Goal: Task Accomplishment & Management: Complete application form

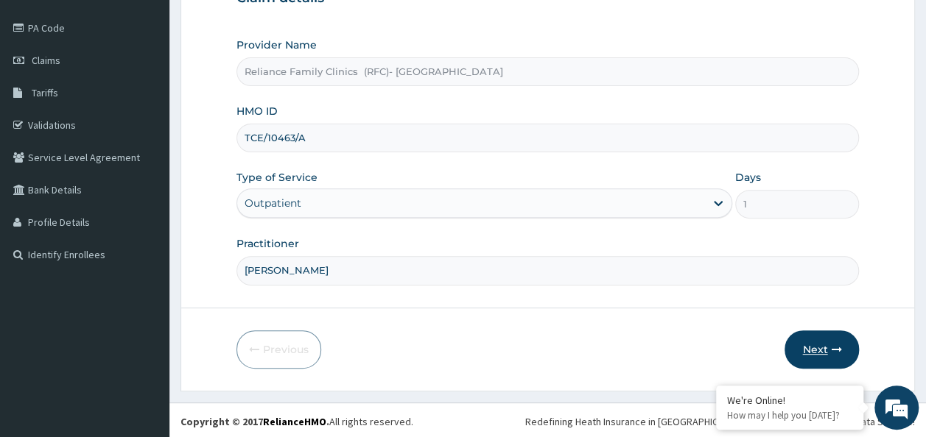
type input "[PERSON_NAME]"
click at [821, 349] on button "Next" at bounding box center [821, 350] width 74 height 38
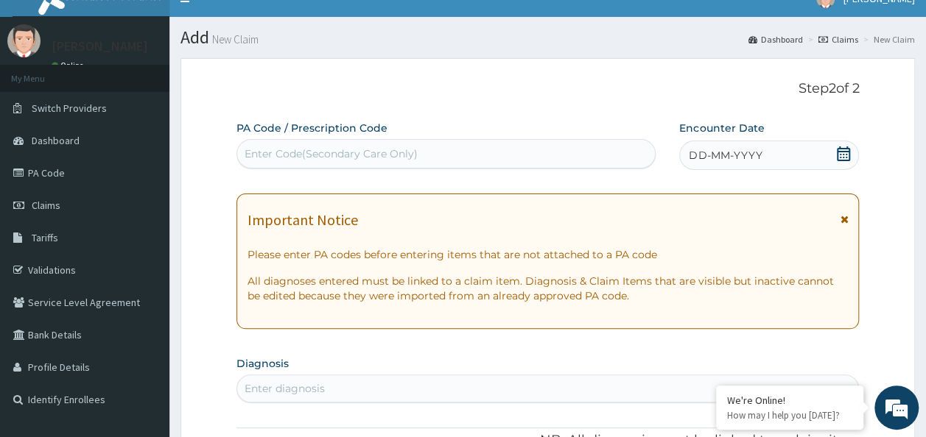
scroll to position [18, 0]
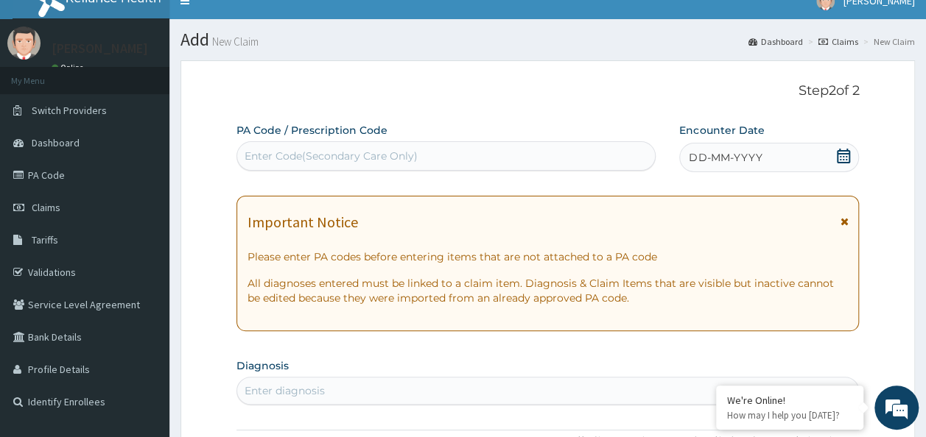
click at [842, 146] on div "DD-MM-YYYY" at bounding box center [769, 157] width 180 height 29
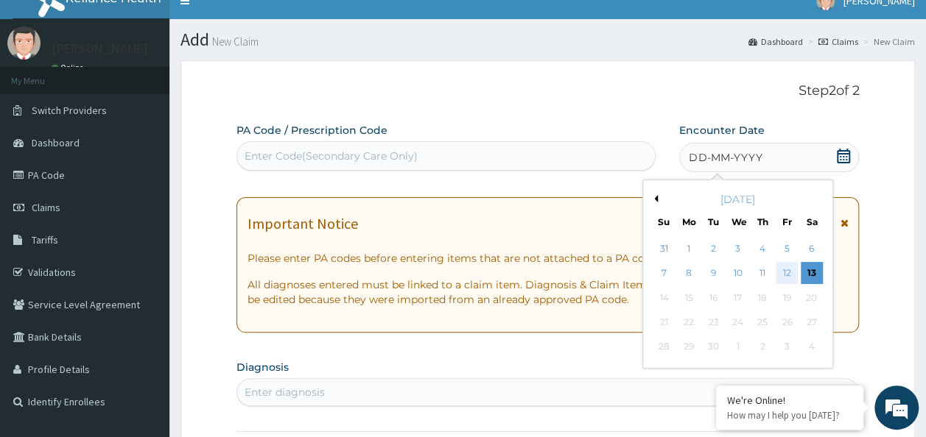
click at [782, 273] on div "12" at bounding box center [786, 274] width 22 height 22
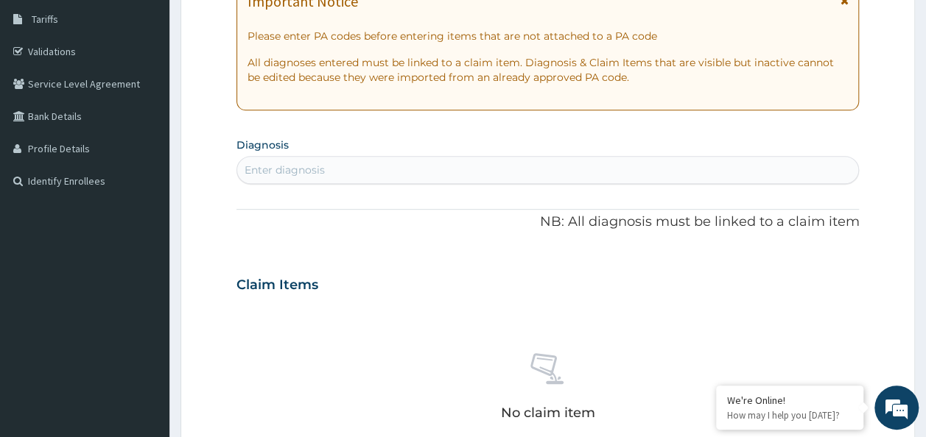
scroll to position [0, 0]
click at [320, 172] on div "Enter diagnosis" at bounding box center [284, 170] width 80 height 15
type input "dizziness"
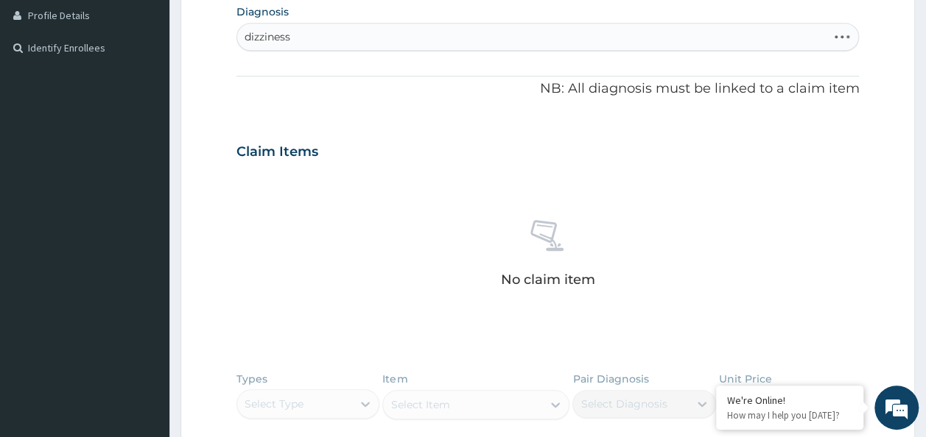
scroll to position [386, 0]
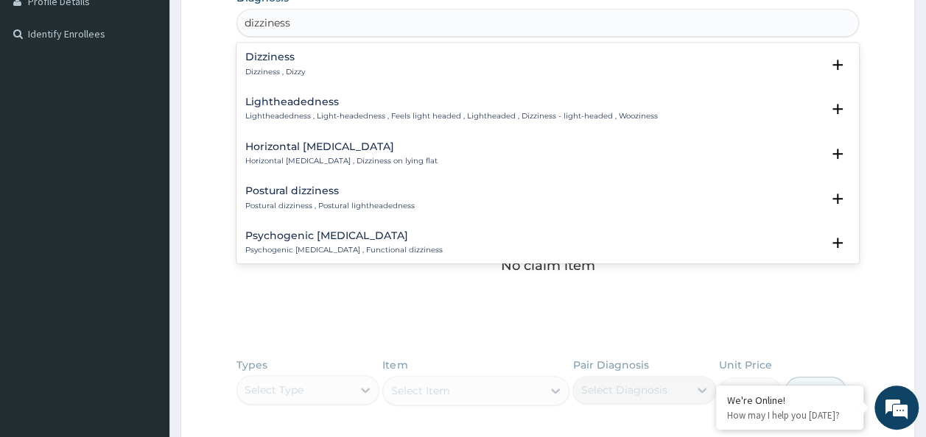
click at [304, 60] on div "Dizziness Dizziness , Dizzy" at bounding box center [547, 65] width 605 height 26
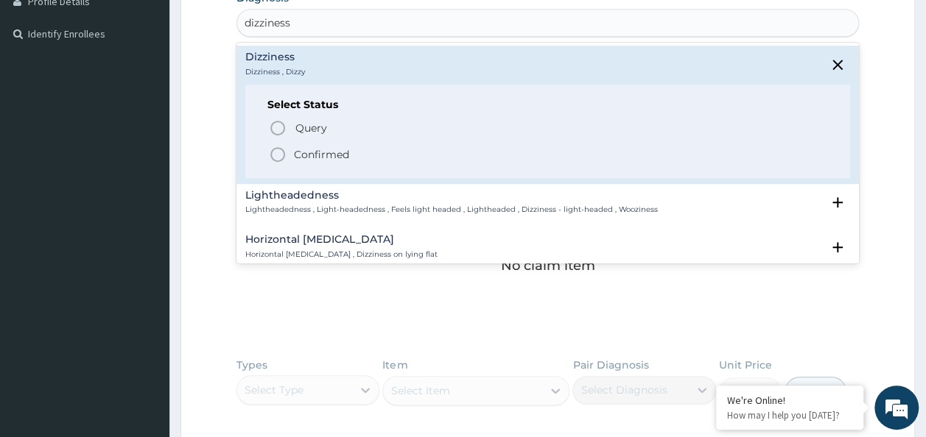
click at [306, 147] on p "Confirmed" at bounding box center [321, 154] width 55 height 15
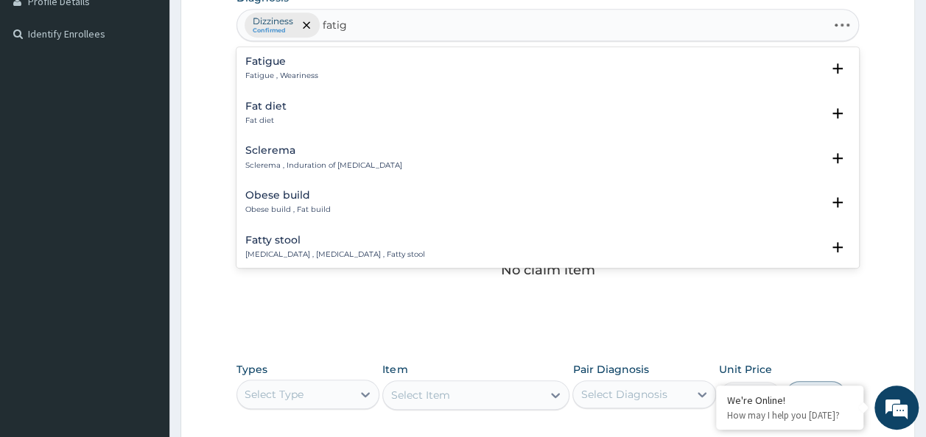
type input "fatigu"
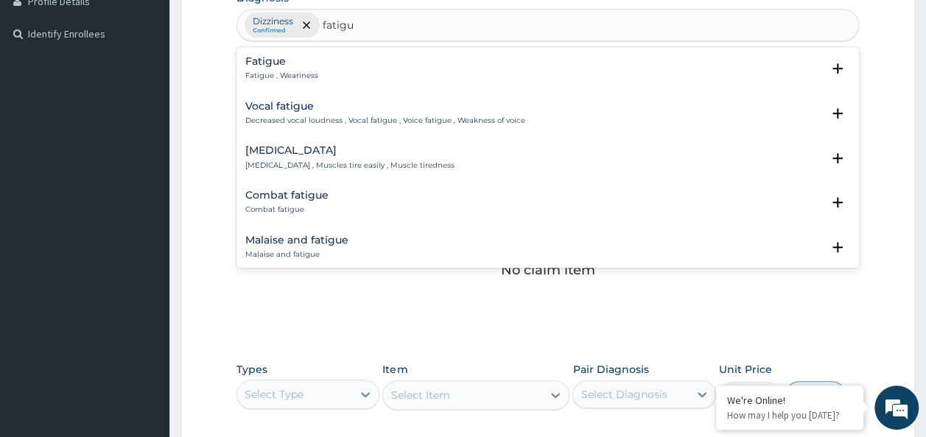
click at [330, 69] on div "Fatigue Fatigue , Weariness" at bounding box center [547, 69] width 605 height 26
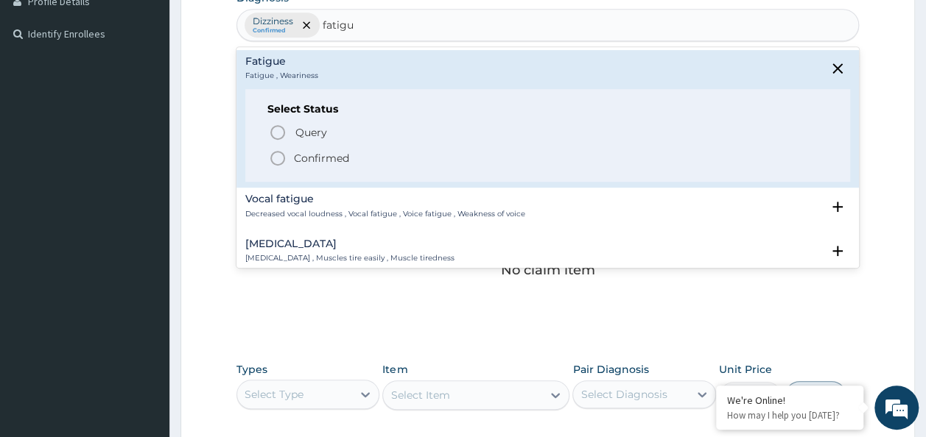
click at [312, 157] on p "Confirmed" at bounding box center [321, 158] width 55 height 15
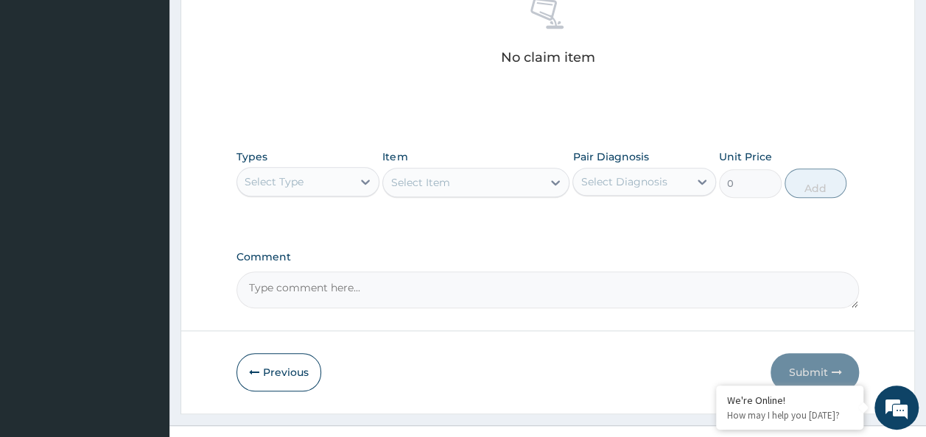
scroll to position [622, 0]
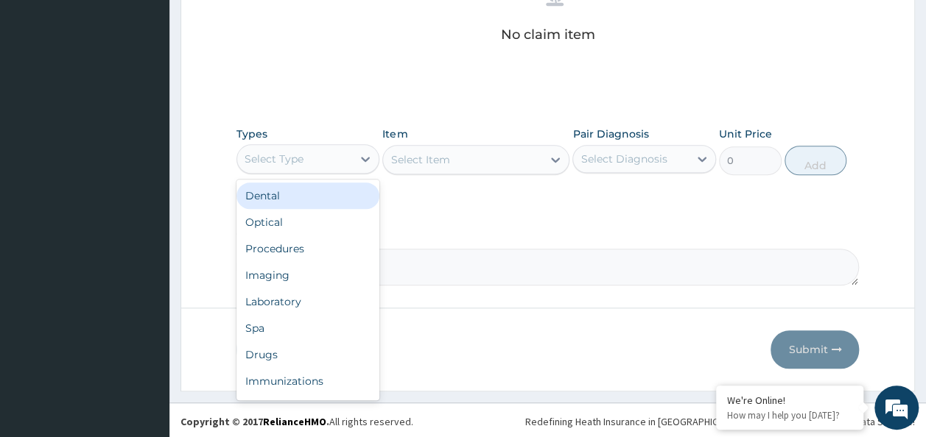
click at [351, 162] on div "Select Type" at bounding box center [295, 159] width 116 height 24
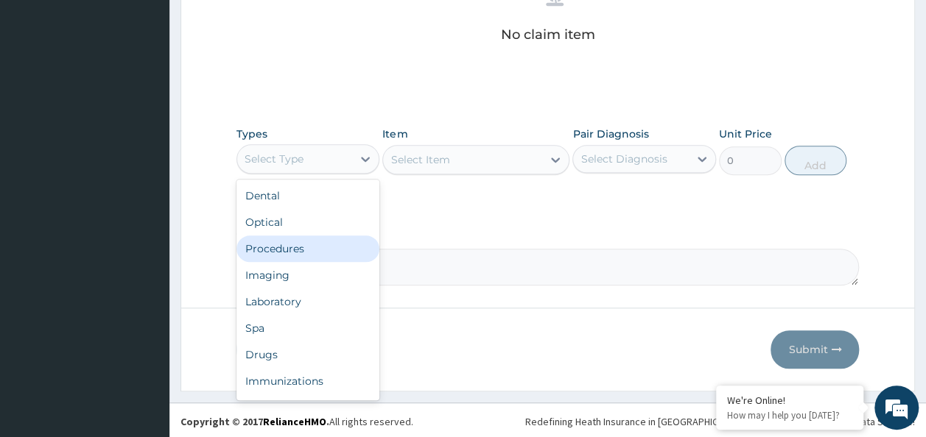
click at [345, 249] on div "Procedures" at bounding box center [308, 249] width 144 height 27
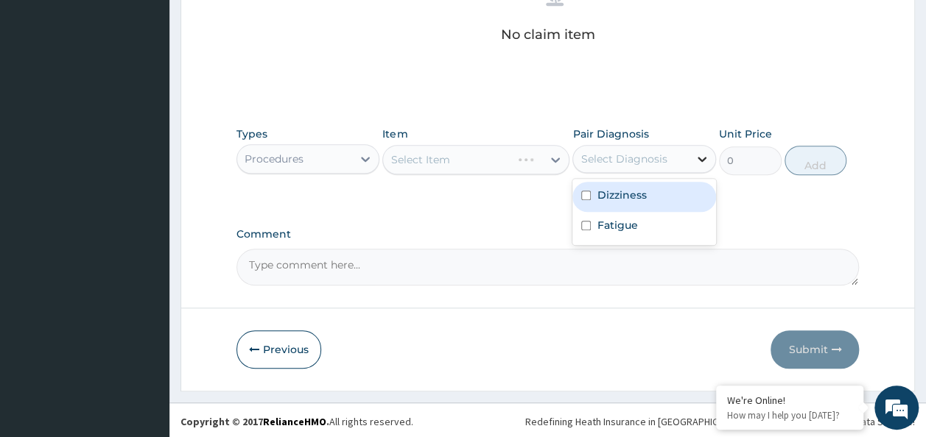
drag, startPoint x: 691, startPoint y: 145, endPoint x: 682, endPoint y: 191, distance: 46.5
click at [690, 150] on div at bounding box center [702, 159] width 27 height 27
drag, startPoint x: 681, startPoint y: 197, endPoint x: 681, endPoint y: 208, distance: 11.0
click at [682, 199] on div "Dizziness" at bounding box center [644, 197] width 144 height 30
checkbox input "true"
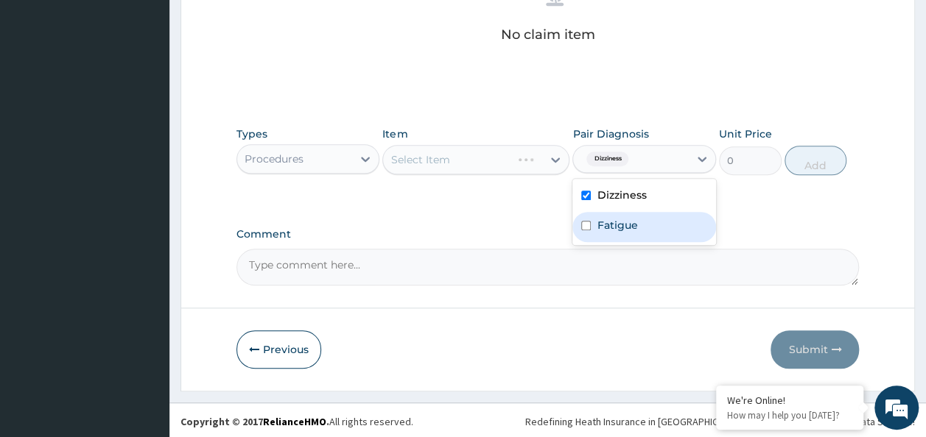
drag, startPoint x: 666, startPoint y: 227, endPoint x: 516, endPoint y: 236, distance: 149.8
click at [664, 230] on div "Fatigue" at bounding box center [644, 227] width 144 height 30
checkbox input "true"
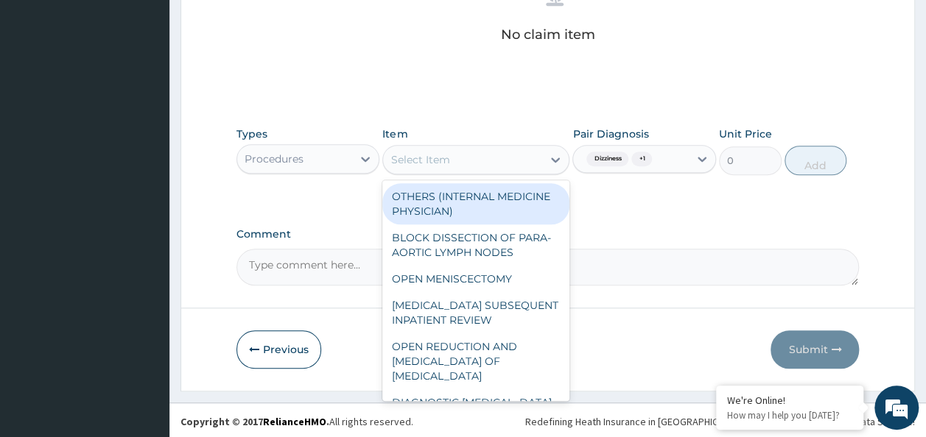
click at [496, 161] on div "Select Item" at bounding box center [462, 160] width 159 height 24
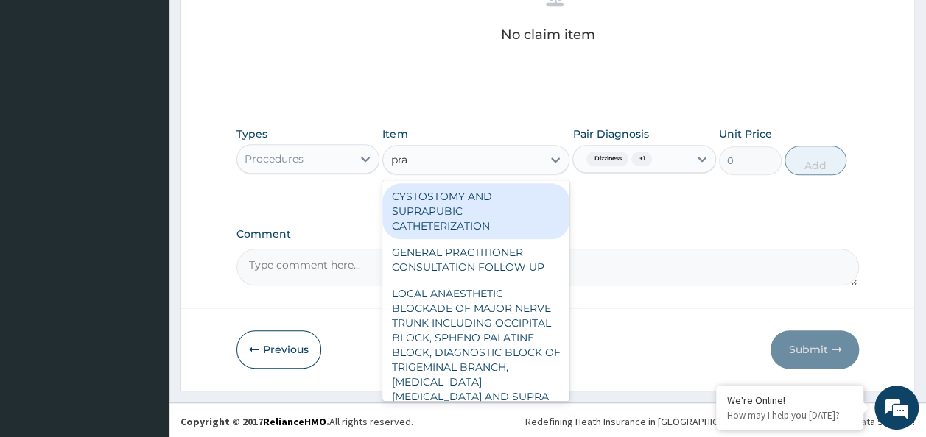
type input "prac"
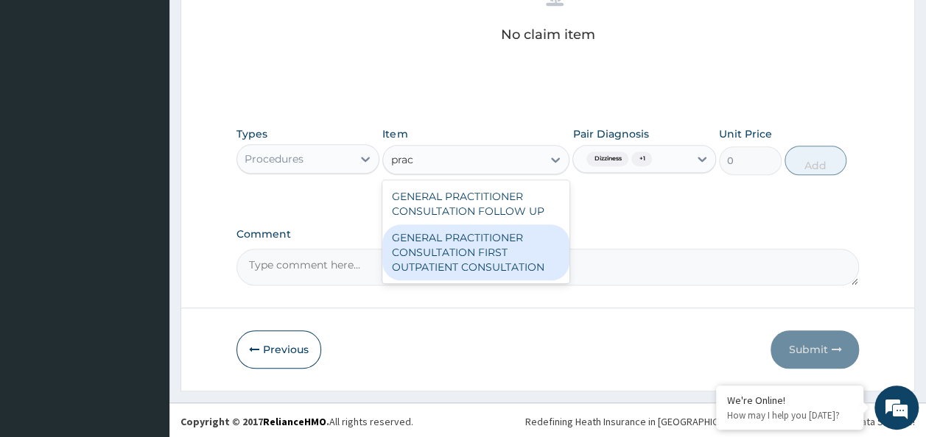
click at [529, 258] on div "GENERAL PRACTITIONER CONSULTATION FIRST OUTPATIENT CONSULTATION" at bounding box center [475, 253] width 187 height 56
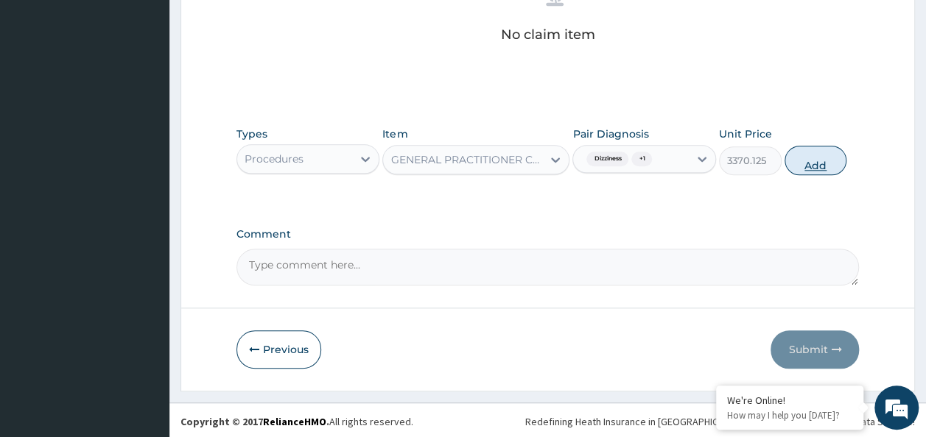
click at [819, 152] on button "Add" at bounding box center [815, 160] width 63 height 29
type input "0"
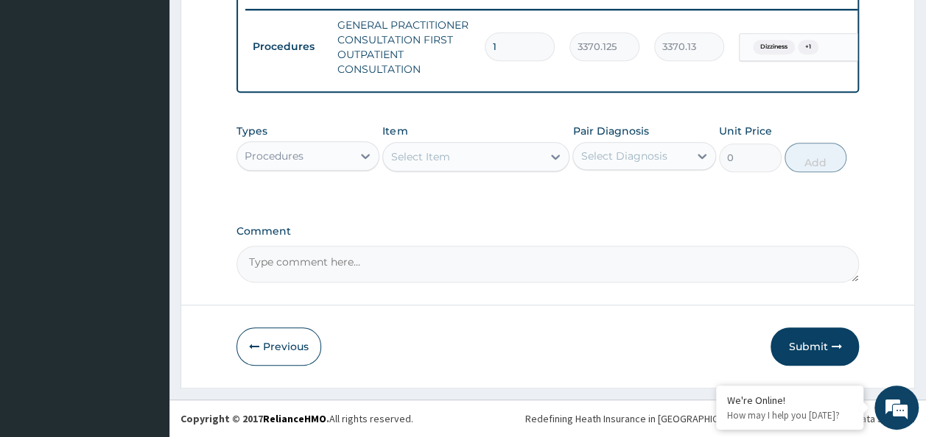
click at [300, 161] on div "Procedures" at bounding box center [273, 156] width 59 height 15
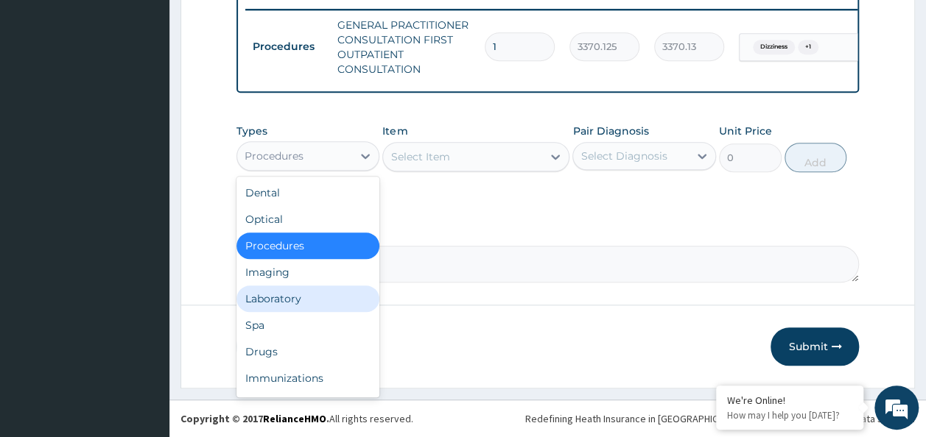
drag, startPoint x: 305, startPoint y: 302, endPoint x: 471, endPoint y: 194, distance: 198.1
click at [318, 290] on div "Laboratory" at bounding box center [308, 299] width 144 height 27
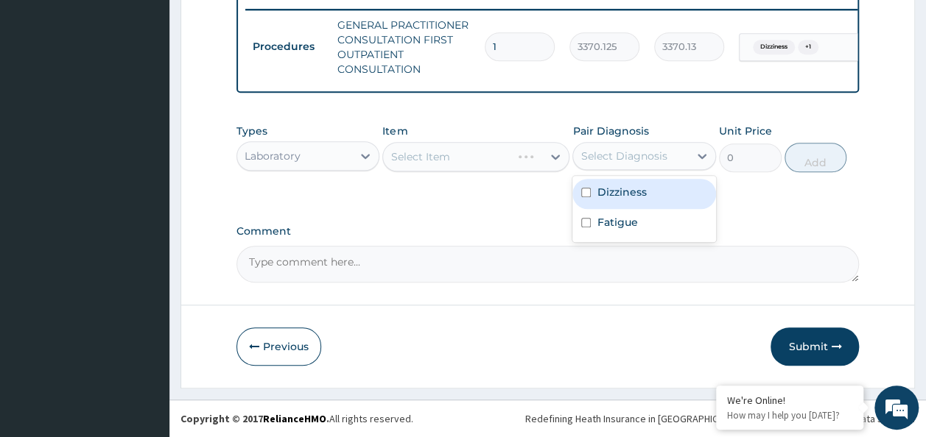
drag, startPoint x: 607, startPoint y: 149, endPoint x: 609, endPoint y: 163, distance: 14.9
click at [609, 158] on div "Select Diagnosis" at bounding box center [631, 156] width 116 height 24
click at [606, 202] on div "Dizziness" at bounding box center [644, 194] width 144 height 30
checkbox input "true"
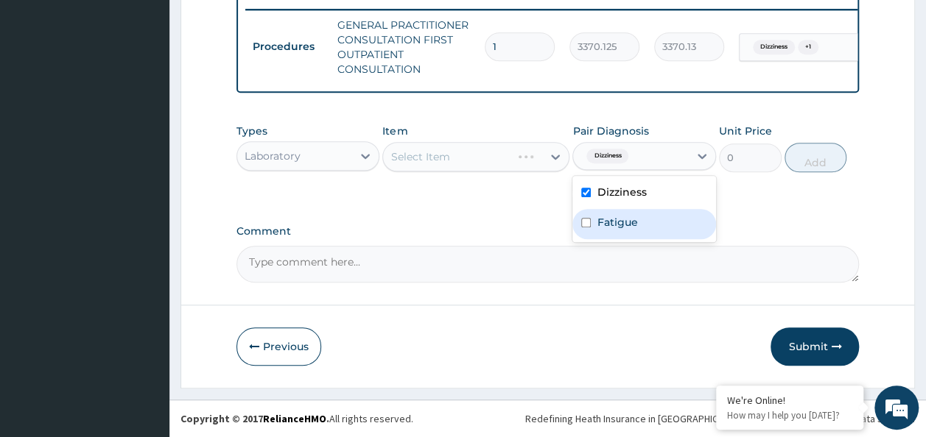
drag, startPoint x: 599, startPoint y: 219, endPoint x: 493, endPoint y: 232, distance: 107.5
click at [594, 224] on div "Fatigue" at bounding box center [644, 224] width 144 height 30
checkbox input "true"
drag, startPoint x: 486, startPoint y: 228, endPoint x: 345, endPoint y: 178, distance: 149.7
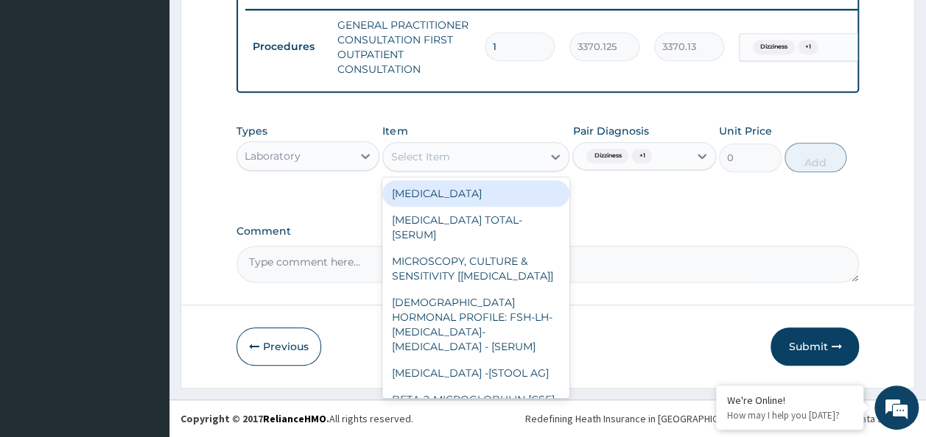
drag, startPoint x: 439, startPoint y: 169, endPoint x: 436, endPoint y: 159, distance: 10.7
click at [439, 168] on div "Select Item" at bounding box center [475, 156] width 187 height 29
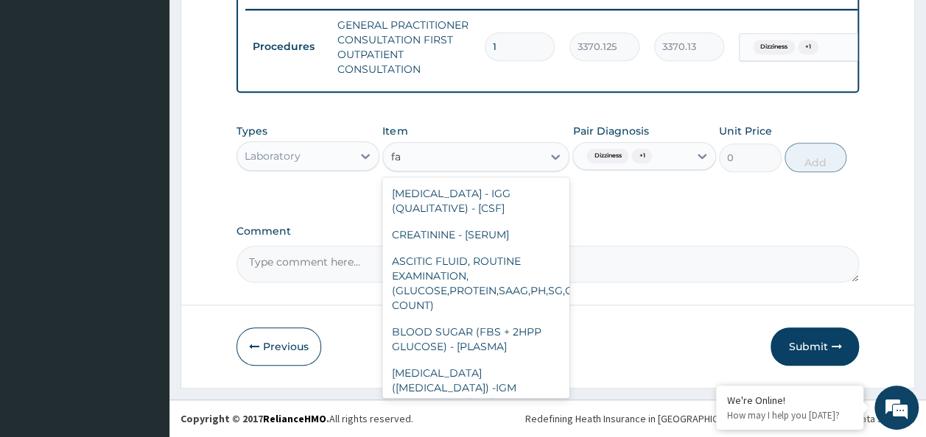
type input "f"
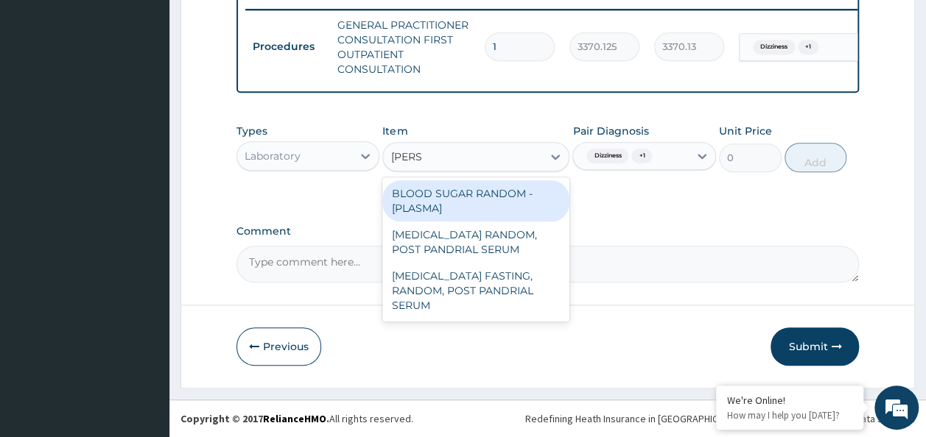
type input "random"
click at [476, 197] on div "BLOOD SUGAR RANDOM - [PLASMA]" at bounding box center [475, 200] width 187 height 41
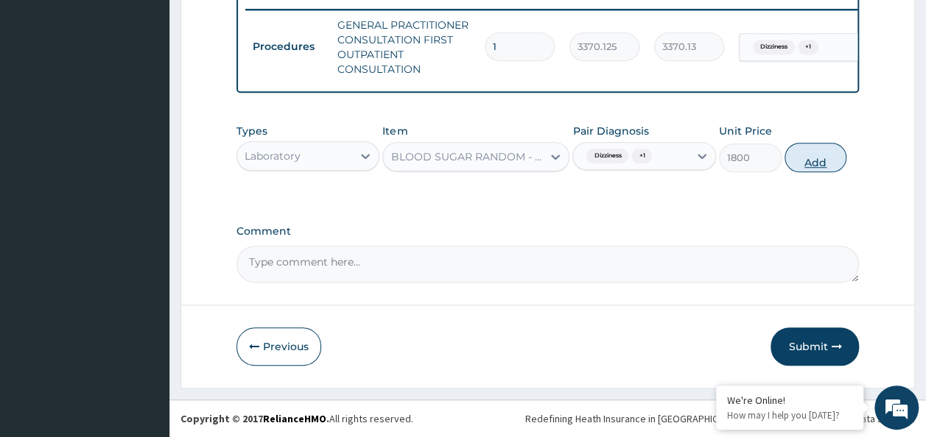
click at [804, 165] on button "Add" at bounding box center [815, 157] width 63 height 29
type input "0"
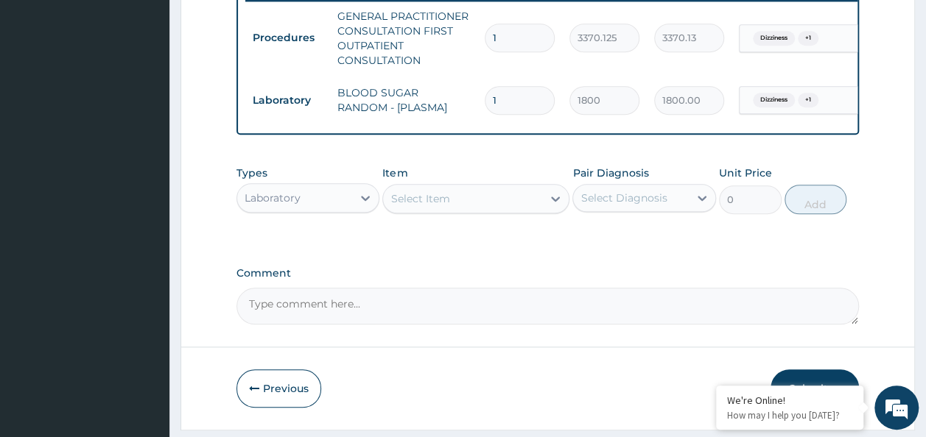
click at [334, 210] on div "Laboratory" at bounding box center [295, 198] width 116 height 24
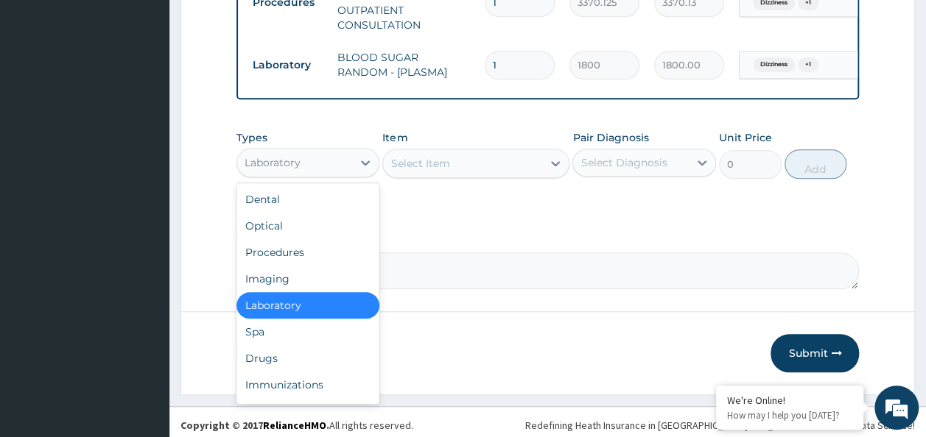
scroll to position [637, 0]
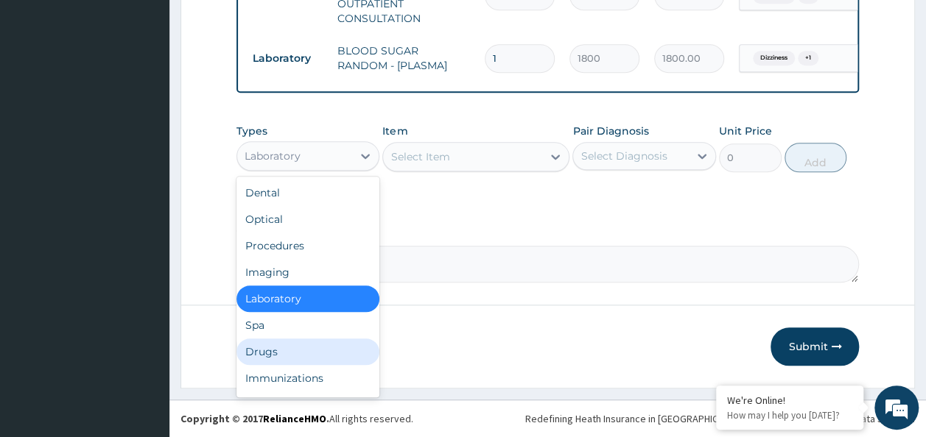
drag, startPoint x: 328, startPoint y: 351, endPoint x: 364, endPoint y: 330, distance: 40.9
click at [331, 348] on div "Drugs" at bounding box center [308, 352] width 144 height 27
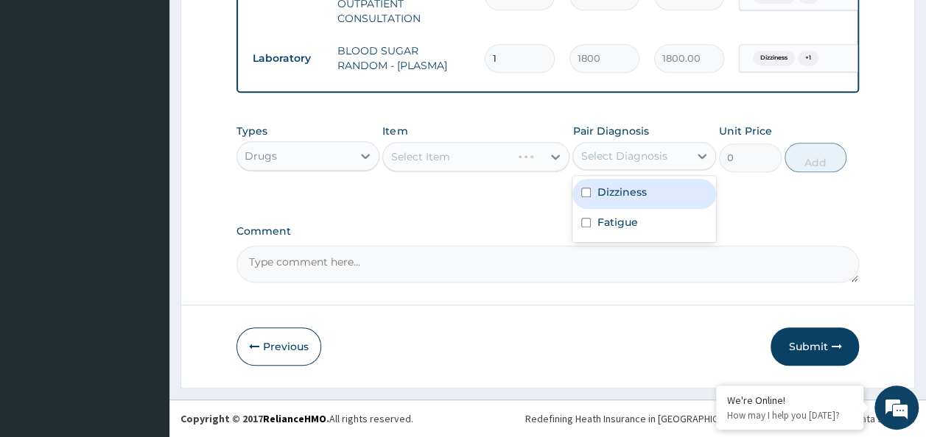
click at [593, 155] on div "Select Diagnosis" at bounding box center [623, 156] width 86 height 15
drag, startPoint x: 595, startPoint y: 187, endPoint x: 597, endPoint y: 227, distance: 39.8
click at [596, 196] on div "Dizziness" at bounding box center [644, 194] width 144 height 30
checkbox input "true"
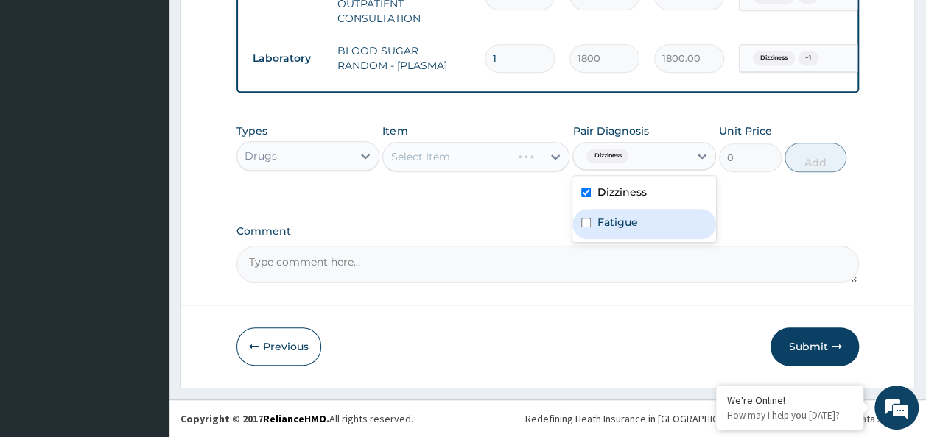
click at [599, 231] on div "Fatigue" at bounding box center [644, 224] width 144 height 30
click at [576, 231] on div "Fatigue" at bounding box center [644, 224] width 144 height 30
checkbox input "false"
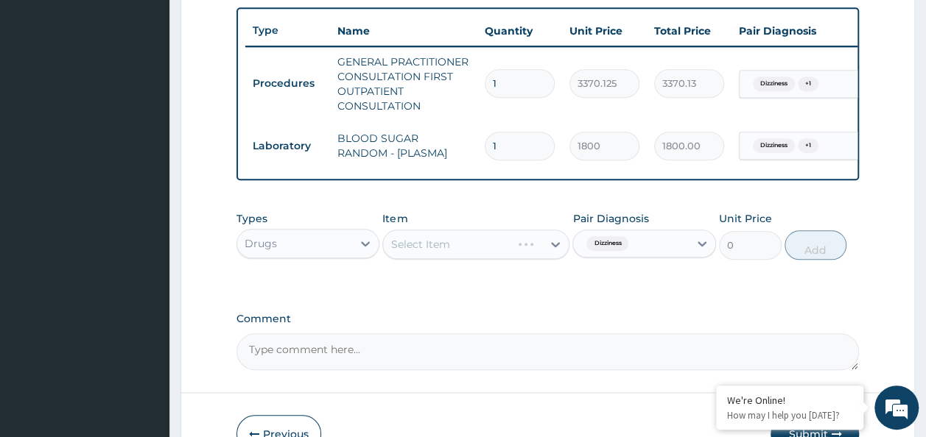
scroll to position [563, 0]
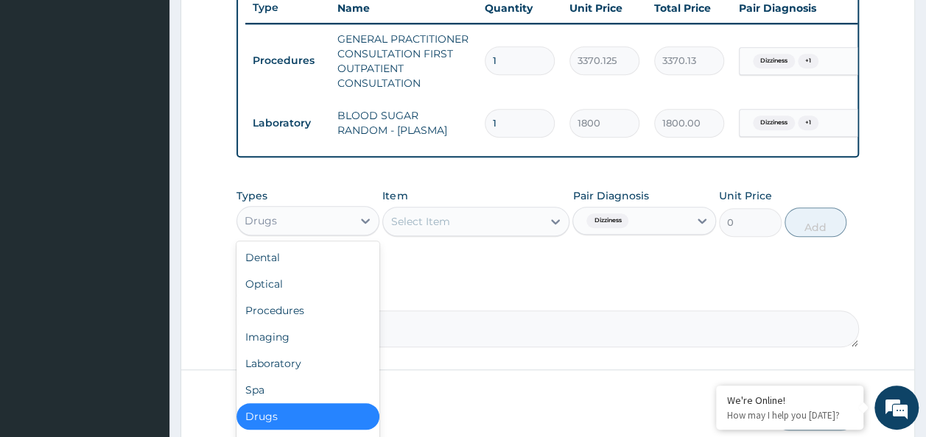
click at [291, 233] on div "Drugs" at bounding box center [295, 221] width 116 height 24
drag, startPoint x: 300, startPoint y: 368, endPoint x: 457, endPoint y: 320, distance: 164.9
click at [301, 368] on div "Laboratory" at bounding box center [308, 364] width 144 height 27
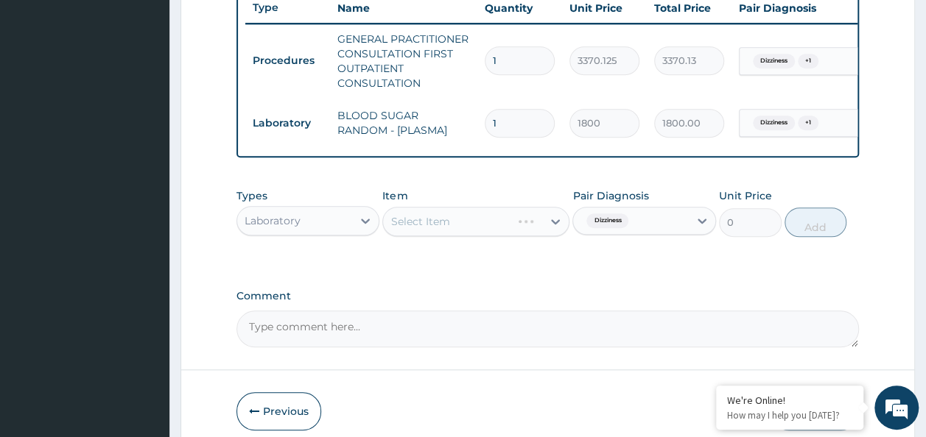
scroll to position [637, 0]
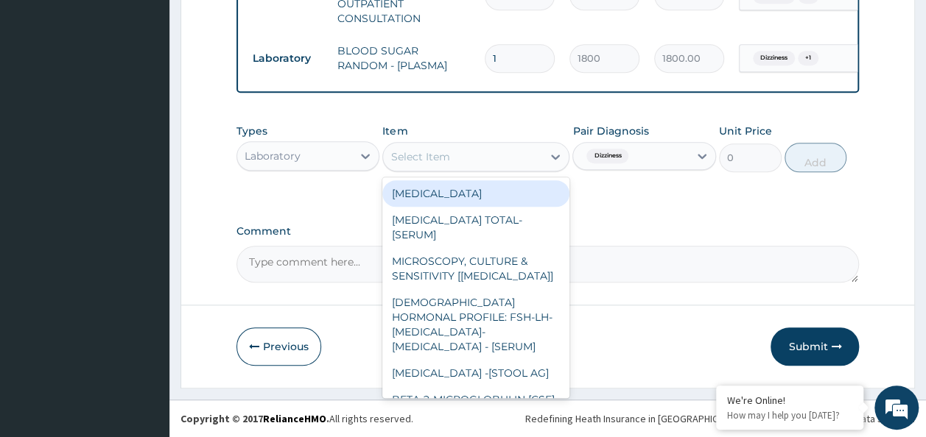
click at [432, 162] on div "Select Item" at bounding box center [419, 156] width 59 height 15
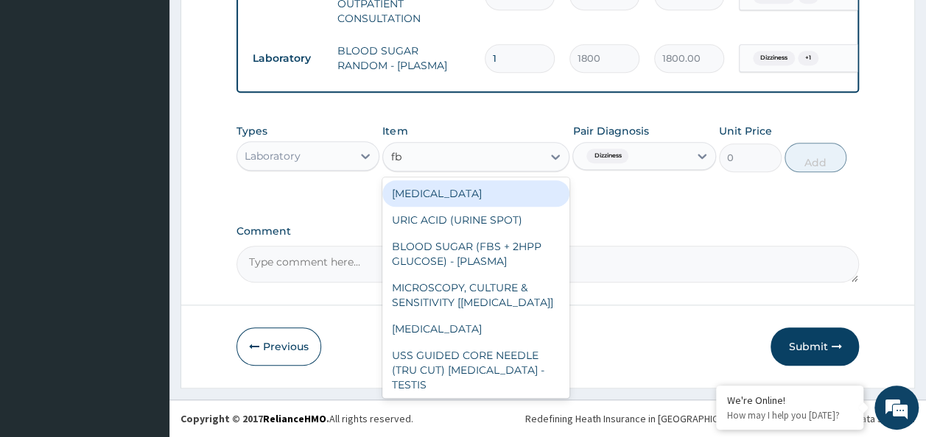
type input "fbc"
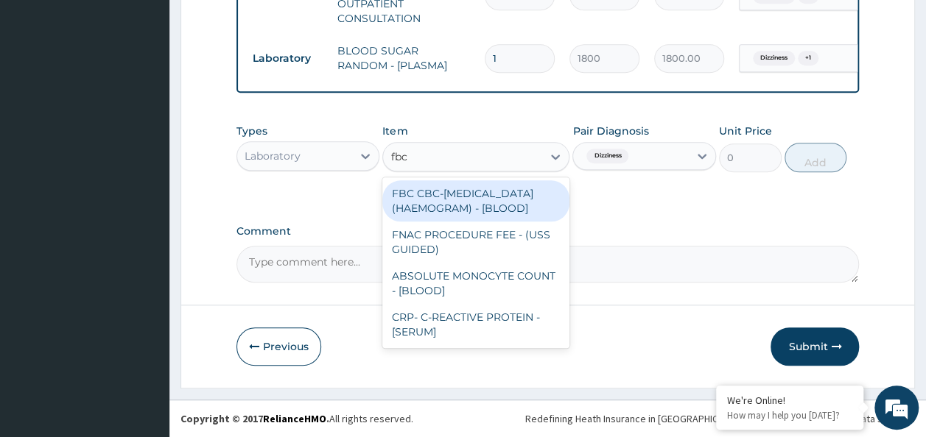
click at [434, 203] on div "FBC CBC-COMPLETE BLOOD COUNT (HAEMOGRAM) - [BLOOD]" at bounding box center [475, 200] width 187 height 41
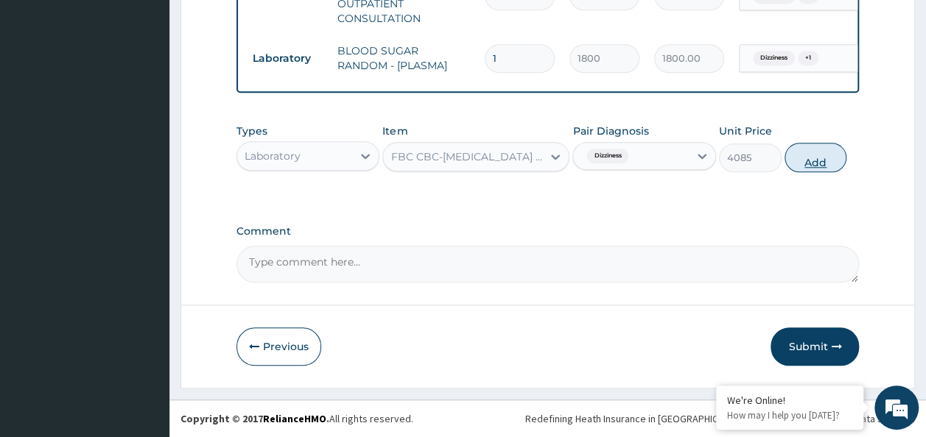
click at [825, 166] on button "Add" at bounding box center [815, 157] width 63 height 29
type input "0"
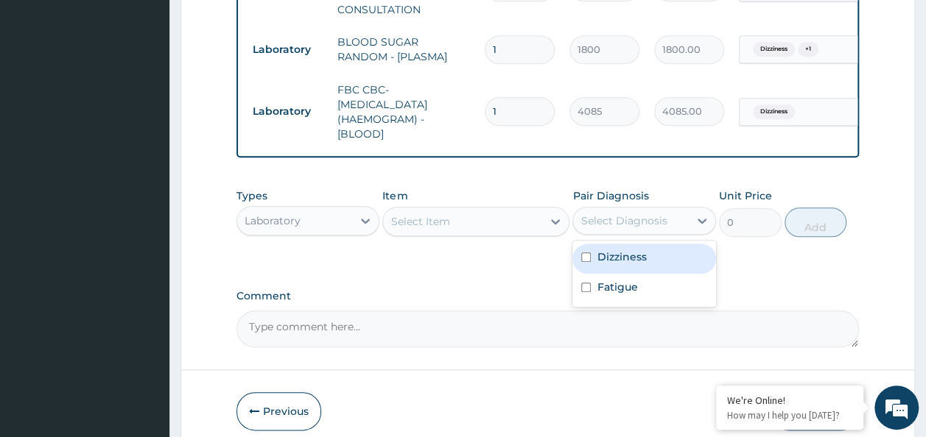
click at [641, 228] on div "Select Diagnosis" at bounding box center [623, 221] width 86 height 15
drag, startPoint x: 641, startPoint y: 233, endPoint x: 641, endPoint y: 251, distance: 18.4
click at [641, 228] on div "Select Diagnosis" at bounding box center [623, 221] width 86 height 15
click at [642, 255] on div "Types Laboratory Item Select Item Pair Diagnosis option Fatigue, deselected. Se…" at bounding box center [547, 223] width 623 height 85
drag, startPoint x: 642, startPoint y: 231, endPoint x: 644, endPoint y: 241, distance: 9.8
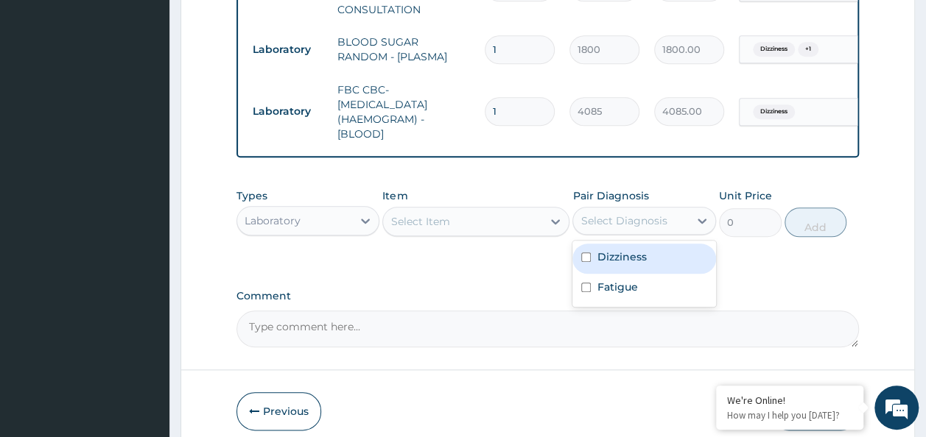
click at [644, 228] on div "Select Diagnosis" at bounding box center [623, 221] width 86 height 15
click at [639, 264] on label "Dizziness" at bounding box center [620, 257] width 49 height 15
checkbox input "true"
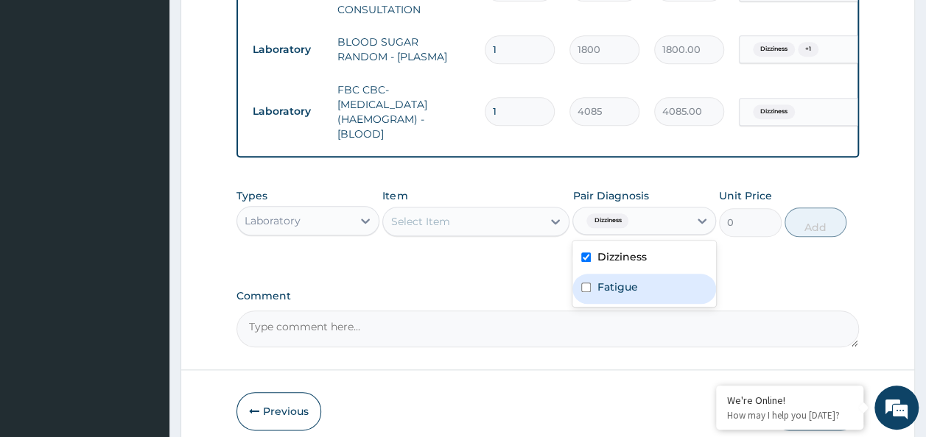
drag, startPoint x: 625, startPoint y: 292, endPoint x: 610, endPoint y: 298, distance: 16.2
click at [625, 295] on label "Fatigue" at bounding box center [616, 287] width 41 height 15
checkbox input "true"
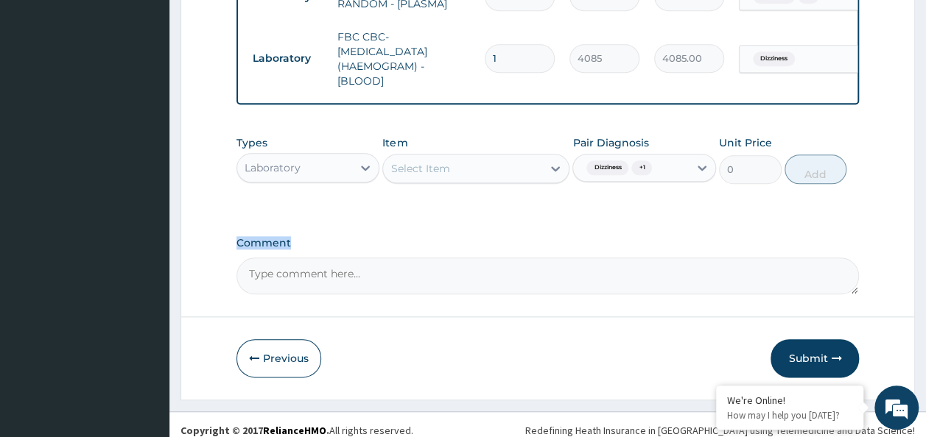
scroll to position [711, 0]
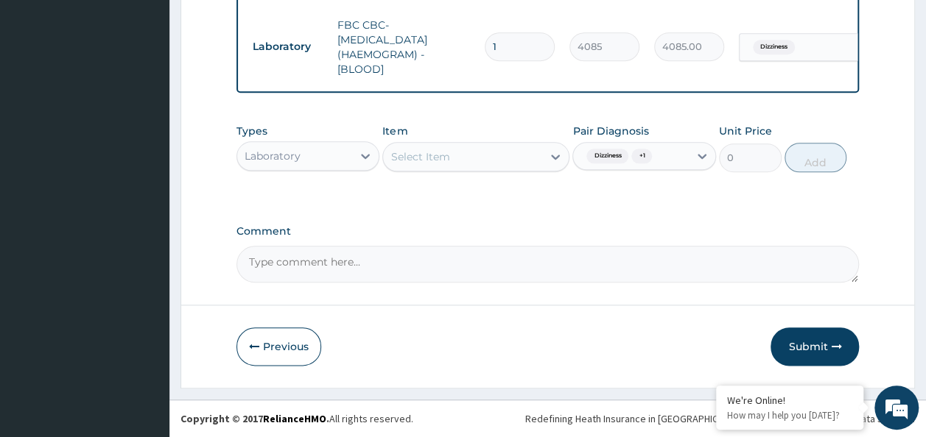
click at [345, 161] on div "Laboratory" at bounding box center [295, 156] width 116 height 24
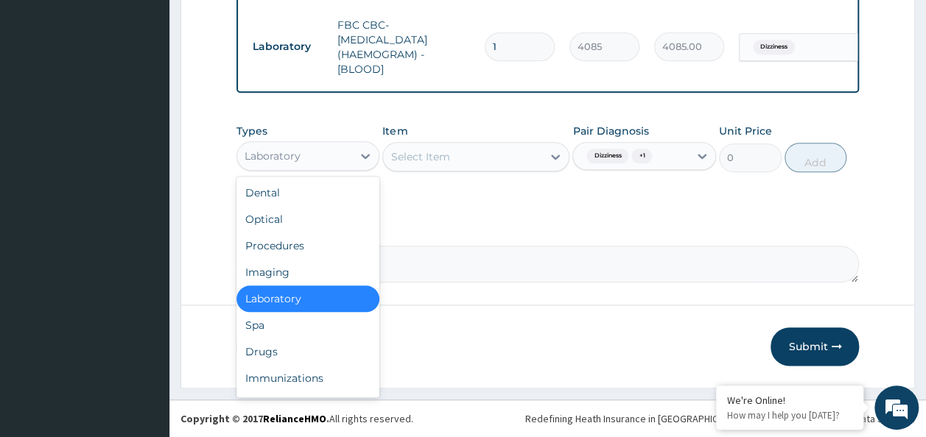
click at [343, 157] on div "Laboratory" at bounding box center [295, 156] width 116 height 24
click at [294, 348] on div "Drugs" at bounding box center [308, 352] width 144 height 27
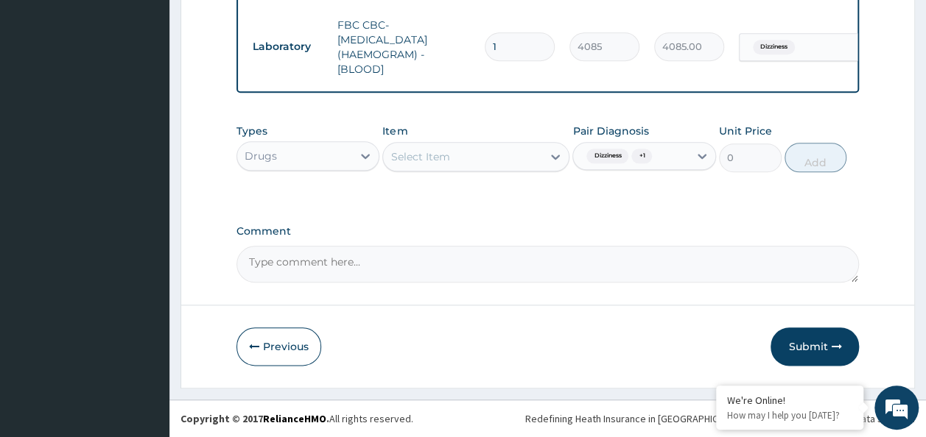
click at [434, 160] on div "Select Item" at bounding box center [419, 156] width 59 height 15
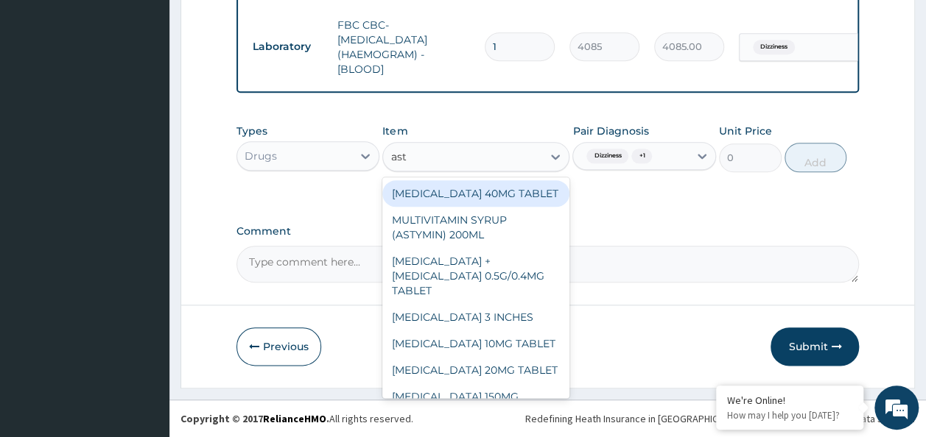
type input "asty"
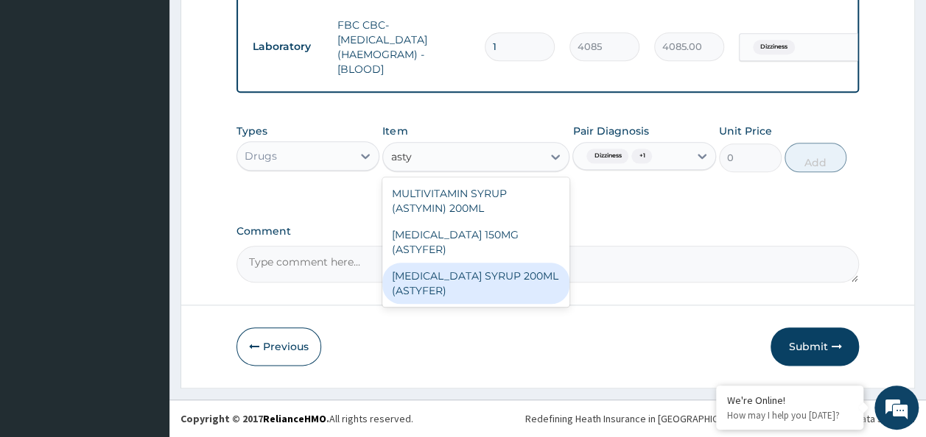
click at [458, 284] on div "FERROUS SULPHATE SYRUP 200ML (ASTYFER)" at bounding box center [475, 283] width 187 height 41
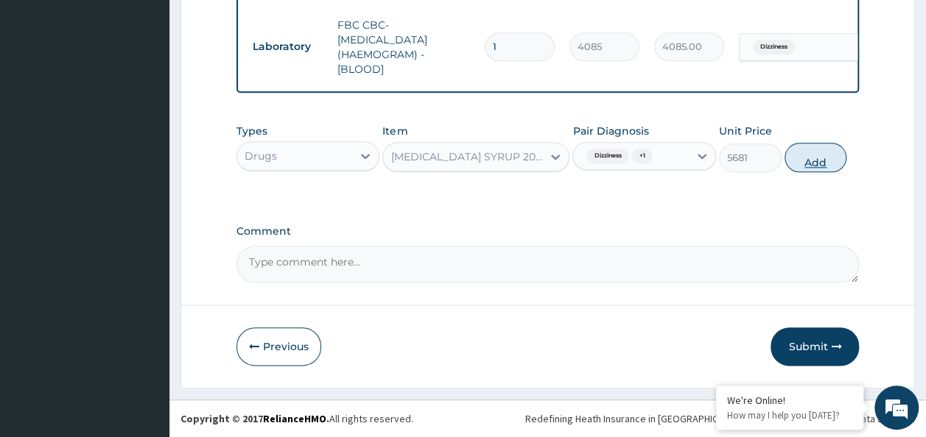
click at [803, 157] on button "Add" at bounding box center [815, 157] width 63 height 29
type input "0"
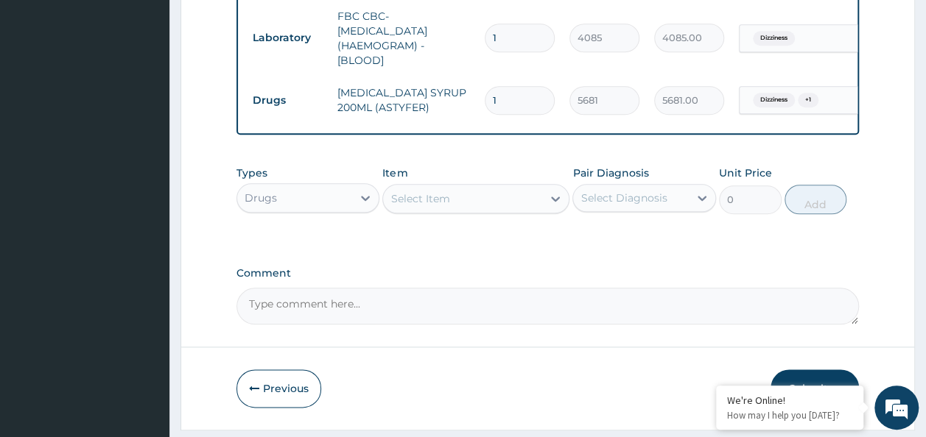
click at [423, 206] on div "Select Item" at bounding box center [419, 198] width 59 height 15
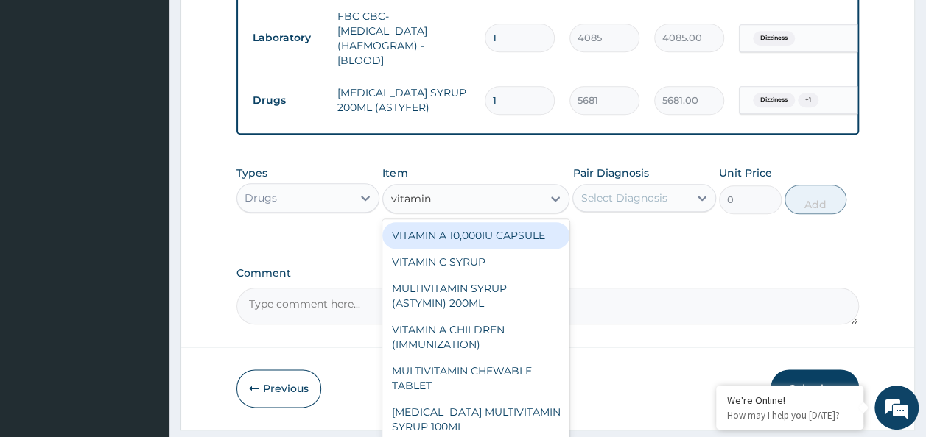
type input "vitamin c"
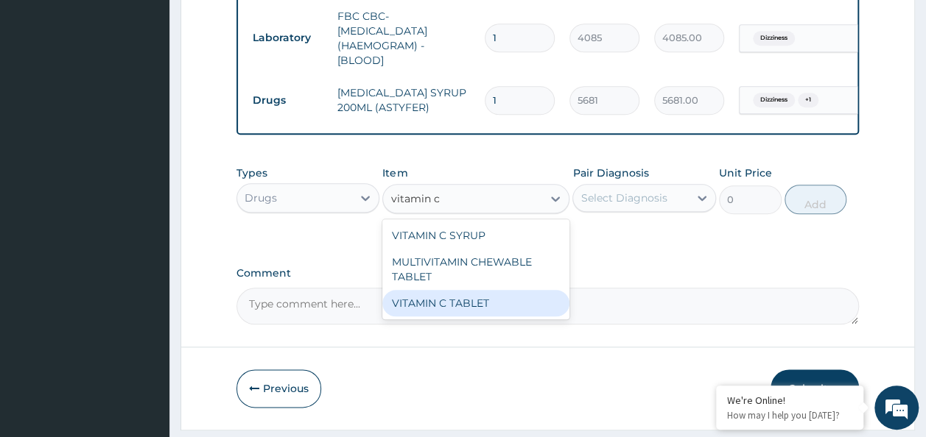
click at [476, 310] on div "VITAMIN C TABLET" at bounding box center [475, 303] width 187 height 27
click at [476, 310] on textarea "Comment" at bounding box center [547, 306] width 623 height 37
type input "20"
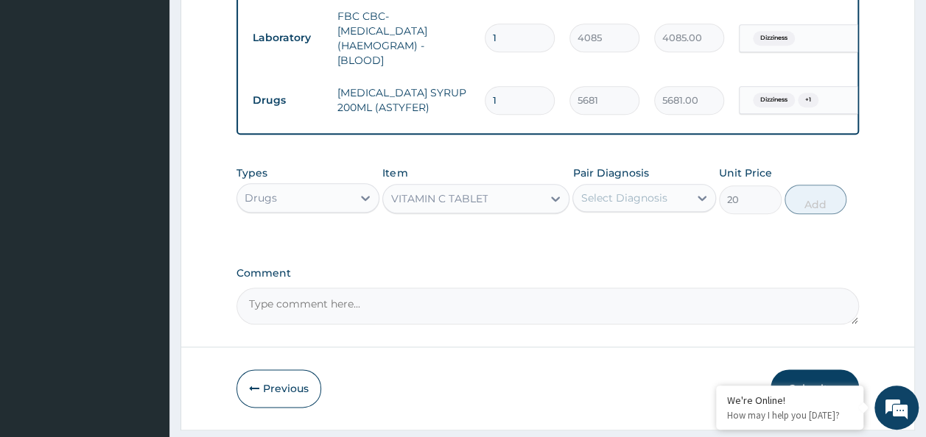
click at [671, 210] on div "Select Diagnosis" at bounding box center [631, 198] width 116 height 24
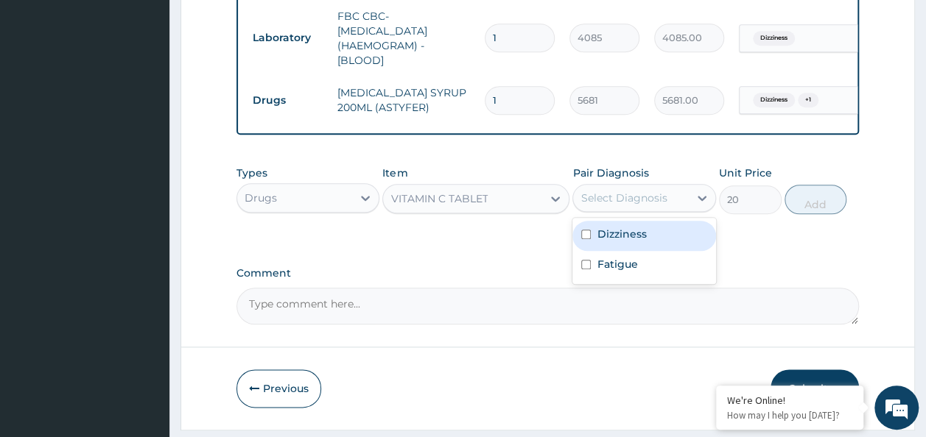
click at [662, 251] on div "Dizziness" at bounding box center [644, 236] width 144 height 30
checkbox input "true"
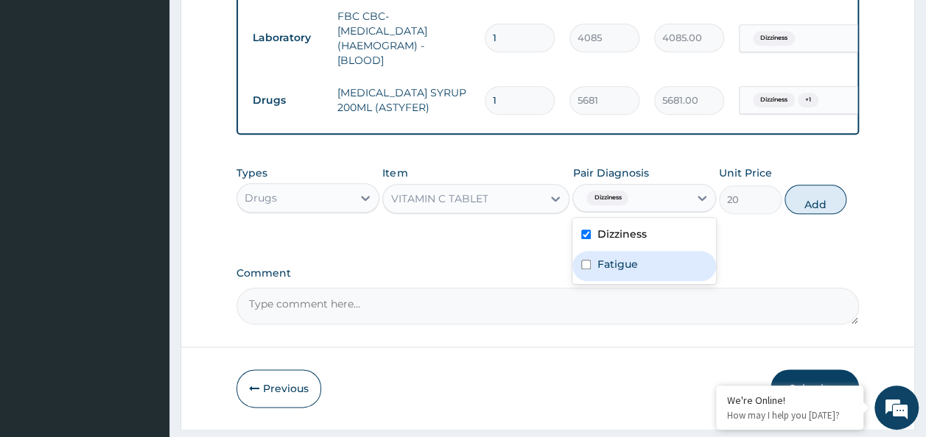
drag, startPoint x: 656, startPoint y: 271, endPoint x: 781, endPoint y: 247, distance: 126.7
click at [658, 275] on div "Fatigue" at bounding box center [644, 266] width 144 height 30
checkbox input "true"
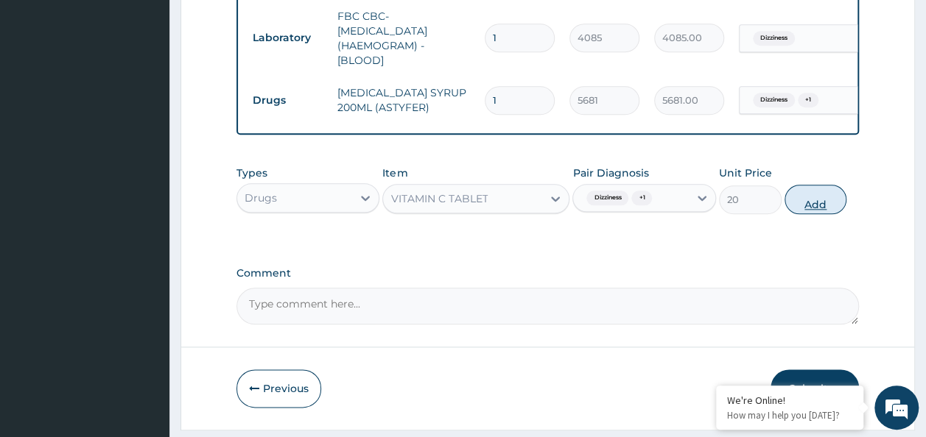
click at [809, 209] on button "Add" at bounding box center [815, 199] width 63 height 29
type input "0"
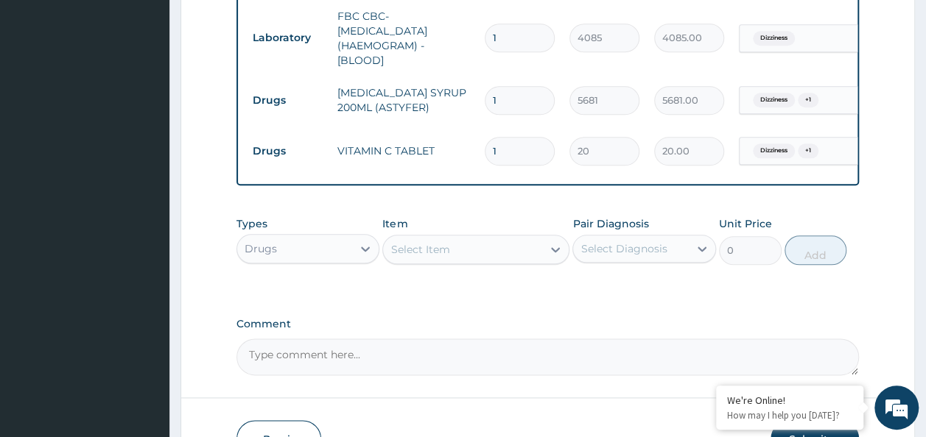
type input "0.00"
type input "3"
type input "60.00"
type input "30"
type input "600.00"
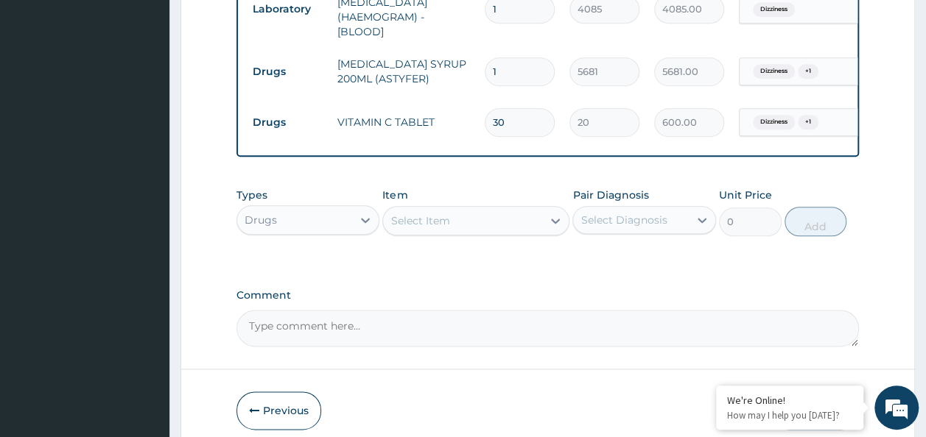
scroll to position [813, 0]
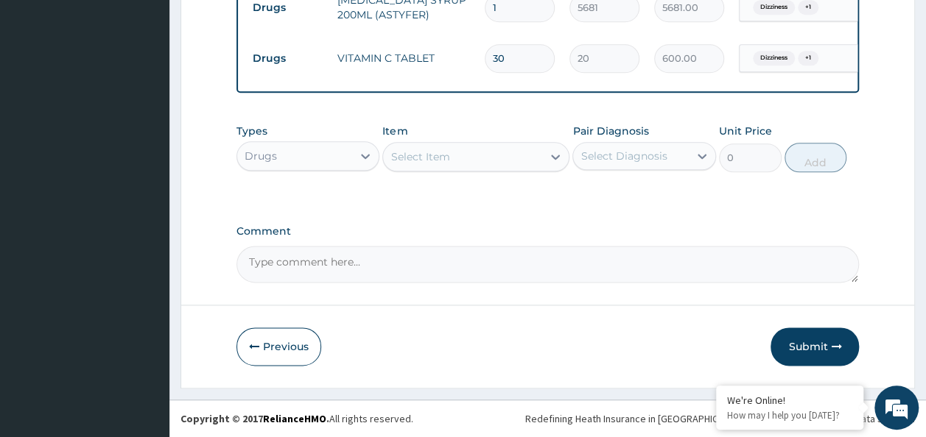
type input "30"
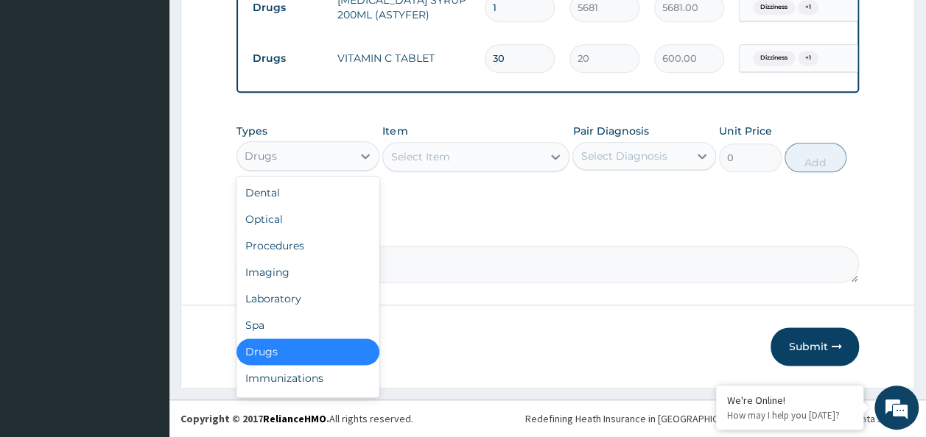
click at [309, 155] on div "Drugs" at bounding box center [295, 156] width 116 height 24
click at [306, 156] on div "Drugs" at bounding box center [295, 156] width 116 height 24
click at [306, 166] on div "Drugs" at bounding box center [295, 156] width 116 height 24
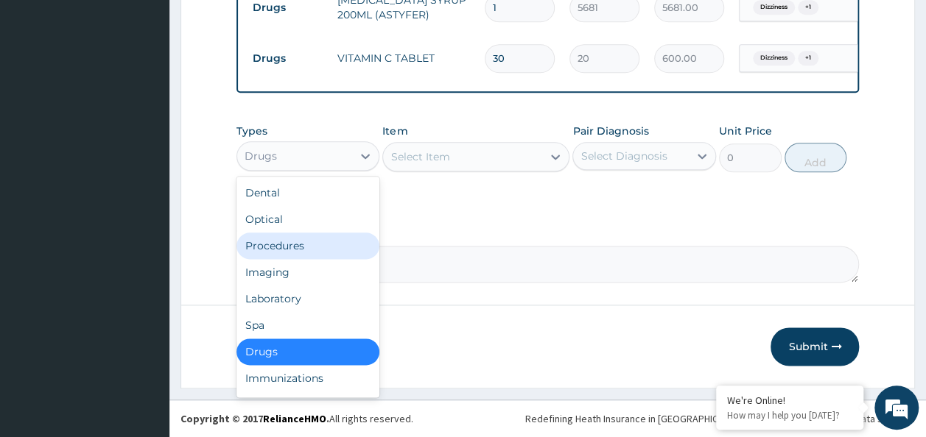
click at [305, 243] on div "Procedures" at bounding box center [308, 246] width 144 height 27
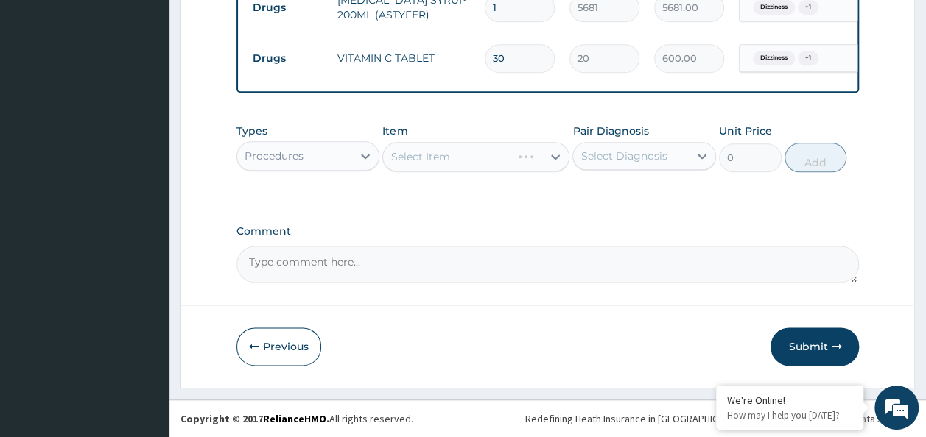
click at [629, 148] on div "Select Diagnosis" at bounding box center [631, 156] width 116 height 24
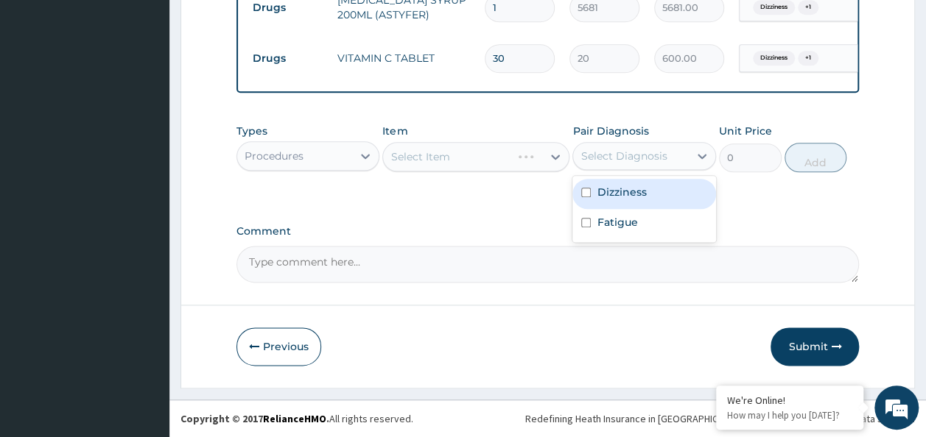
drag, startPoint x: 632, startPoint y: 188, endPoint x: 623, endPoint y: 242, distance: 55.2
click at [632, 198] on label "Dizziness" at bounding box center [620, 192] width 49 height 15
checkbox input "true"
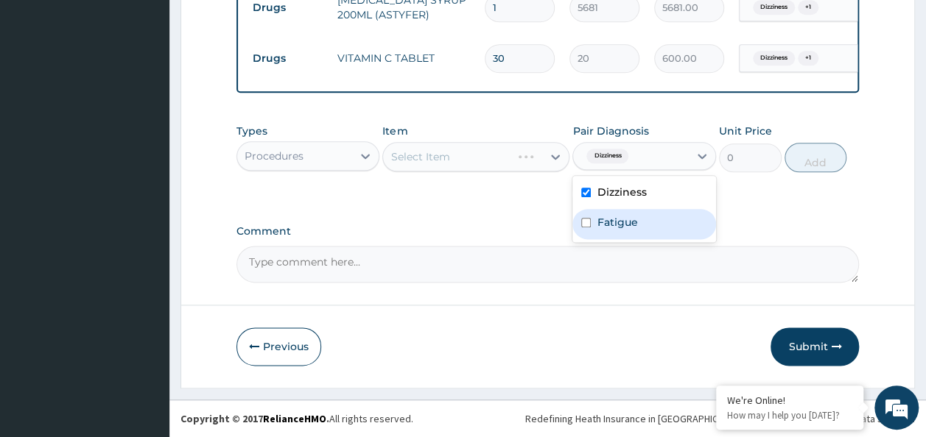
click at [623, 242] on div "Dizziness Fatigue" at bounding box center [644, 209] width 144 height 66
click at [622, 235] on div "Fatigue" at bounding box center [644, 224] width 144 height 30
click at [636, 230] on label "Fatigue" at bounding box center [616, 222] width 41 height 15
checkbox input "true"
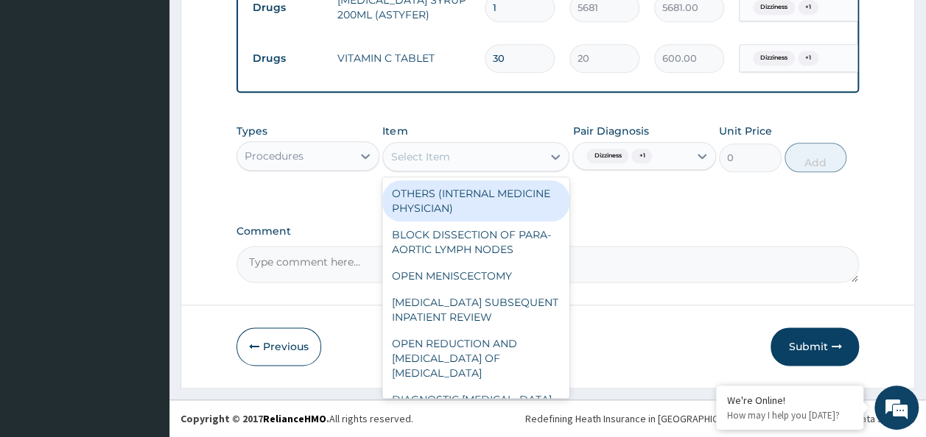
click at [461, 159] on div "Select Item" at bounding box center [462, 157] width 159 height 24
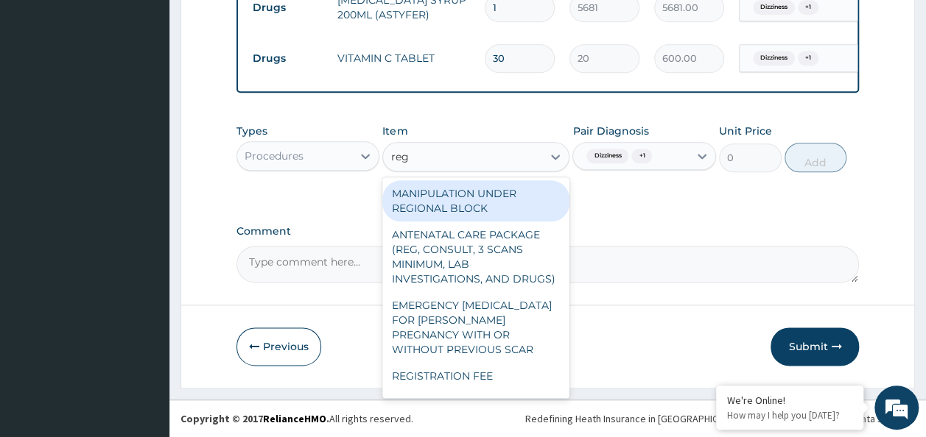
type input "regi"
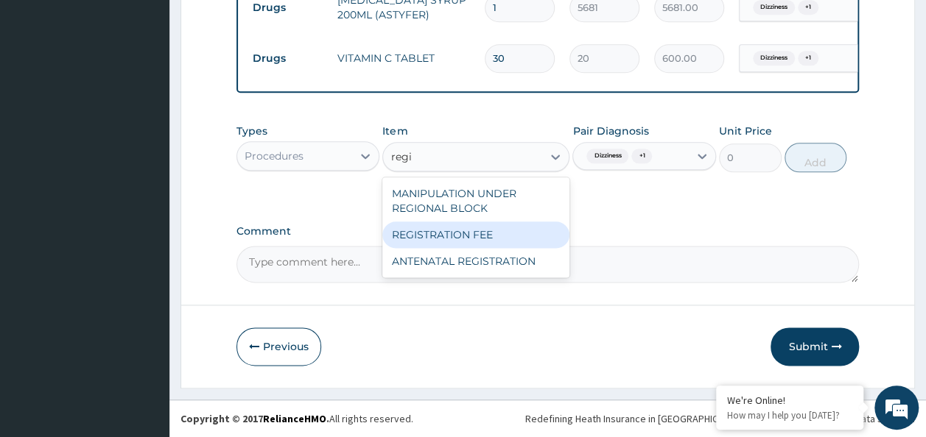
click at [476, 236] on div "REGISTRATION FEE" at bounding box center [475, 235] width 187 height 27
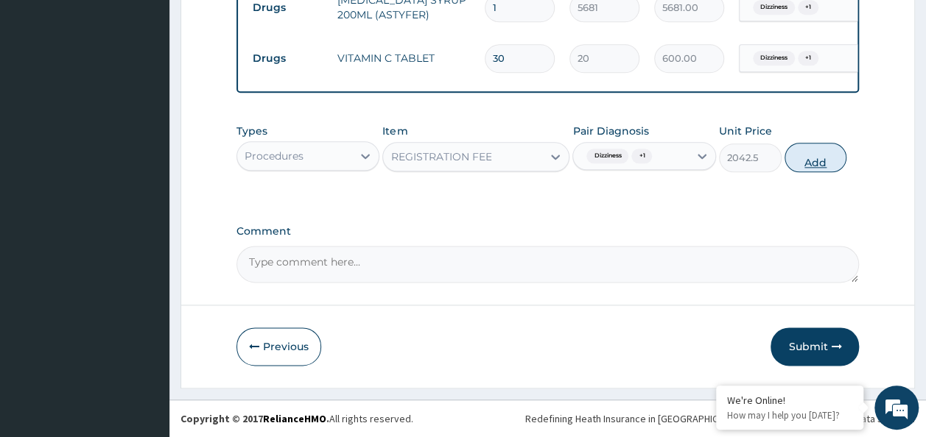
click at [835, 165] on button "Add" at bounding box center [815, 157] width 63 height 29
type input "0"
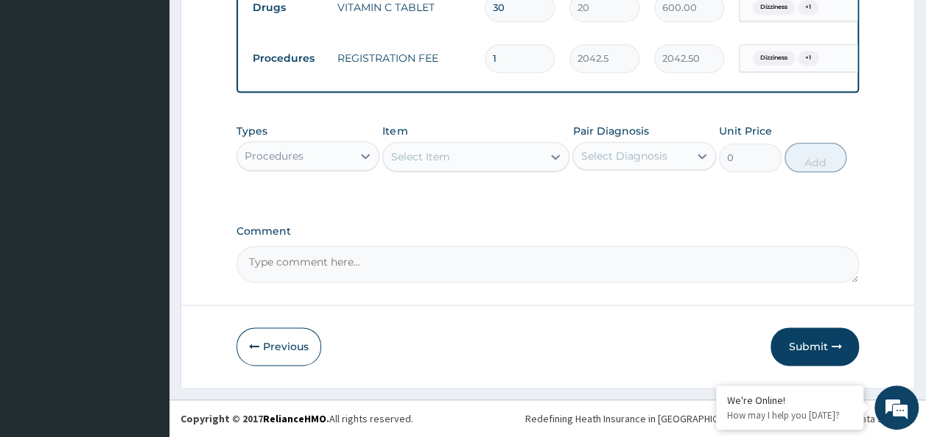
scroll to position [864, 0]
click at [807, 339] on button "Submit" at bounding box center [814, 347] width 88 height 38
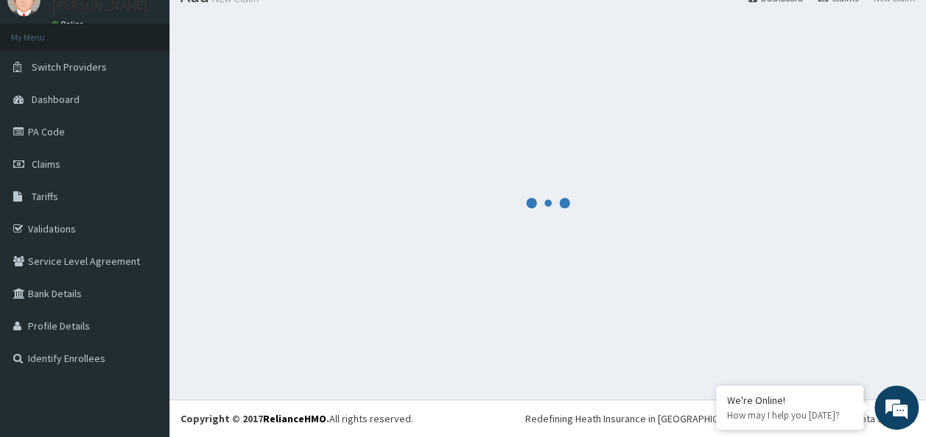
click at [805, 340] on div at bounding box center [547, 203] width 734 height 372
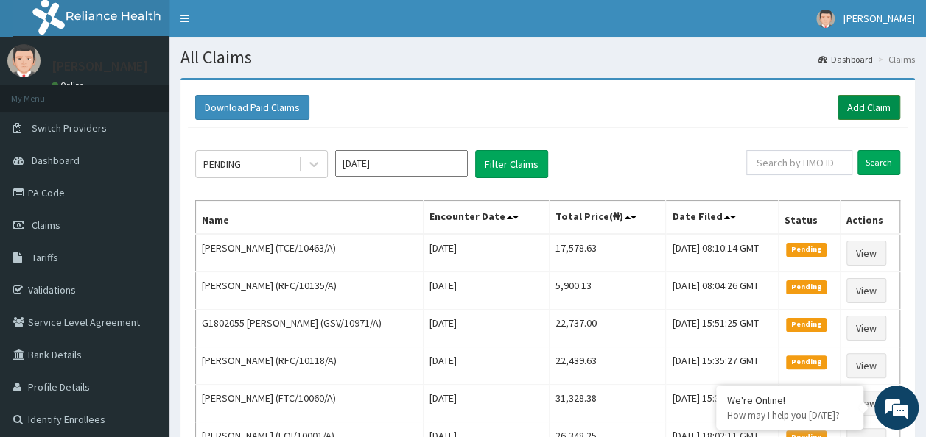
click at [855, 119] on link "Add Claim" at bounding box center [868, 107] width 63 height 25
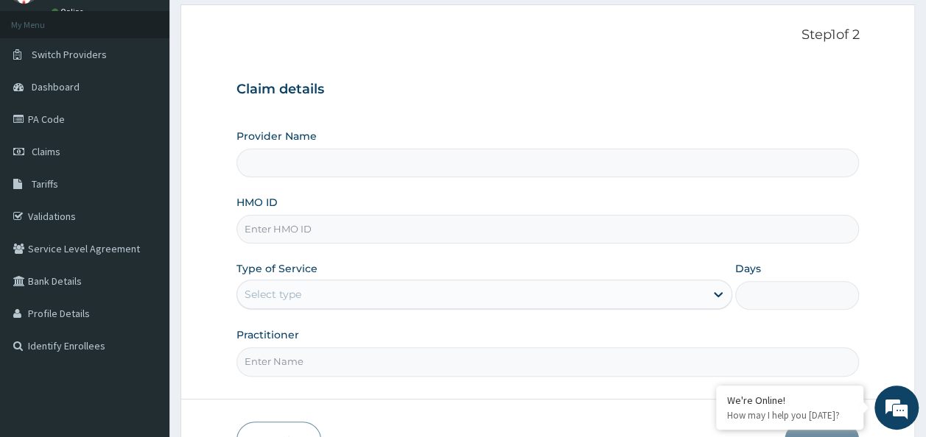
type input "TLL/10076/A"
type input "Reliance Family Clinics (RFC)- [GEOGRAPHIC_DATA]"
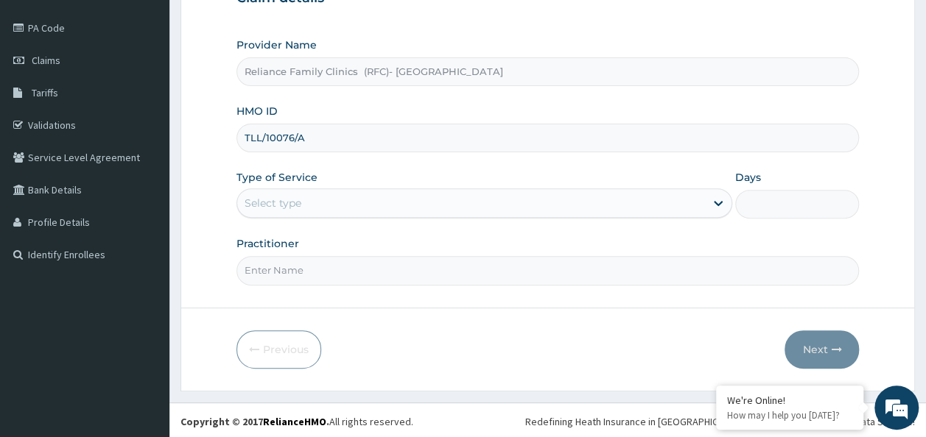
type input "TLL/10076/A"
click at [361, 189] on div "Select type" at bounding box center [484, 203] width 496 height 29
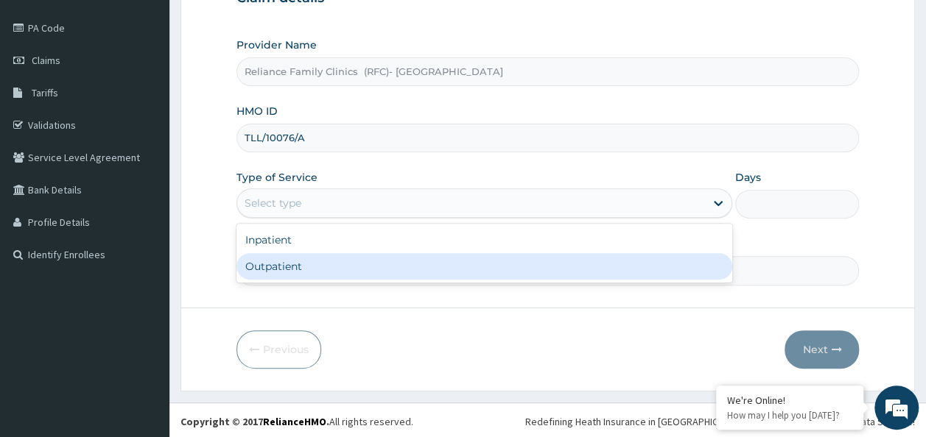
click at [356, 268] on div "Outpatient" at bounding box center [484, 266] width 496 height 27
type input "1"
click at [356, 268] on input "Practitioner" at bounding box center [547, 270] width 623 height 29
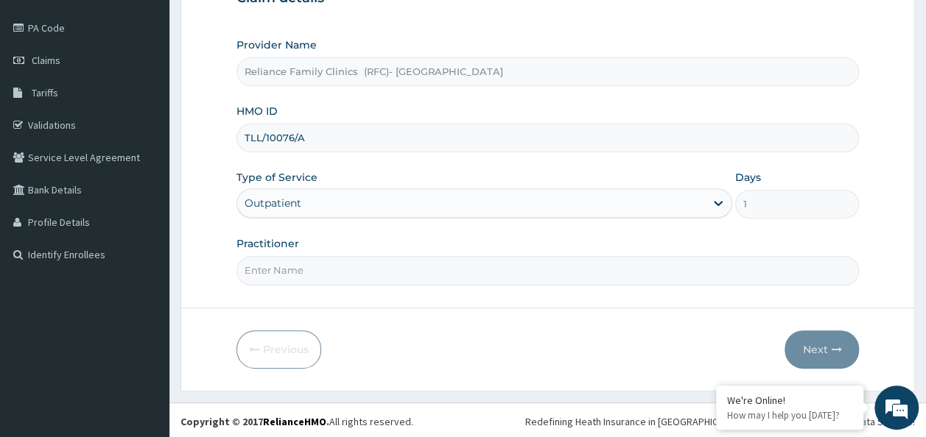
click at [356, 268] on input "Practitioner" at bounding box center [547, 270] width 623 height 29
type input "Dr Chimezie"
click at [795, 337] on button "Next" at bounding box center [821, 350] width 74 height 38
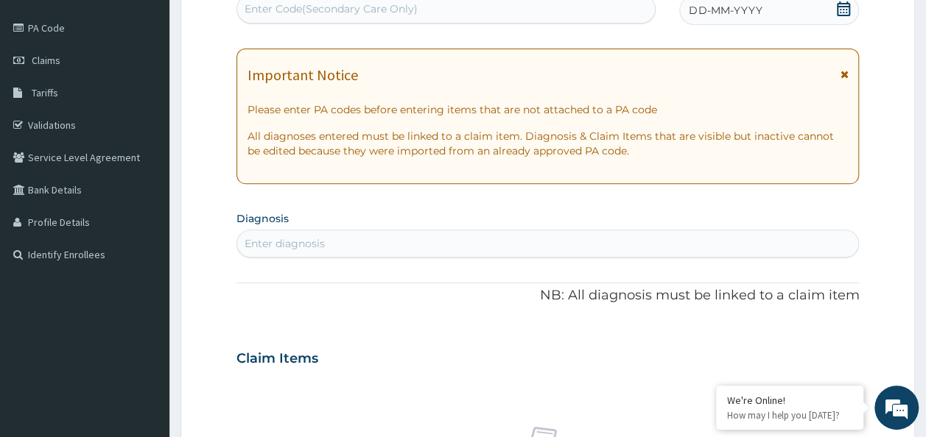
click at [837, 7] on icon at bounding box center [843, 8] width 15 height 15
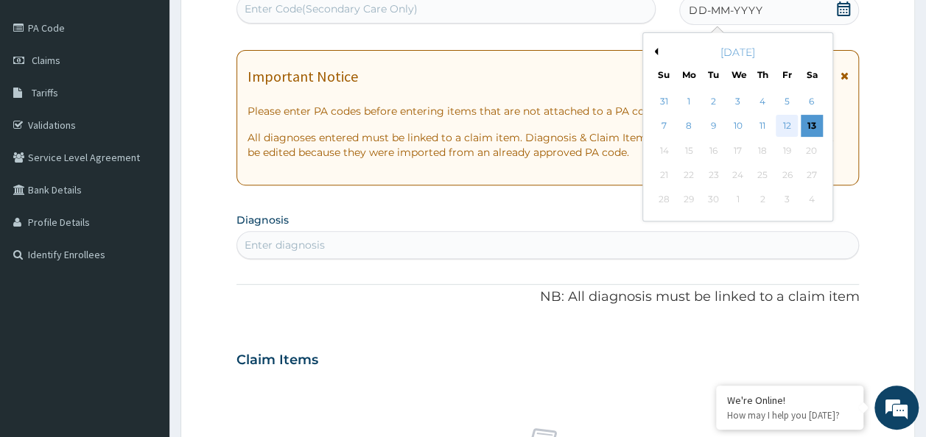
click at [779, 122] on div "12" at bounding box center [786, 127] width 22 height 22
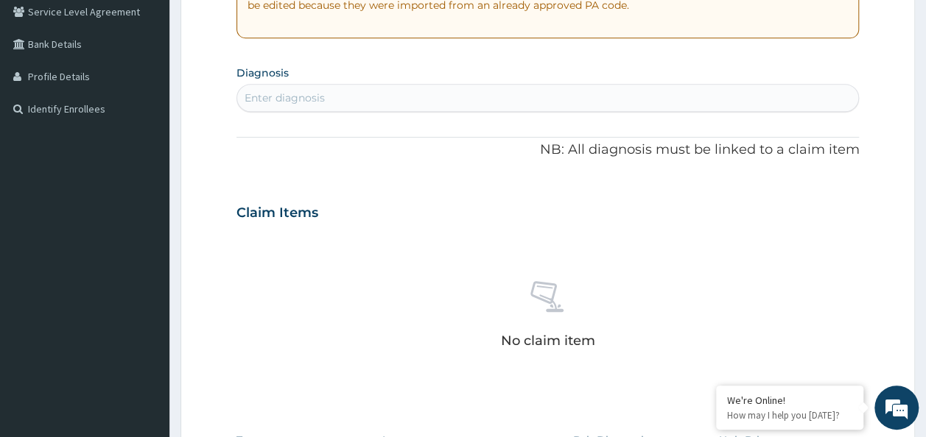
scroll to position [312, 0]
click at [393, 102] on div "Enter diagnosis" at bounding box center [548, 97] width 622 height 24
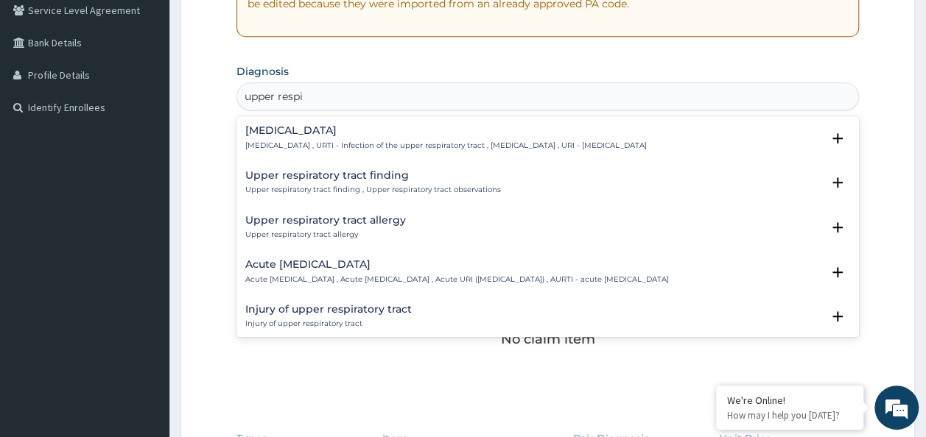
type input "upper respir"
click at [398, 142] on p "Upper respiratory infection , URTI - Infection of the upper respiratory tract ,…" at bounding box center [445, 146] width 401 height 10
click at [353, 141] on p "Upper respiratory infection , URTI - Infection of the upper respiratory tract ,…" at bounding box center [445, 146] width 401 height 10
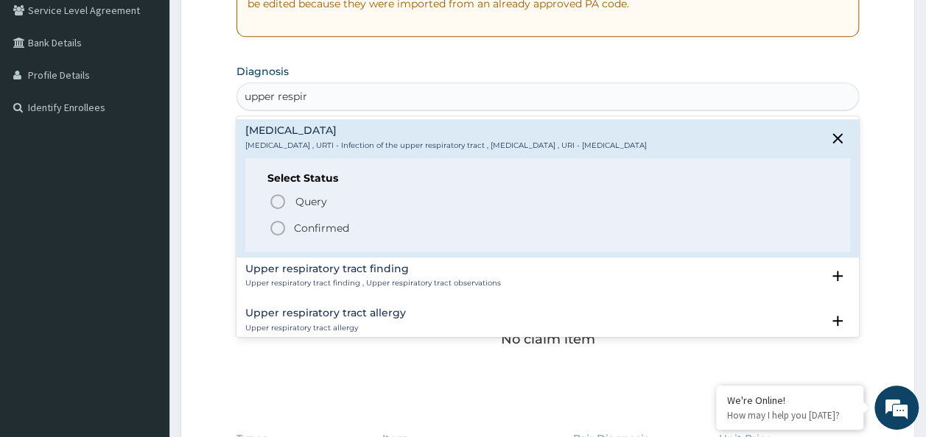
click at [324, 222] on p "Confirmed" at bounding box center [321, 228] width 55 height 15
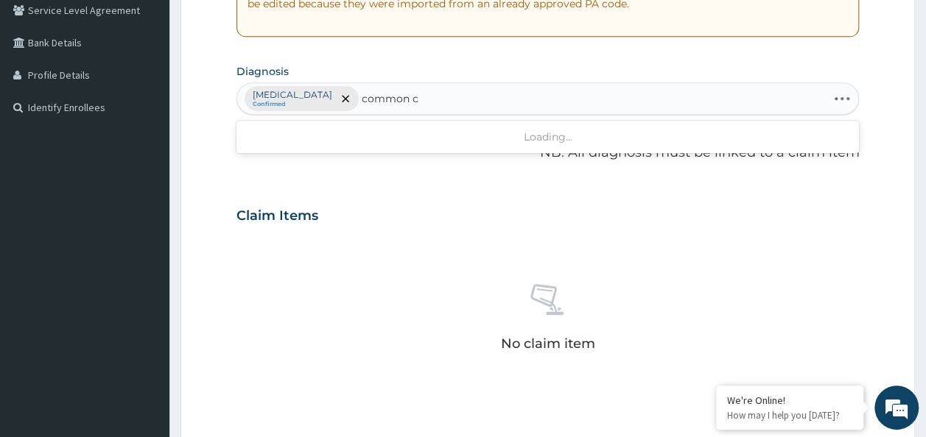
type input "common co"
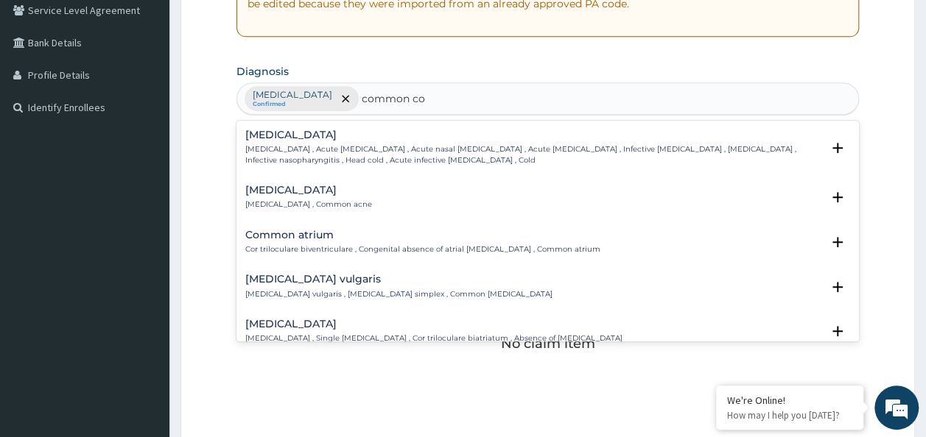
click at [380, 131] on h4 "Common cold" at bounding box center [533, 135] width 577 height 11
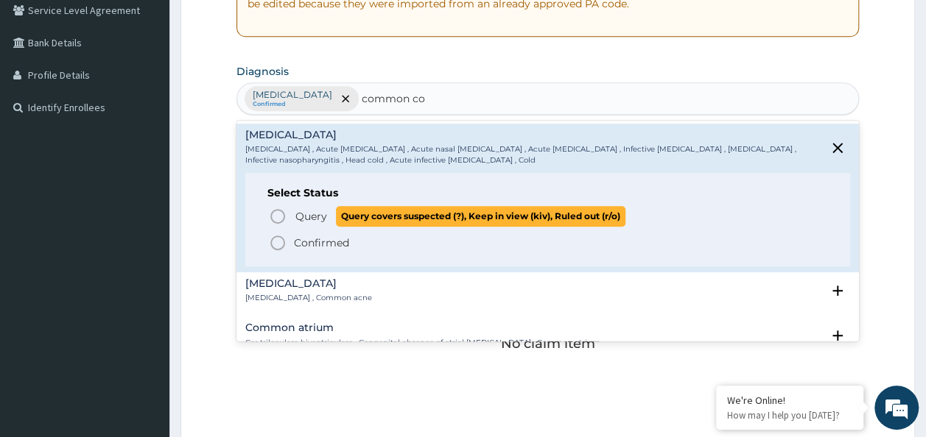
click at [312, 219] on span "Query" at bounding box center [311, 216] width 32 height 15
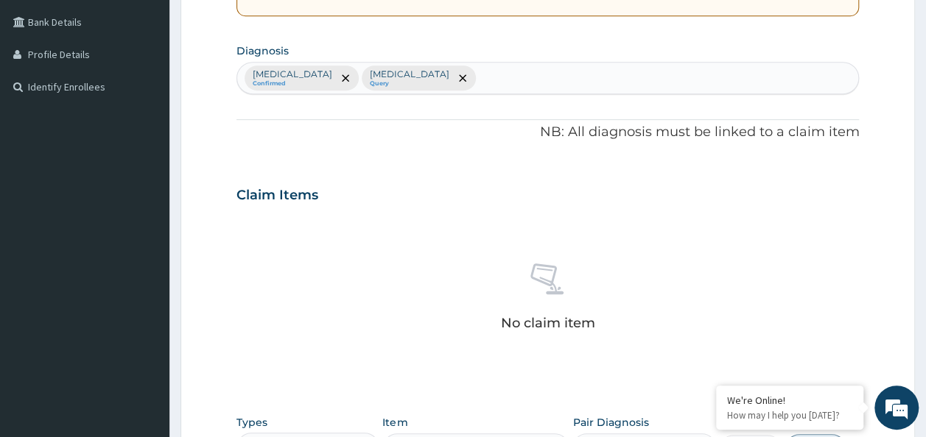
scroll to position [327, 0]
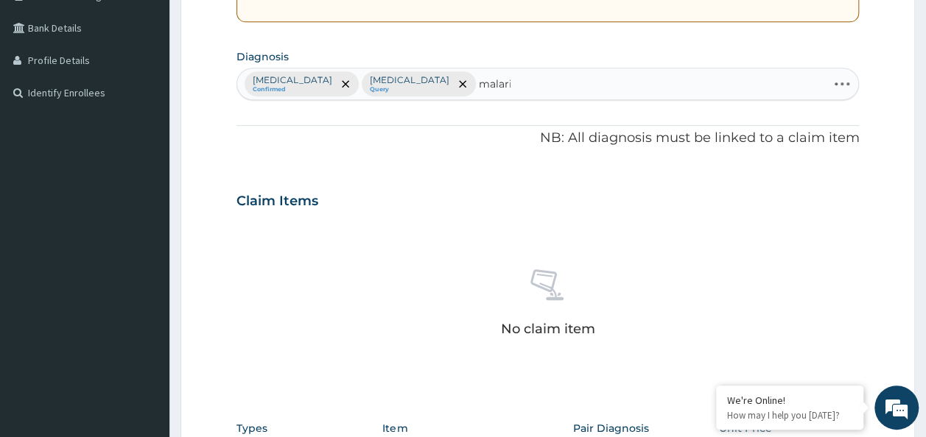
type input "malaria"
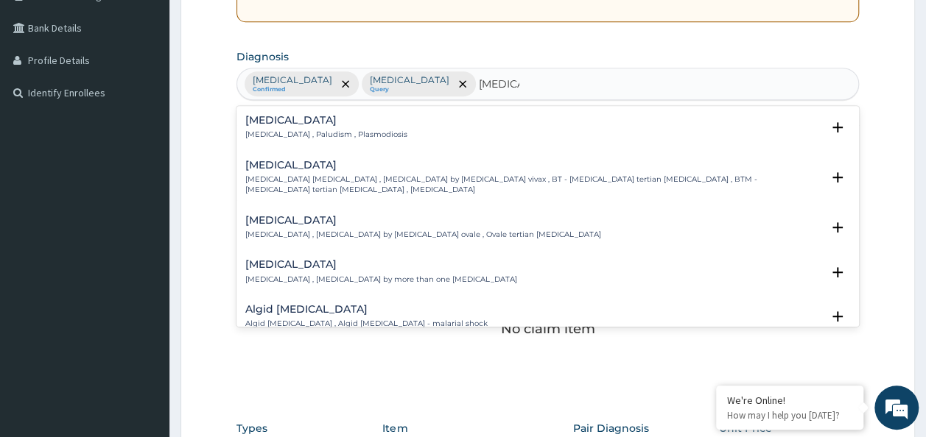
click at [346, 132] on p "Malaria , Paludism , Plasmodiosis" at bounding box center [326, 135] width 162 height 10
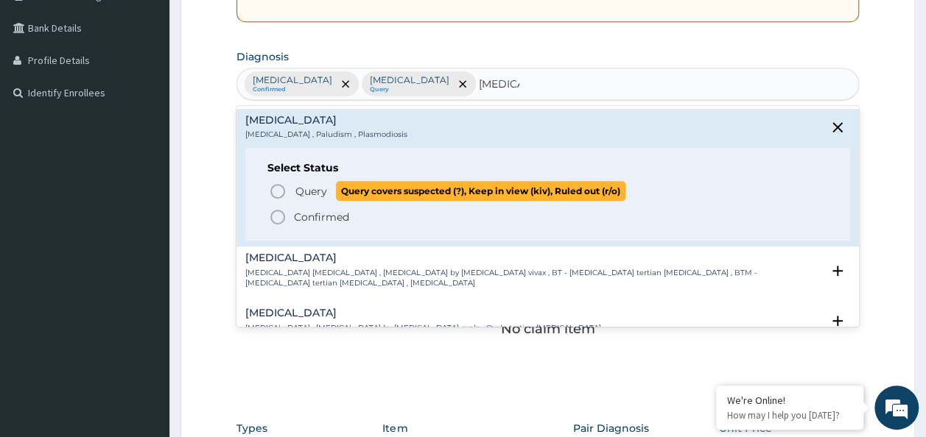
click at [305, 189] on span "Query" at bounding box center [311, 191] width 32 height 15
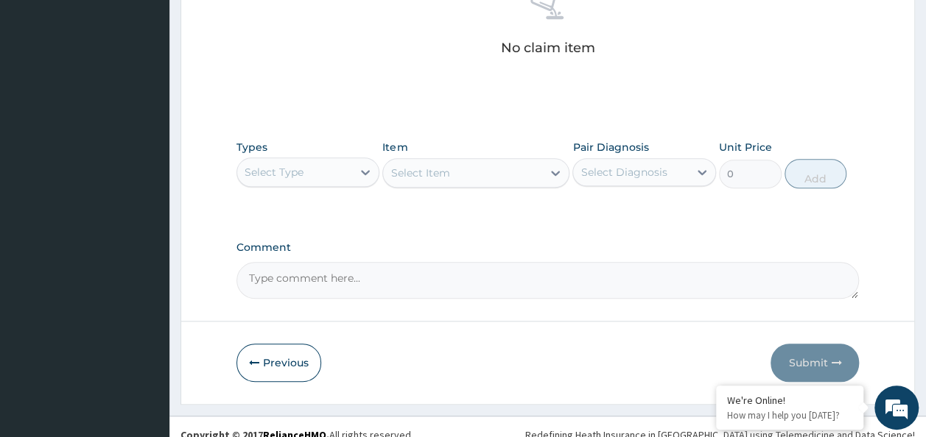
scroll to position [622, 0]
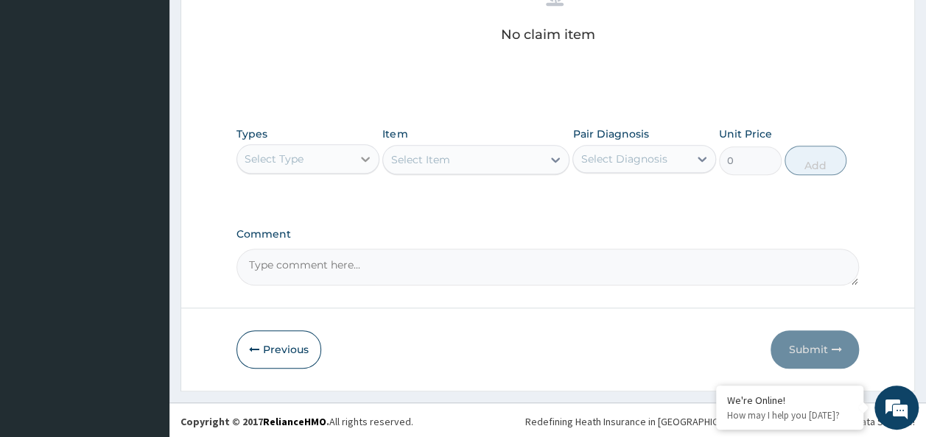
click at [353, 156] on div at bounding box center [365, 159] width 27 height 27
click at [353, 158] on div at bounding box center [365, 159] width 27 height 27
click at [320, 155] on div "Select Type" at bounding box center [295, 159] width 116 height 24
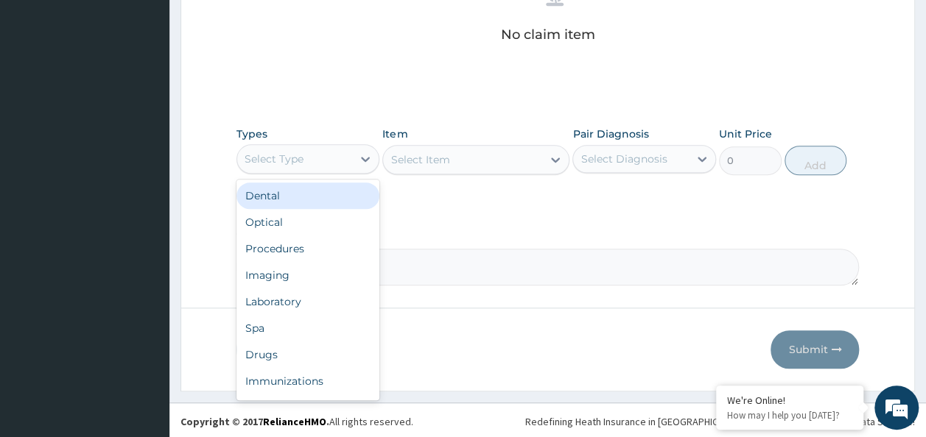
click at [320, 155] on div "Select Type" at bounding box center [295, 159] width 116 height 24
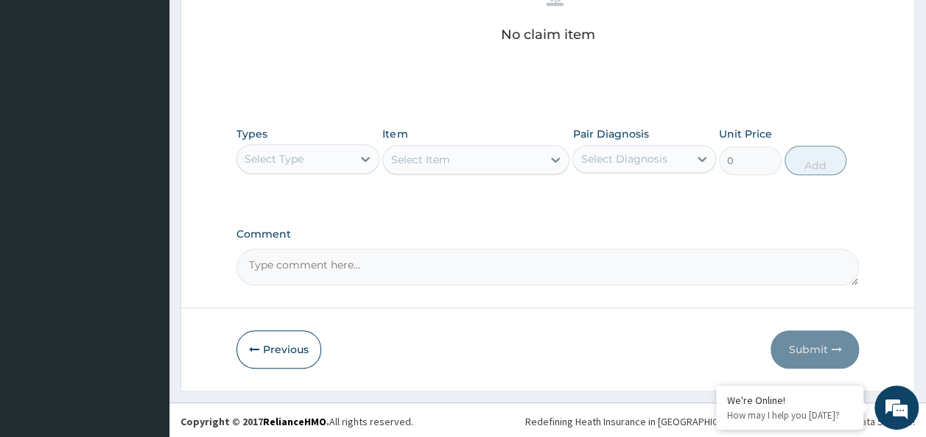
click at [343, 166] on div "Select Type" at bounding box center [295, 159] width 116 height 24
click at [336, 147] on div "Select Type" at bounding box center [295, 159] width 116 height 24
click at [336, 144] on div "Select Type" at bounding box center [308, 158] width 144 height 29
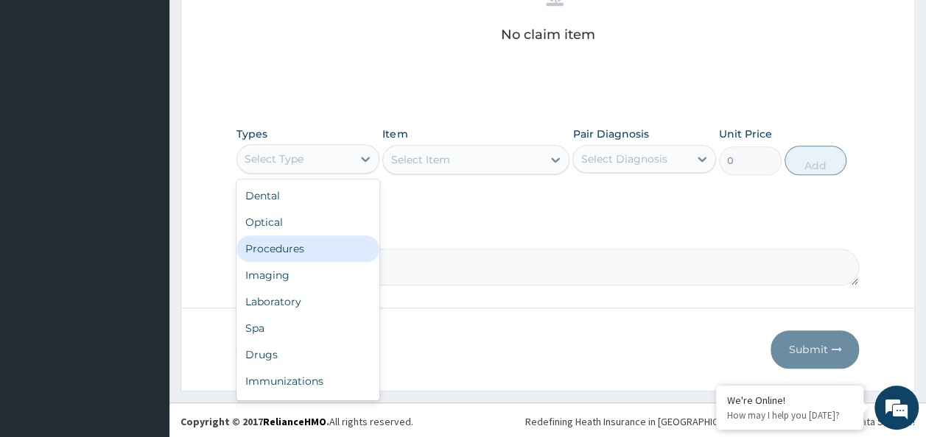
click at [320, 239] on div "Procedures" at bounding box center [308, 249] width 144 height 27
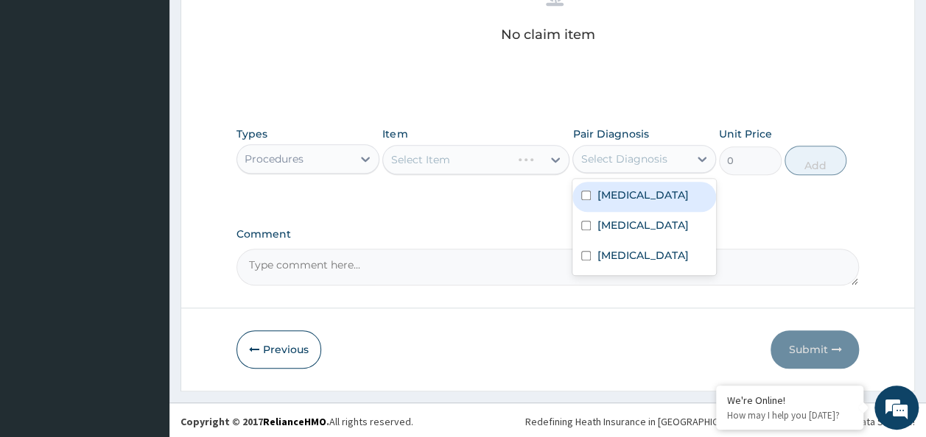
click at [641, 168] on div "Select Diagnosis" at bounding box center [631, 159] width 116 height 24
click at [642, 191] on label "Upper respiratory infection" at bounding box center [641, 195] width 91 height 15
checkbox input "true"
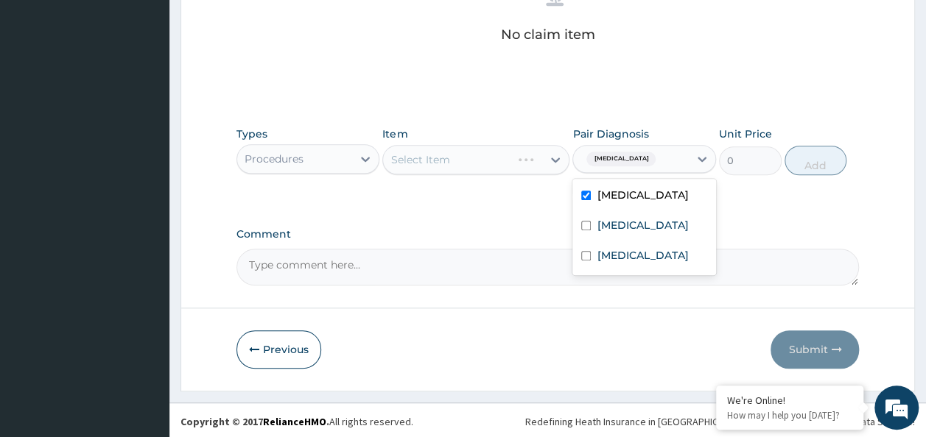
click at [645, 227] on div "Upper respiratory infection Common cold Malaria" at bounding box center [644, 227] width 144 height 96
click at [636, 272] on div "Malaria" at bounding box center [644, 257] width 144 height 30
checkbox input "true"
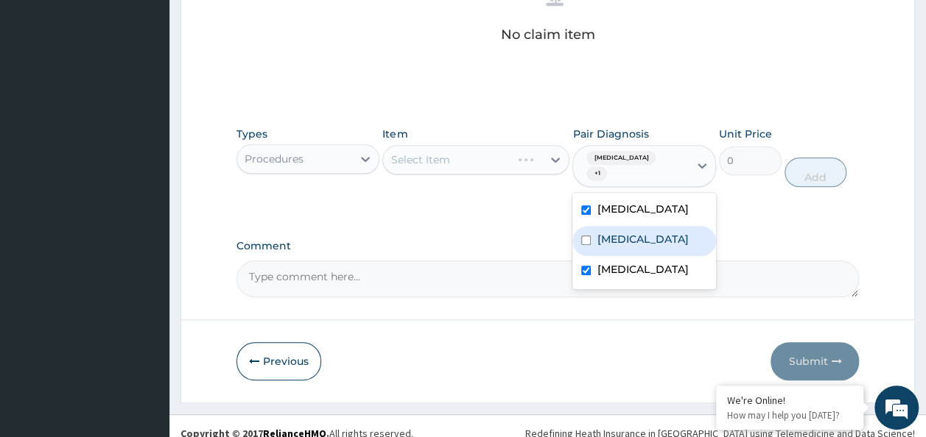
click at [632, 247] on label "Common cold" at bounding box center [641, 239] width 91 height 15
checkbox input "false"
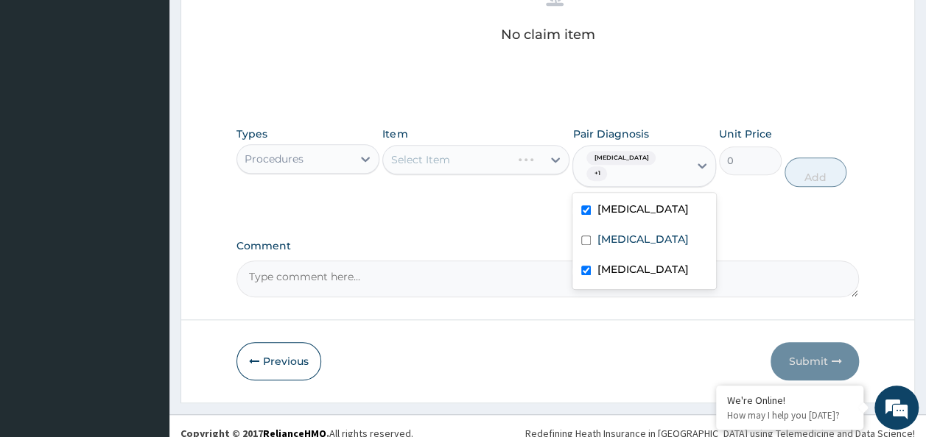
click at [635, 153] on span "Upper respiratory infection" at bounding box center [620, 158] width 69 height 15
click at [635, 243] on div "Common cold" at bounding box center [644, 241] width 144 height 30
checkbox input "true"
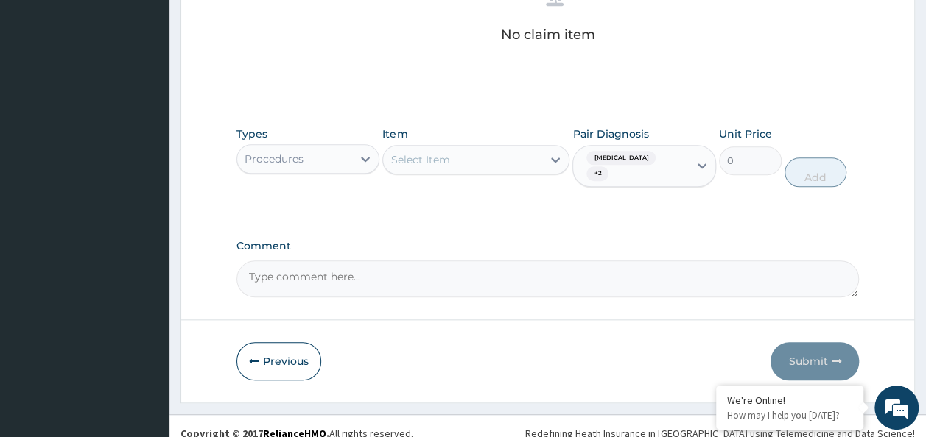
scroll to position [634, 0]
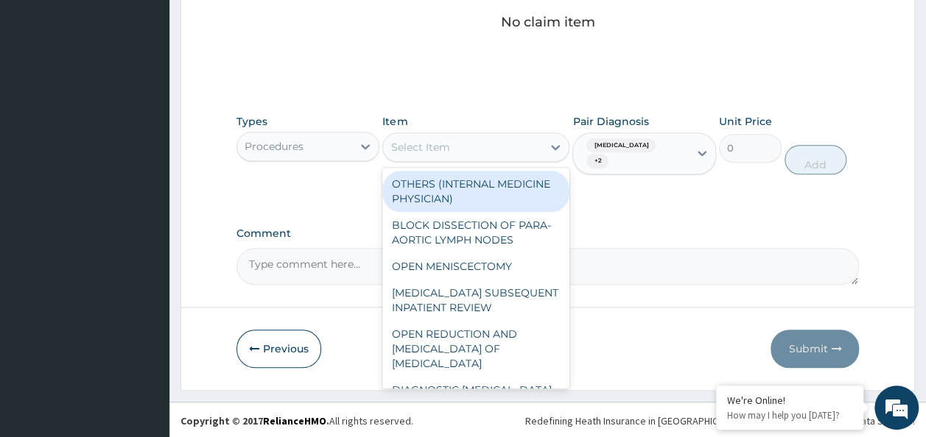
click at [462, 149] on div "Select Item" at bounding box center [462, 147] width 159 height 24
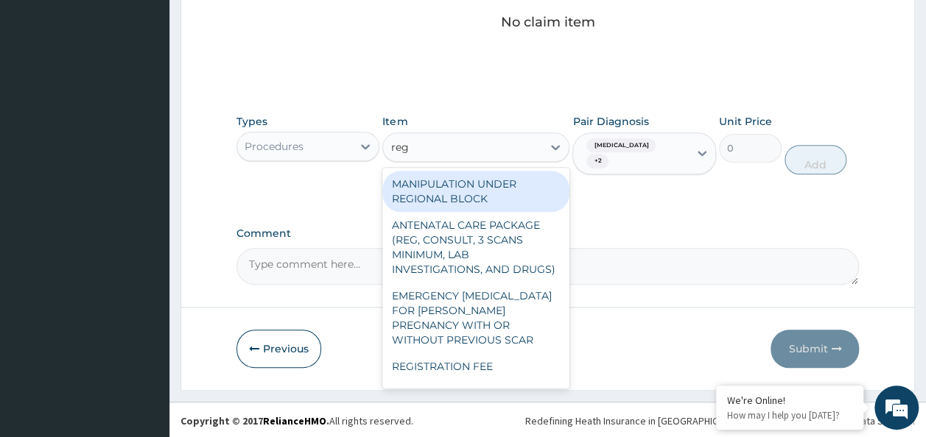
type input "regi"
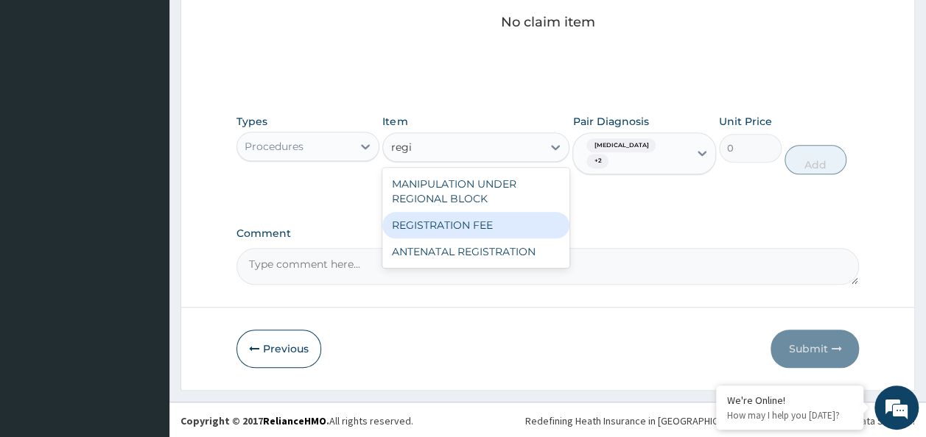
click at [476, 227] on div "REGISTRATION FEE" at bounding box center [475, 225] width 187 height 27
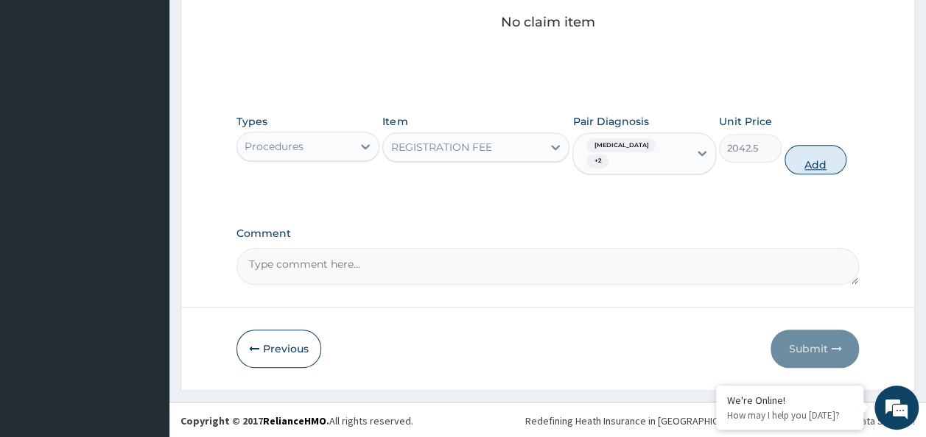
click at [819, 161] on button "Add" at bounding box center [815, 159] width 63 height 29
type input "0"
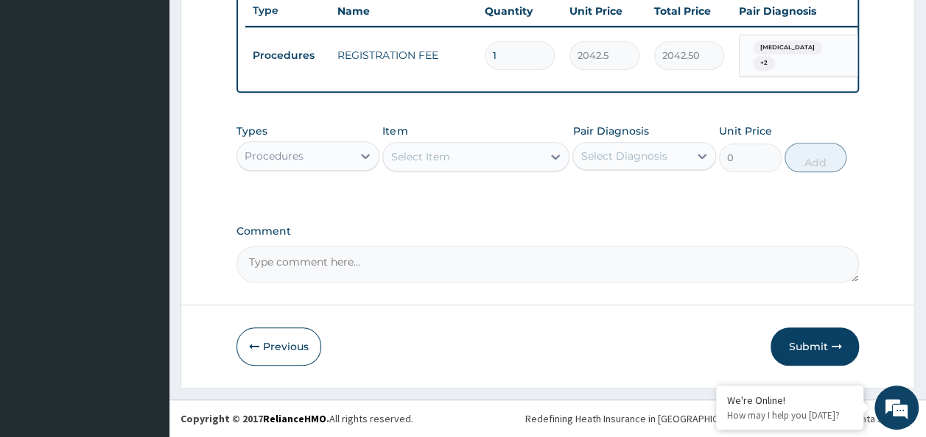
scroll to position [569, 0]
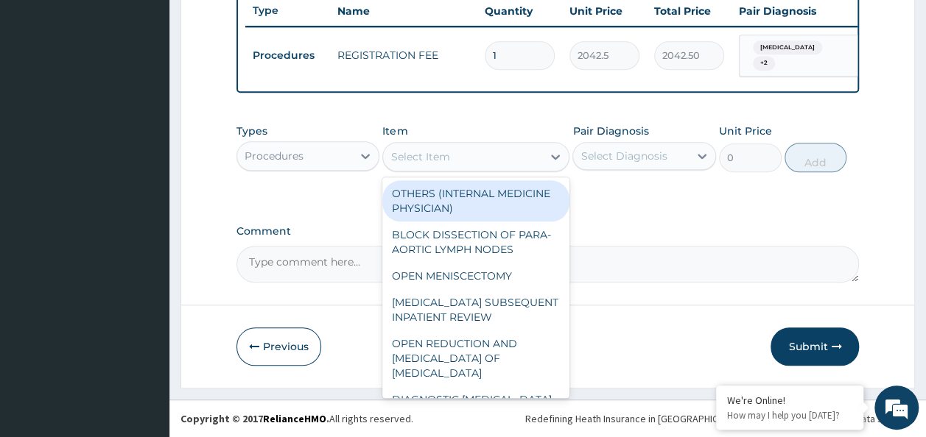
click at [465, 149] on div "Select Item" at bounding box center [462, 157] width 159 height 24
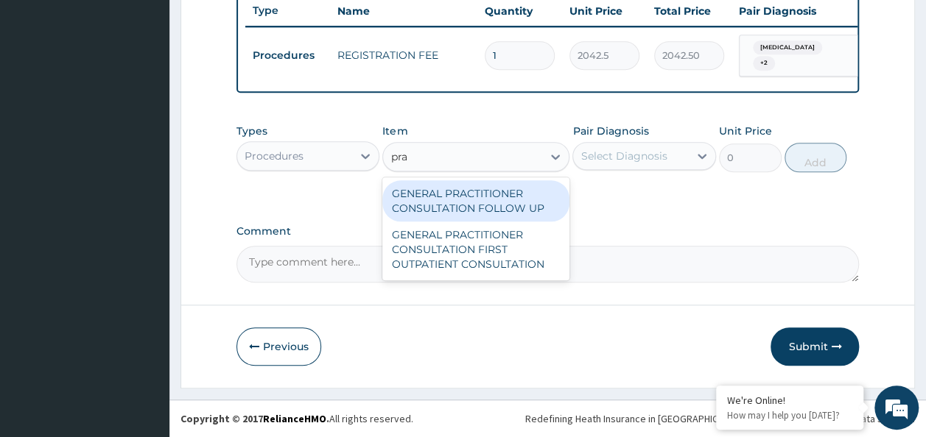
type input "prac"
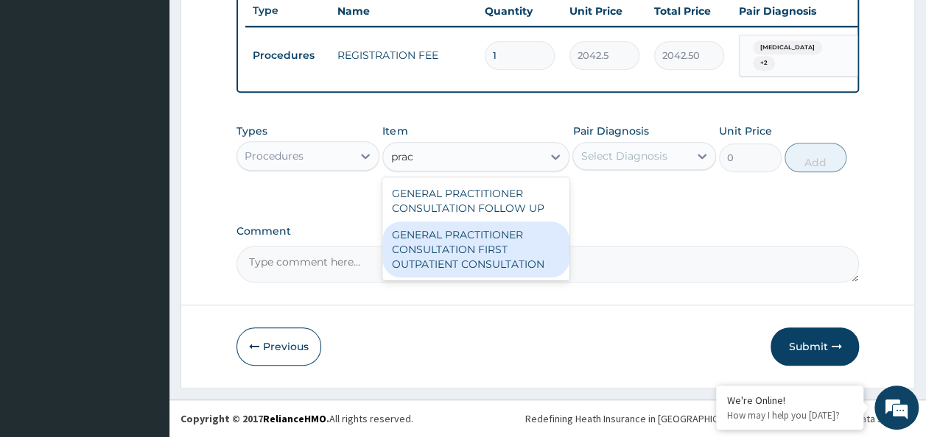
click at [487, 262] on div "GENERAL PRACTITIONER CONSULTATION FIRST OUTPATIENT CONSULTATION" at bounding box center [475, 250] width 187 height 56
type input "3370.125"
drag, startPoint x: 487, startPoint y: 262, endPoint x: 508, endPoint y: 217, distance: 49.7
click at [486, 262] on textarea "Comment" at bounding box center [547, 264] width 623 height 37
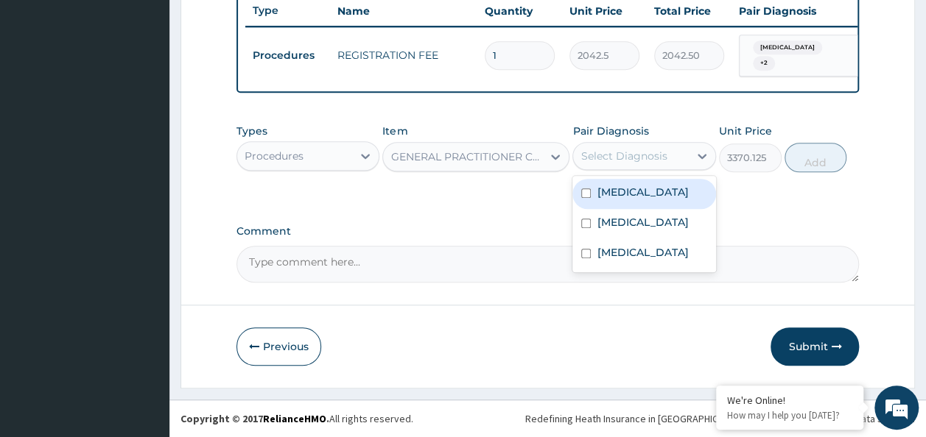
click at [619, 161] on div "Select Diagnosis" at bounding box center [623, 156] width 86 height 15
click at [613, 167] on div "Select Diagnosis" at bounding box center [631, 156] width 116 height 24
click at [614, 190] on label "Upper respiratory infection" at bounding box center [641, 192] width 91 height 15
checkbox input "true"
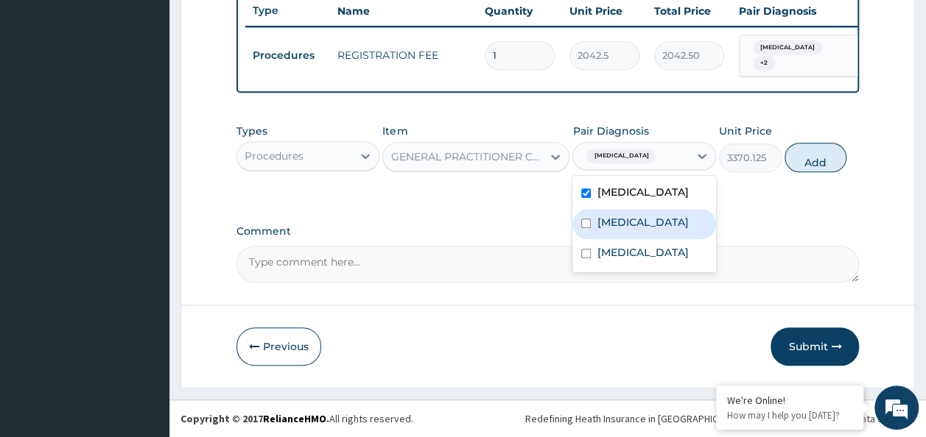
click at [620, 225] on div "Common cold" at bounding box center [644, 224] width 144 height 30
checkbox input "true"
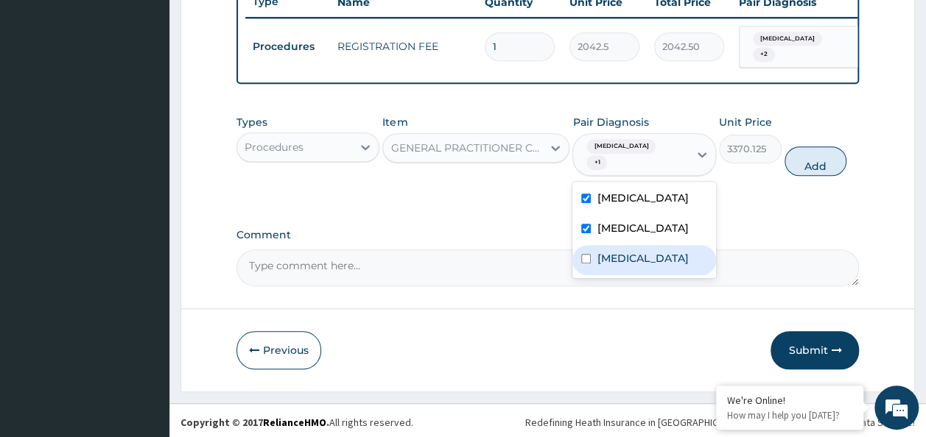
click at [622, 266] on label "Malaria" at bounding box center [641, 258] width 91 height 15
checkbox input "true"
click at [791, 176] on button "Add" at bounding box center [815, 161] width 63 height 29
type input "0"
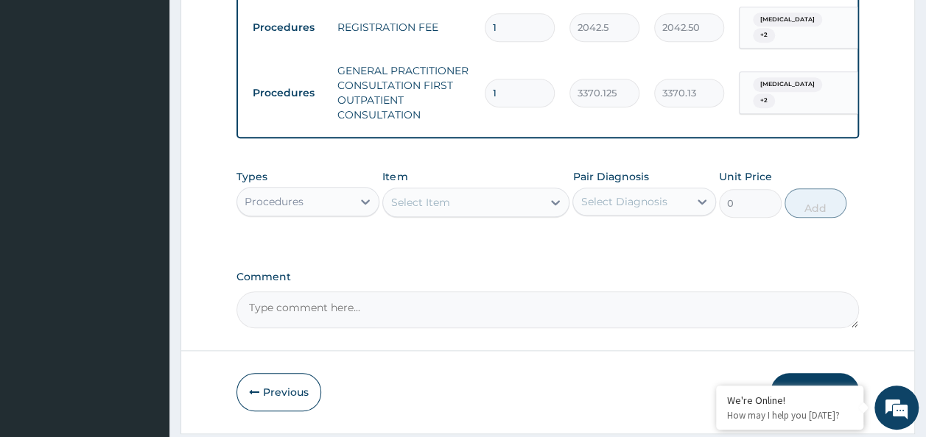
scroll to position [643, 0]
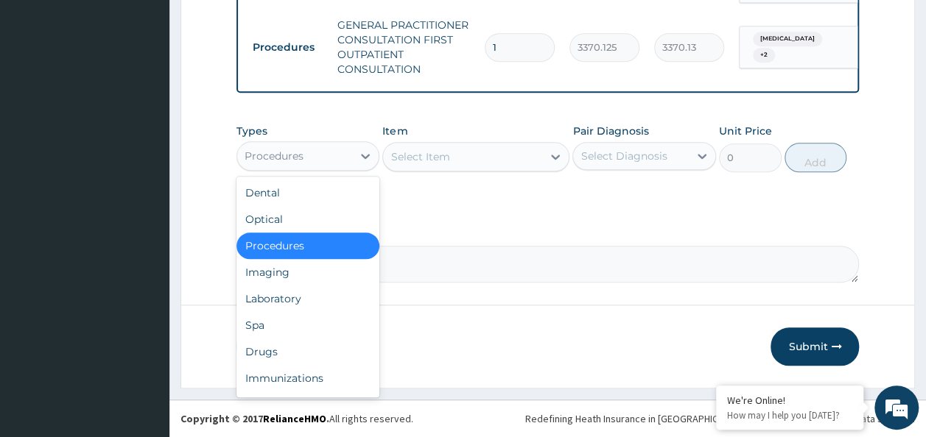
click at [323, 155] on div "Procedures" at bounding box center [295, 156] width 116 height 24
click at [301, 289] on div "Laboratory" at bounding box center [308, 299] width 144 height 27
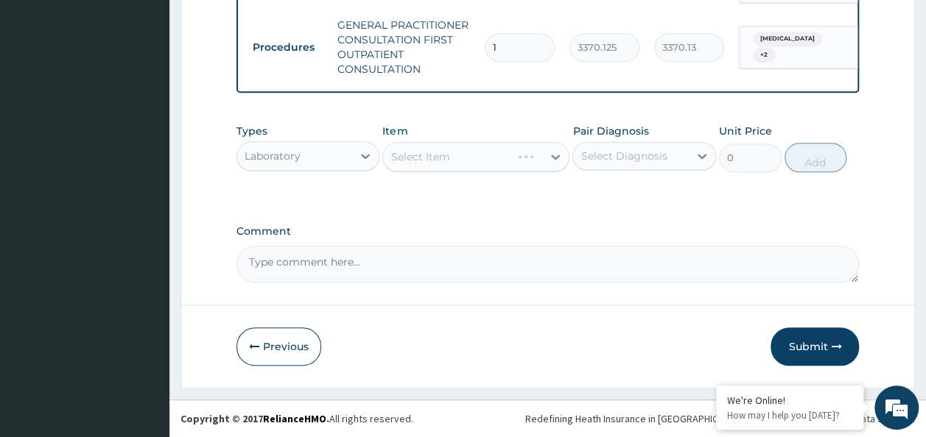
click at [662, 166] on div "Select Diagnosis" at bounding box center [631, 156] width 116 height 24
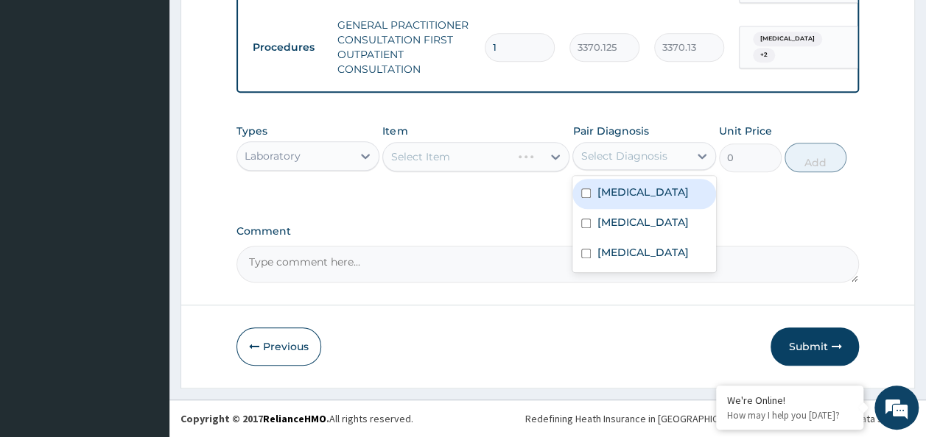
click at [662, 166] on div "Select Diagnosis" at bounding box center [631, 156] width 116 height 24
click at [620, 151] on div "Select Diagnosis" at bounding box center [623, 156] width 86 height 15
click at [610, 157] on div "Select Diagnosis" at bounding box center [623, 156] width 86 height 15
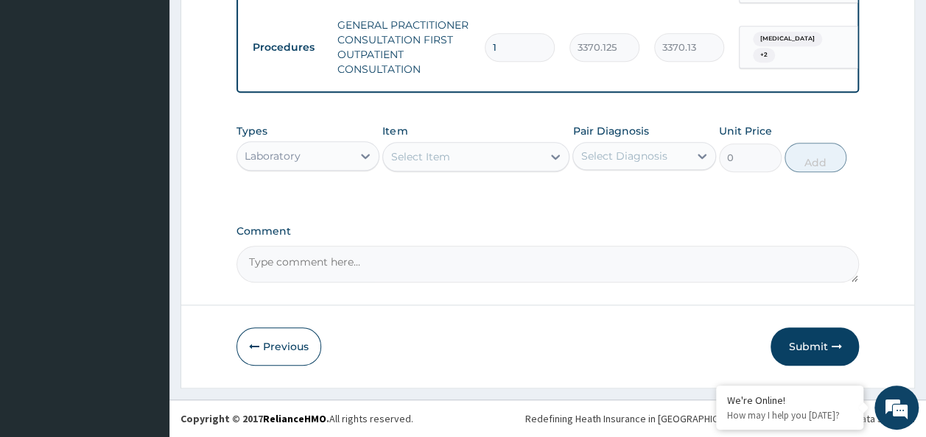
click at [606, 166] on div "Select Diagnosis" at bounding box center [631, 156] width 116 height 24
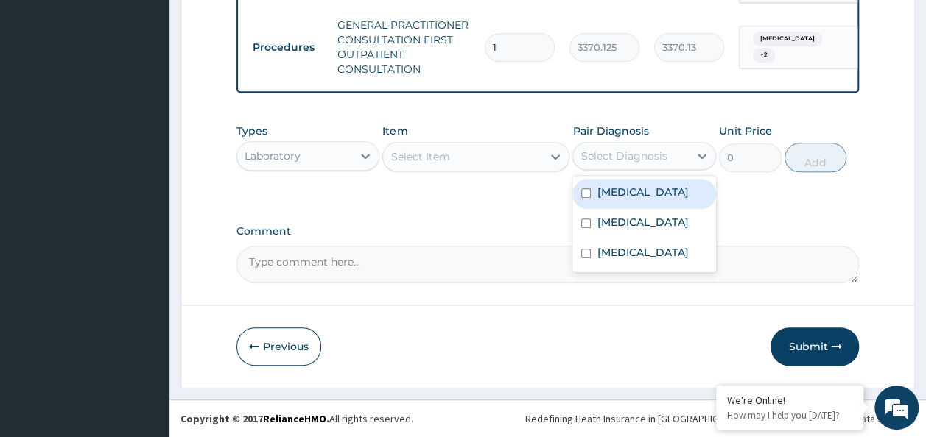
click at [606, 200] on label "Upper respiratory infection" at bounding box center [641, 192] width 91 height 15
checkbox input "true"
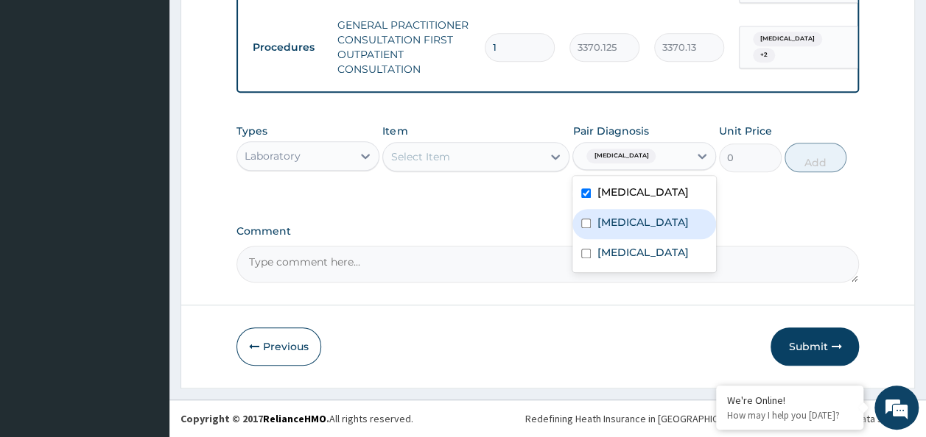
click at [606, 230] on label "Common cold" at bounding box center [641, 222] width 91 height 15
checkbox input "true"
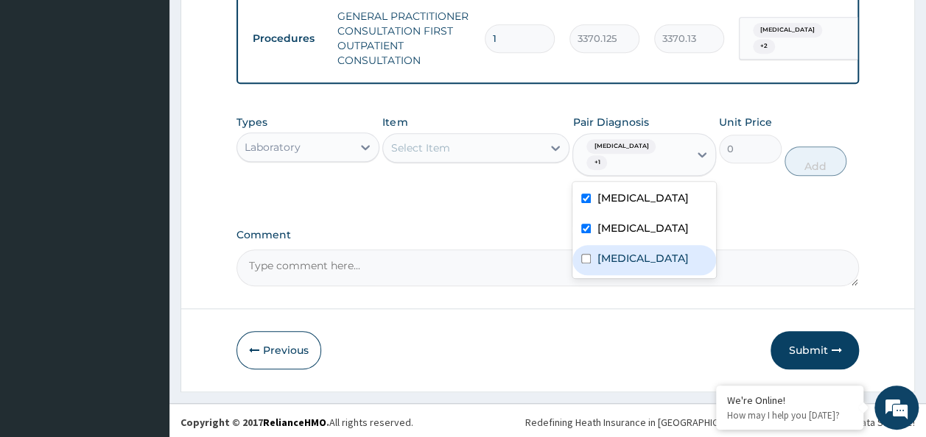
click at [597, 266] on label "Malaria" at bounding box center [641, 258] width 91 height 15
checkbox input "true"
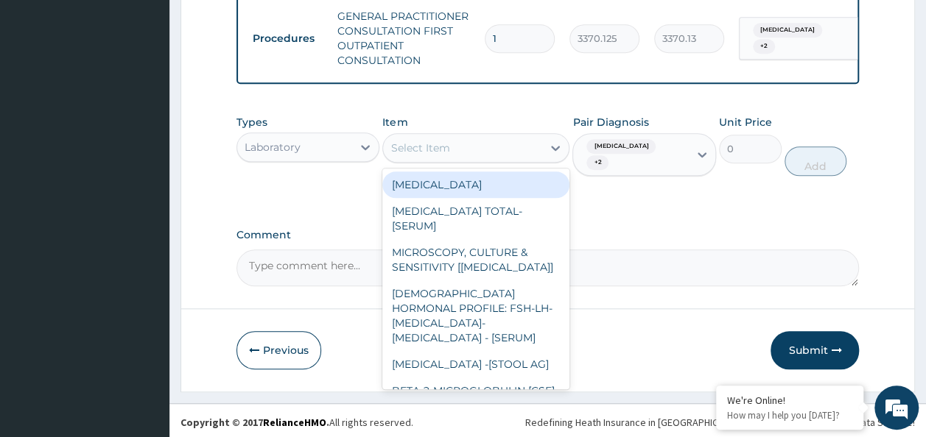
drag, startPoint x: 489, startPoint y: 225, endPoint x: 468, endPoint y: 154, distance: 73.8
click at [468, 154] on div "Select Item" at bounding box center [462, 148] width 159 height 24
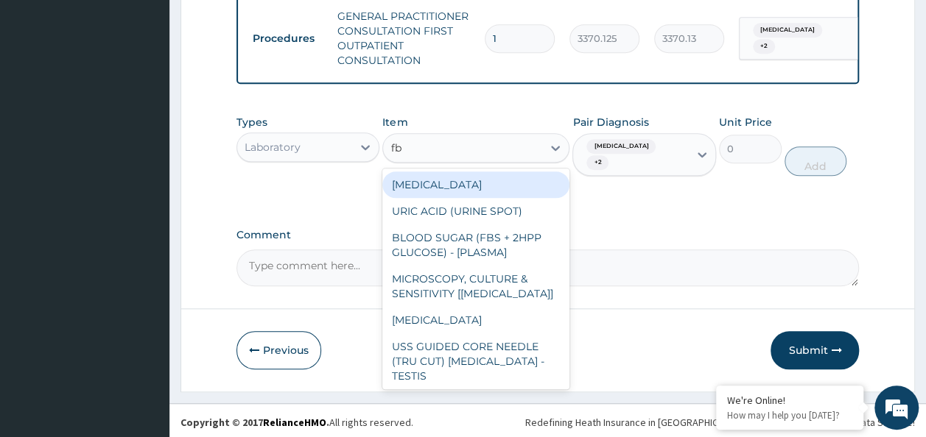
type input "fbc"
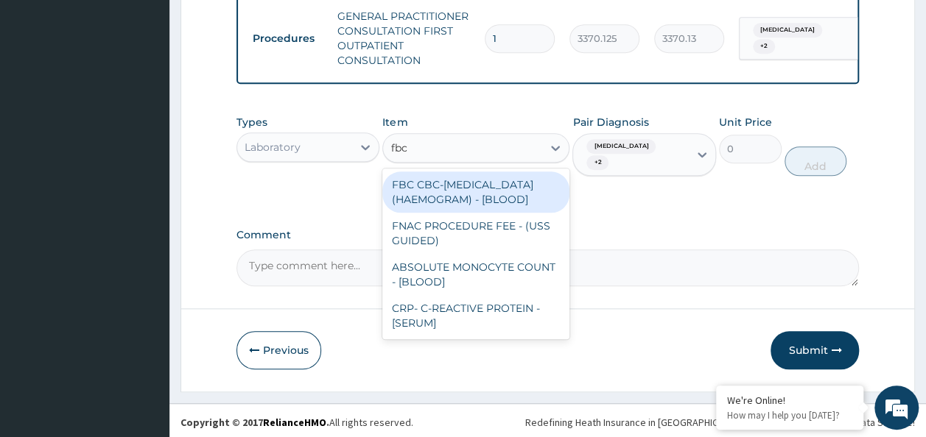
click at [481, 213] on div "FBC CBC-COMPLETE BLOOD COUNT (HAEMOGRAM) - [BLOOD]" at bounding box center [475, 192] width 187 height 41
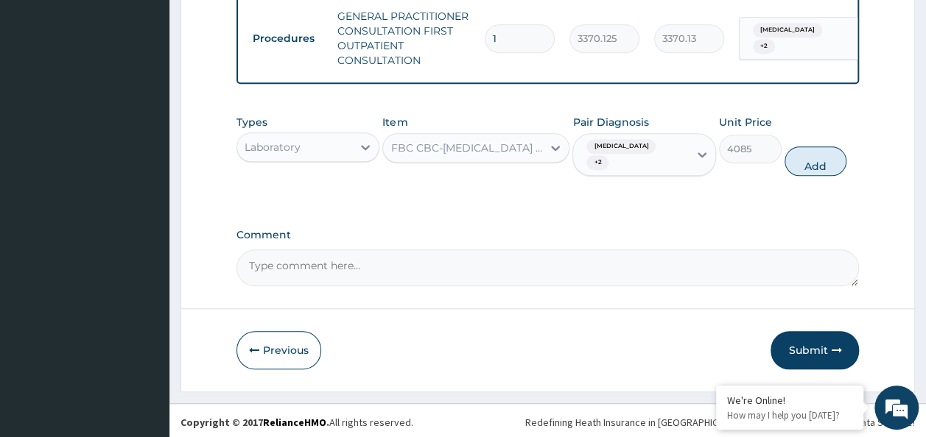
click at [801, 176] on button "Add" at bounding box center [815, 161] width 63 height 29
type input "0"
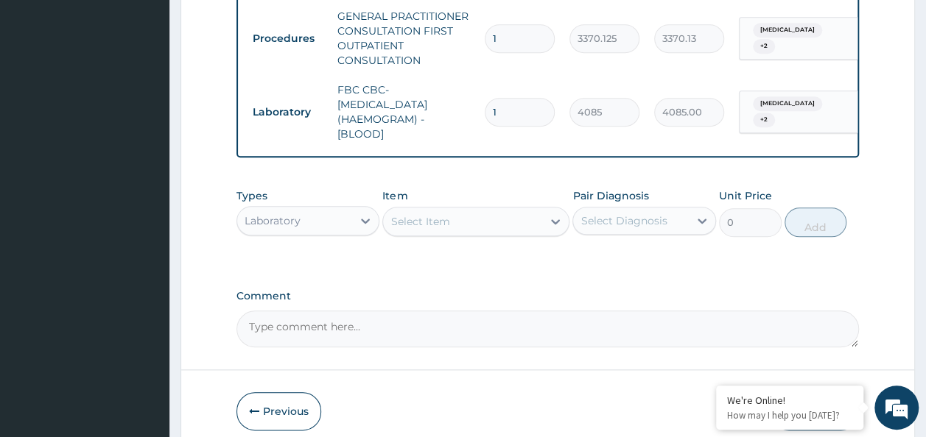
scroll to position [717, 0]
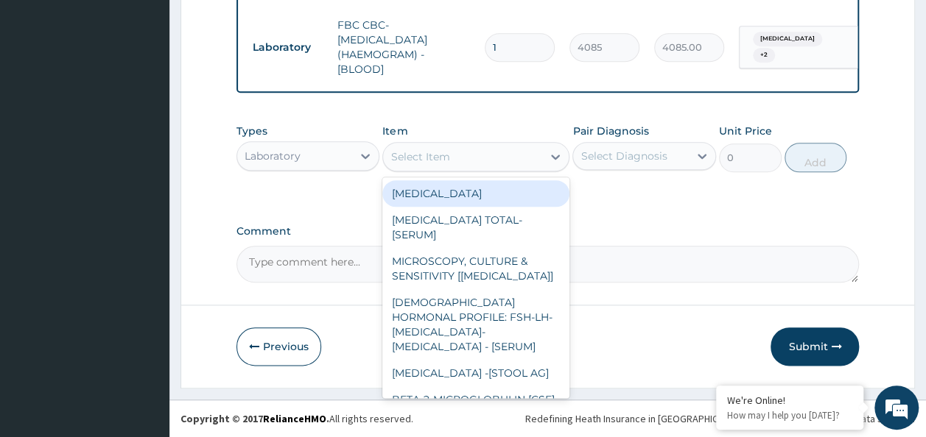
click at [507, 164] on div "Select Item" at bounding box center [462, 157] width 159 height 24
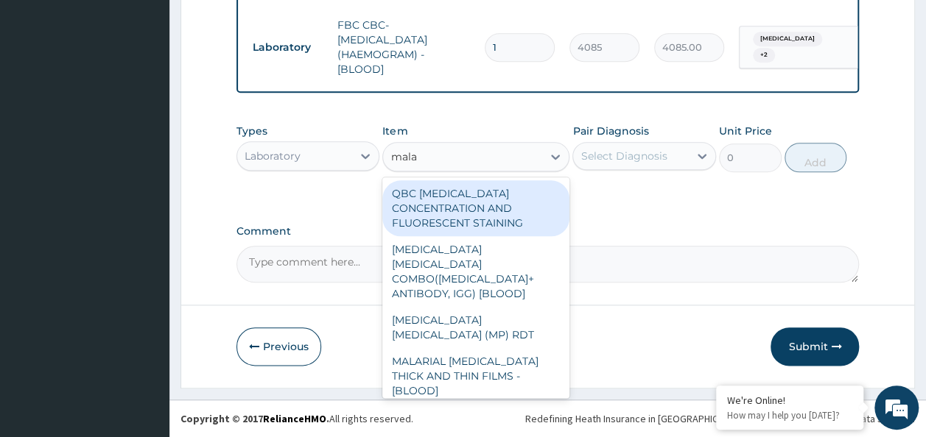
type input "malar"
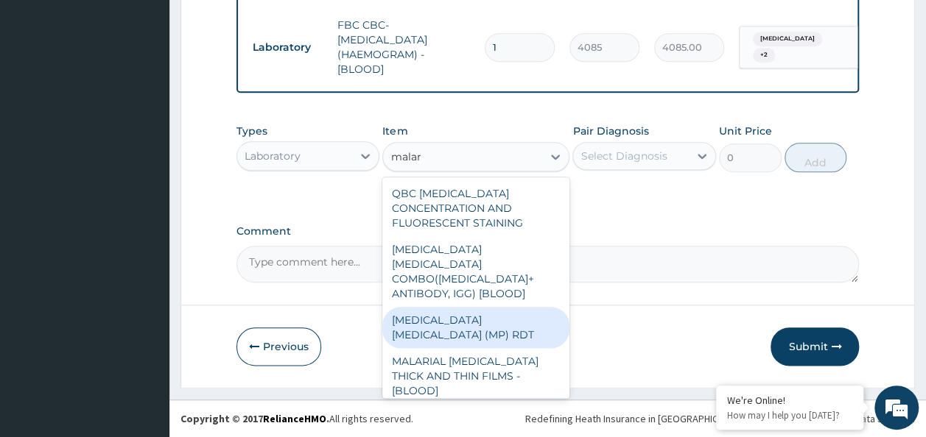
click at [474, 307] on div "MALARIA PARASITE (MP) RDT" at bounding box center [475, 327] width 187 height 41
type input "1531.875"
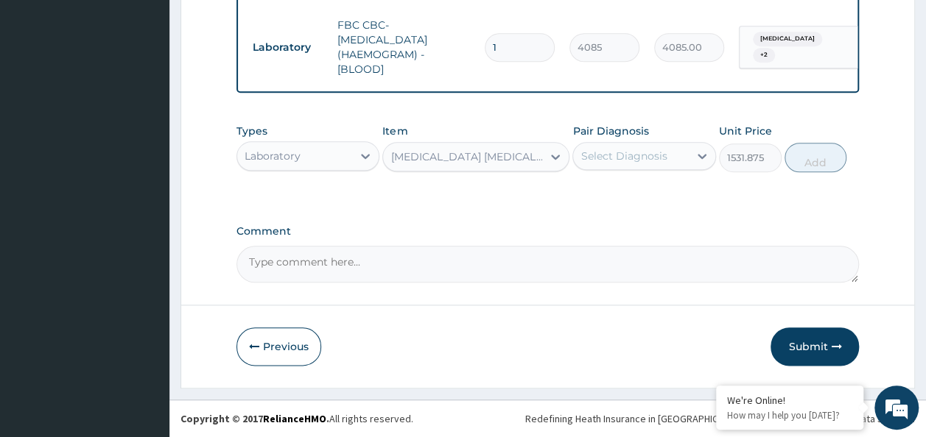
click at [666, 167] on div "Select Diagnosis" at bounding box center [631, 156] width 116 height 24
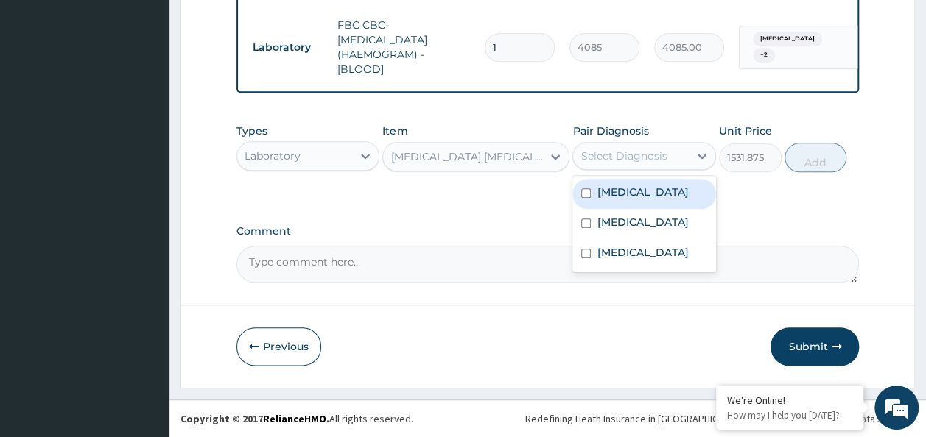
click at [661, 186] on label "Upper respiratory infection" at bounding box center [641, 192] width 91 height 15
checkbox input "true"
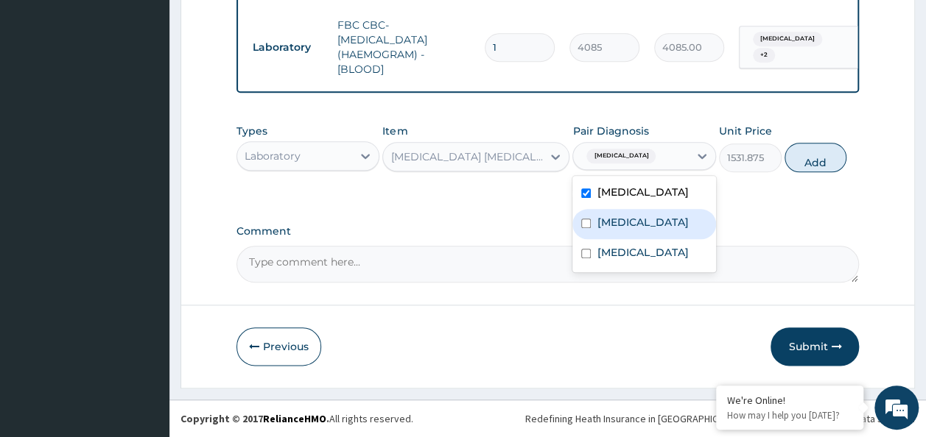
click at [650, 230] on label "Common cold" at bounding box center [641, 222] width 91 height 15
checkbox input "true"
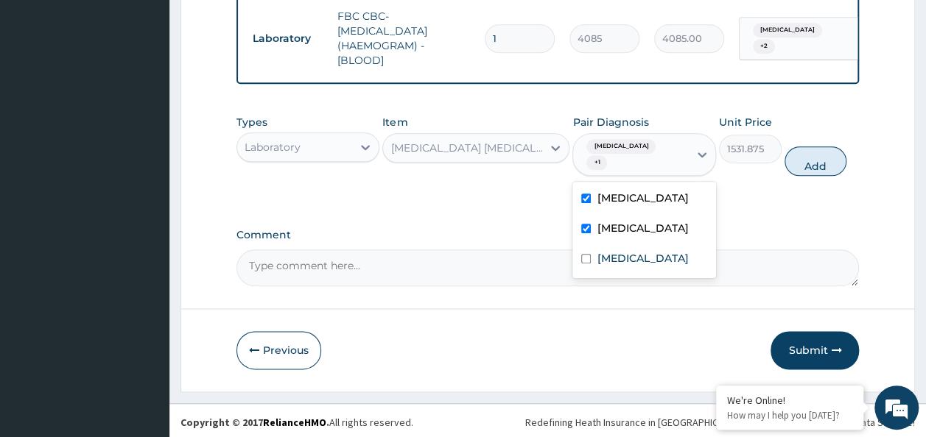
click at [650, 215] on div "Upper respiratory infection" at bounding box center [644, 200] width 144 height 30
checkbox input "false"
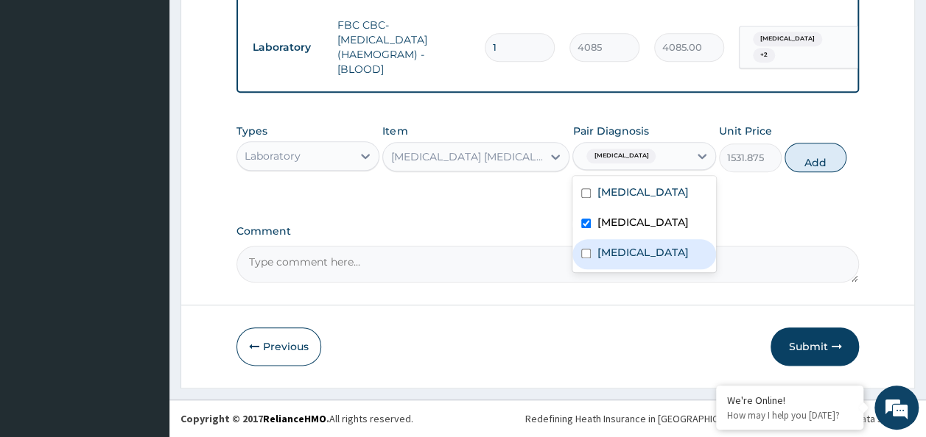
drag, startPoint x: 630, startPoint y: 264, endPoint x: 630, endPoint y: 225, distance: 39.0
click at [630, 260] on label "Malaria" at bounding box center [641, 252] width 91 height 15
checkbox input "true"
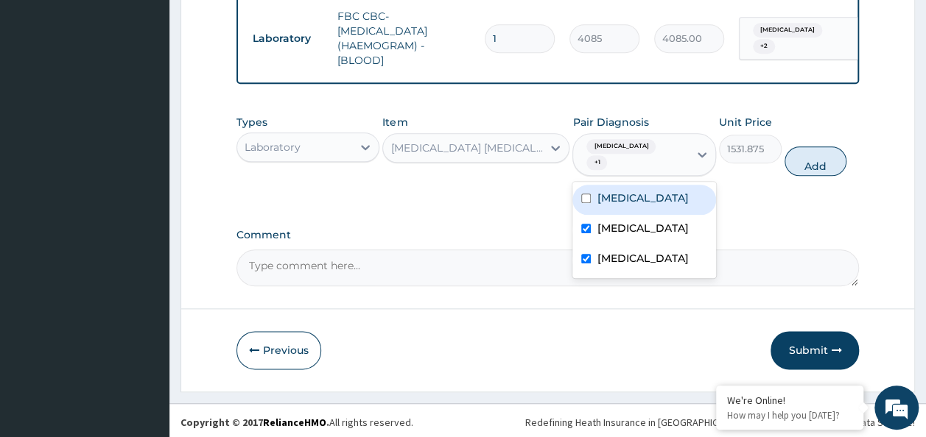
click at [632, 205] on label "Upper respiratory infection" at bounding box center [641, 198] width 91 height 15
checkbox input "true"
click at [810, 175] on div "Types Laboratory Item MALARIA PARASITE (MP) RDT Pair Diagnosis option Upper res…" at bounding box center [547, 146] width 623 height 76
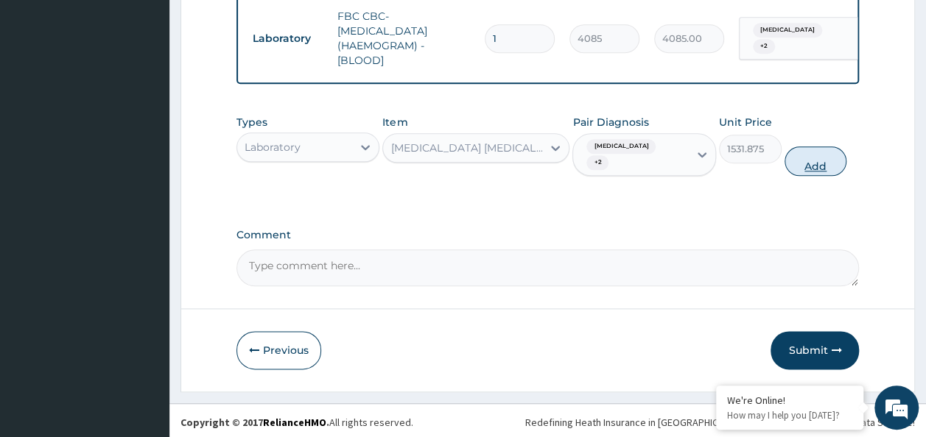
click at [810, 168] on button "Add" at bounding box center [815, 161] width 63 height 29
type input "0"
click at [810, 168] on div "Types Laboratory Item MALARIA PARASITE (MP) RDT Pair Diagnosis Common cold + 2 …" at bounding box center [547, 146] width 623 height 76
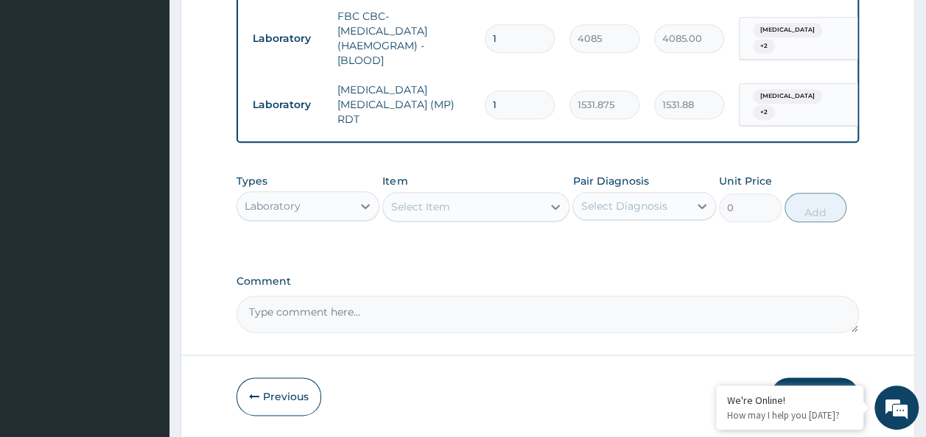
click at [586, 247] on div "Types Laboratory Item Select Item Pair Diagnosis Select Diagnosis Unit Price 0 …" at bounding box center [547, 208] width 623 height 85
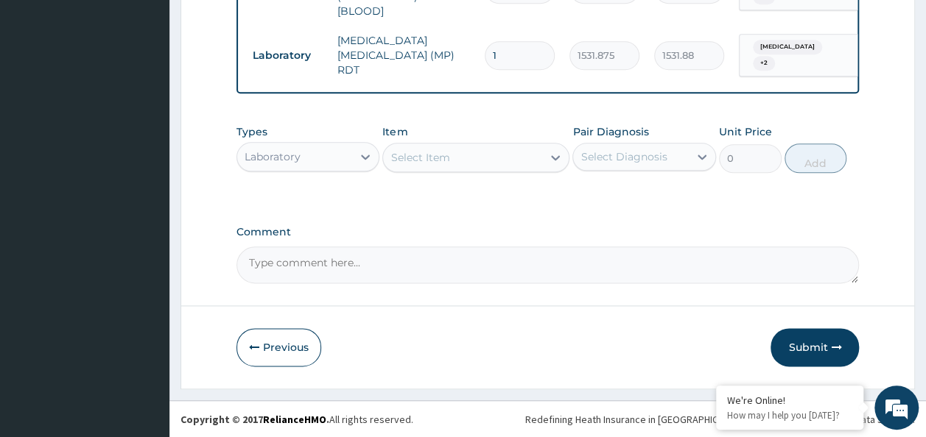
scroll to position [767, 0]
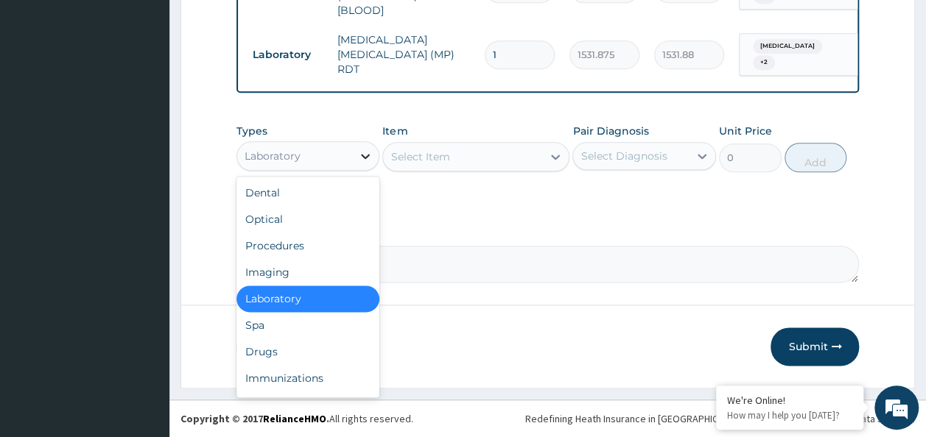
click at [356, 153] on div at bounding box center [365, 156] width 27 height 27
click at [283, 344] on div "Drugs" at bounding box center [308, 352] width 144 height 27
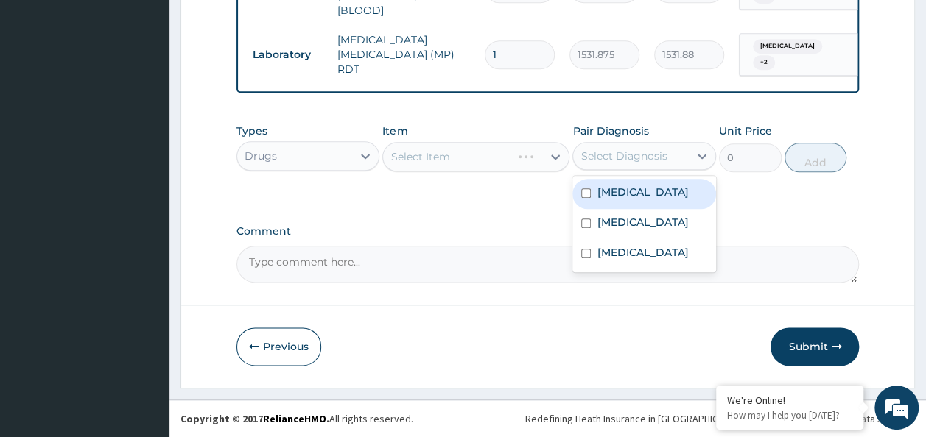
click at [673, 143] on div "Select Diagnosis" at bounding box center [644, 156] width 144 height 28
click at [662, 200] on label "Upper respiratory infection" at bounding box center [641, 192] width 91 height 15
checkbox input "true"
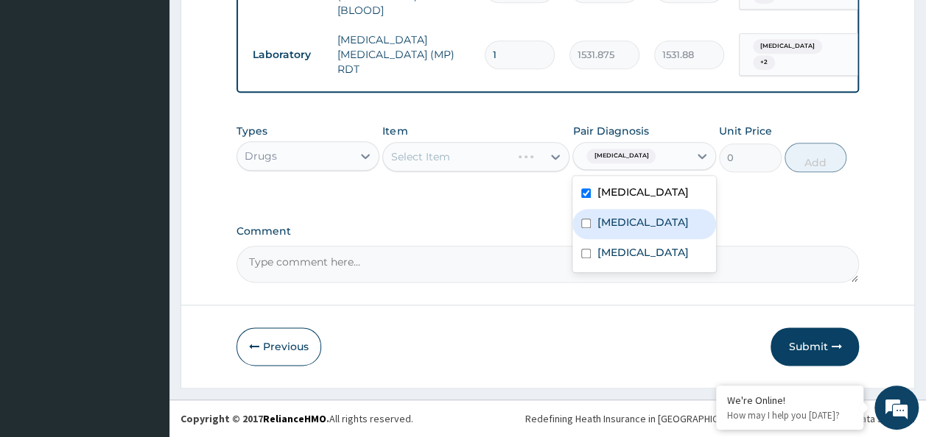
click at [632, 239] on div "Common cold" at bounding box center [644, 224] width 144 height 30
checkbox input "true"
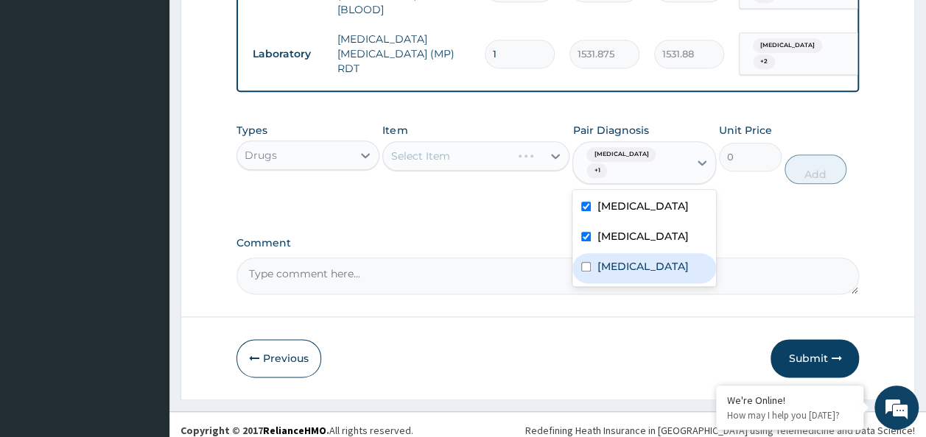
click at [617, 274] on label "Malaria" at bounding box center [641, 266] width 91 height 15
checkbox input "true"
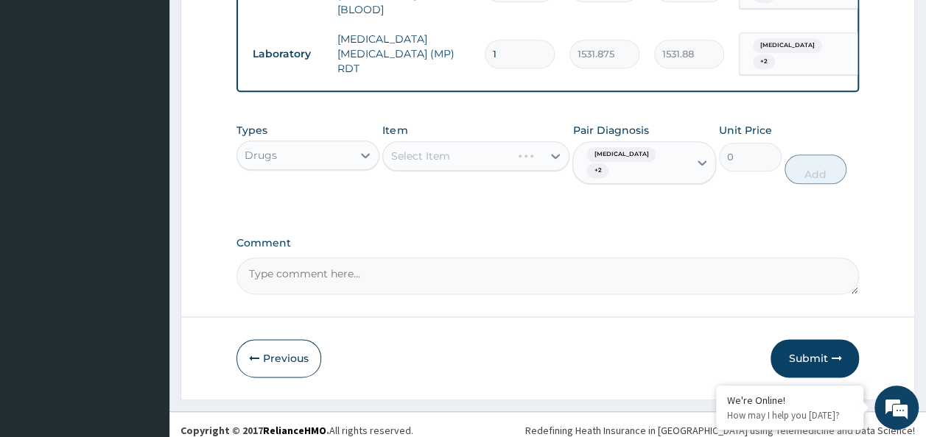
click at [527, 206] on div "Types Drugs Item Select Item Pair Diagnosis Upper respiratory infection + 2 Uni…" at bounding box center [547, 165] width 623 height 98
click at [482, 171] on div "Select Item" at bounding box center [475, 155] width 187 height 29
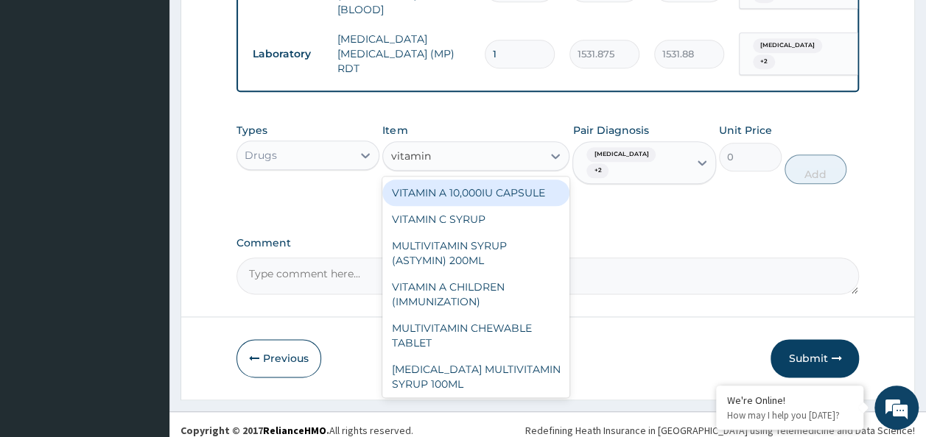
type input "vitamin c"
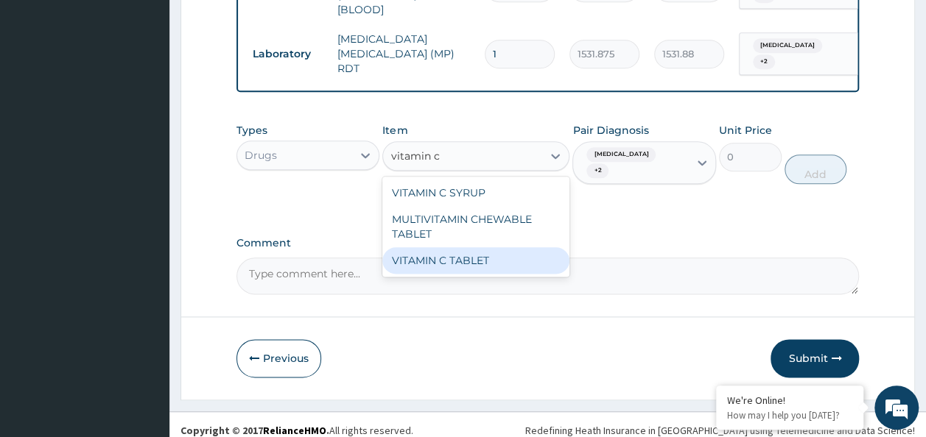
click at [478, 267] on div "VITAMIN C TABLET" at bounding box center [475, 260] width 187 height 27
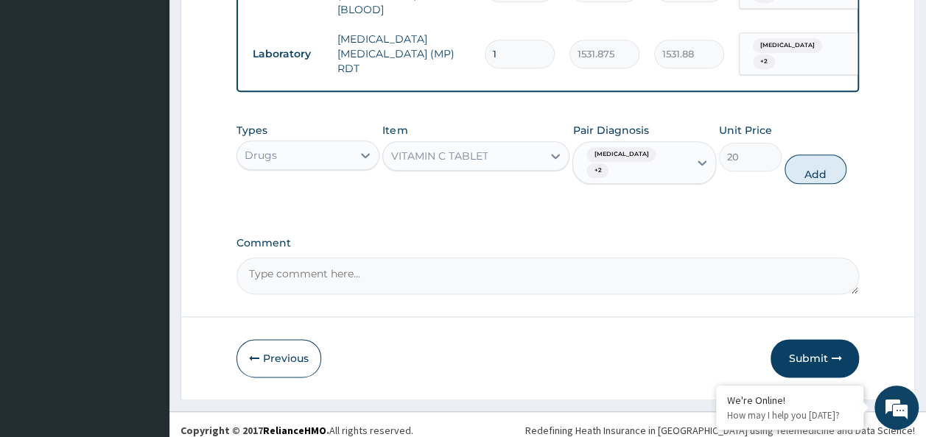
click at [793, 168] on button "Add" at bounding box center [815, 169] width 63 height 29
type input "0"
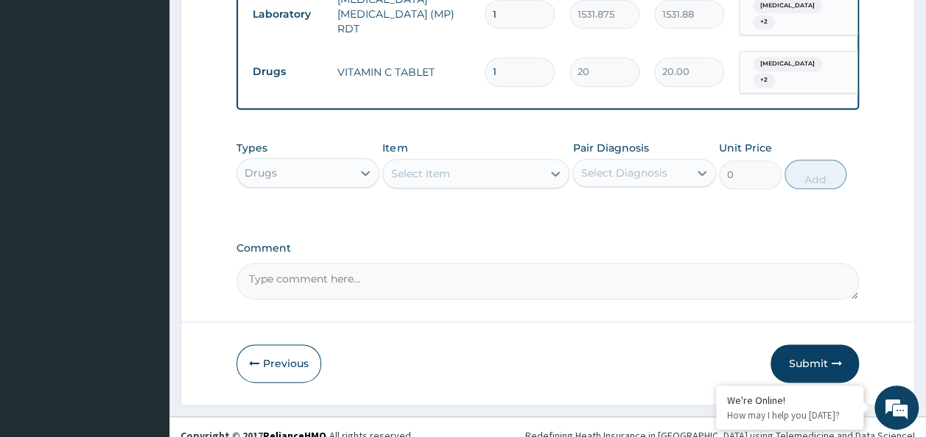
scroll to position [824, 0]
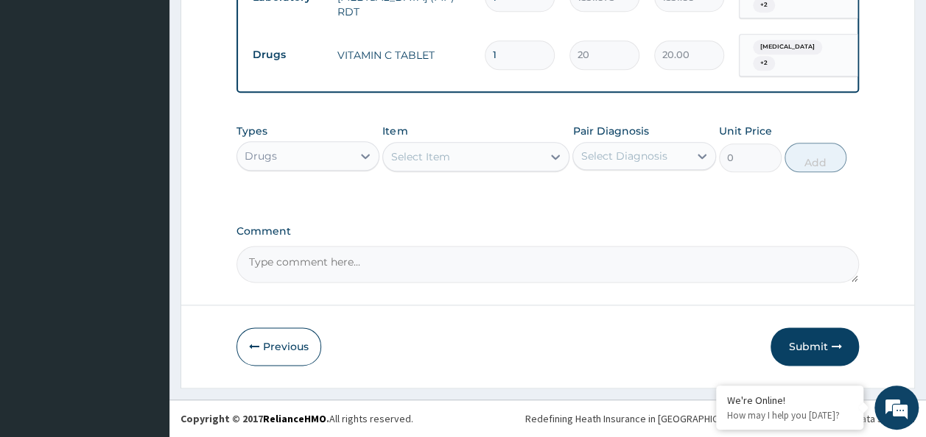
click at [448, 161] on div "Select Item" at bounding box center [419, 156] width 59 height 15
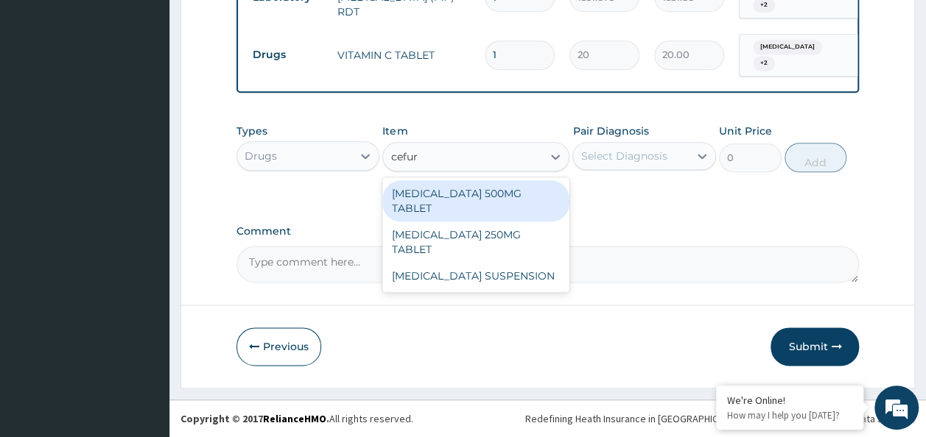
type input "cefuro"
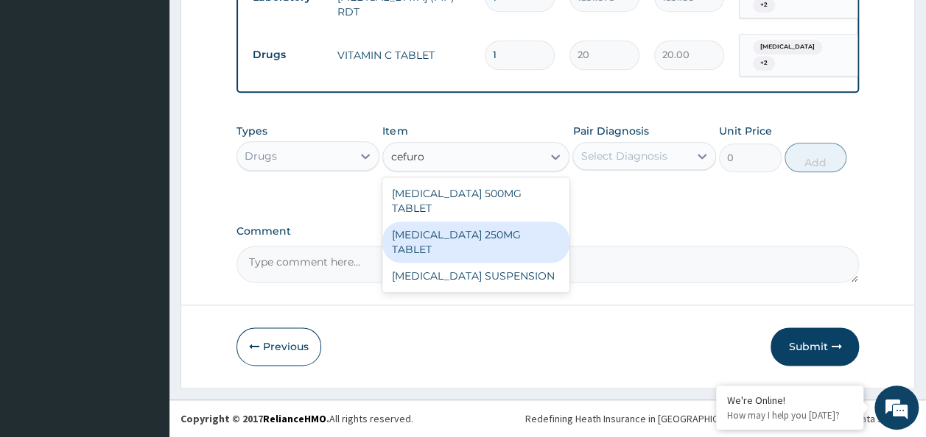
click at [463, 222] on div "[MEDICAL_DATA] 250MG TABLET" at bounding box center [475, 242] width 187 height 41
type input "468"
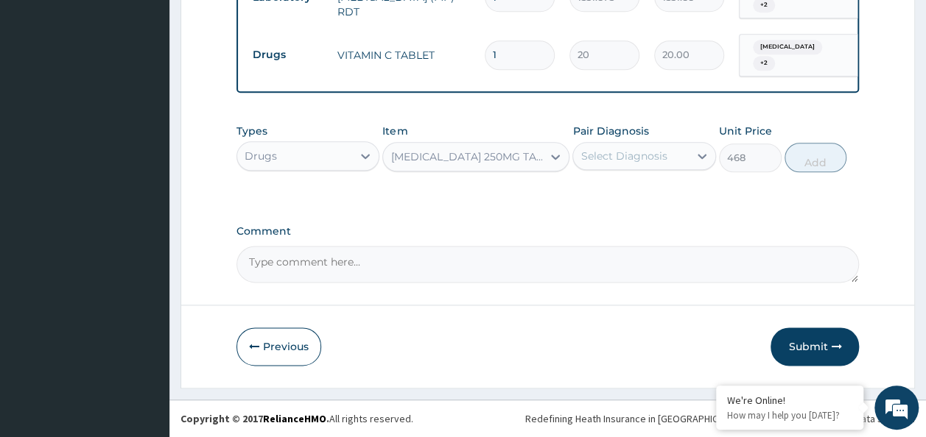
click at [485, 180] on div "Types Drugs Item CEFUROXIME 250MG TABLET Pair Diagnosis Select Diagnosis Unit P…" at bounding box center [547, 158] width 623 height 85
click at [485, 177] on div "Types Drugs Item CEFUROXIME 250MG TABLET Pair Diagnosis Select Diagnosis Unit P…" at bounding box center [547, 158] width 623 height 85
drag, startPoint x: 485, startPoint y: 176, endPoint x: 482, endPoint y: 162, distance: 14.3
click at [482, 162] on div "[MEDICAL_DATA] 250MG TABLET" at bounding box center [466, 156] width 153 height 15
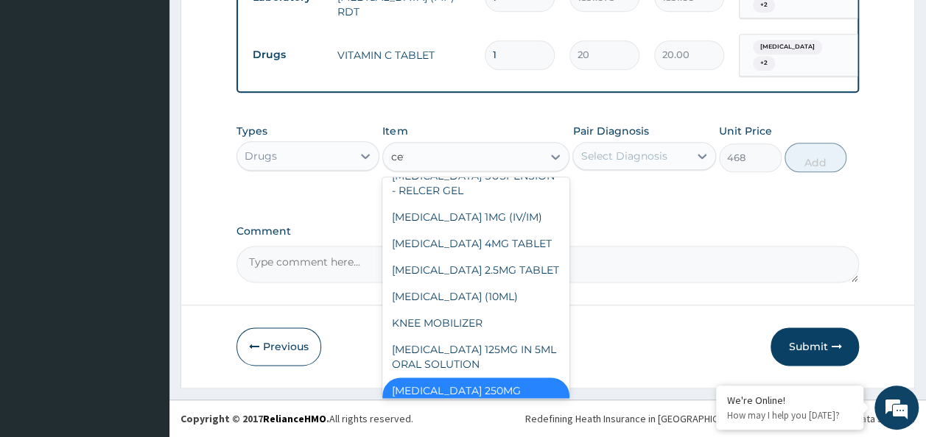
scroll to position [6, 0]
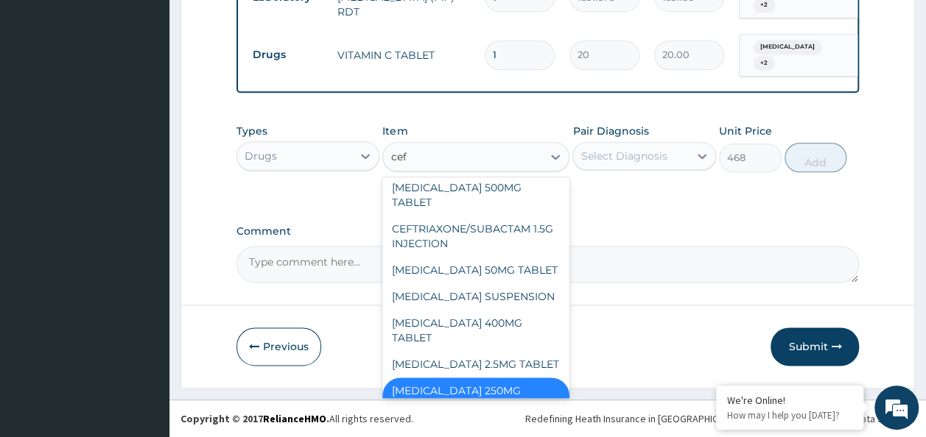
type input "cefu"
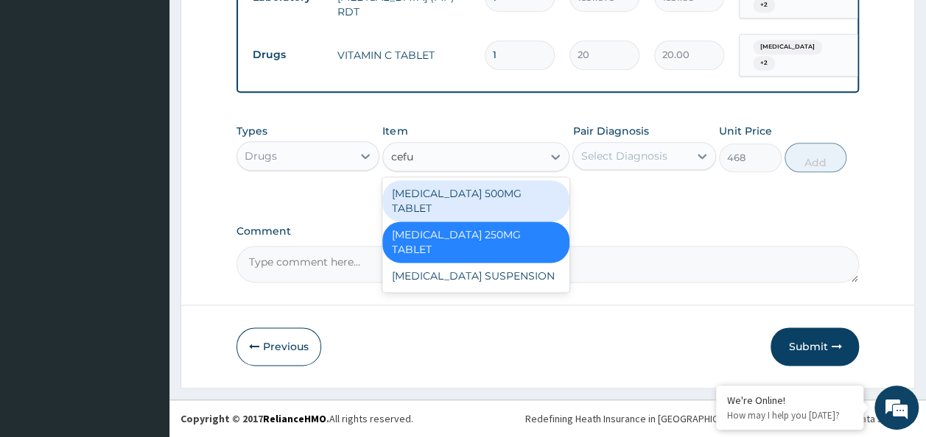
click at [481, 186] on div "[MEDICAL_DATA] 500MG TABLET" at bounding box center [475, 200] width 187 height 41
type input "448.5"
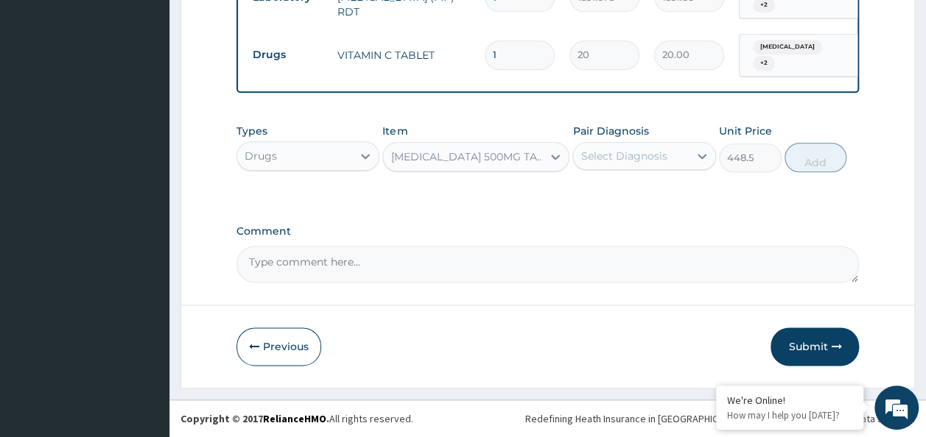
click at [644, 155] on div "Select Diagnosis" at bounding box center [623, 156] width 86 height 15
click at [630, 151] on div "Select Diagnosis" at bounding box center [623, 156] width 86 height 15
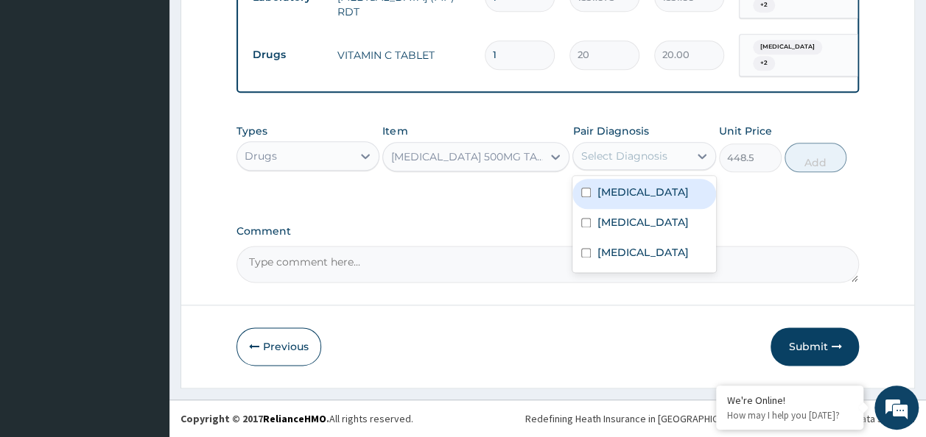
click at [631, 197] on label "Upper respiratory infection" at bounding box center [641, 192] width 91 height 15
checkbox input "true"
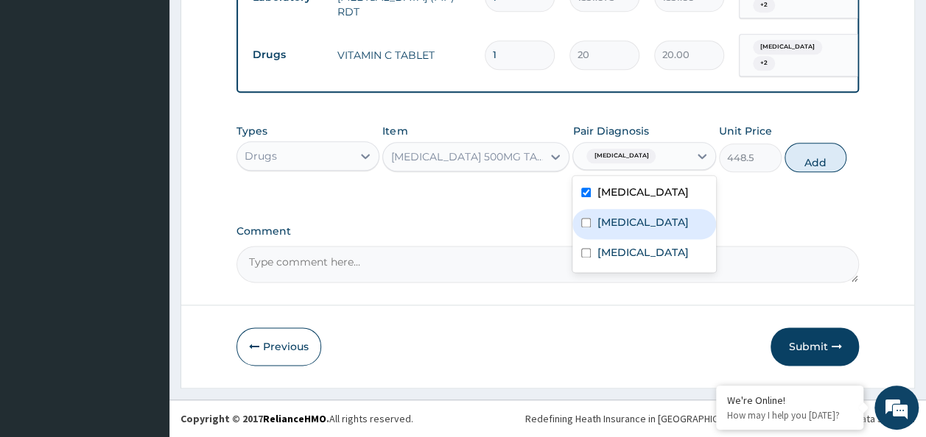
drag, startPoint x: 636, startPoint y: 232, endPoint x: 636, endPoint y: 242, distance: 9.6
click at [636, 230] on label "Common cold" at bounding box center [641, 222] width 91 height 15
checkbox input "true"
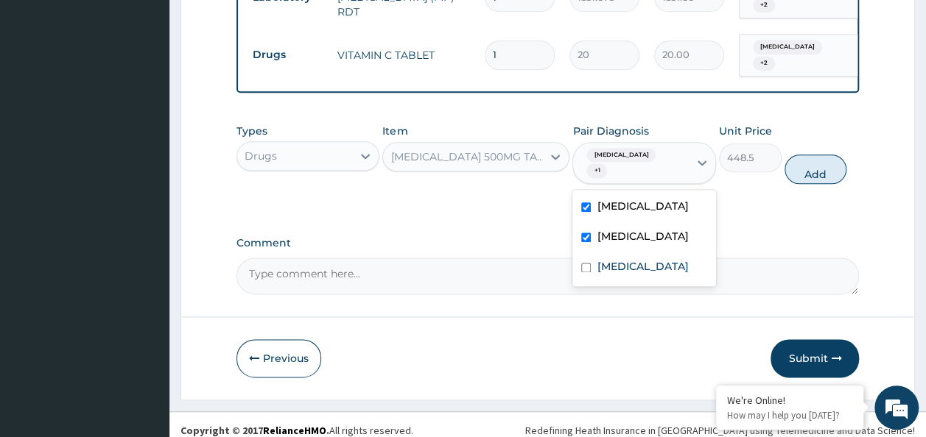
click at [630, 270] on div "Upper respiratory infection Common cold Malaria" at bounding box center [644, 238] width 144 height 96
click at [628, 284] on div "[MEDICAL_DATA]" at bounding box center [644, 268] width 144 height 30
click at [627, 284] on div "[MEDICAL_DATA]" at bounding box center [644, 268] width 144 height 30
click at [668, 284] on div "[MEDICAL_DATA]" at bounding box center [644, 268] width 144 height 30
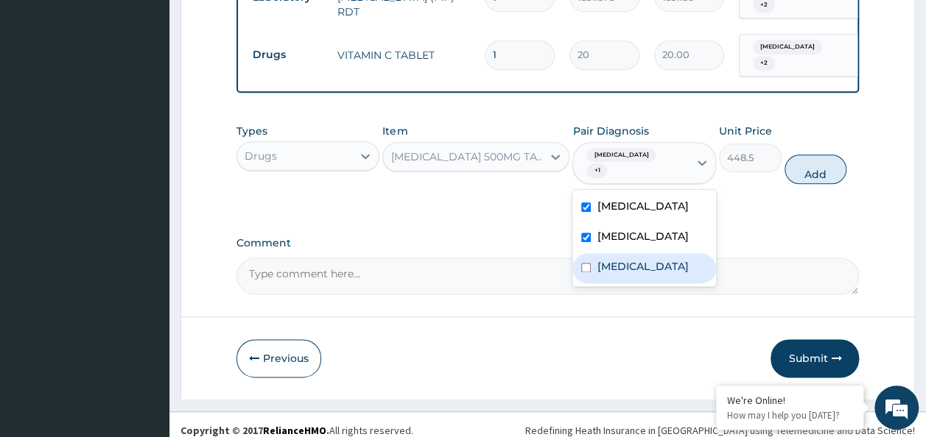
click at [590, 272] on input "checkbox" at bounding box center [586, 268] width 10 height 10
click at [651, 272] on div "[MEDICAL_DATA]" at bounding box center [644, 268] width 144 height 30
checkbox input "true"
click at [798, 181] on button "Add" at bounding box center [815, 169] width 63 height 29
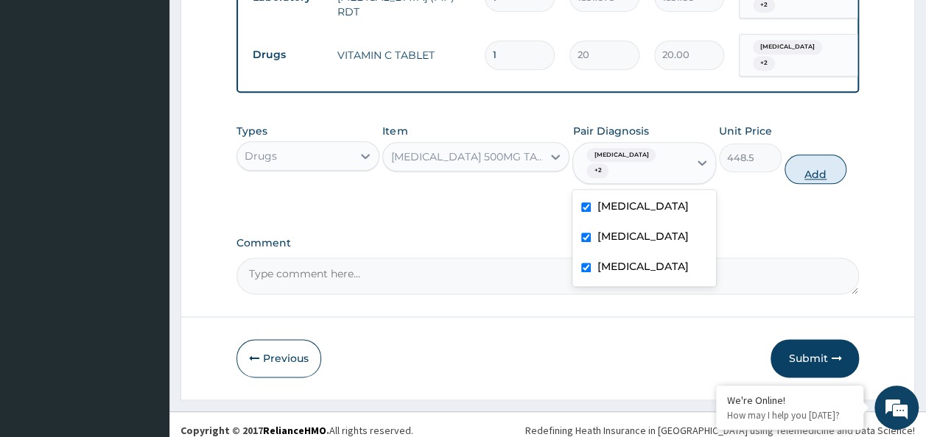
type input "0"
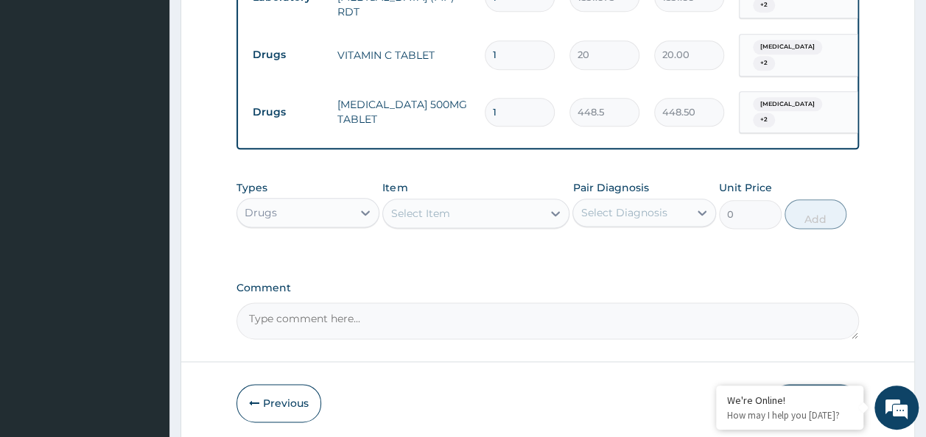
click at [470, 216] on div "Select Item" at bounding box center [462, 214] width 159 height 24
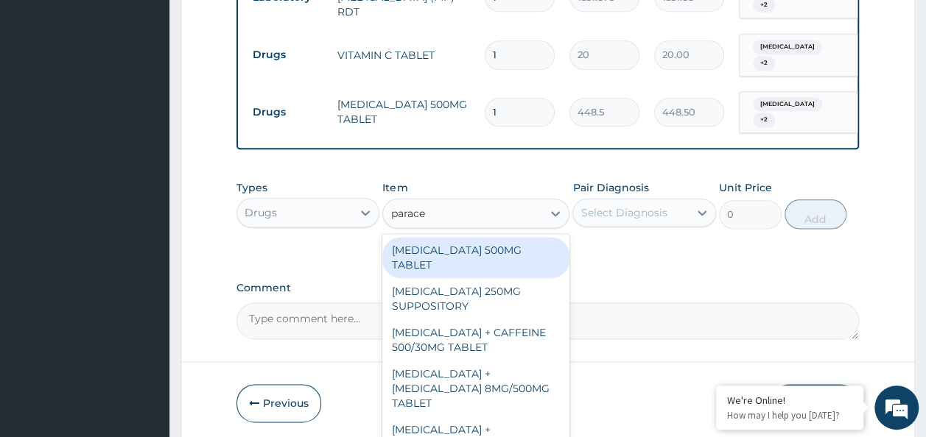
type input "paracet"
click at [480, 243] on div "[MEDICAL_DATA] 500MG TABLET" at bounding box center [475, 257] width 187 height 41
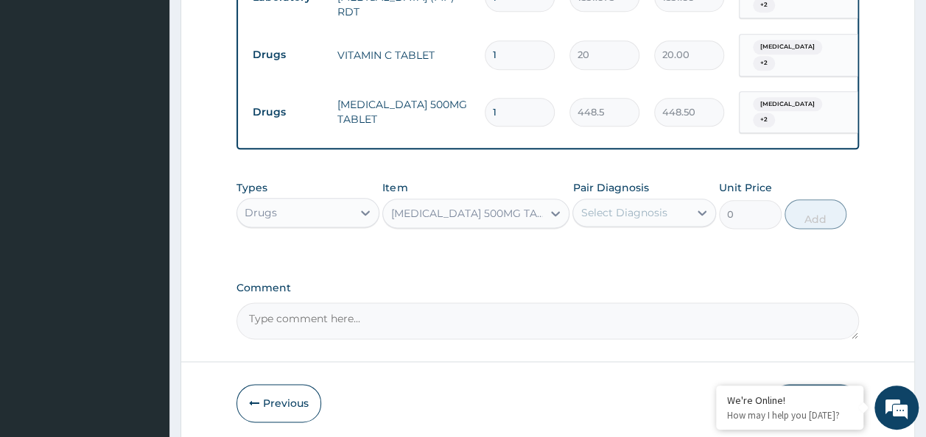
type input "30"
click at [644, 209] on div "Select Diagnosis" at bounding box center [623, 212] width 86 height 15
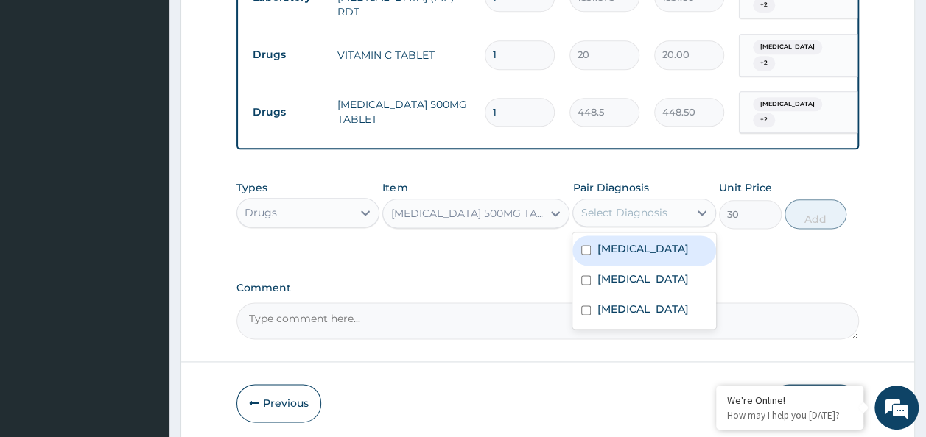
click at [642, 250] on label "Upper respiratory infection" at bounding box center [641, 249] width 91 height 15
checkbox input "true"
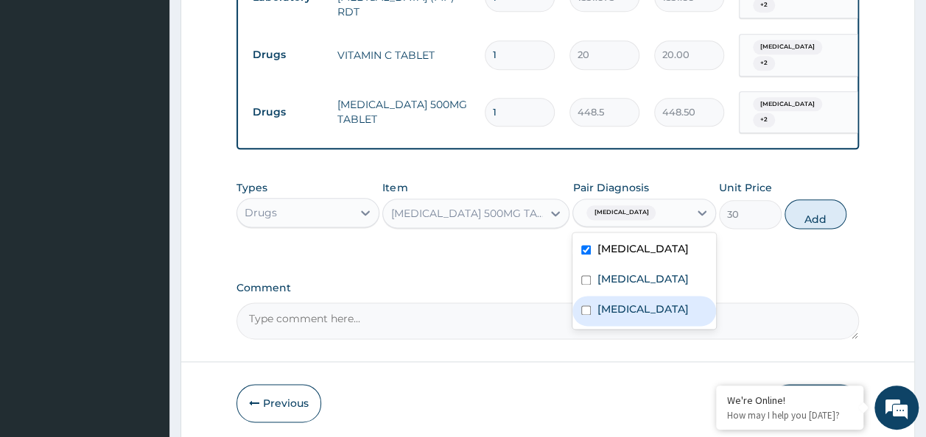
click at [624, 315] on div "[MEDICAL_DATA]" at bounding box center [644, 311] width 144 height 30
checkbox input "true"
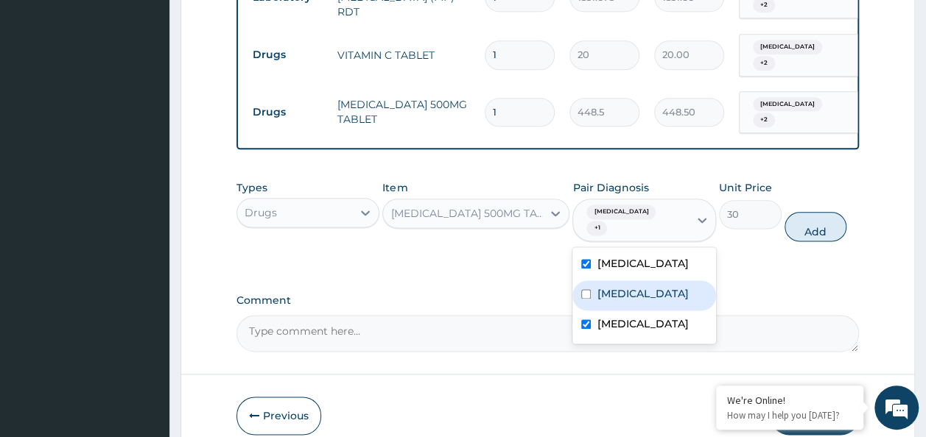
click at [623, 295] on div "Common cold" at bounding box center [644, 296] width 144 height 30
checkbox input "true"
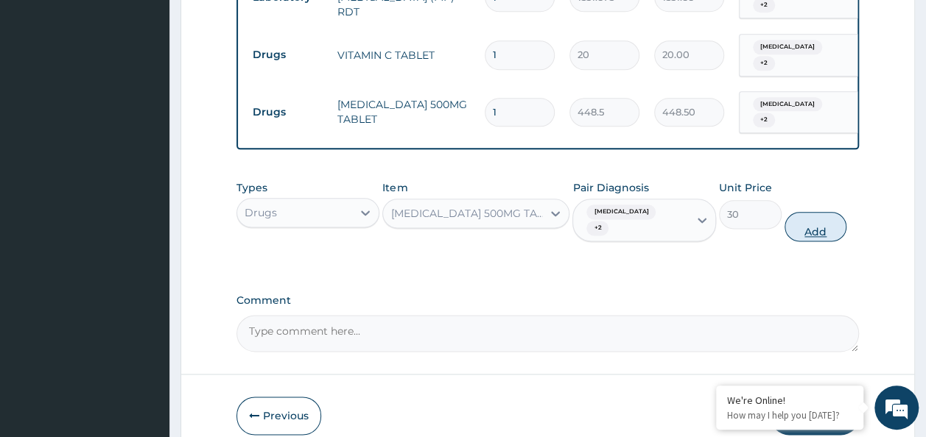
click at [832, 225] on button "Add" at bounding box center [815, 226] width 63 height 29
type input "0"
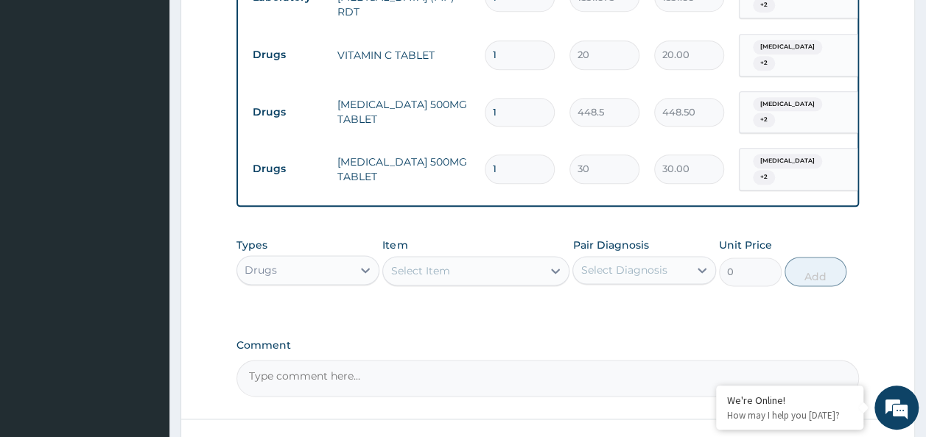
scroll to position [898, 0]
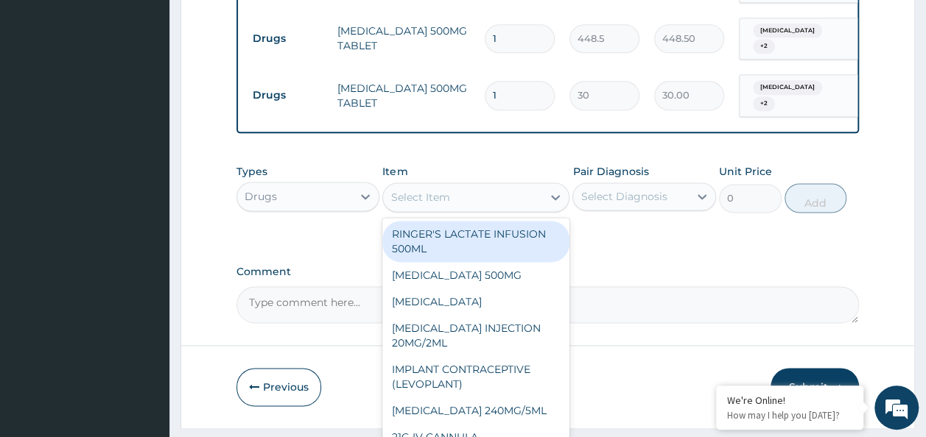
click at [496, 210] on div "Select Item" at bounding box center [475, 197] width 187 height 29
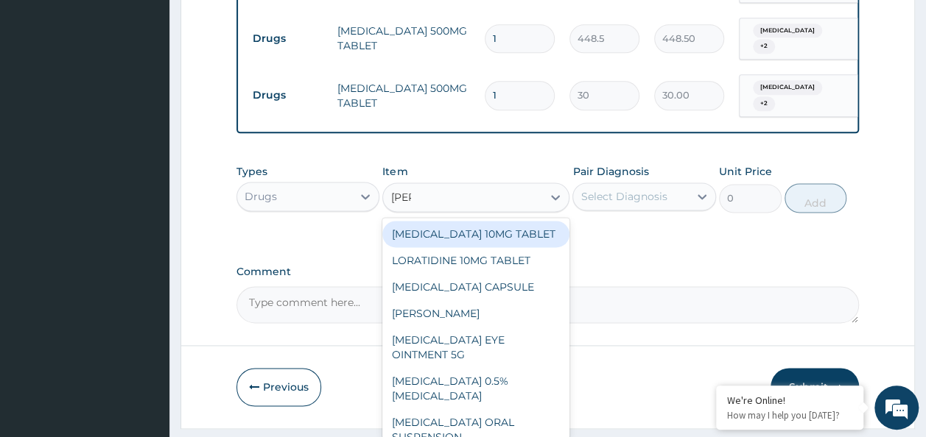
type input "lorat"
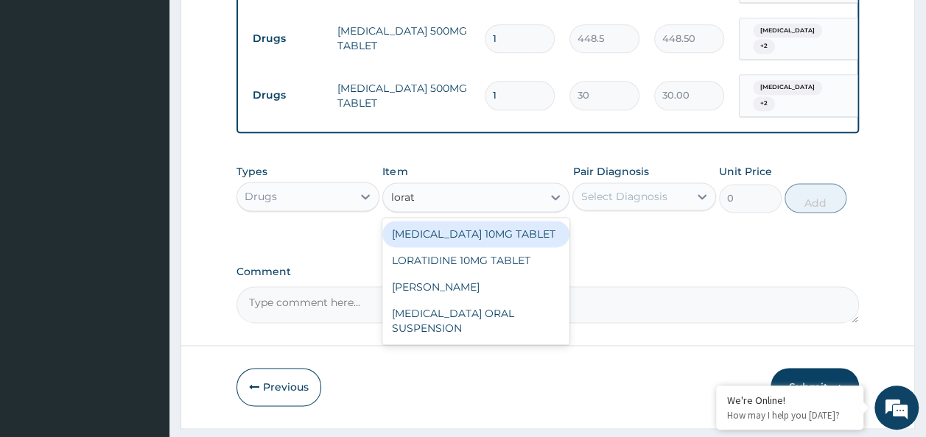
click at [485, 236] on div "[MEDICAL_DATA] 10MG TABLET" at bounding box center [475, 234] width 187 height 27
type input "86.25"
click at [485, 236] on div "Types Drugs Item option PARACETAMOL 500MG TABLET, selected. option LORATADINE 1…" at bounding box center [547, 199] width 623 height 85
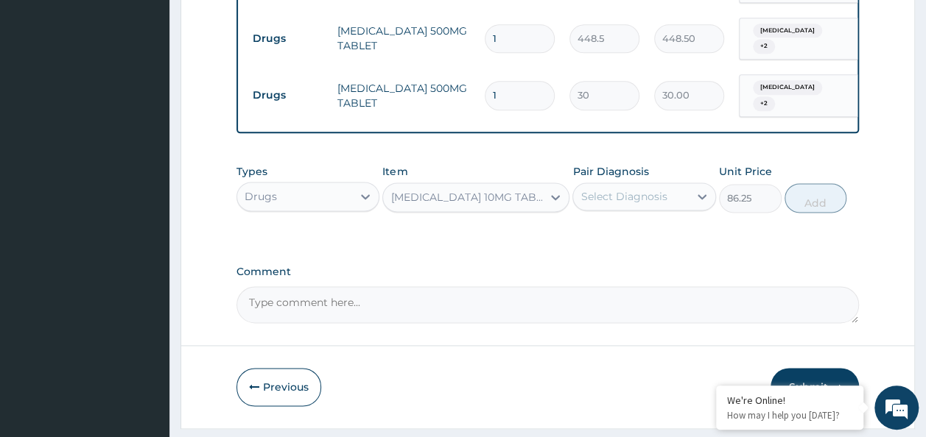
drag, startPoint x: 485, startPoint y: 236, endPoint x: 627, endPoint y: 206, distance: 145.9
click at [627, 206] on div "Select Diagnosis" at bounding box center [631, 197] width 116 height 24
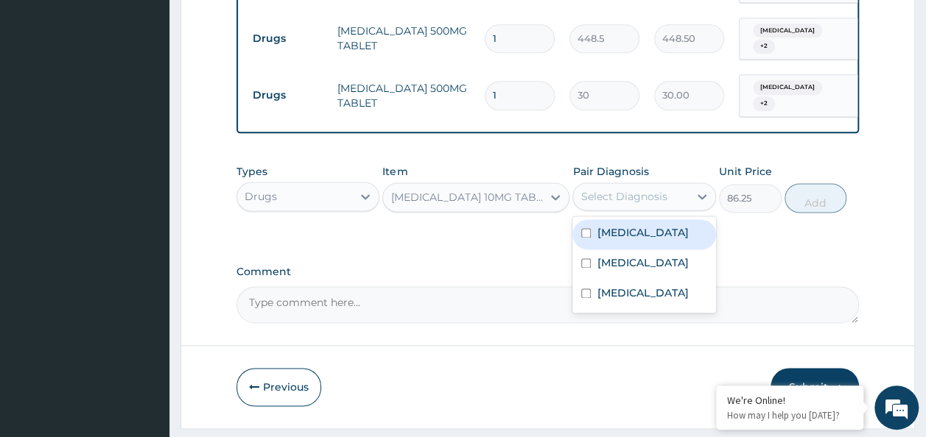
click at [626, 234] on label "Upper respiratory infection" at bounding box center [641, 232] width 91 height 15
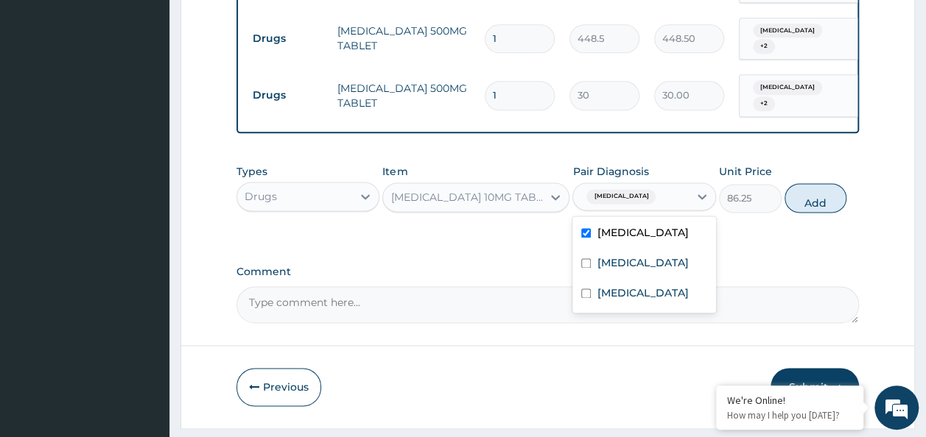
click at [626, 234] on label "Upper respiratory infection" at bounding box center [641, 232] width 91 height 15
checkbox input "false"
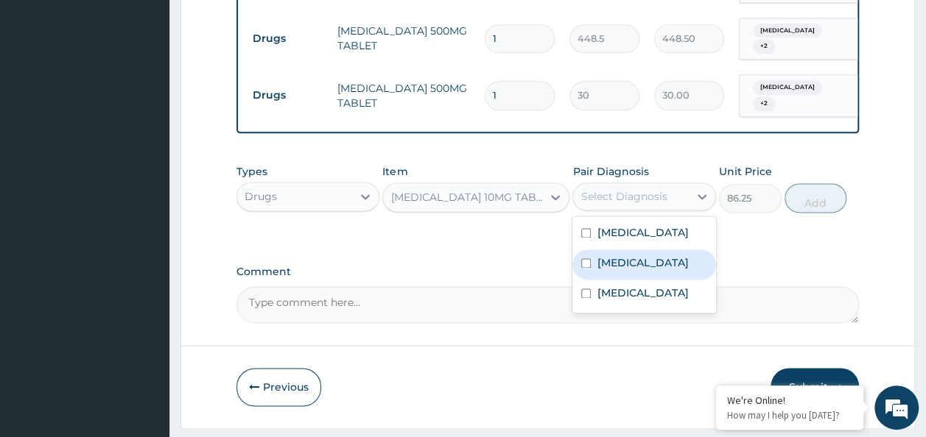
click at [632, 270] on label "Common cold" at bounding box center [641, 263] width 91 height 15
checkbox input "true"
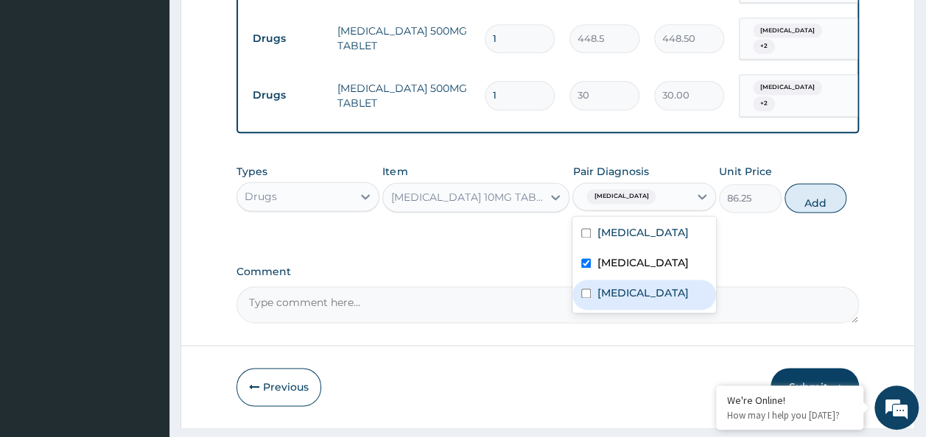
click at [604, 300] on label "[MEDICAL_DATA]" at bounding box center [641, 293] width 91 height 15
checkbox input "true"
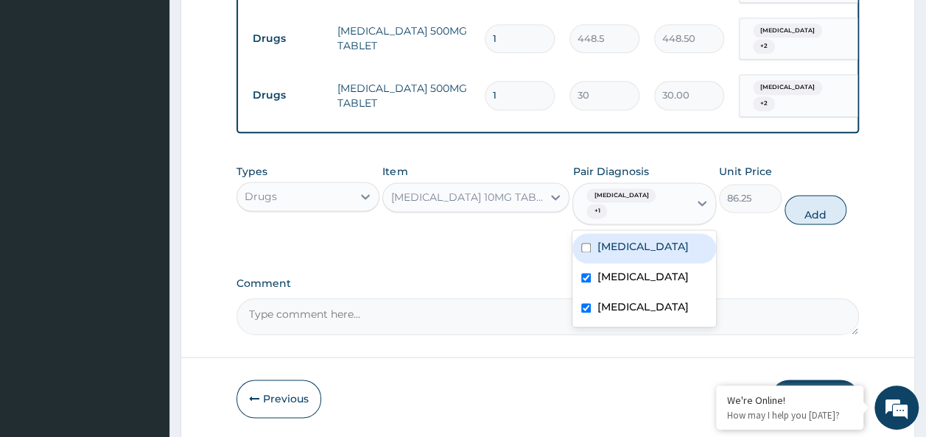
click at [601, 247] on label "Upper respiratory infection" at bounding box center [641, 246] width 91 height 15
click at [660, 239] on label "Upper respiratory infection" at bounding box center [641, 246] width 91 height 15
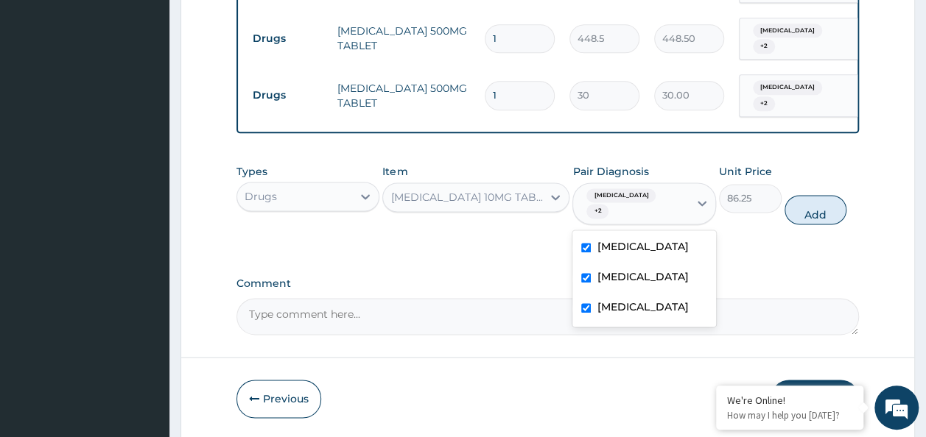
click at [660, 239] on label "Upper respiratory infection" at bounding box center [641, 246] width 91 height 15
click at [582, 243] on input "checkbox" at bounding box center [586, 248] width 10 height 10
checkbox input "true"
click at [826, 203] on button "Add" at bounding box center [815, 209] width 63 height 29
type input "0"
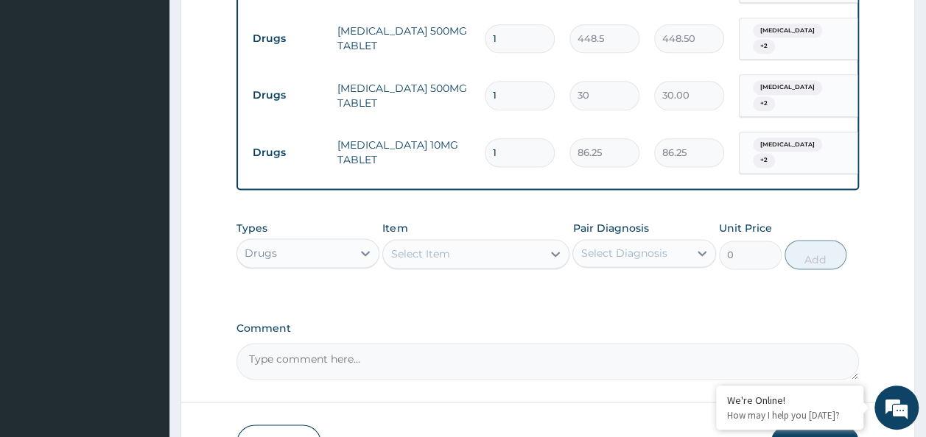
click at [506, 87] on input "1" at bounding box center [520, 95] width 70 height 29
type input "18"
type input "540.00"
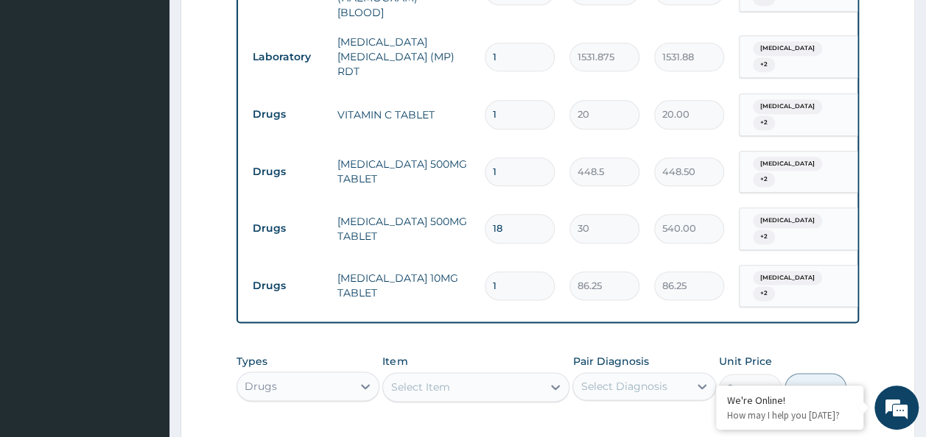
scroll to position [750, 0]
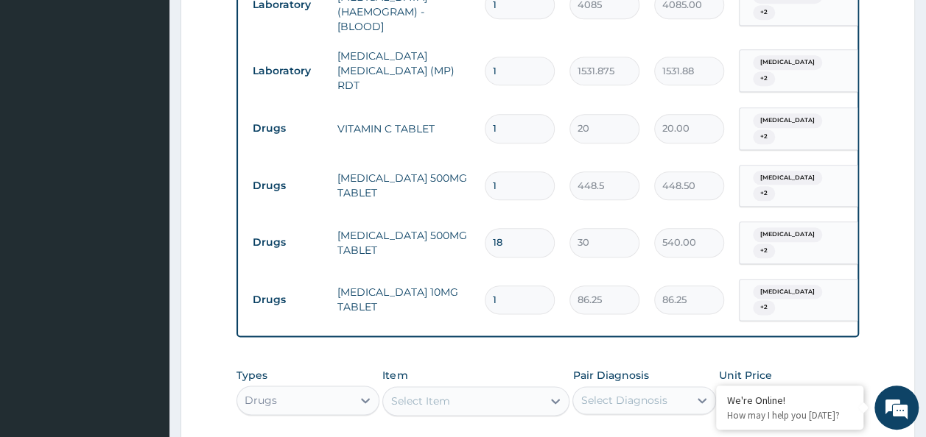
type input "18"
click at [529, 114] on input "1" at bounding box center [520, 128] width 70 height 29
type input "0.00"
type input "3"
type input "60.00"
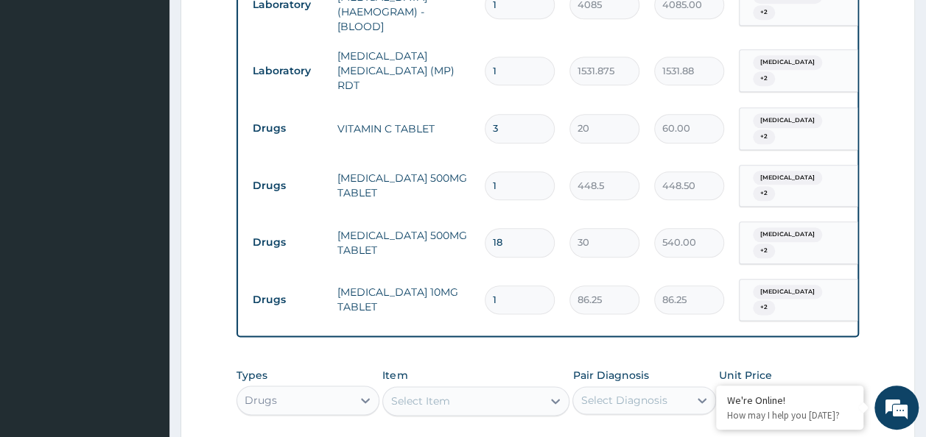
type input "30"
type input "600.00"
type input "30"
drag, startPoint x: 518, startPoint y: 164, endPoint x: 518, endPoint y: 177, distance: 12.5
click at [518, 176] on input "1" at bounding box center [520, 186] width 70 height 29
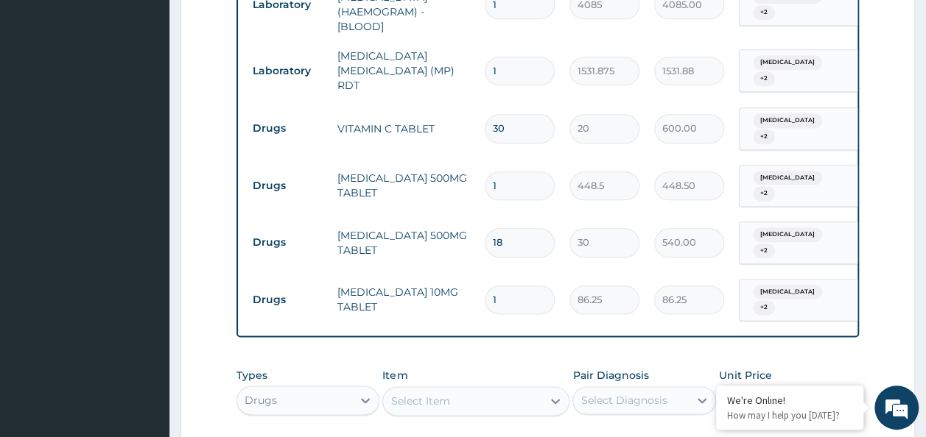
type input "10"
type input "4485.00"
type input "10"
click at [524, 289] on input "1" at bounding box center [520, 300] width 70 height 29
type input "0.00"
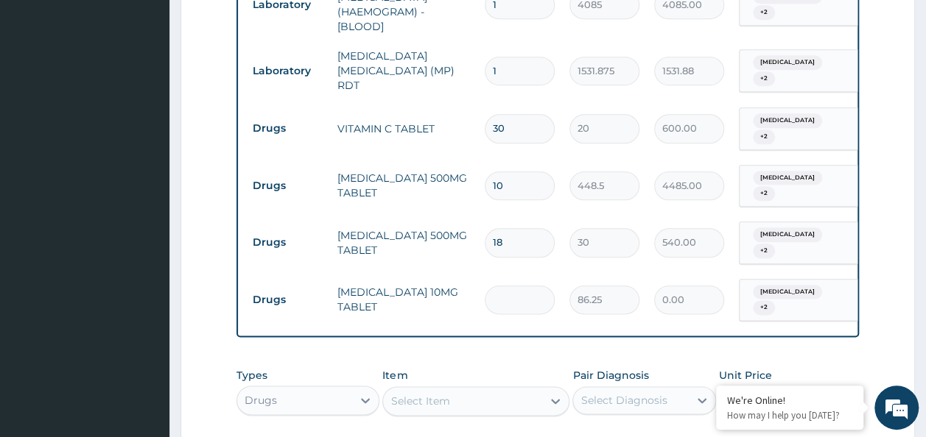
type input "5"
type input "431.25"
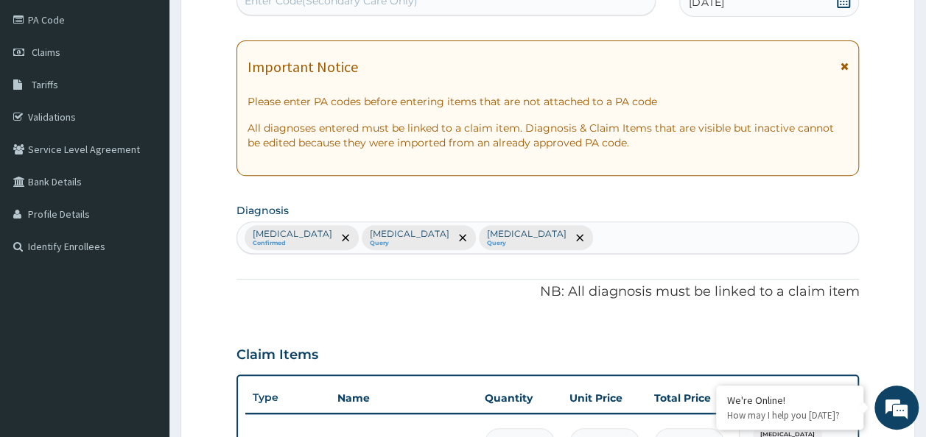
scroll to position [161, 0]
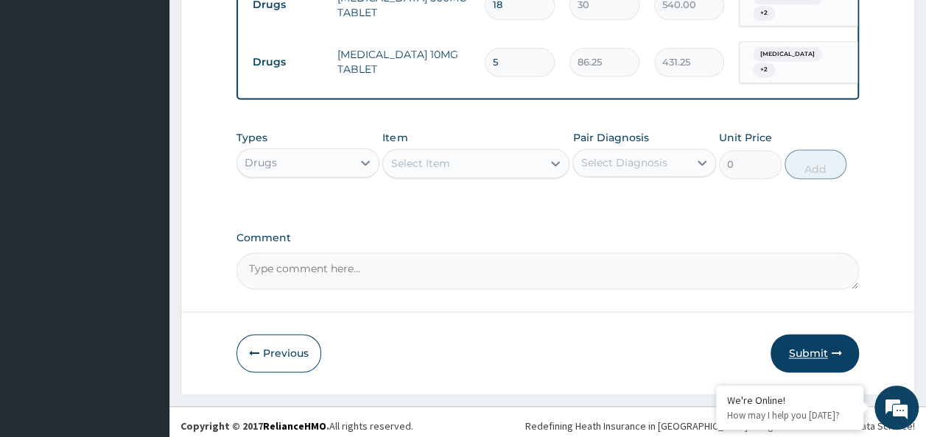
type input "5"
click at [817, 351] on button "Submit" at bounding box center [814, 353] width 88 height 38
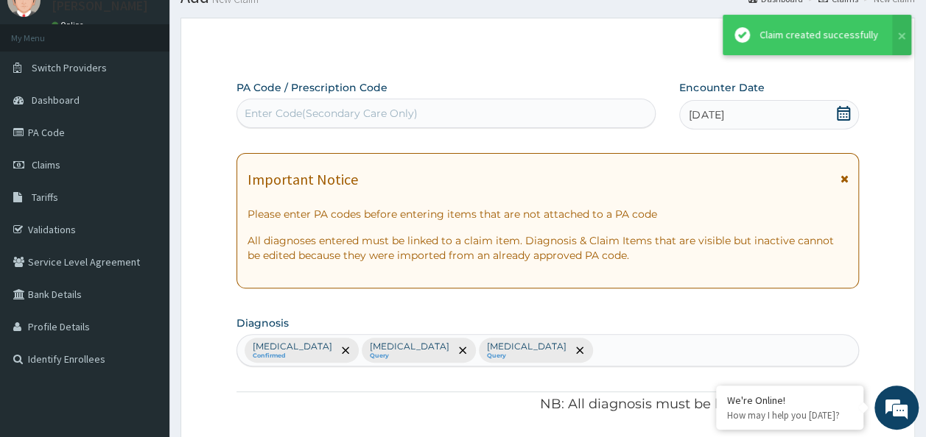
scroll to position [988, 0]
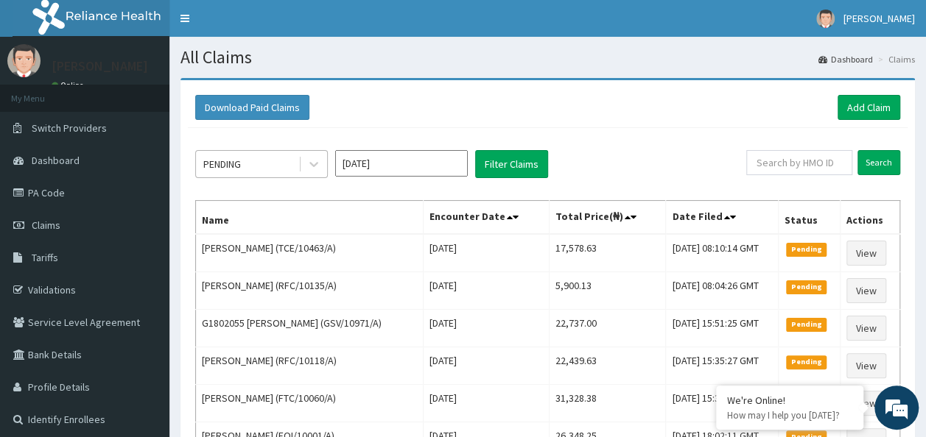
click at [268, 147] on div "PENDING [DATE] Filter Claims Search Name Encounter Date Total Price(₦) Date Fil…" at bounding box center [547, 362] width 719 height 469
click at [268, 166] on div "PENDING" at bounding box center [247, 164] width 102 height 24
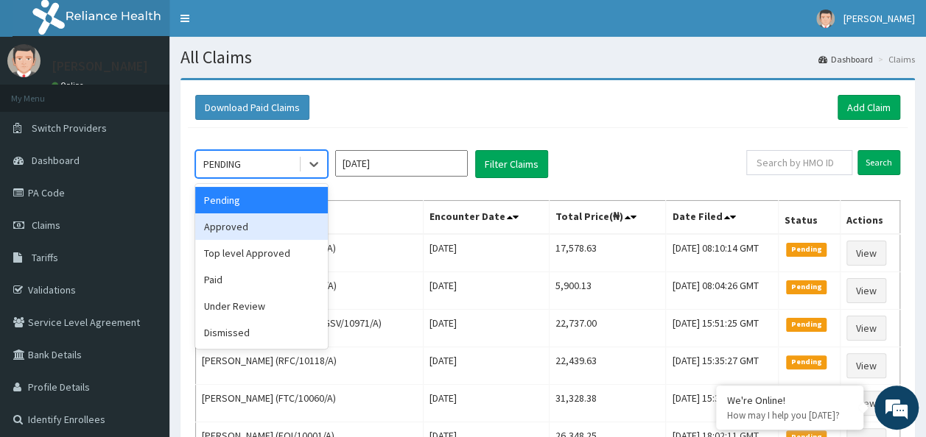
drag, startPoint x: 262, startPoint y: 224, endPoint x: 275, endPoint y: 231, distance: 14.5
click at [264, 228] on div "Approved" at bounding box center [261, 227] width 133 height 27
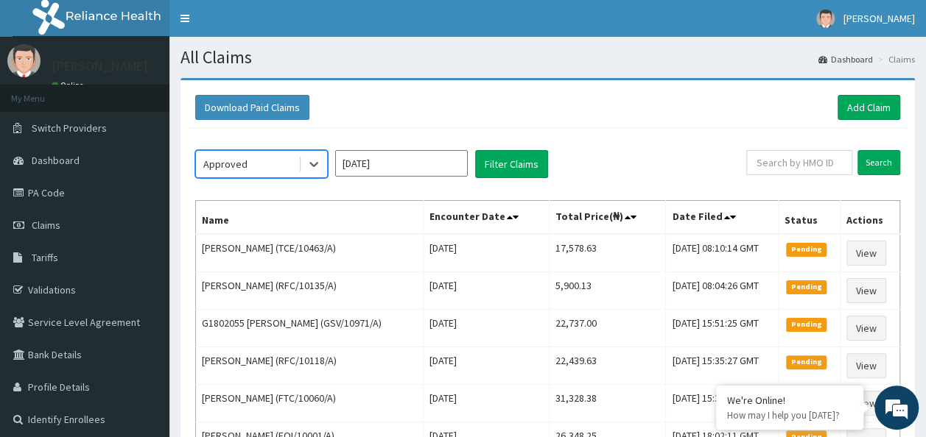
click at [521, 183] on div "option Approved, selected. Select is focused ,type to refine list, press Down t…" at bounding box center [547, 362] width 719 height 469
click at [521, 166] on button "Filter Claims" at bounding box center [511, 164] width 73 height 28
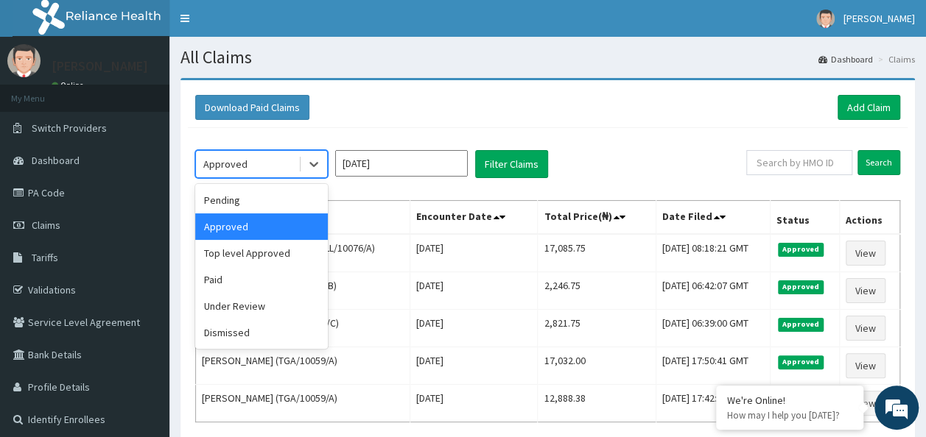
click at [258, 175] on div "Approved" at bounding box center [247, 164] width 102 height 24
click at [250, 175] on div "Approved" at bounding box center [247, 164] width 102 height 24
click at [237, 206] on div "Pending" at bounding box center [261, 200] width 133 height 27
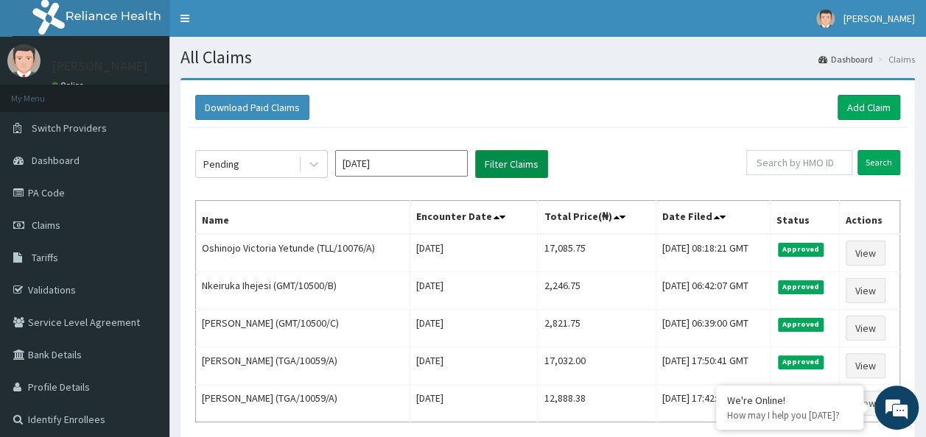
click at [513, 164] on button "Filter Claims" at bounding box center [511, 164] width 73 height 28
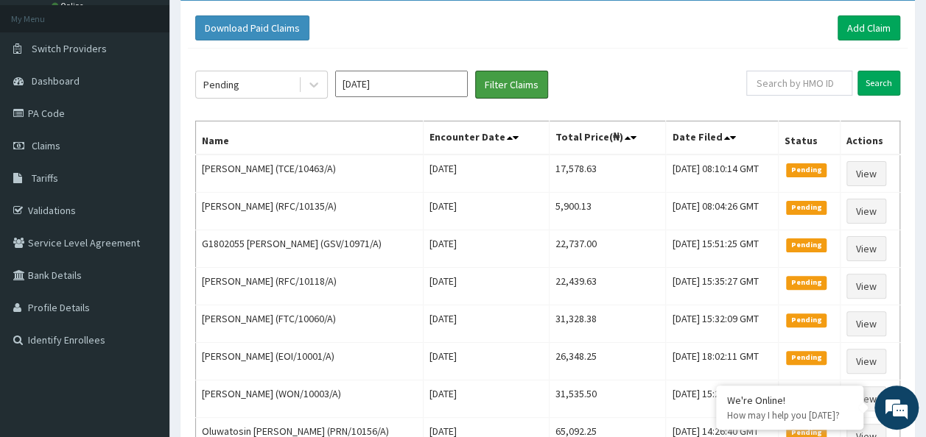
scroll to position [74, 0]
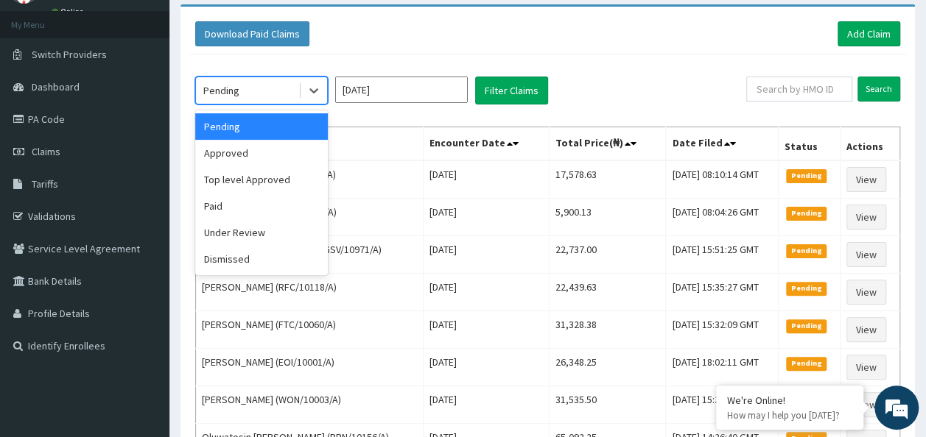
click at [266, 79] on div "Pending" at bounding box center [247, 91] width 102 height 24
click at [286, 225] on div "Under Review" at bounding box center [261, 232] width 133 height 27
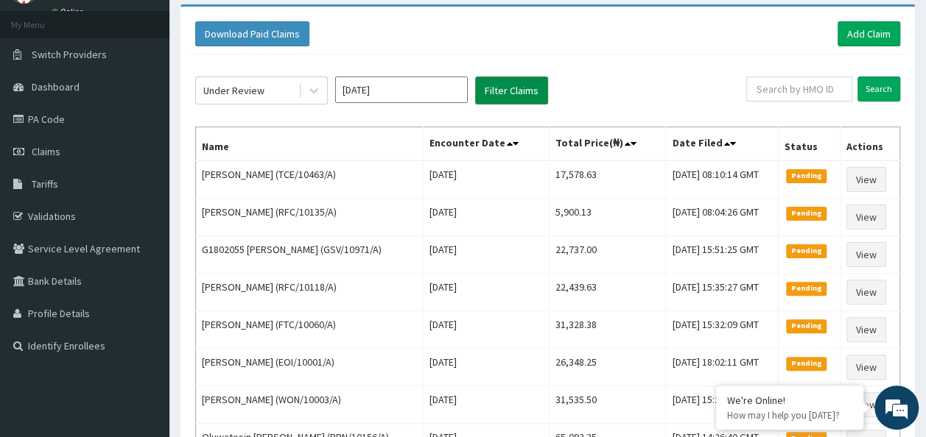
click at [484, 95] on button "Filter Claims" at bounding box center [511, 91] width 73 height 28
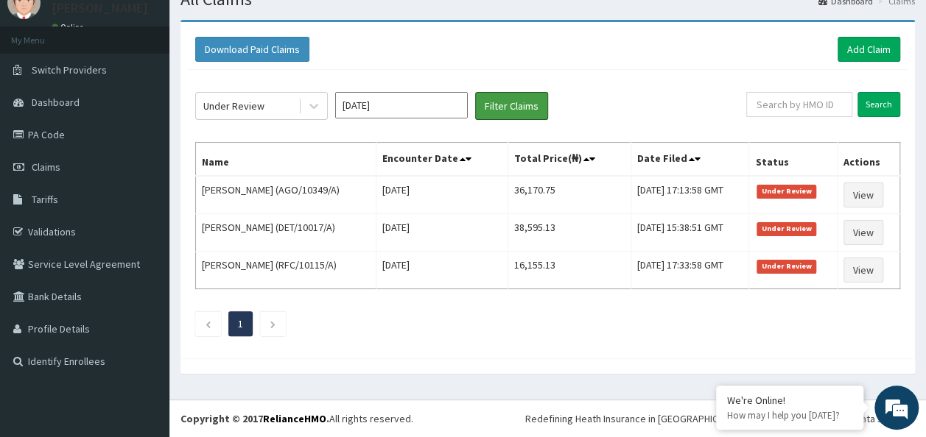
scroll to position [54, 0]
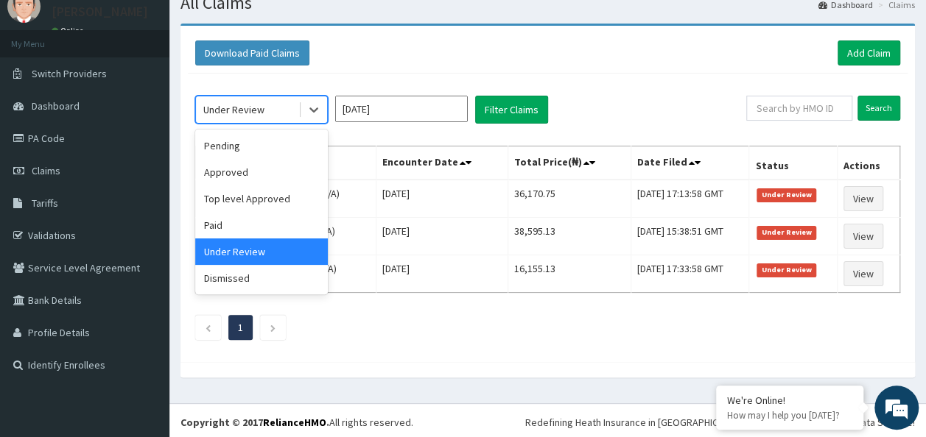
click at [283, 102] on div "Under Review" at bounding box center [247, 110] width 102 height 24
click at [267, 172] on div "Approved" at bounding box center [261, 172] width 133 height 27
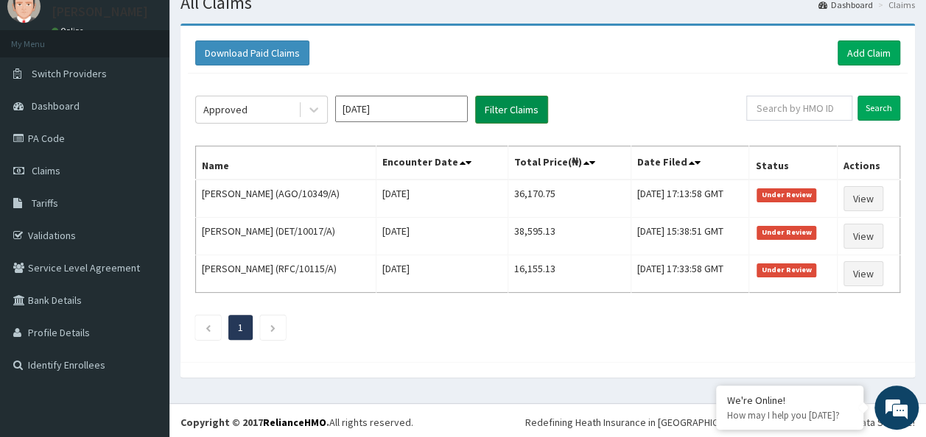
click at [512, 118] on button "Filter Claims" at bounding box center [511, 110] width 73 height 28
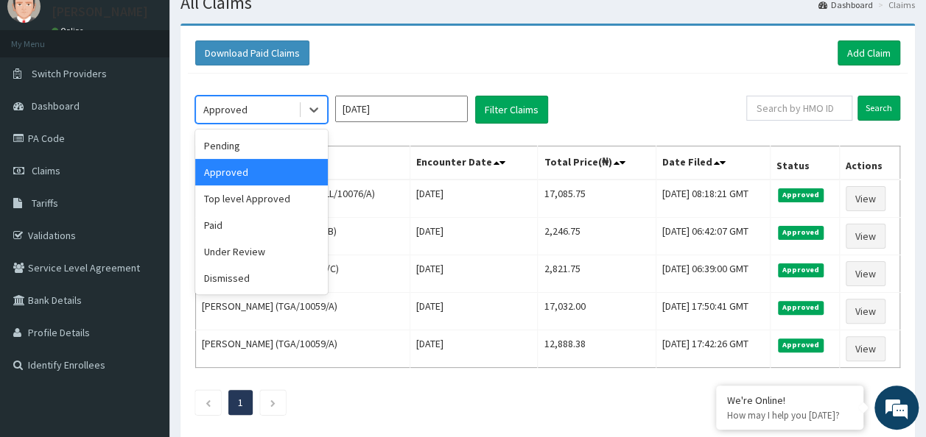
drag, startPoint x: 261, startPoint y: 105, endPoint x: 259, endPoint y: 190, distance: 85.5
click at [261, 105] on div "Approved" at bounding box center [247, 110] width 102 height 24
click at [264, 243] on div "Under Review" at bounding box center [261, 252] width 133 height 27
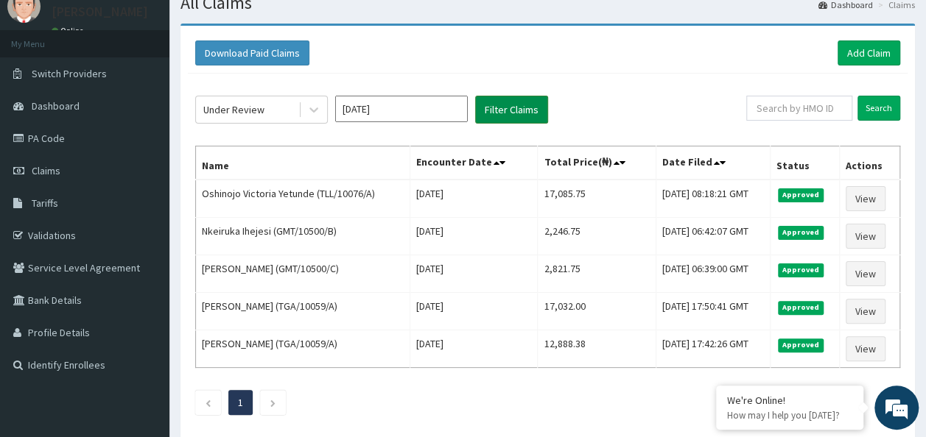
click at [524, 109] on button "Filter Claims" at bounding box center [511, 110] width 73 height 28
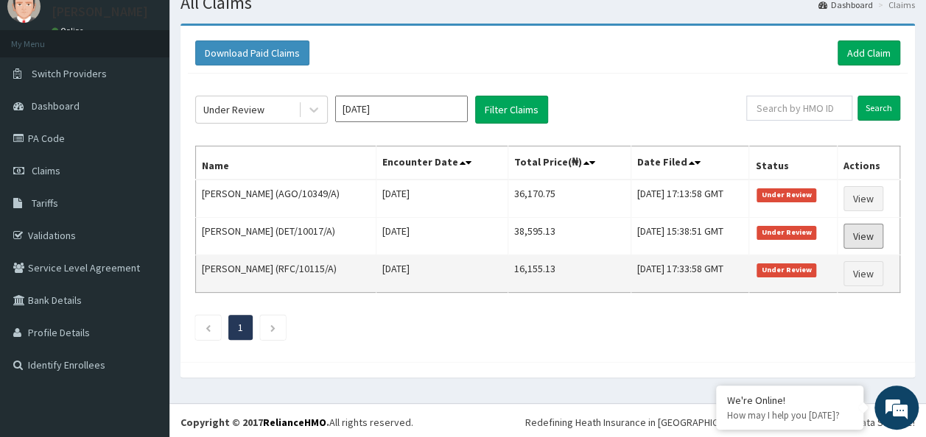
scroll to position [0, 0]
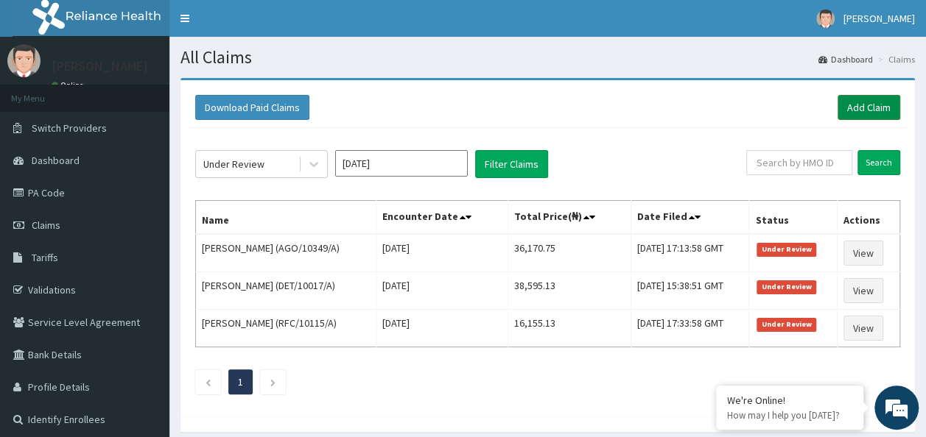
click at [853, 109] on link "Add Claim" at bounding box center [868, 107] width 63 height 25
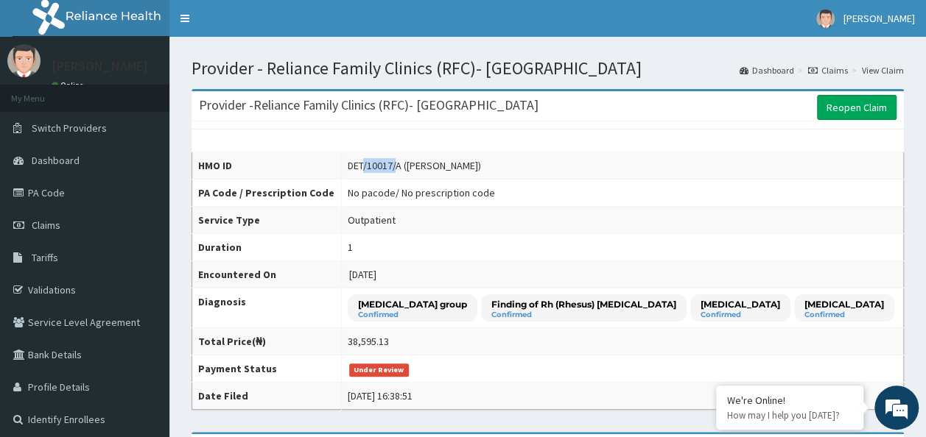
drag, startPoint x: 412, startPoint y: 162, endPoint x: 376, endPoint y: 159, distance: 36.2
click at [376, 159] on div "DET/10017/A ([PERSON_NAME])" at bounding box center [414, 165] width 133 height 15
drag, startPoint x: 376, startPoint y: 159, endPoint x: 420, endPoint y: 163, distance: 43.7
click at [420, 163] on div "DET/10017/A ([PERSON_NAME])" at bounding box center [414, 165] width 133 height 15
drag, startPoint x: 420, startPoint y: 163, endPoint x: 411, endPoint y: 183, distance: 21.1
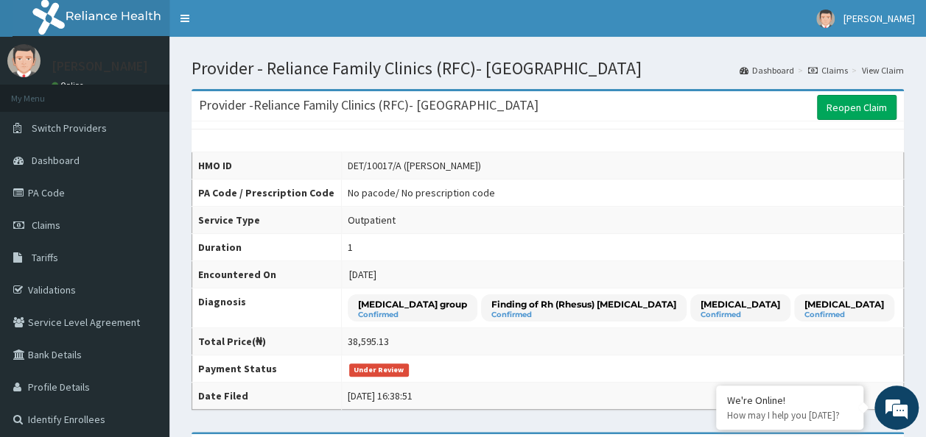
click at [412, 183] on td "No pacode / No prescription code" at bounding box center [623, 193] width 562 height 27
click at [411, 183] on td "No pacode / No prescription code" at bounding box center [623, 193] width 562 height 27
click at [412, 180] on td "No pacode / No prescription code" at bounding box center [623, 193] width 562 height 27
copy tr "DET/10017/A"
drag, startPoint x: 413, startPoint y: 163, endPoint x: 336, endPoint y: 163, distance: 77.3
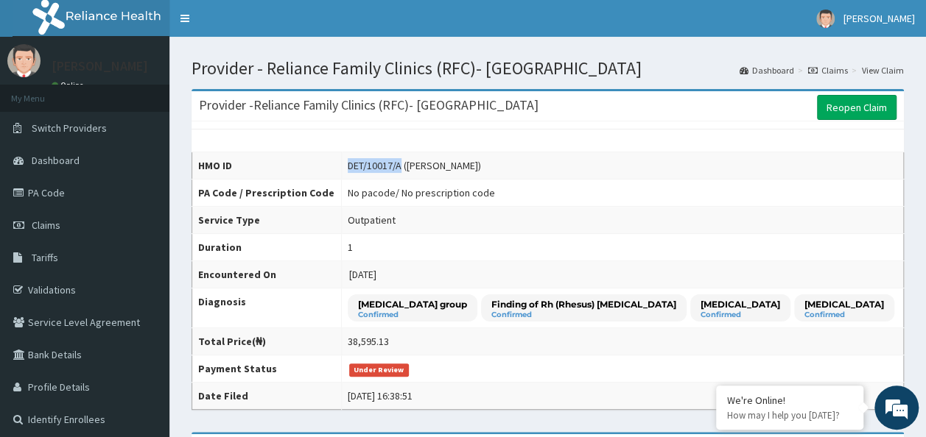
click at [336, 163] on tr "HMO ID DET/10017/A ([PERSON_NAME])" at bounding box center [547, 165] width 711 height 27
click at [336, 163] on th "HMO ID" at bounding box center [266, 165] width 149 height 27
drag, startPoint x: 480, startPoint y: 218, endPoint x: 422, endPoint y: 161, distance: 81.8
click at [480, 218] on td "Outpatient" at bounding box center [623, 220] width 562 height 27
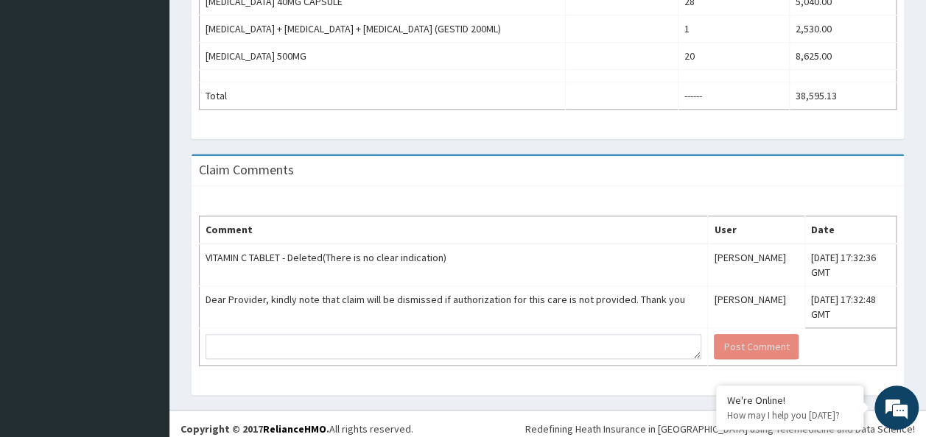
scroll to position [701, 0]
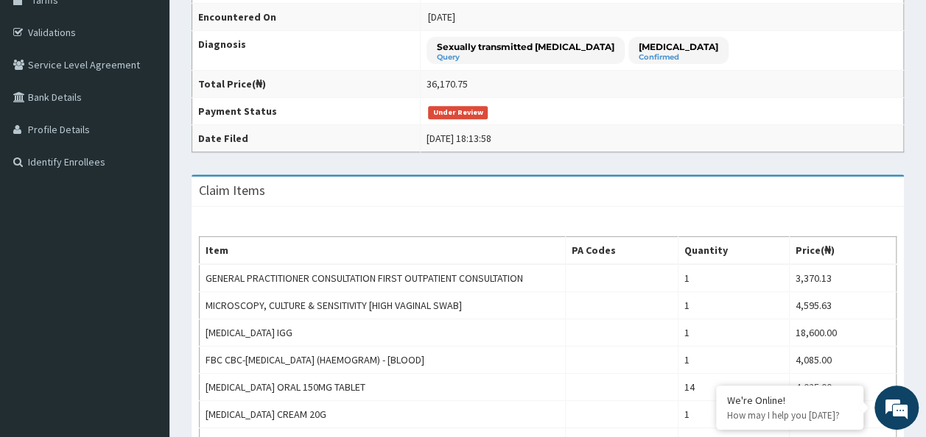
scroll to position [63, 0]
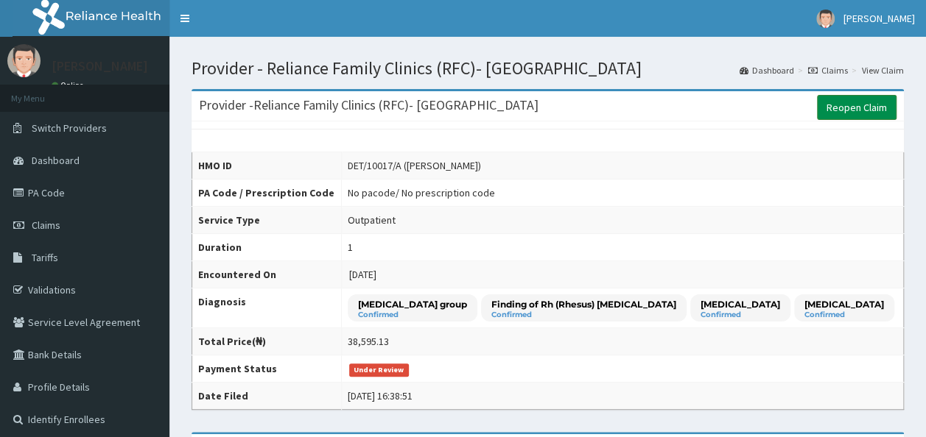
click at [856, 110] on link "Reopen Claim" at bounding box center [857, 107] width 80 height 25
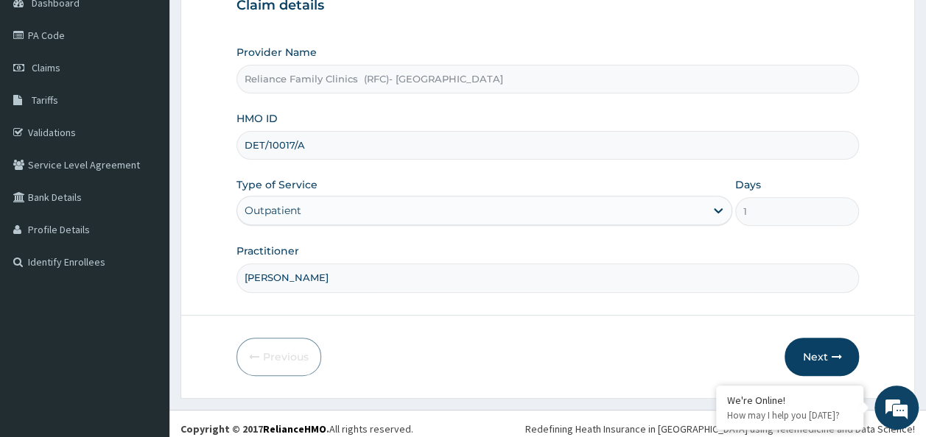
scroll to position [165, 0]
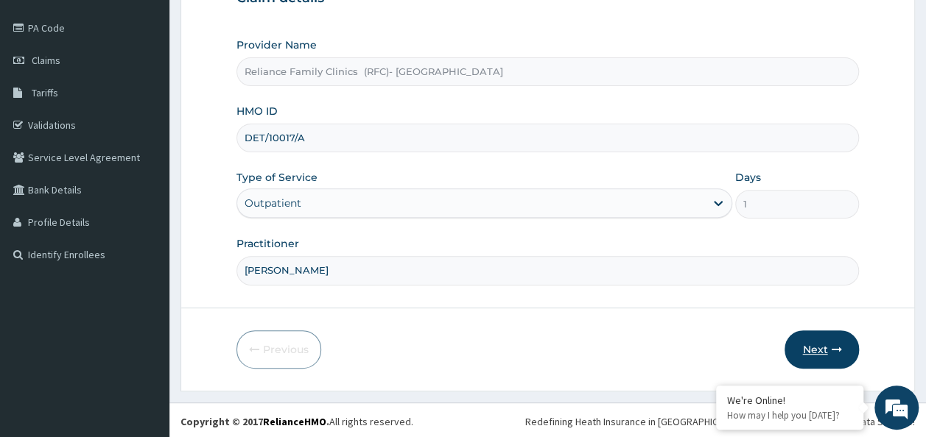
click at [809, 359] on button "Next" at bounding box center [821, 350] width 74 height 38
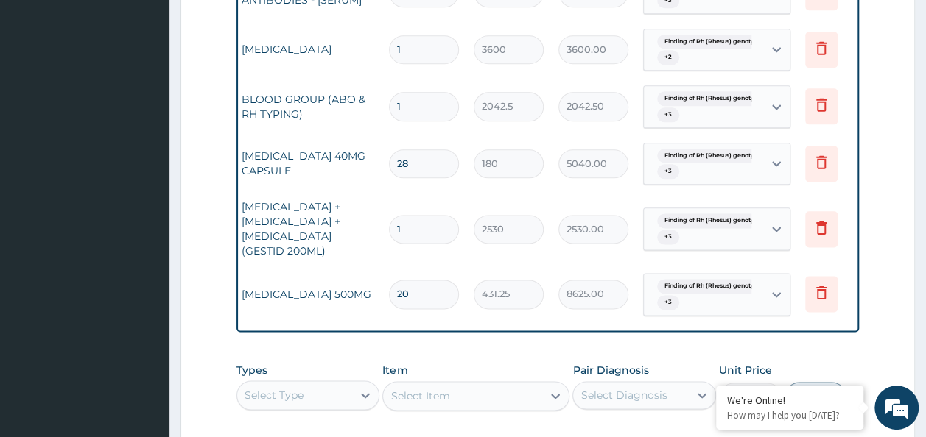
scroll to position [0, 116]
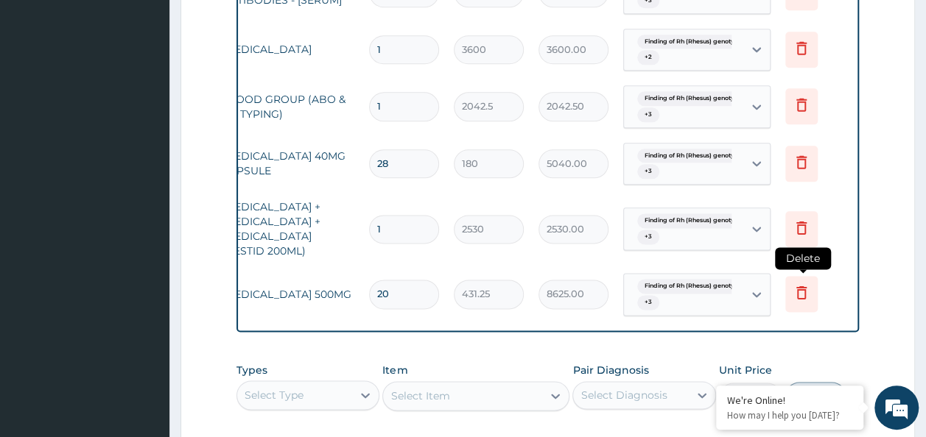
click at [796, 300] on icon at bounding box center [801, 292] width 10 height 13
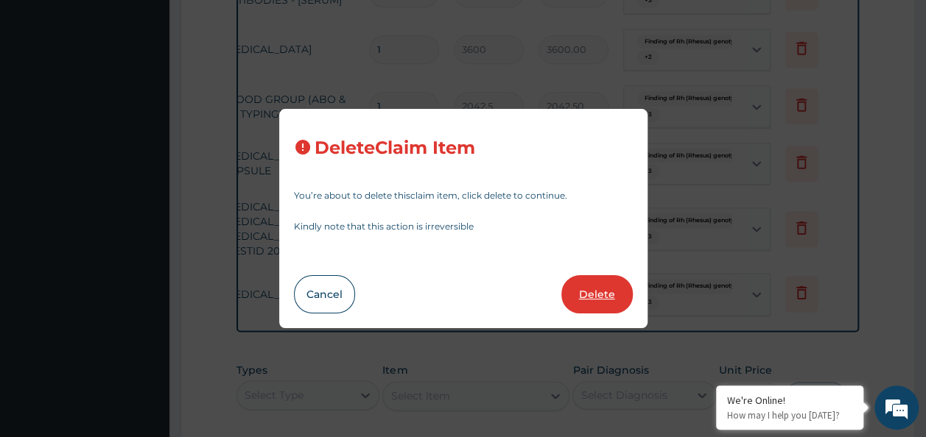
scroll to position [0, 0]
click at [596, 298] on button "Delete" at bounding box center [596, 294] width 71 height 38
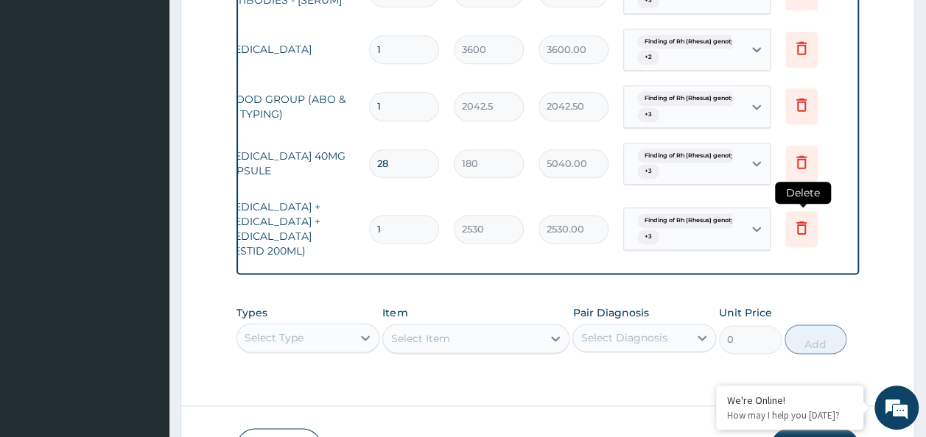
click at [804, 246] on icon at bounding box center [801, 229] width 32 height 36
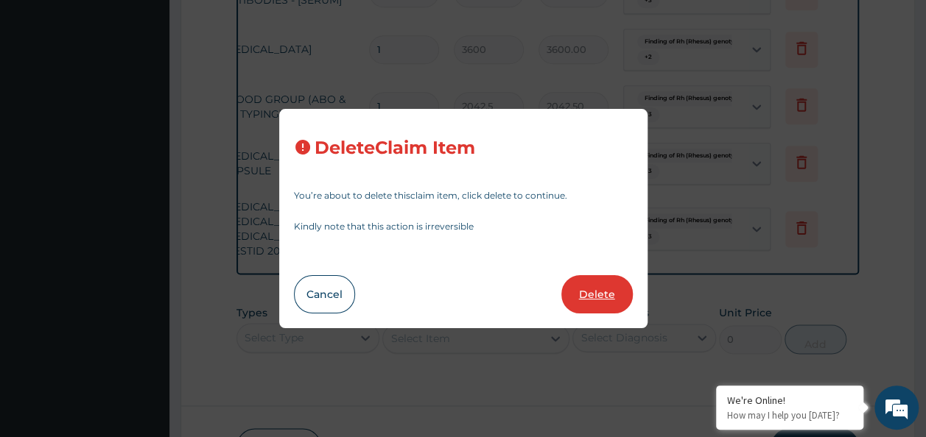
click at [613, 295] on button "Delete" at bounding box center [596, 294] width 71 height 38
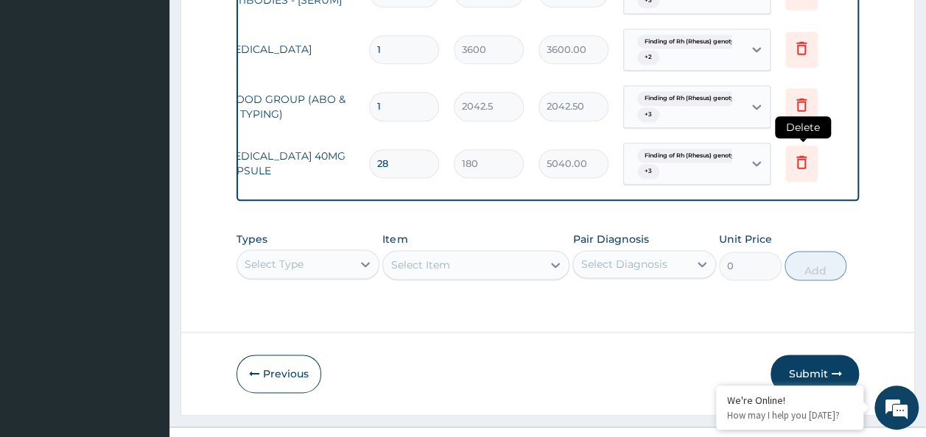
click at [800, 156] on icon at bounding box center [801, 161] width 10 height 13
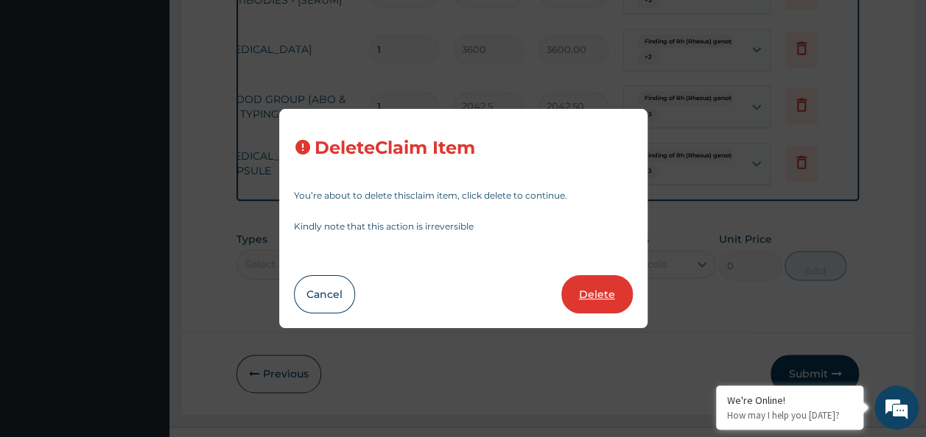
click at [602, 303] on button "Delete" at bounding box center [596, 294] width 71 height 38
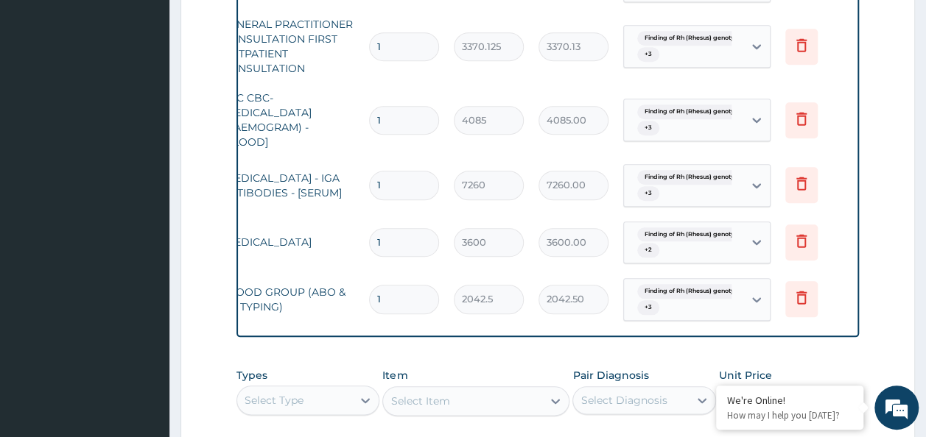
scroll to position [586, 0]
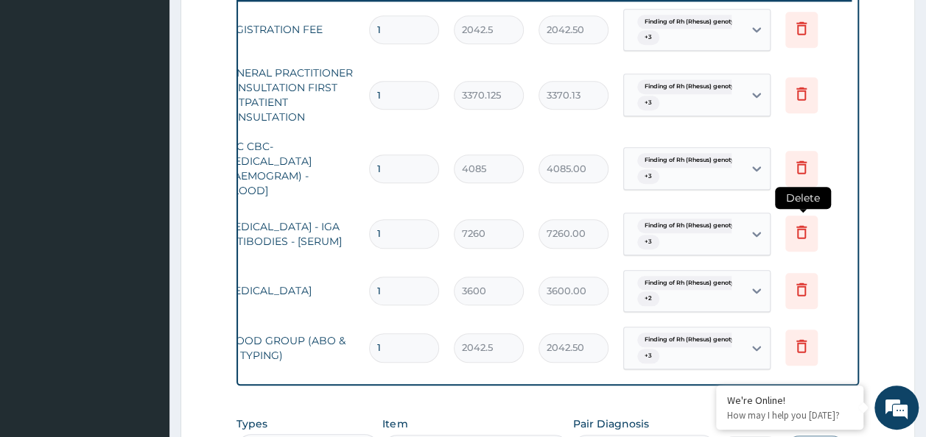
click at [802, 242] on icon at bounding box center [801, 234] width 32 height 36
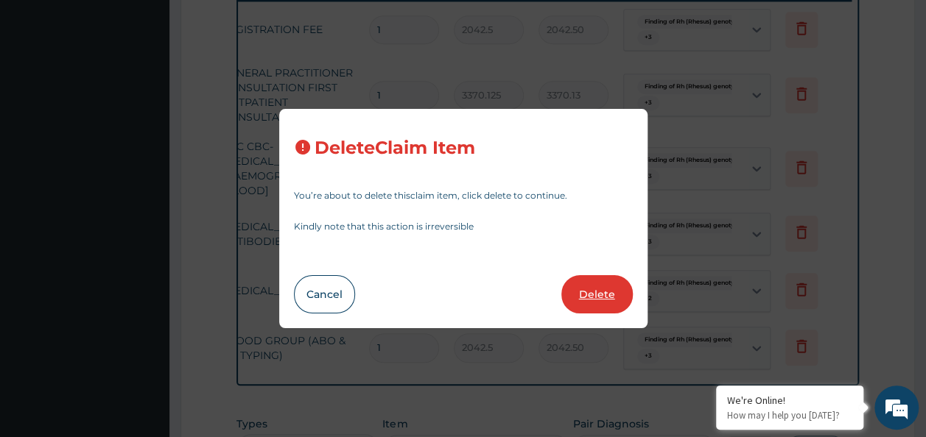
click at [589, 308] on button "Delete" at bounding box center [596, 294] width 71 height 38
type input "3600"
type input "3600.00"
type input "2042.5"
type input "2042.50"
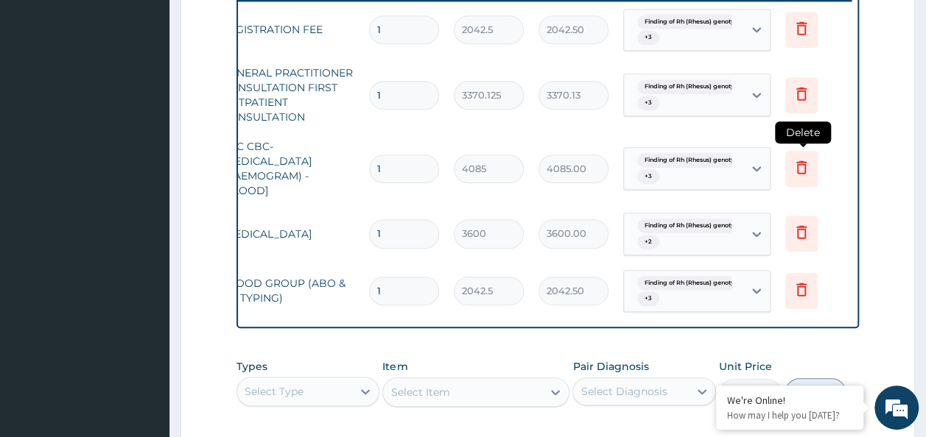
click at [809, 169] on icon at bounding box center [801, 169] width 32 height 36
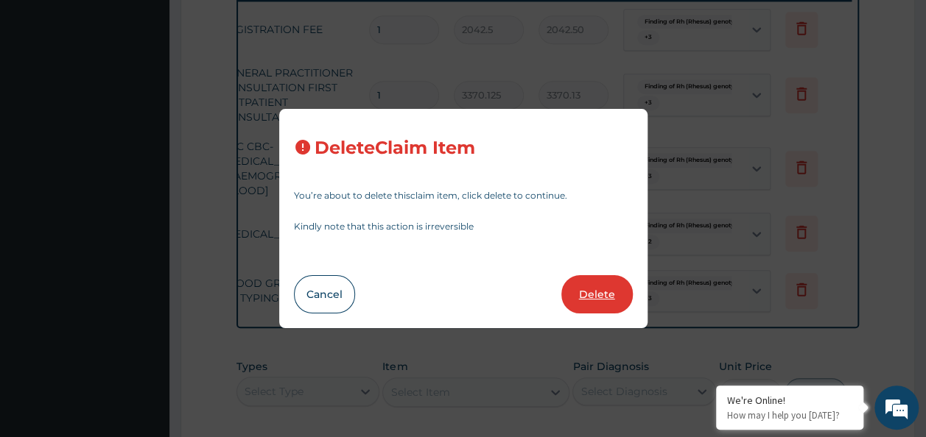
click at [593, 284] on button "Delete" at bounding box center [596, 294] width 71 height 38
type input "3600"
type input "3600.00"
type input "2042.5"
type input "2042.50"
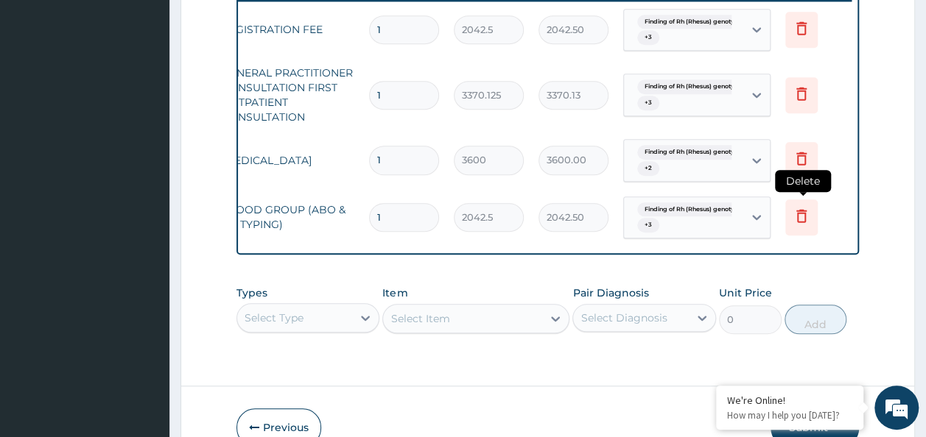
click at [812, 208] on icon at bounding box center [801, 218] width 32 height 36
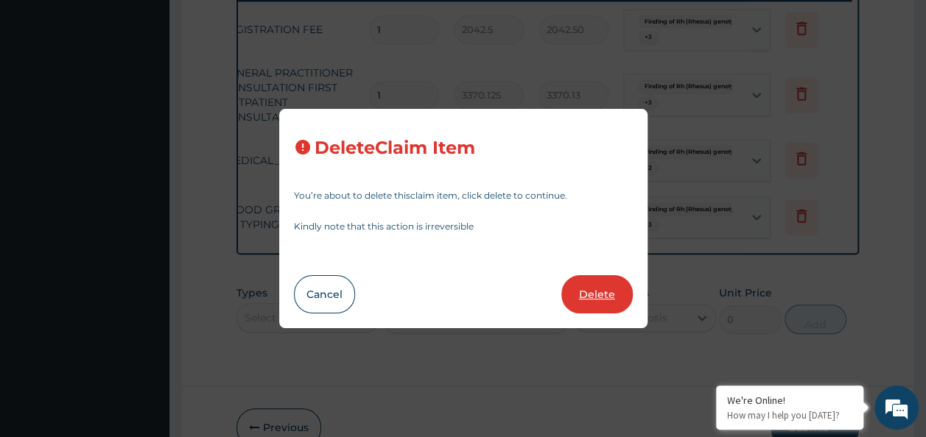
click at [618, 295] on button "Delete" at bounding box center [596, 294] width 71 height 38
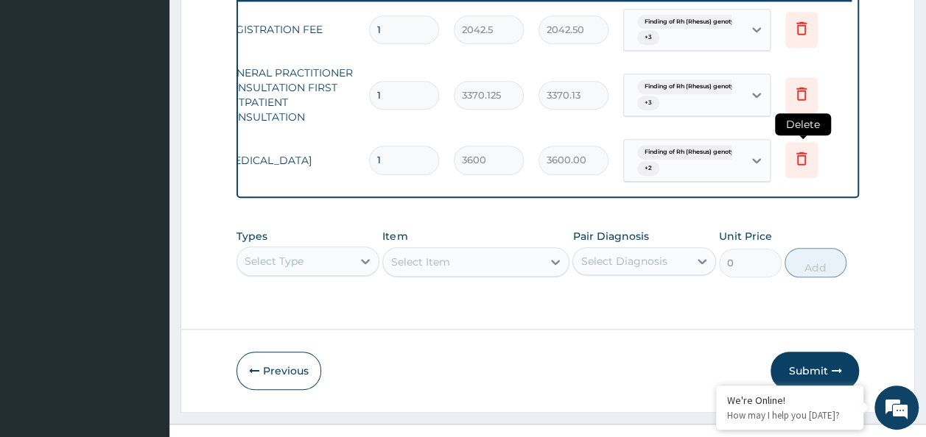
drag, startPoint x: 801, startPoint y: 171, endPoint x: 798, endPoint y: 162, distance: 9.3
click at [798, 162] on icon at bounding box center [801, 160] width 32 height 36
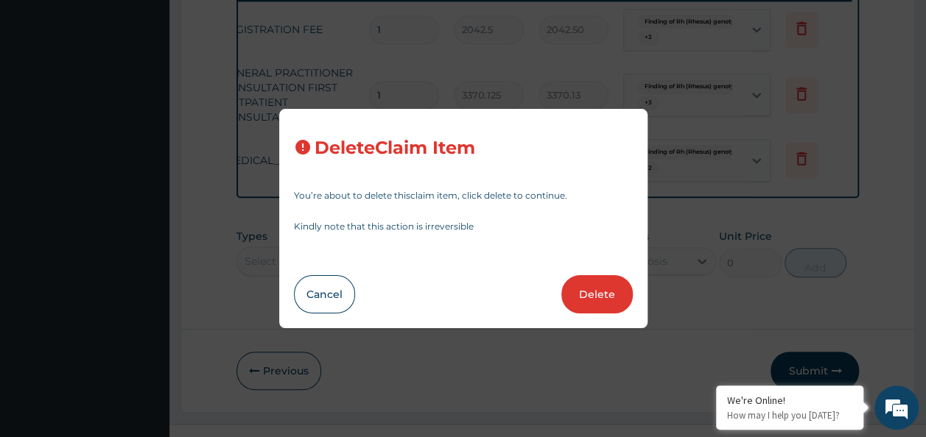
drag, startPoint x: 610, startPoint y: 287, endPoint x: 628, endPoint y: 275, distance: 21.9
click at [608, 287] on button "Delete" at bounding box center [596, 294] width 71 height 38
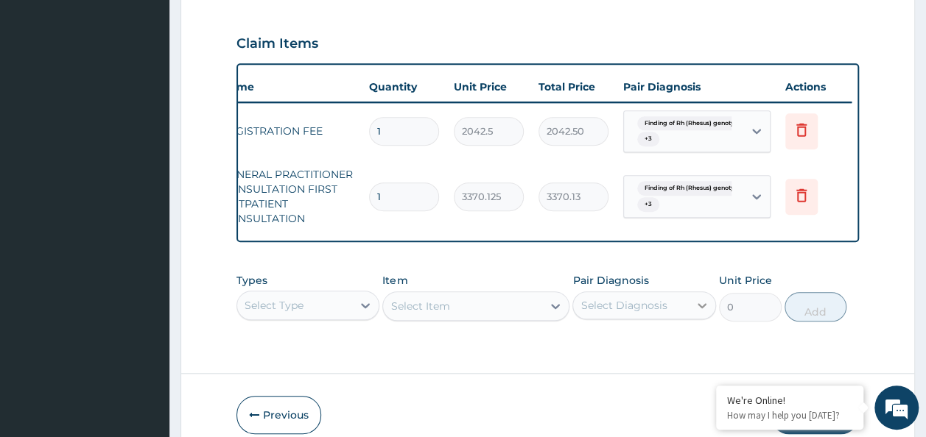
scroll to position [414, 0]
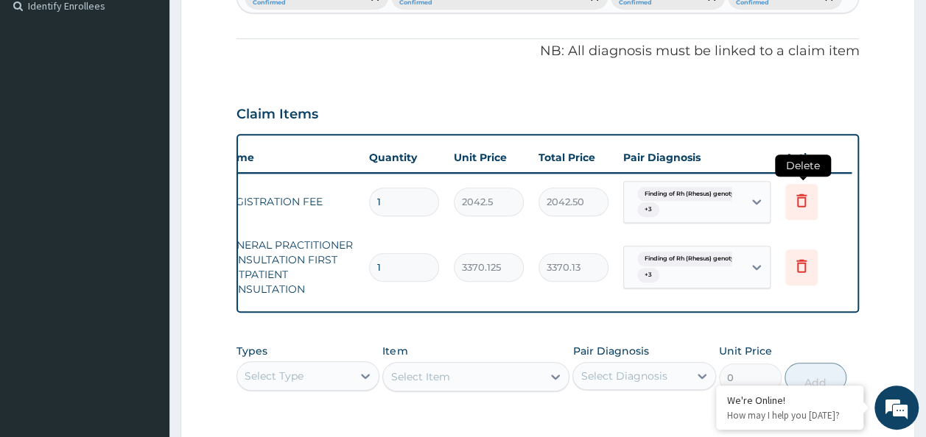
click at [814, 203] on icon at bounding box center [801, 202] width 32 height 36
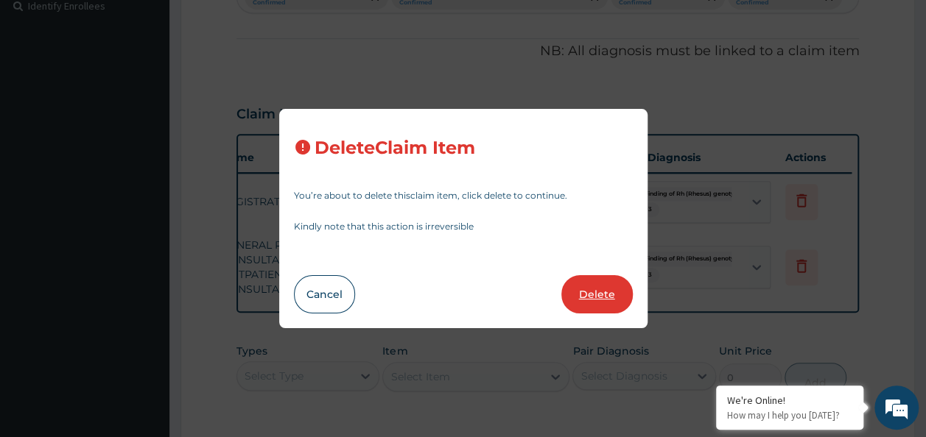
click at [616, 297] on button "Delete" at bounding box center [596, 294] width 71 height 38
type input "3370.125"
type input "3370.13"
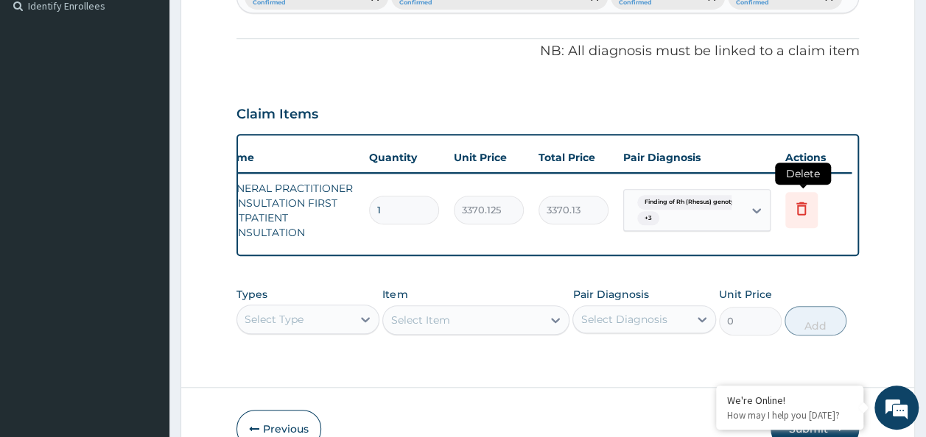
click at [791, 208] on icon at bounding box center [801, 210] width 32 height 36
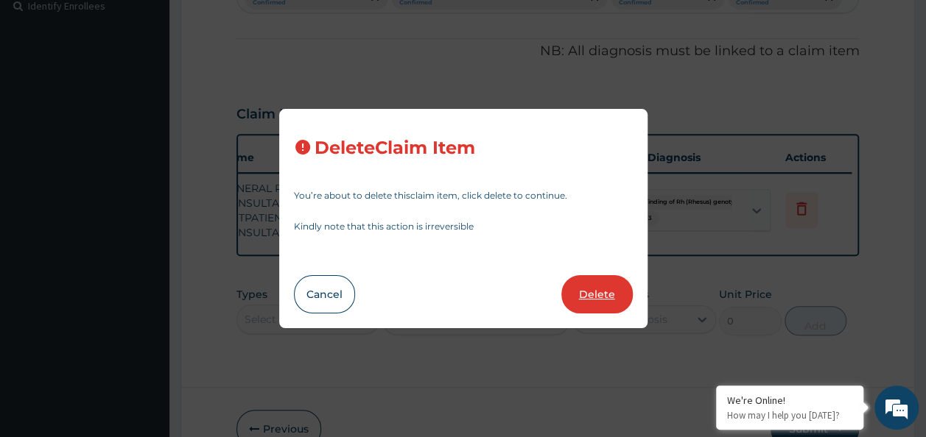
click at [583, 312] on button "Delete" at bounding box center [596, 294] width 71 height 38
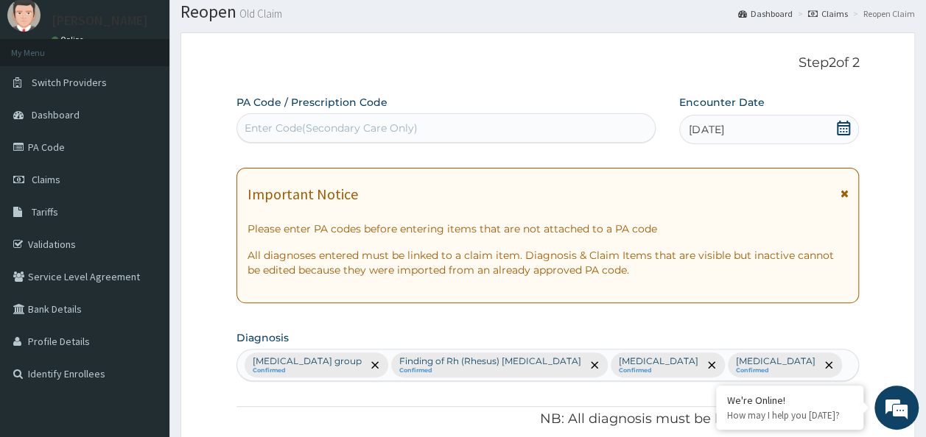
scroll to position [0, 0]
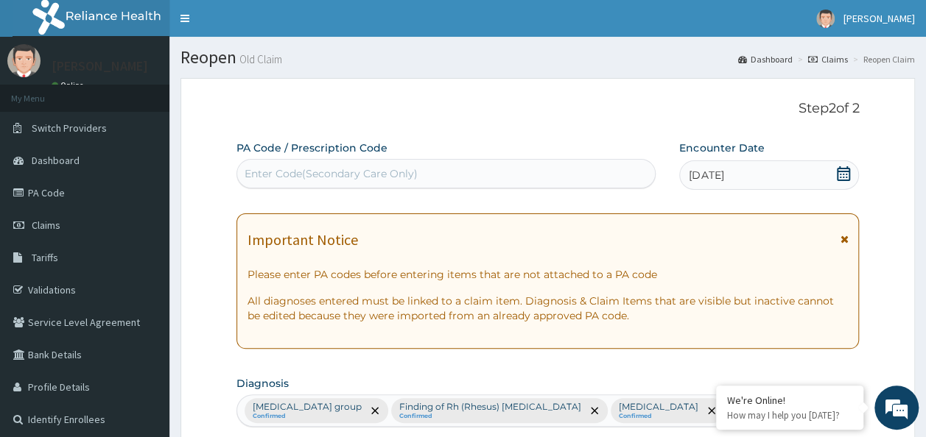
click at [300, 176] on div "Enter Code(Secondary Care Only)" at bounding box center [330, 173] width 173 height 15
paste input "PA/7D4843"
type input "PA/7D4843"
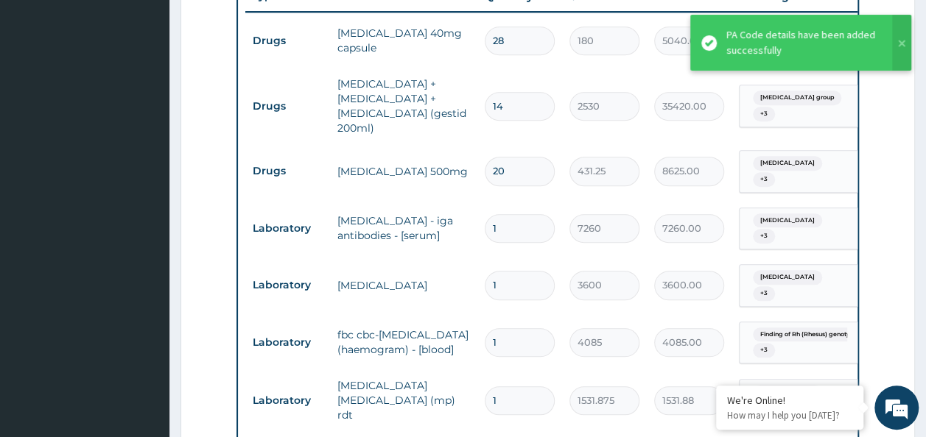
scroll to position [545, 0]
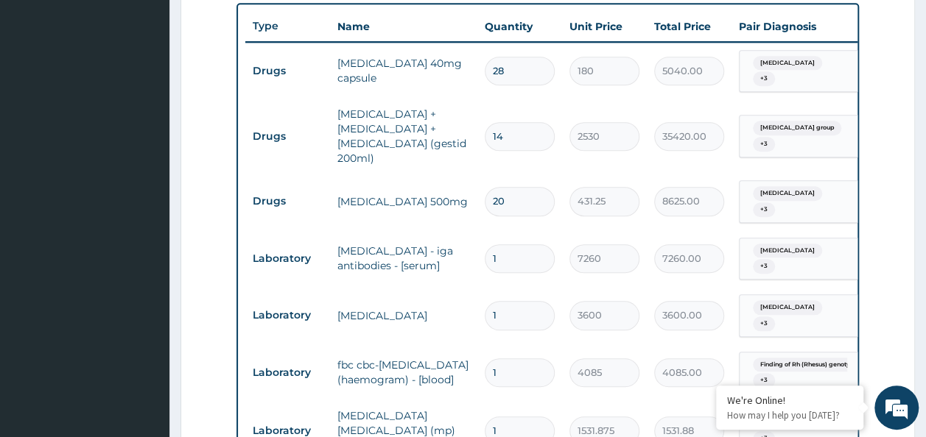
click at [528, 124] on input "14" at bounding box center [520, 136] width 70 height 29
type input "1"
type input "2530.00"
type input "2"
type input "5060.00"
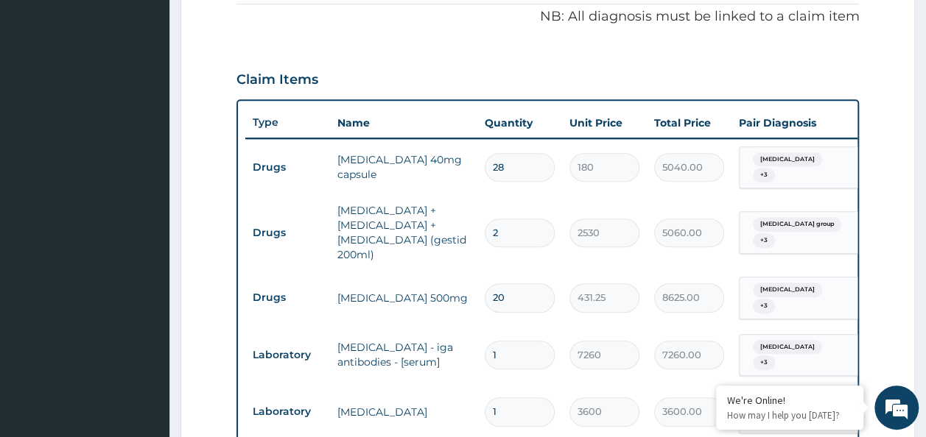
scroll to position [471, 0]
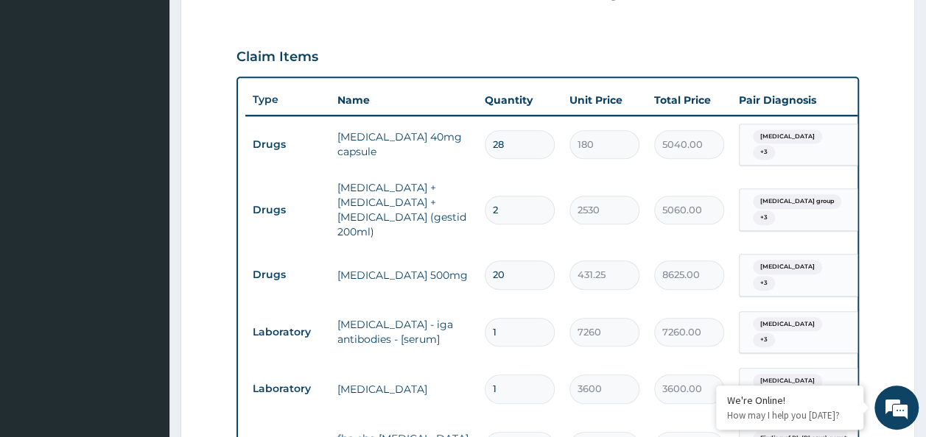
type input "0.00"
type input "1"
type input "2530.00"
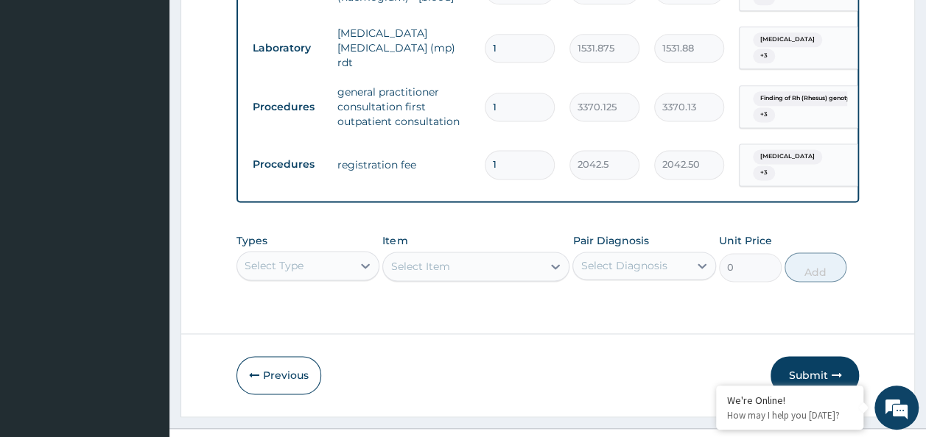
scroll to position [929, 0]
type input "1"
click at [825, 355] on button "Submit" at bounding box center [814, 374] width 88 height 38
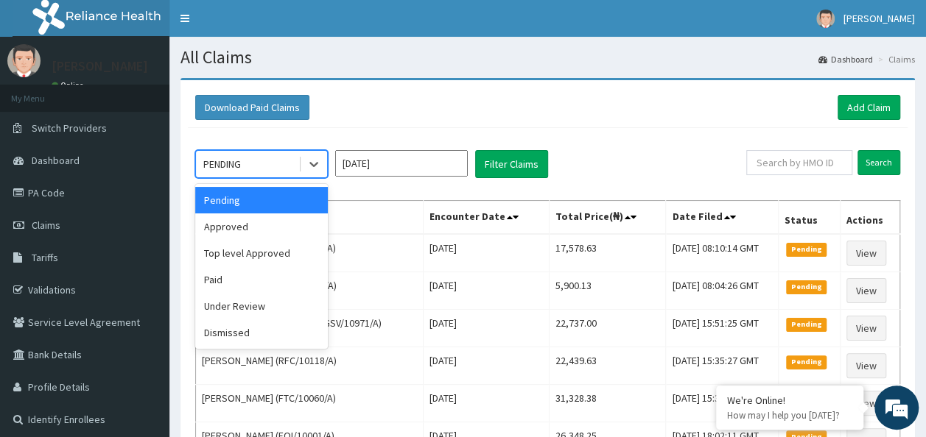
click at [264, 172] on div "PENDING" at bounding box center [247, 164] width 102 height 24
click at [259, 305] on div "Under Review" at bounding box center [261, 306] width 133 height 27
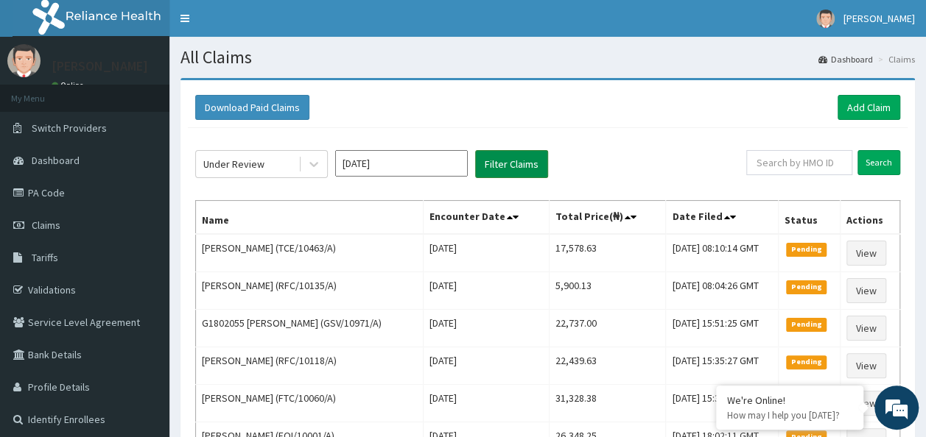
click at [489, 164] on button "Filter Claims" at bounding box center [511, 164] width 73 height 28
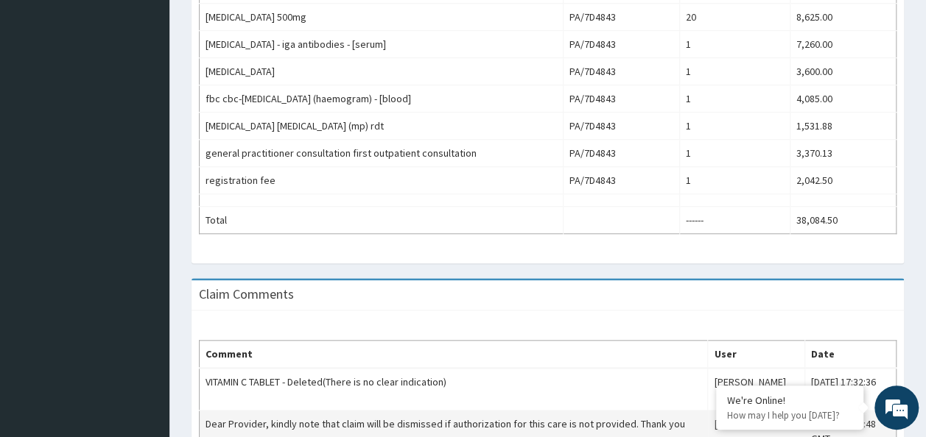
scroll to position [700, 0]
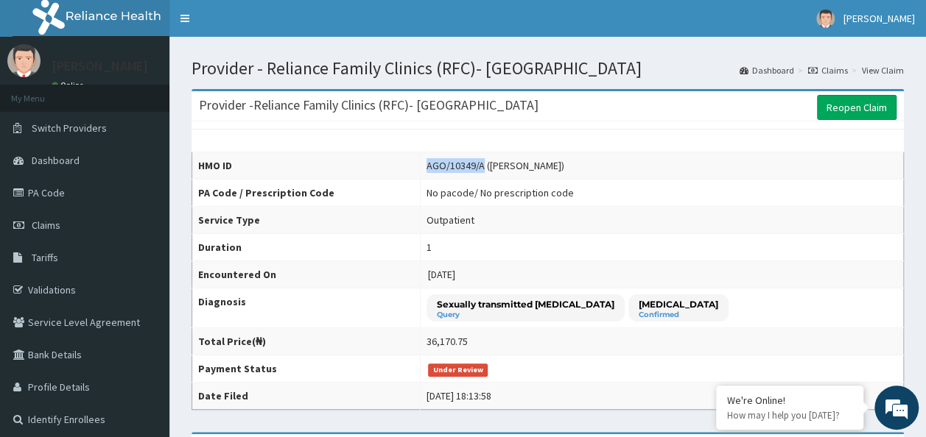
copy div "AGO/10349/A"
drag, startPoint x: 487, startPoint y: 167, endPoint x: 432, endPoint y: 166, distance: 56.0
click at [432, 166] on div "AGO/10349/A ([PERSON_NAME])" at bounding box center [495, 165] width 138 height 15
click at [432, 166] on td "AGO/10349/A ([PERSON_NAME])" at bounding box center [661, 165] width 483 height 27
drag, startPoint x: 485, startPoint y: 164, endPoint x: 448, endPoint y: 177, distance: 38.9
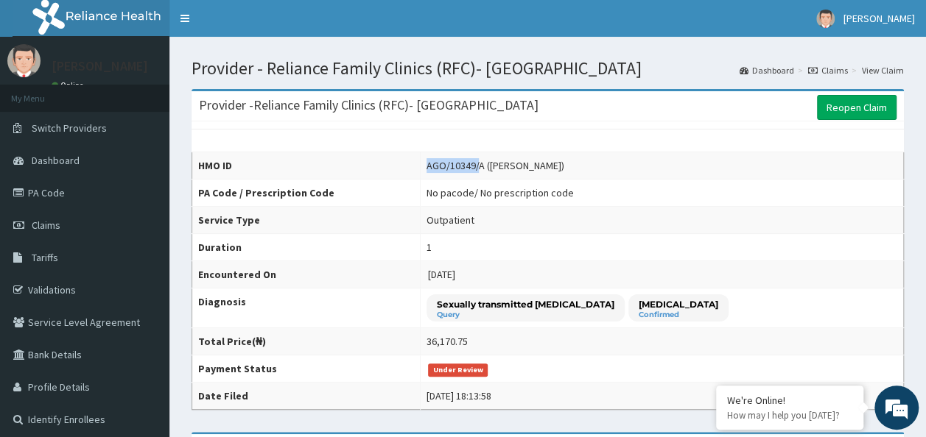
click at [448, 177] on td "AGO/10349/A ([PERSON_NAME])" at bounding box center [661, 165] width 483 height 27
drag, startPoint x: 448, startPoint y: 177, endPoint x: 462, endPoint y: 177, distance: 14.0
click at [462, 177] on td "AGO/10349/A ([PERSON_NAME])" at bounding box center [661, 165] width 483 height 27
drag, startPoint x: 486, startPoint y: 163, endPoint x: 367, endPoint y: 198, distance: 123.7
click at [367, 198] on tbody "HMO ID AGO/10349/A ([PERSON_NAME] Anigbata) PA Code / Prescription Code No paco…" at bounding box center [547, 281] width 711 height 258
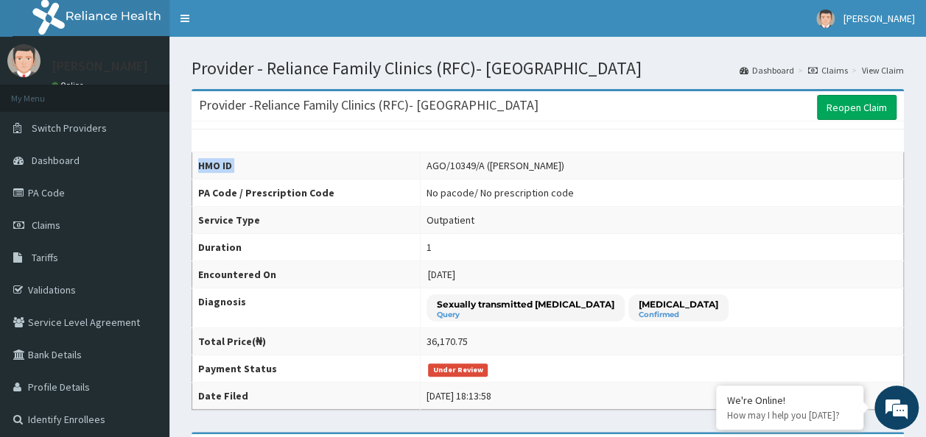
drag, startPoint x: 448, startPoint y: 128, endPoint x: 462, endPoint y: 146, distance: 23.0
click at [461, 150] on div "HMO ID AGO/10349/A ([PERSON_NAME] Anigbata) PA Code / Prescription Code No paco…" at bounding box center [547, 266] width 712 height 289
drag, startPoint x: 462, startPoint y: 146, endPoint x: 477, endPoint y: 163, distance: 23.0
click at [477, 163] on div "HMO ID AGO/10349/A ([PERSON_NAME] Anigbata) PA Code / Prescription Code No paco…" at bounding box center [547, 266] width 712 height 289
drag, startPoint x: 477, startPoint y: 163, endPoint x: 451, endPoint y: 219, distance: 61.9
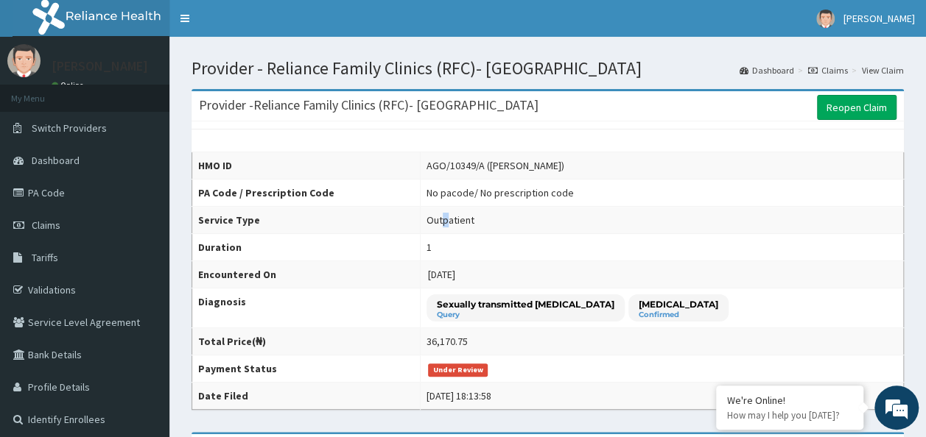
click at [451, 219] on div "Outpatient" at bounding box center [450, 220] width 48 height 15
drag, startPoint x: 451, startPoint y: 219, endPoint x: 515, endPoint y: 224, distance: 65.0
click at [521, 222] on td "Outpatient" at bounding box center [661, 220] width 483 height 27
drag, startPoint x: 486, startPoint y: 165, endPoint x: 424, endPoint y: 165, distance: 61.9
click at [424, 165] on tr "HMO ID AGO/10349/A ([PERSON_NAME])" at bounding box center [547, 165] width 711 height 27
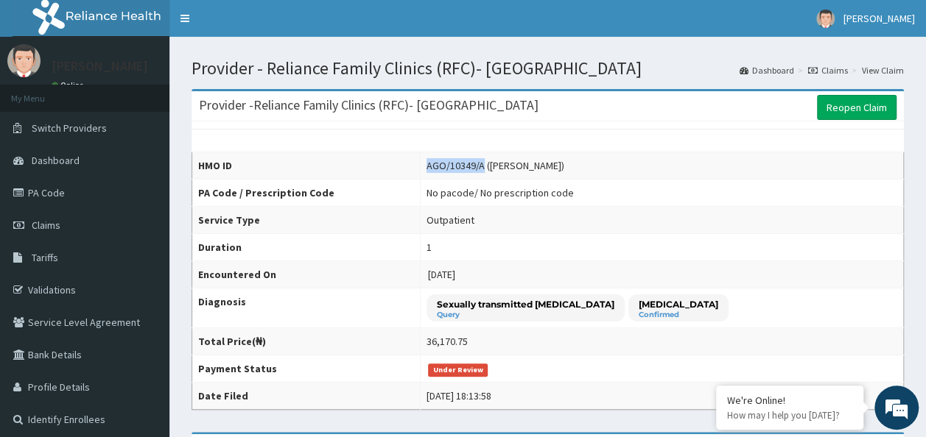
click at [420, 165] on th "HMO ID" at bounding box center [306, 165] width 228 height 27
copy tr "AGO/10349/A"
click at [521, 240] on td "1" at bounding box center [661, 247] width 483 height 27
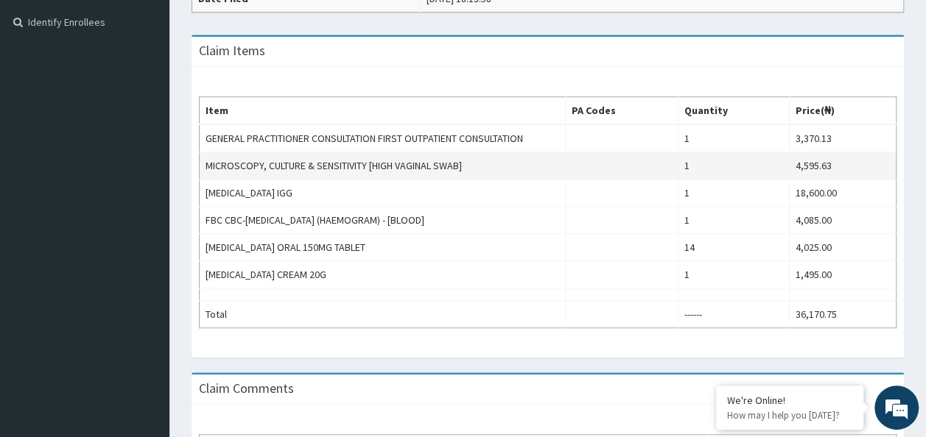
scroll to position [368, 0]
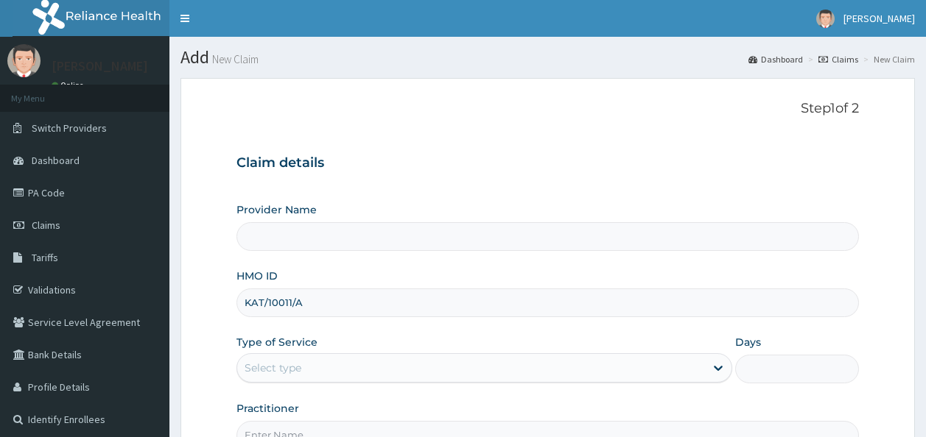
scroll to position [165, 0]
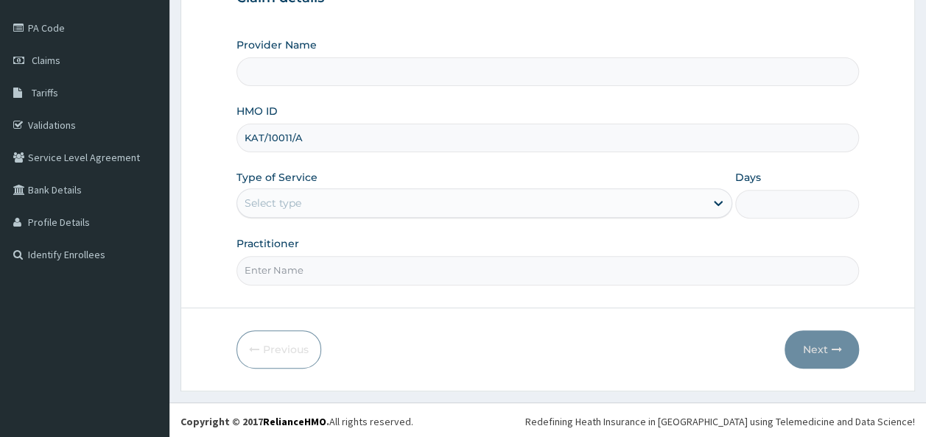
type input "KAT/10011/A"
drag, startPoint x: 0, startPoint y: 0, endPoint x: 367, endPoint y: 215, distance: 425.1
click at [367, 210] on div "Select type" at bounding box center [471, 203] width 468 height 24
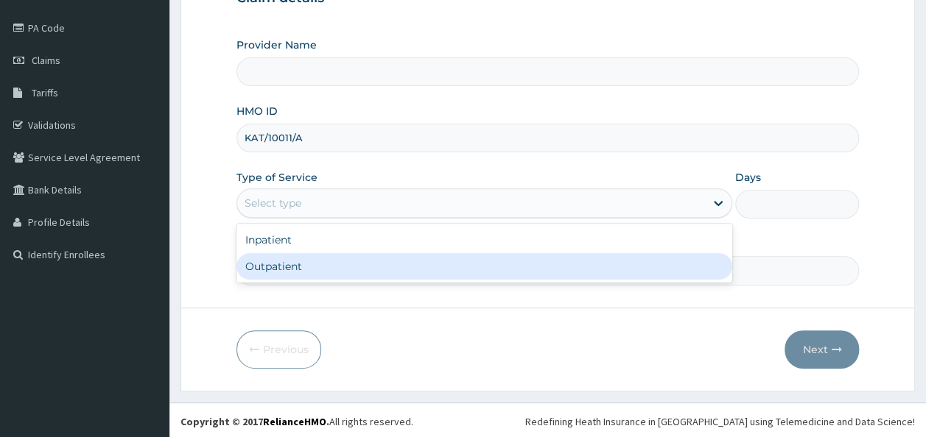
drag, startPoint x: 368, startPoint y: 258, endPoint x: 371, endPoint y: 272, distance: 14.3
click at [371, 270] on div "Outpatient" at bounding box center [484, 266] width 496 height 27
type input "1"
click at [371, 272] on input "Practitioner" at bounding box center [547, 270] width 623 height 29
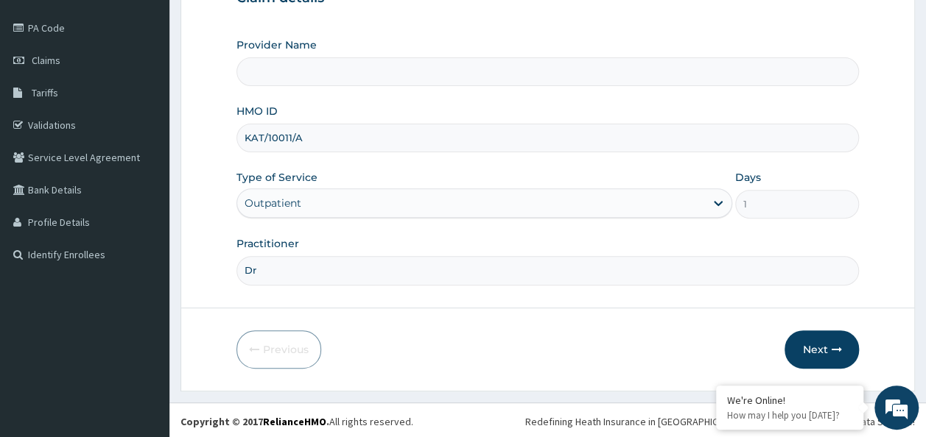
type input "Dr"
type input "Reliance Family Clinics (RFC)- [GEOGRAPHIC_DATA]"
type input "[PERSON_NAME]"
click at [810, 337] on button "Next" at bounding box center [821, 350] width 74 height 38
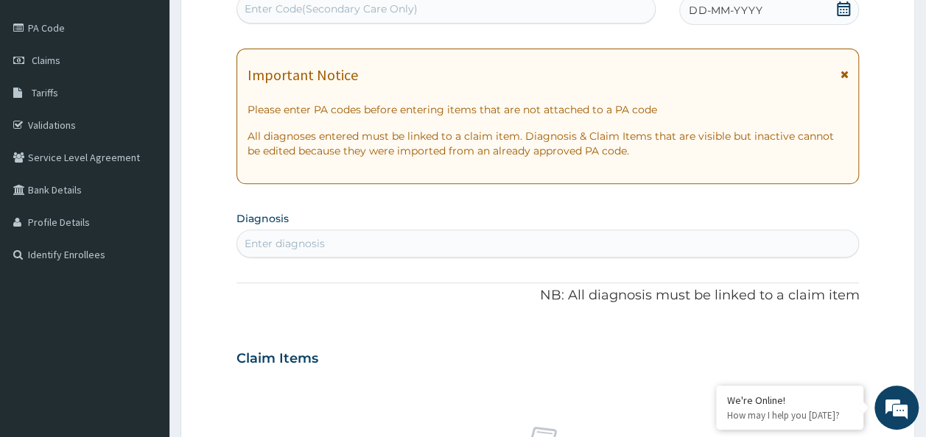
click at [842, 13] on icon at bounding box center [843, 8] width 13 height 15
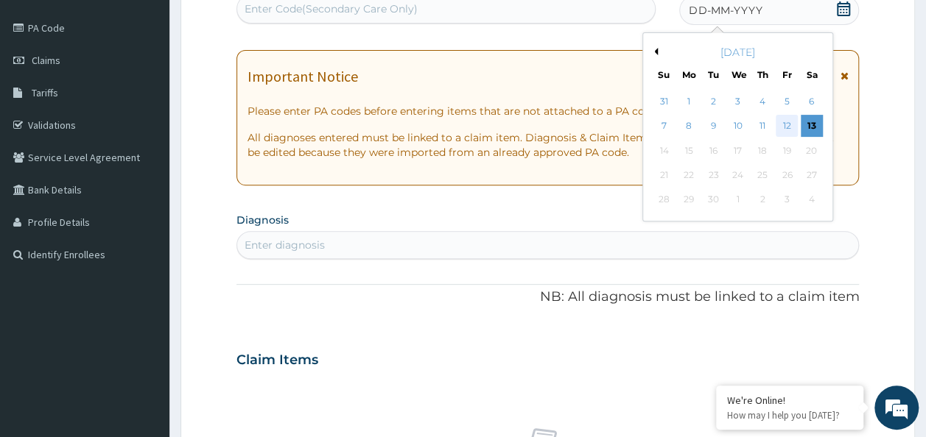
click at [792, 122] on div "12" at bounding box center [786, 127] width 22 height 22
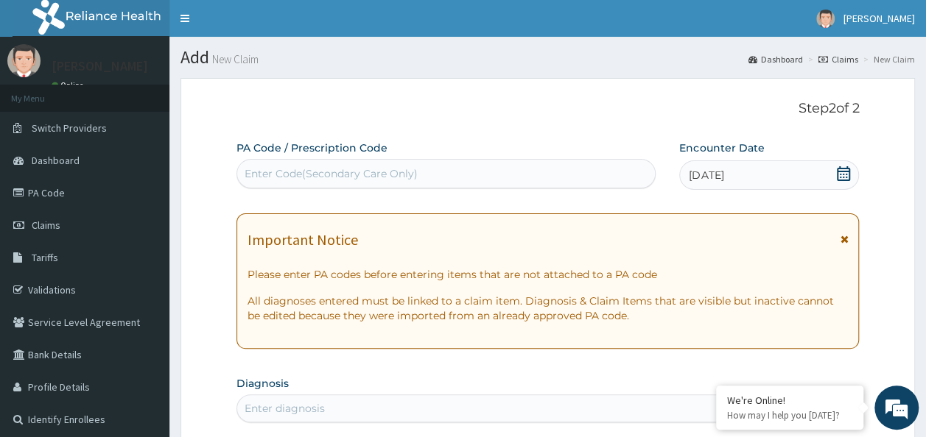
click at [354, 170] on div "Enter Code(Secondary Care Only)" at bounding box center [330, 173] width 173 height 15
paste input "PA/0286FA"
type input "PA/0286FA"
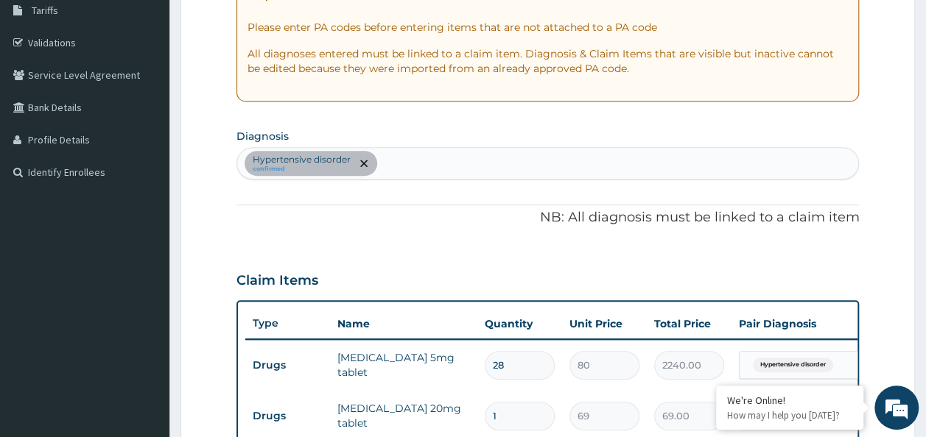
scroll to position [172, 0]
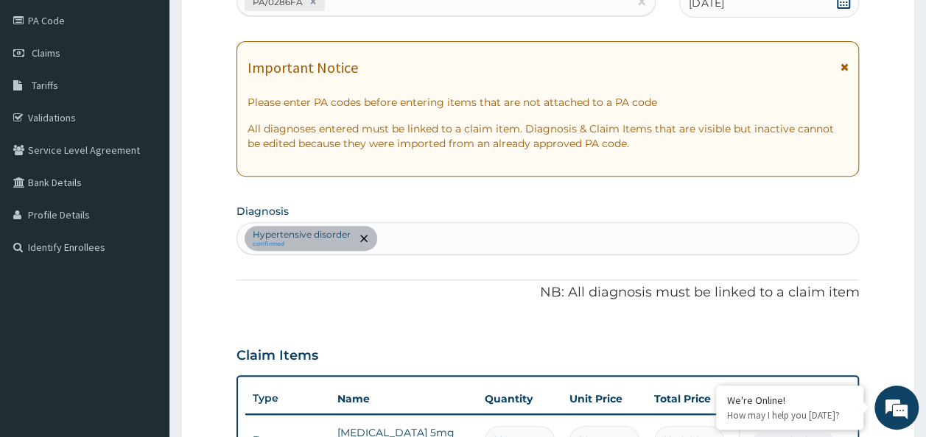
click at [409, 227] on div "Hypertensive disorder confirmed" at bounding box center [548, 238] width 622 height 31
type input "[MEDICAL_DATA]"
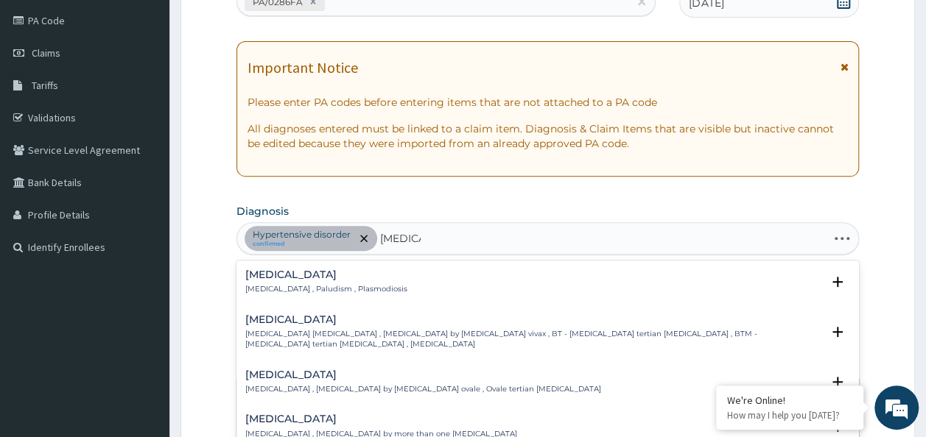
click at [383, 289] on div "[MEDICAL_DATA] [MEDICAL_DATA] , Paludism , Plasmodiosis" at bounding box center [547, 283] width 605 height 26
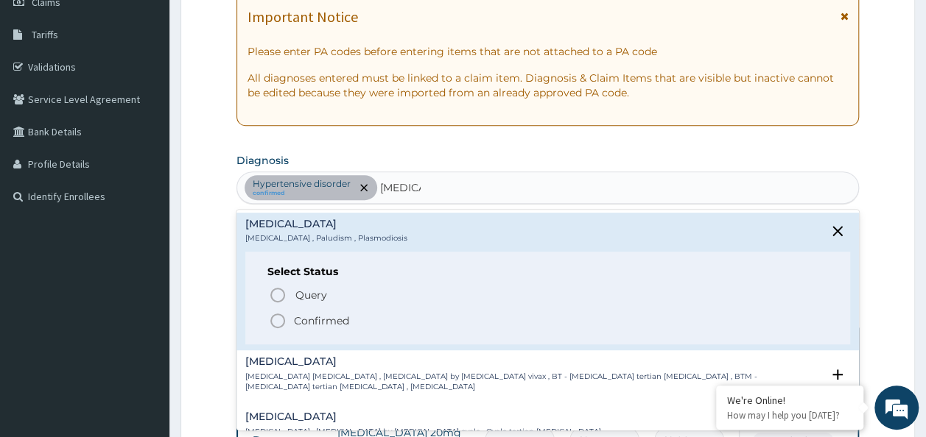
scroll to position [246, 0]
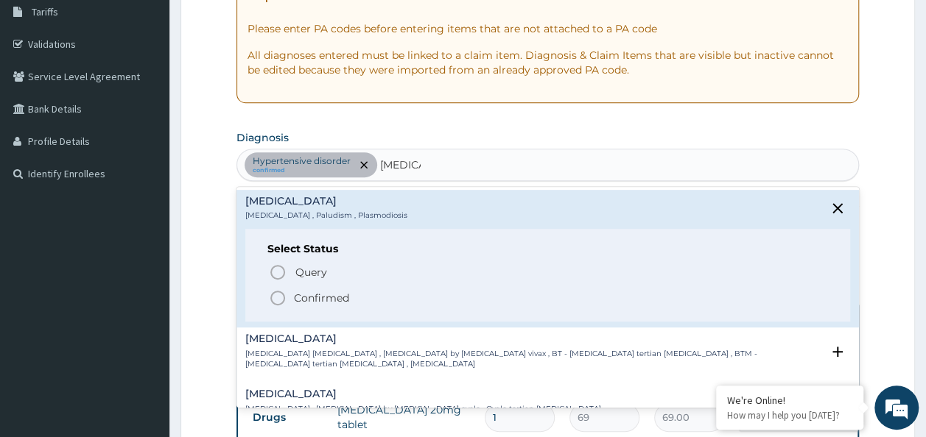
click at [323, 300] on p "Confirmed" at bounding box center [321, 298] width 55 height 15
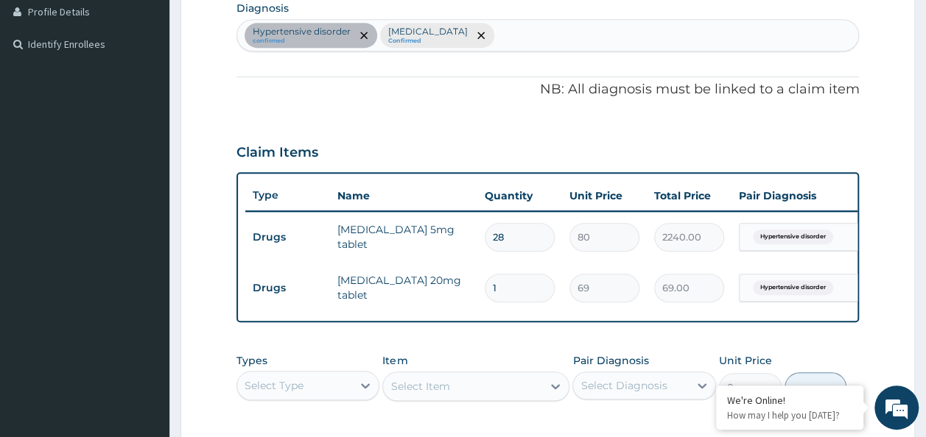
scroll to position [467, 0]
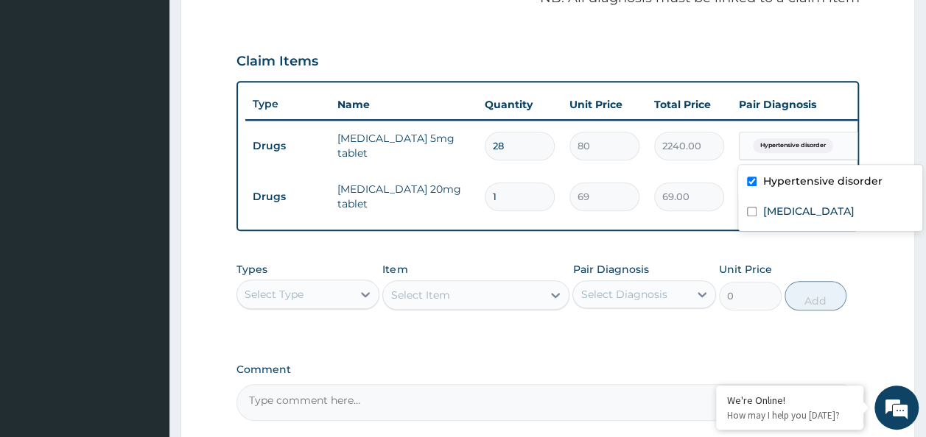
click at [790, 148] on span "Hypertensive disorder" at bounding box center [793, 145] width 80 height 15
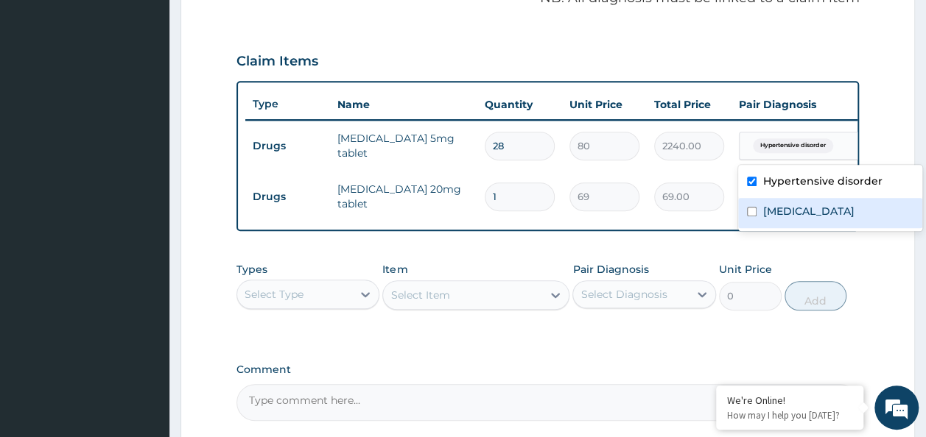
click at [785, 211] on label "[MEDICAL_DATA]" at bounding box center [807, 211] width 91 height 15
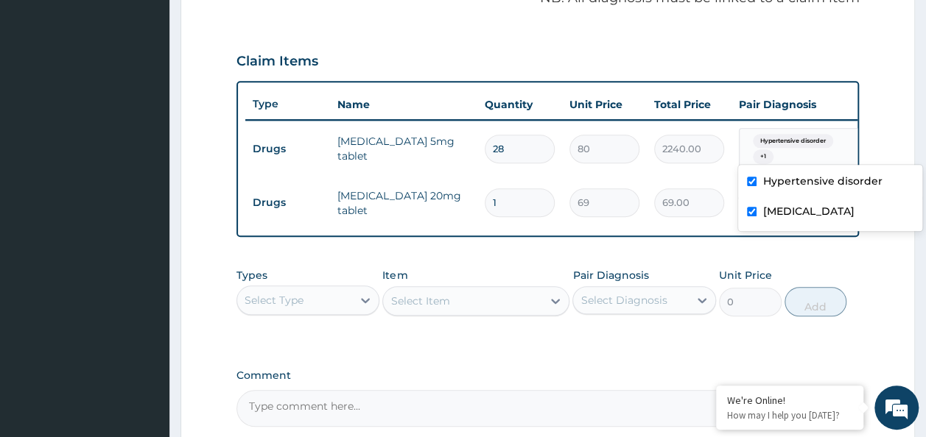
checkbox input "true"
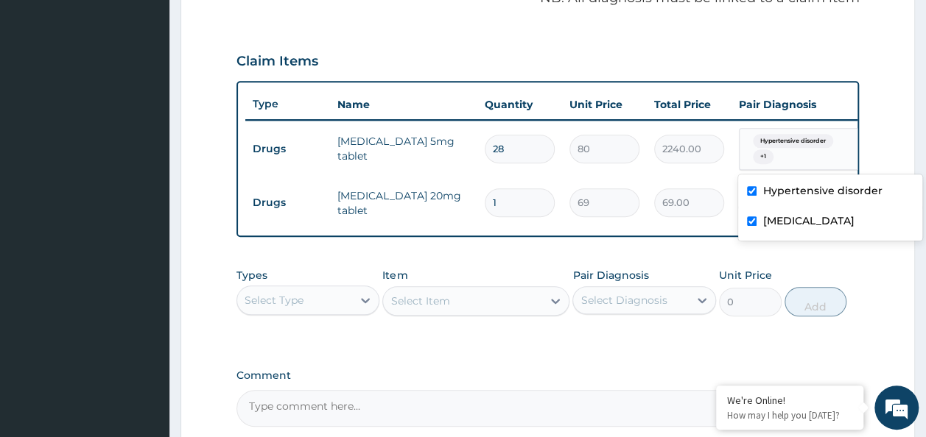
click at [879, 146] on form "Step 2 of 2 PA Code / Prescription Code PA/0286FA Encounter Date [DATE] Importa…" at bounding box center [547, 72] width 734 height 922
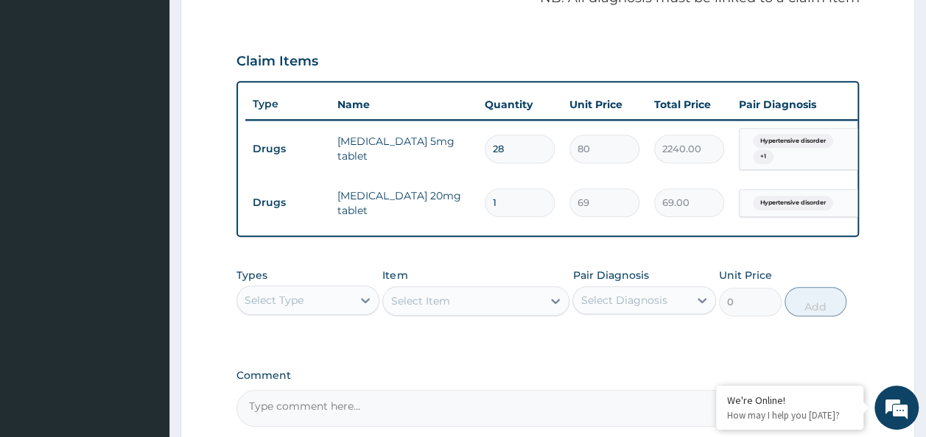
click at [788, 197] on span "Hypertensive disorder" at bounding box center [793, 203] width 80 height 15
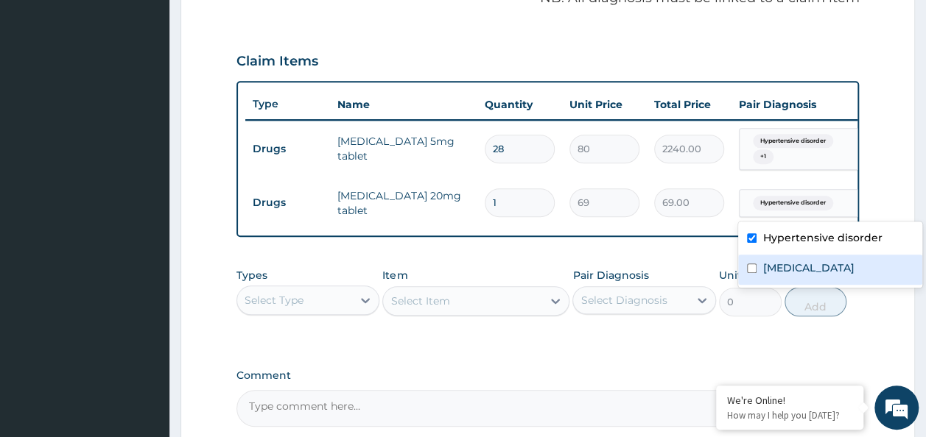
drag, startPoint x: 763, startPoint y: 271, endPoint x: 769, endPoint y: 259, distance: 13.2
click at [763, 271] on label "[MEDICAL_DATA]" at bounding box center [807, 268] width 91 height 15
checkbox input "true"
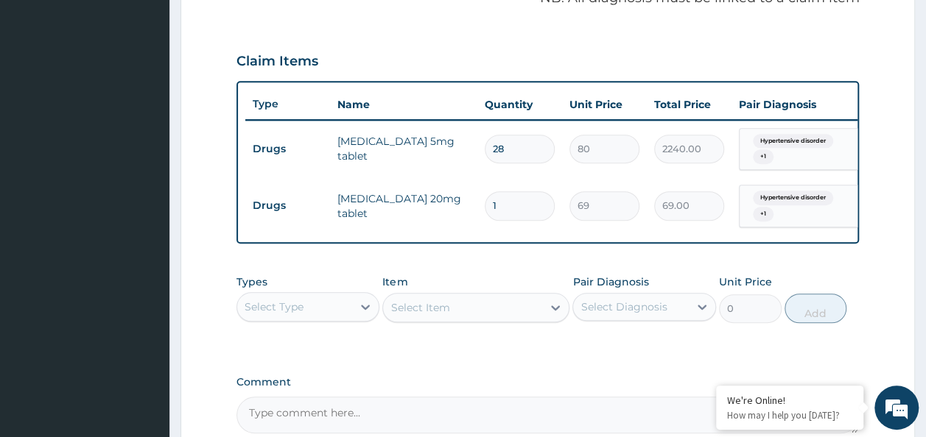
click at [895, 169] on form "Step 2 of 2 PA Code / Prescription Code PA/0286FA Encounter Date [DATE] Importa…" at bounding box center [547, 75] width 734 height 928
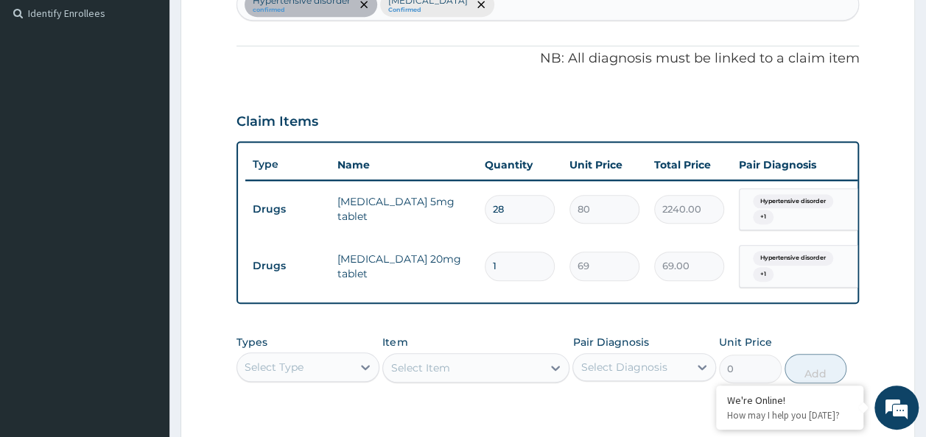
scroll to position [393, 0]
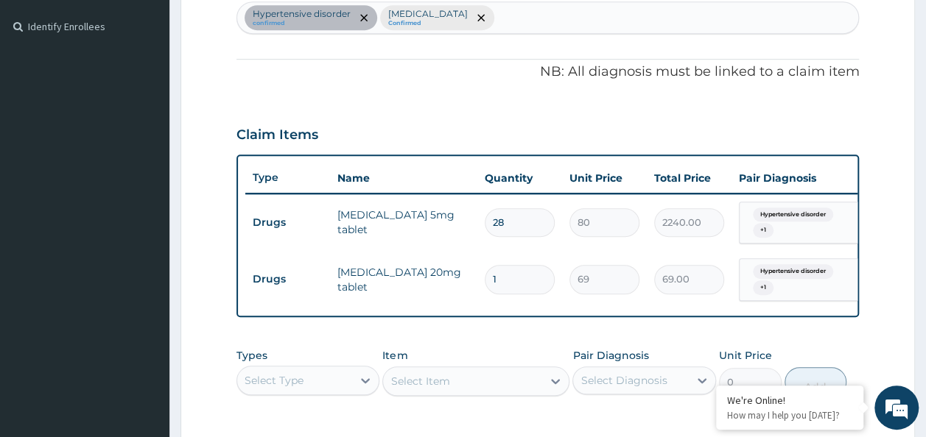
click at [496, 10] on div "Hypertensive disorder confirmed [MEDICAL_DATA] Confirmed" at bounding box center [548, 17] width 622 height 31
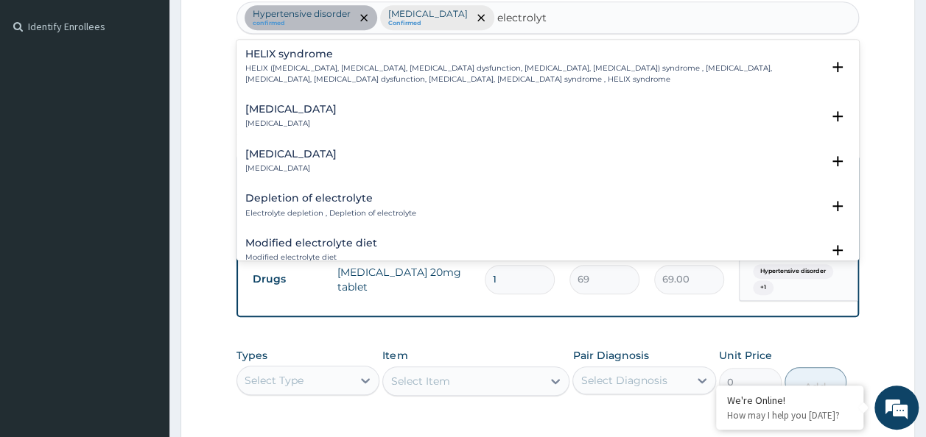
type input "electrolyte"
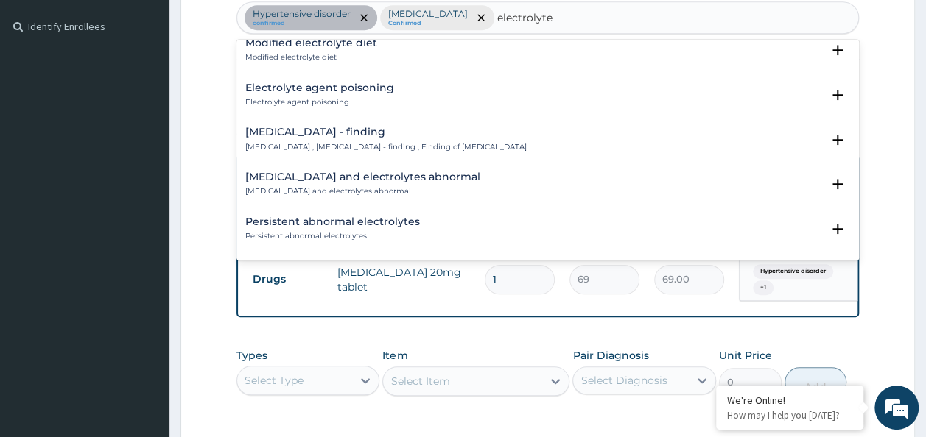
scroll to position [221, 0]
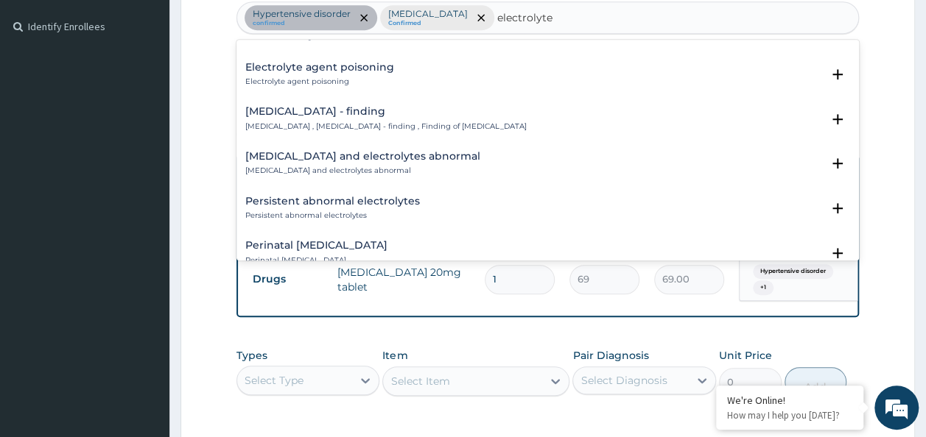
click at [379, 119] on div "[MEDICAL_DATA] - finding [MEDICAL_DATA] , [MEDICAL_DATA] - finding , Finding of…" at bounding box center [385, 119] width 281 height 26
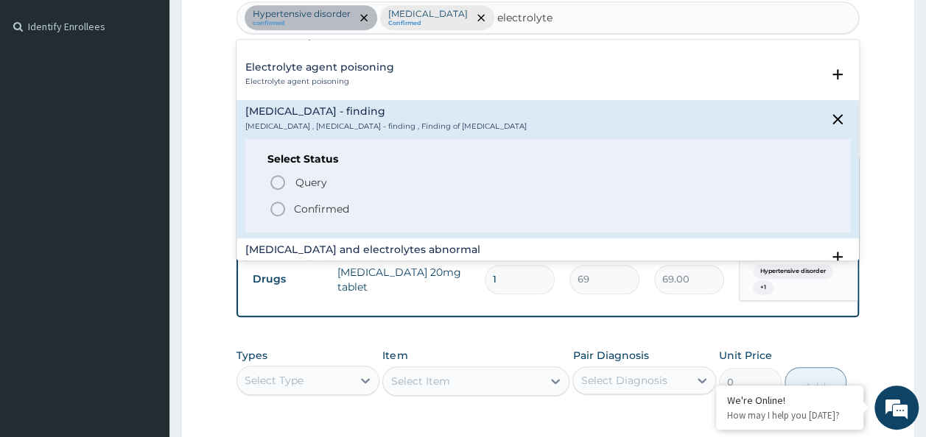
click at [325, 203] on p "Confirmed" at bounding box center [321, 209] width 55 height 15
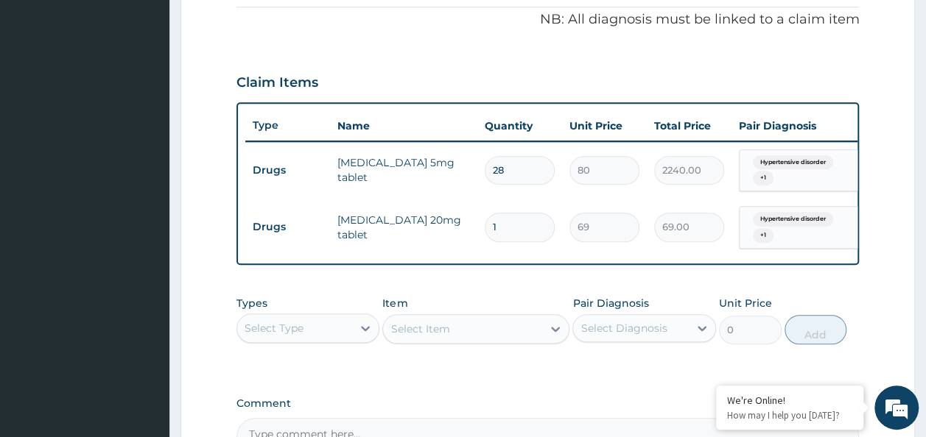
scroll to position [467, 0]
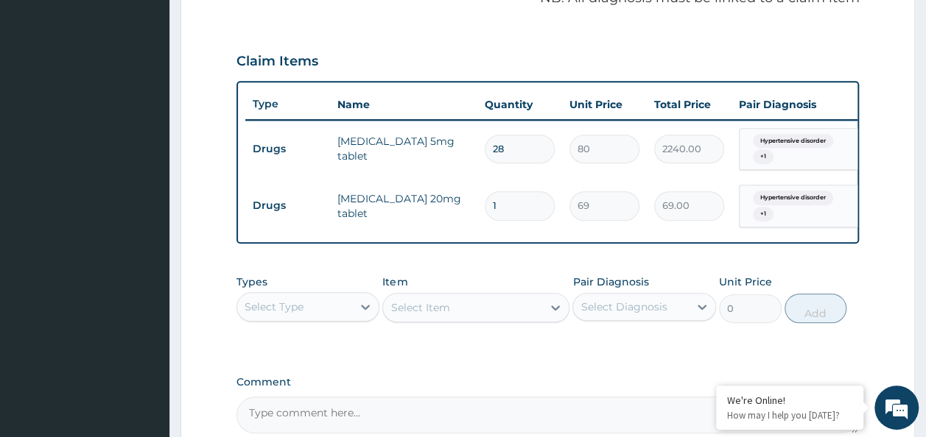
click at [812, 153] on div "Hypertensive disorder + 1" at bounding box center [797, 149] width 100 height 35
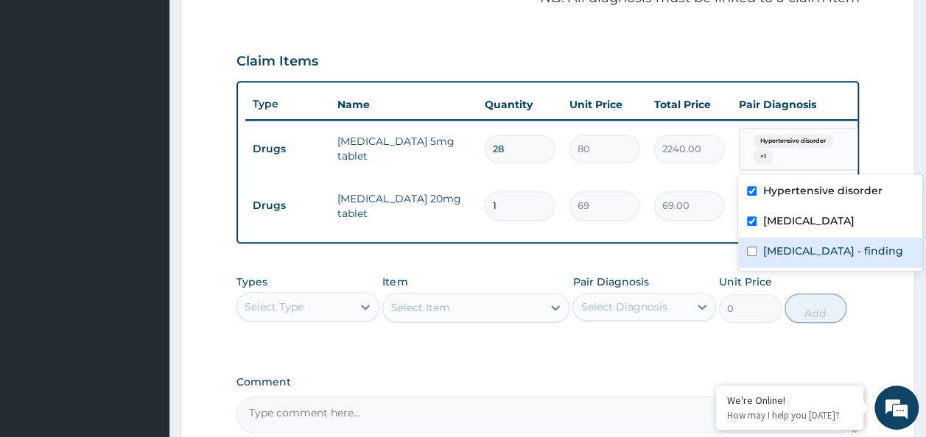
click at [788, 250] on label "[MEDICAL_DATA] - finding" at bounding box center [832, 251] width 140 height 15
checkbox input "true"
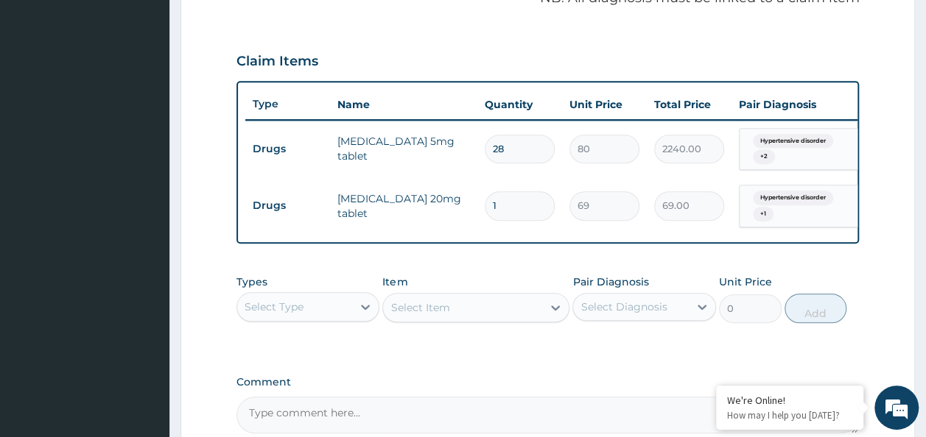
drag, startPoint x: 877, startPoint y: 148, endPoint x: 843, endPoint y: 177, distance: 44.9
click at [876, 147] on form "Step 2 of 2 PA Code / Prescription Code PA/0286FA Encounter Date [DATE] Importa…" at bounding box center [547, 75] width 734 height 928
click at [810, 199] on span "Hypertensive disorder" at bounding box center [793, 198] width 80 height 15
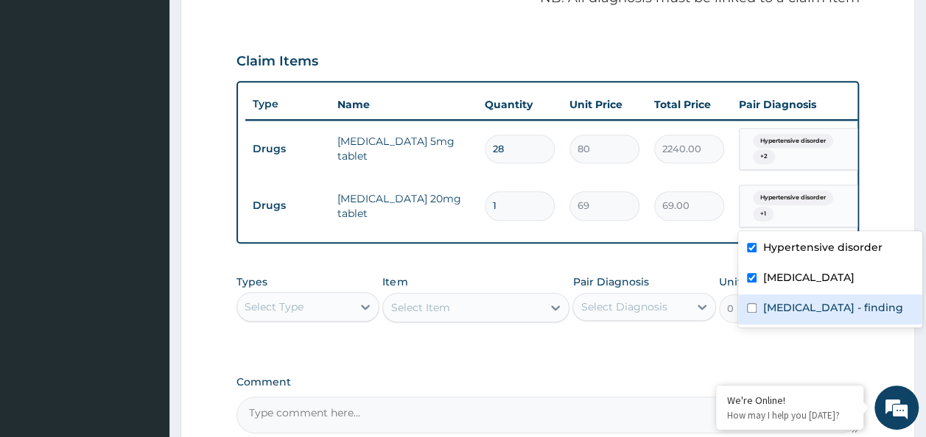
click at [781, 303] on label "[MEDICAL_DATA] - finding" at bounding box center [832, 307] width 140 height 15
checkbox input "true"
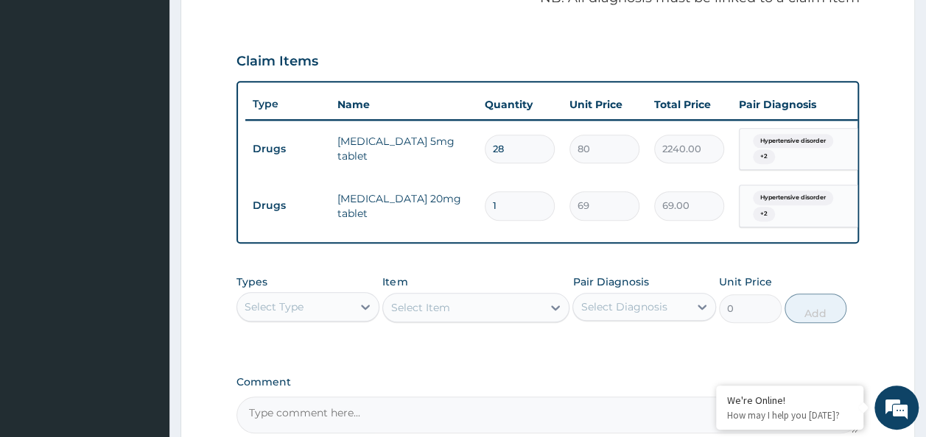
click at [642, 365] on div "PA Code / Prescription Code PA/0286FA Encounter Date [DATE] Important Notice Pl…" at bounding box center [547, 54] width 623 height 760
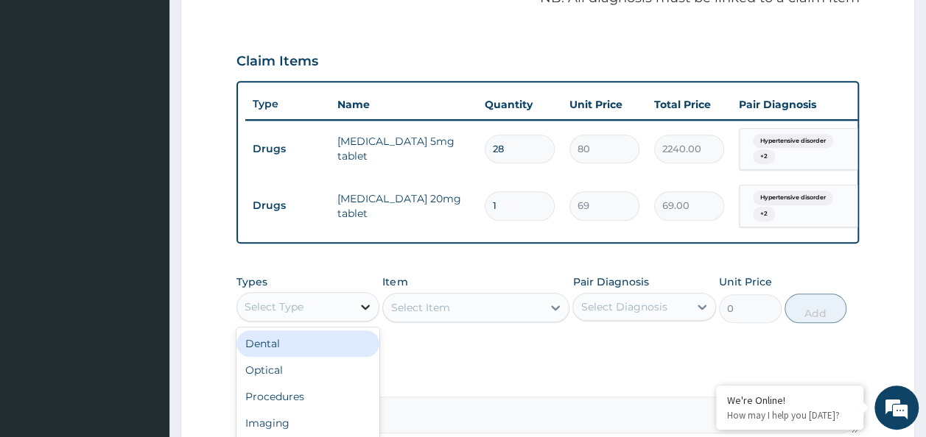
click at [355, 309] on div at bounding box center [365, 307] width 27 height 27
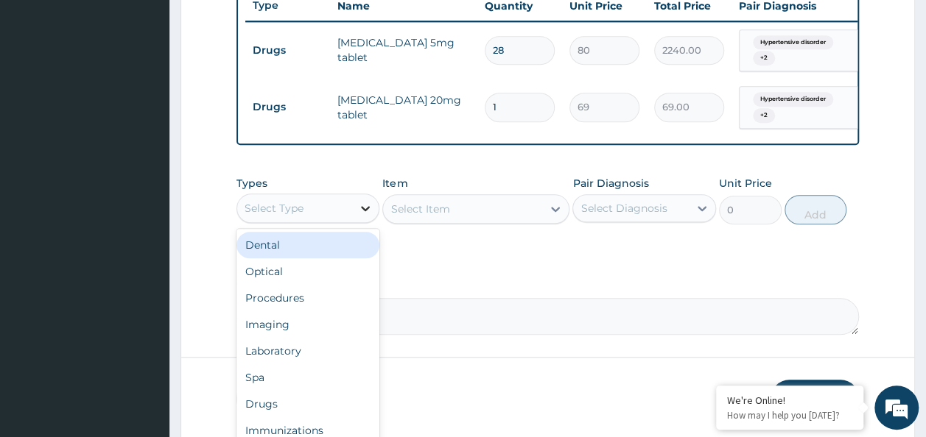
scroll to position [614, 0]
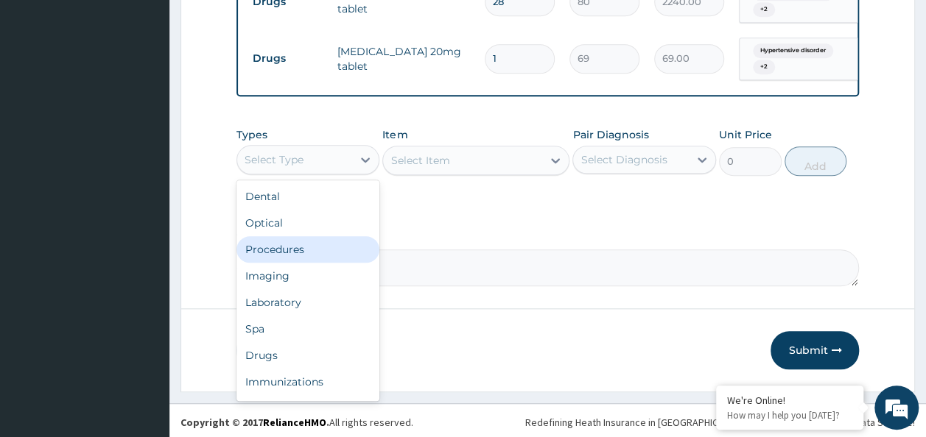
click at [314, 254] on div "Procedures" at bounding box center [308, 249] width 144 height 27
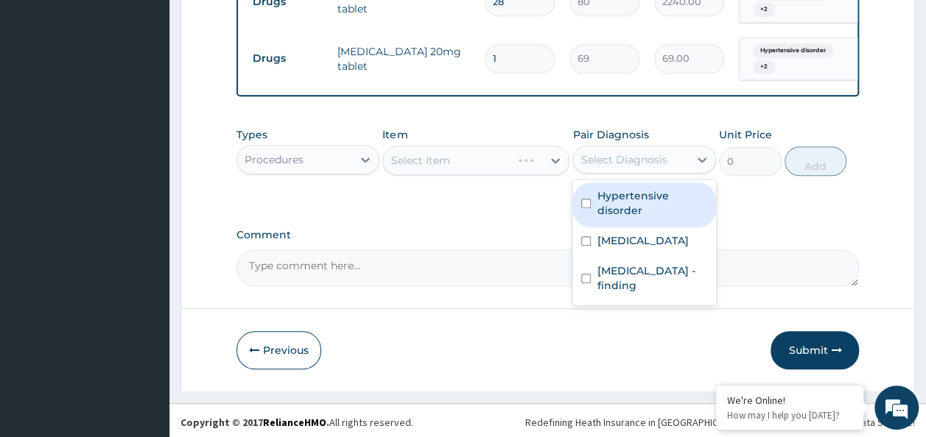
click at [638, 167] on div "Select Diagnosis" at bounding box center [623, 159] width 86 height 15
drag, startPoint x: 642, startPoint y: 205, endPoint x: 643, endPoint y: 215, distance: 10.3
click at [643, 206] on label "Hypertensive disorder" at bounding box center [651, 203] width 110 height 29
checkbox input "true"
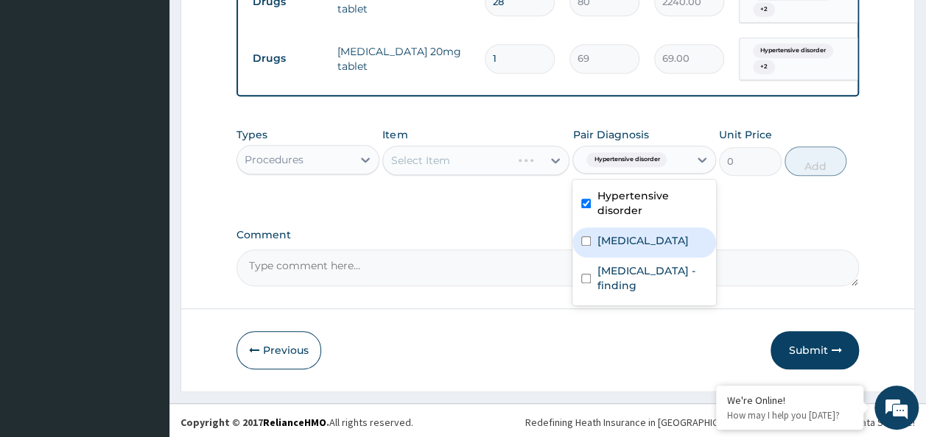
click at [640, 237] on div "[MEDICAL_DATA]" at bounding box center [644, 243] width 144 height 30
checkbox input "true"
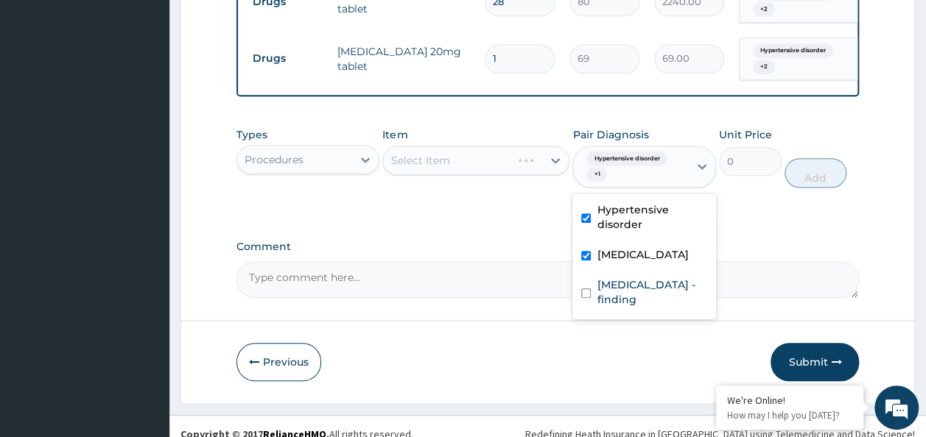
drag, startPoint x: 640, startPoint y: 277, endPoint x: 640, endPoint y: 295, distance: 17.7
click at [640, 295] on div "Hypertensive disorder [MEDICAL_DATA] [MEDICAL_DATA] - finding" at bounding box center [644, 257] width 144 height 126
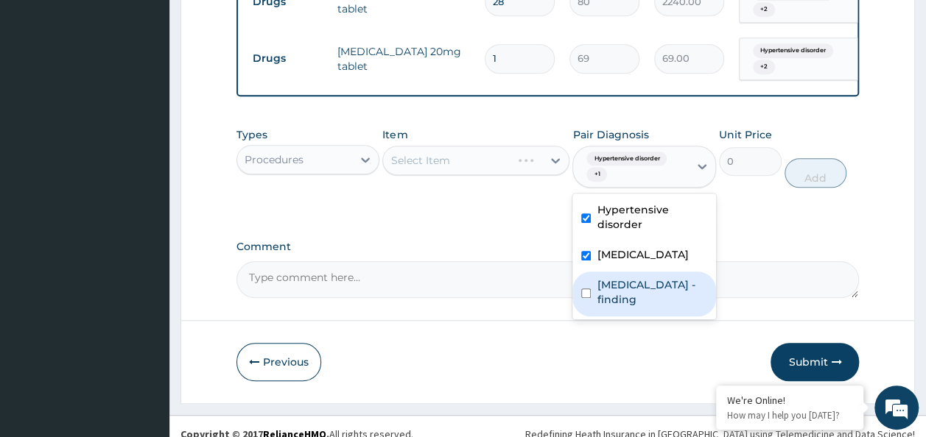
click at [640, 303] on label "[MEDICAL_DATA] - finding" at bounding box center [651, 292] width 110 height 29
checkbox input "true"
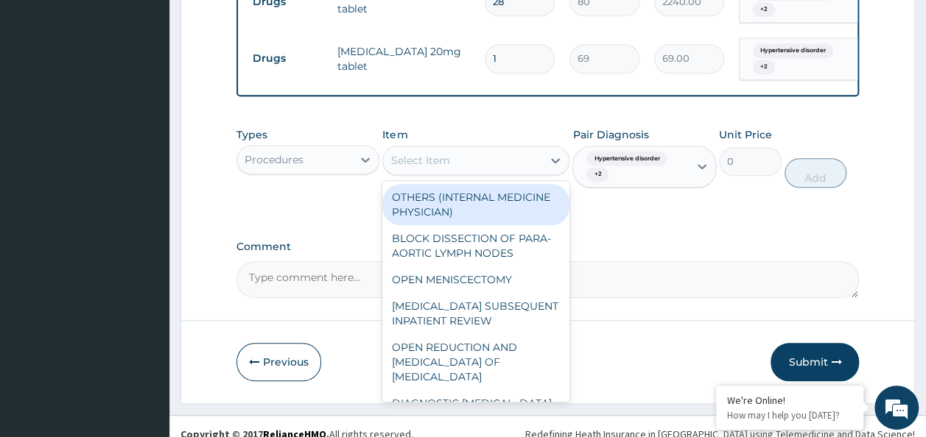
click at [423, 168] on div "Select Item" at bounding box center [419, 160] width 59 height 15
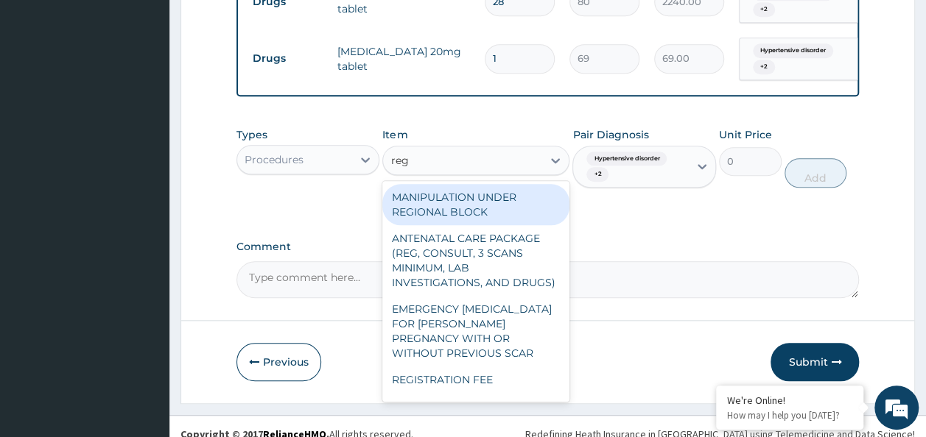
type input "regi"
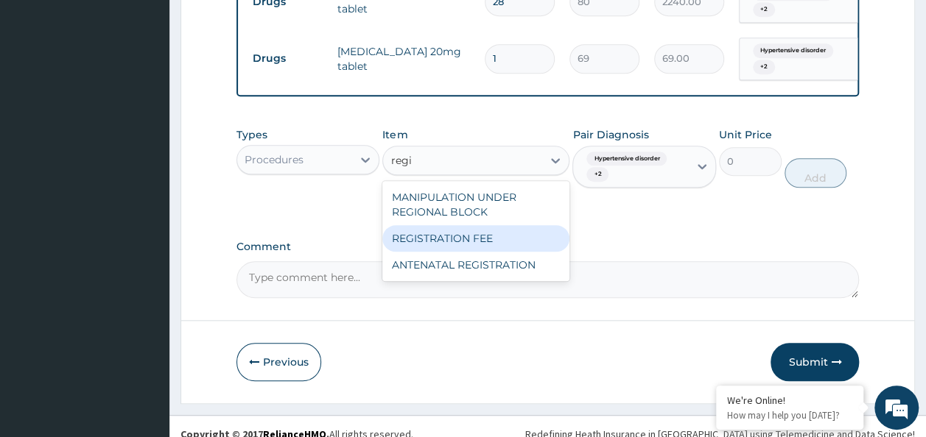
drag, startPoint x: 468, startPoint y: 247, endPoint x: 834, endPoint y: 147, distance: 380.3
click at [468, 249] on div "REGISTRATION FEE" at bounding box center [475, 238] width 187 height 27
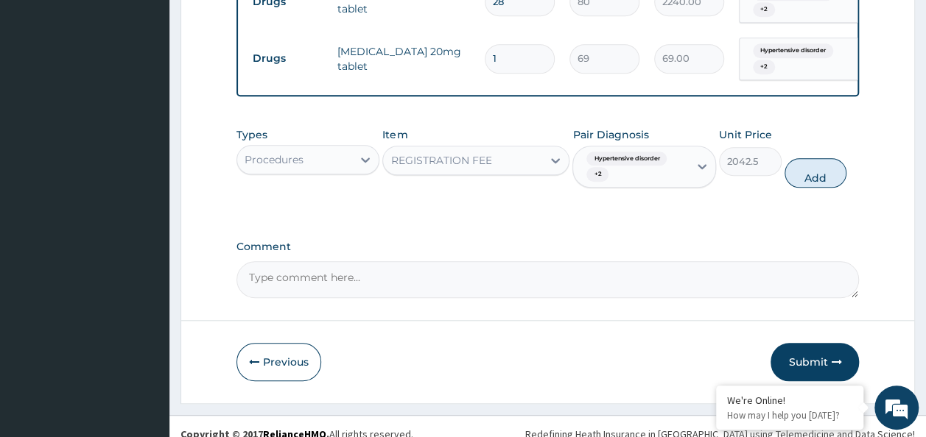
drag, startPoint x: 817, startPoint y: 177, endPoint x: 789, endPoint y: 178, distance: 28.7
click at [817, 177] on button "Add" at bounding box center [815, 172] width 63 height 29
type input "0"
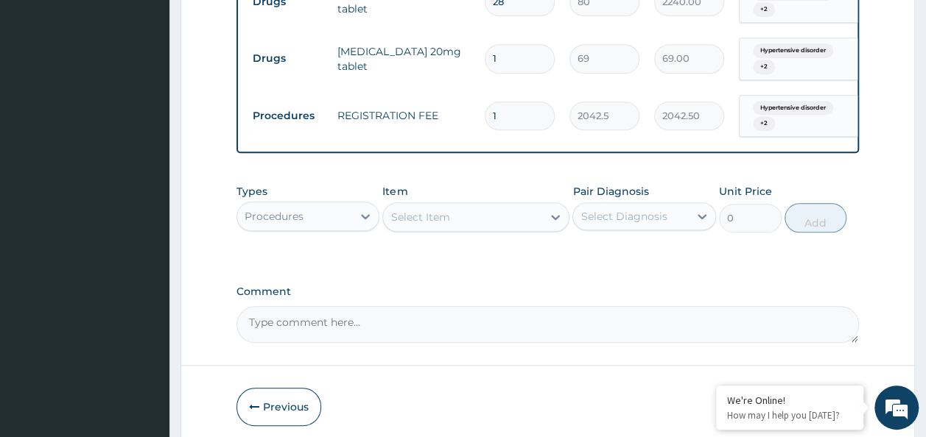
click at [653, 223] on div "Select Diagnosis" at bounding box center [623, 216] width 86 height 15
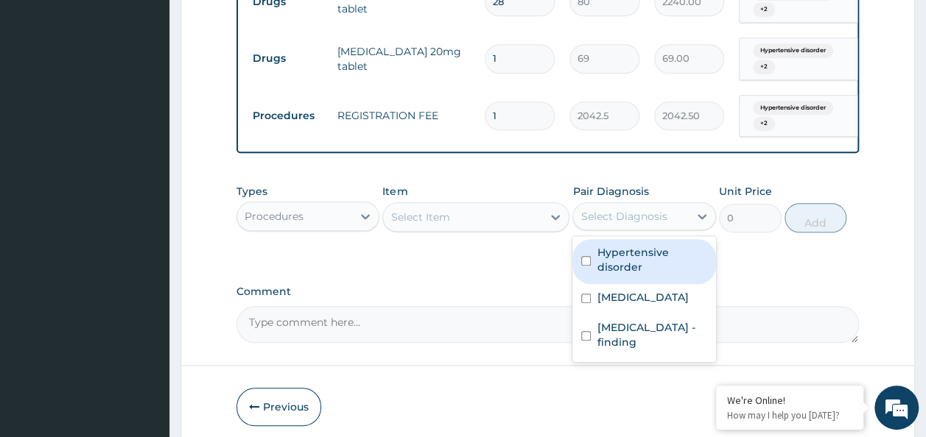
drag, startPoint x: 648, startPoint y: 261, endPoint x: 639, endPoint y: 300, distance: 40.0
click at [647, 275] on label "Hypertensive disorder" at bounding box center [651, 259] width 110 height 29
checkbox input "true"
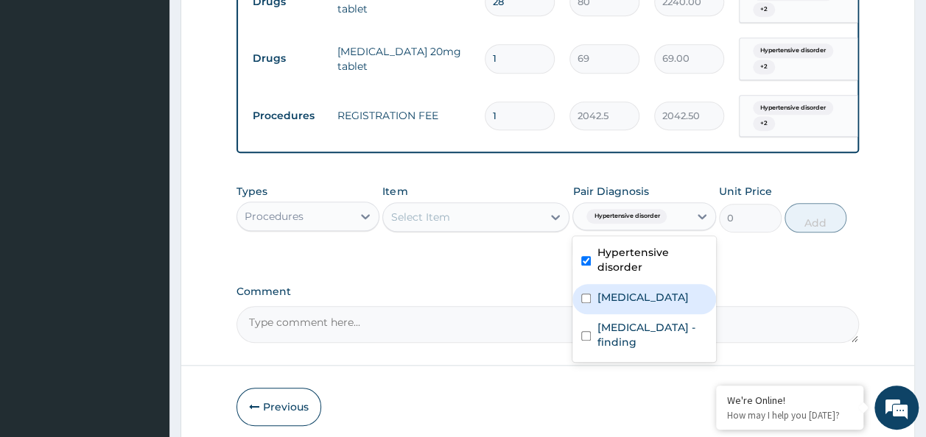
drag, startPoint x: 636, startPoint y: 305, endPoint x: 632, endPoint y: 358, distance: 53.2
click at [636, 314] on div "[MEDICAL_DATA]" at bounding box center [644, 299] width 144 height 30
checkbox input "true"
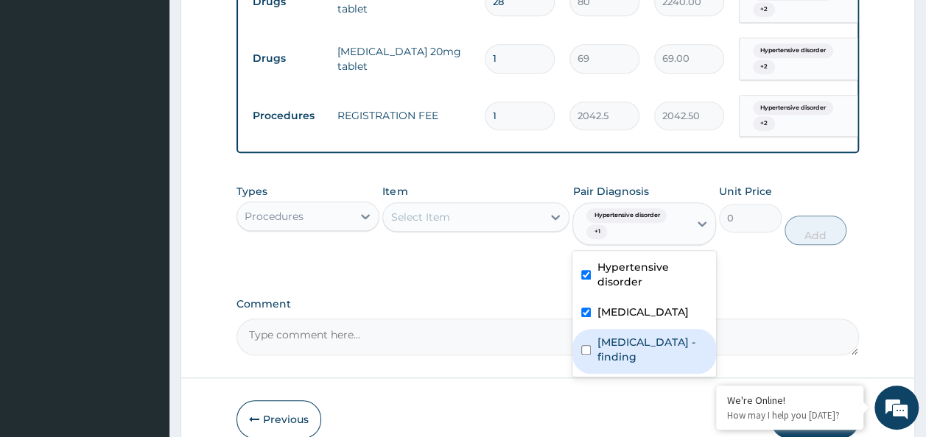
click at [632, 358] on label "[MEDICAL_DATA] - finding" at bounding box center [651, 349] width 110 height 29
checkbox input "true"
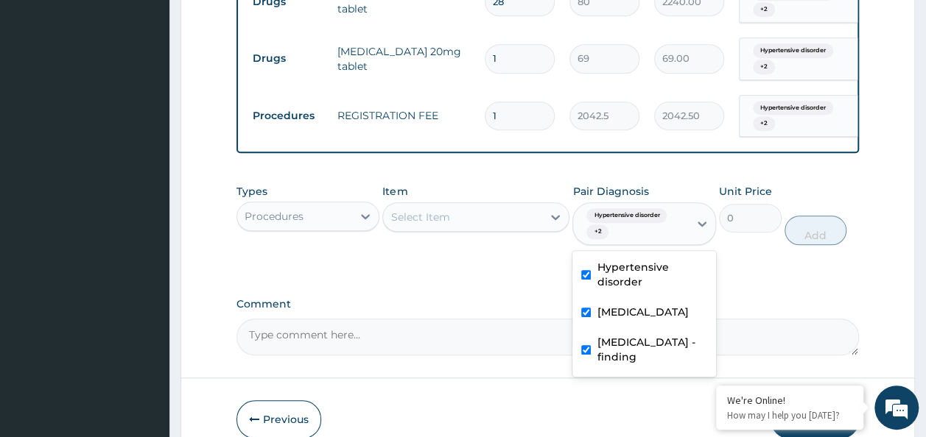
click at [404, 268] on div "Types Procedures Item Select Item Pair Diagnosis option [MEDICAL_DATA] - findin…" at bounding box center [547, 226] width 623 height 98
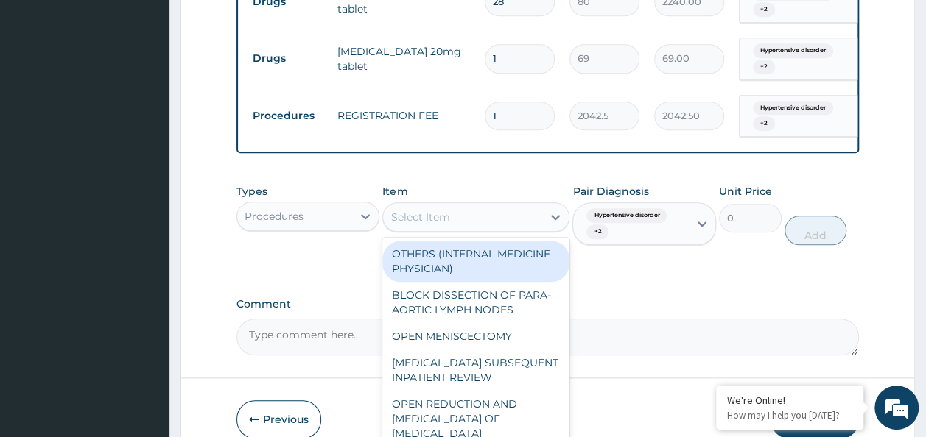
click at [435, 225] on div "Select Item" at bounding box center [419, 217] width 59 height 15
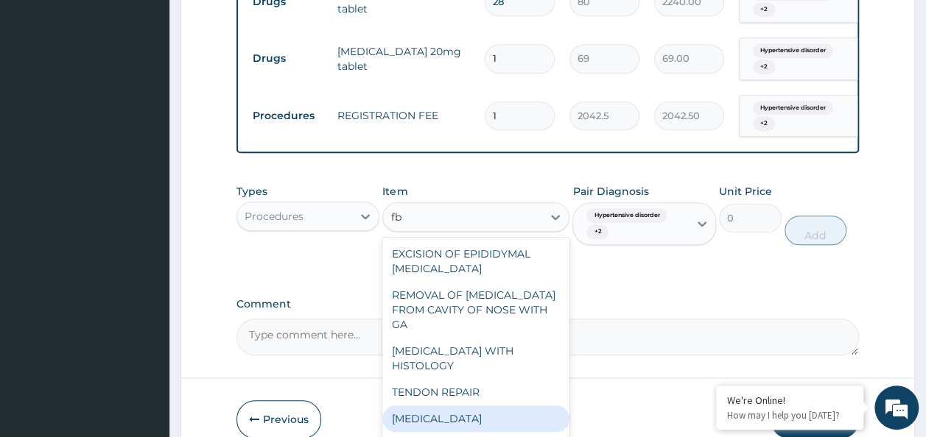
type input "f"
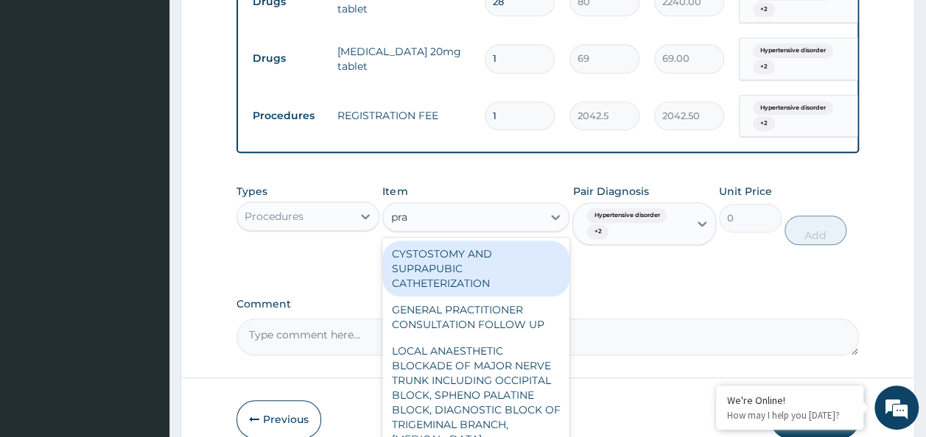
type input "prac"
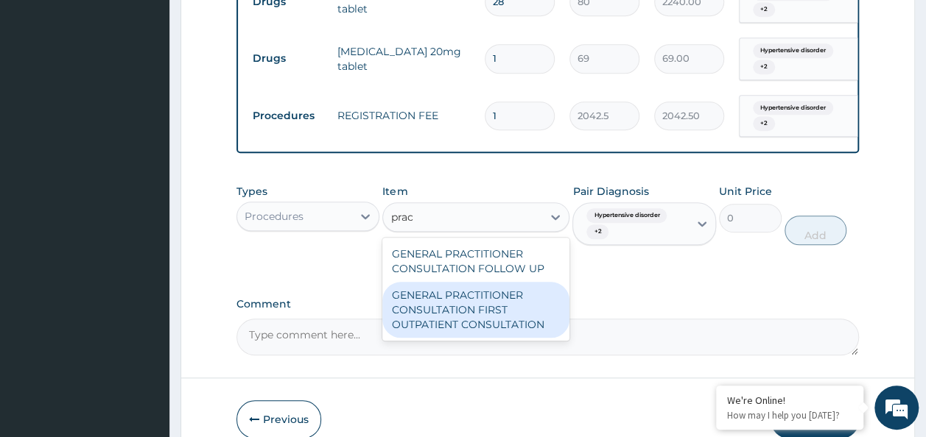
click at [492, 338] on div "GENERAL PRACTITIONER CONSULTATION FIRST OUTPATIENT CONSULTATION" at bounding box center [475, 310] width 187 height 56
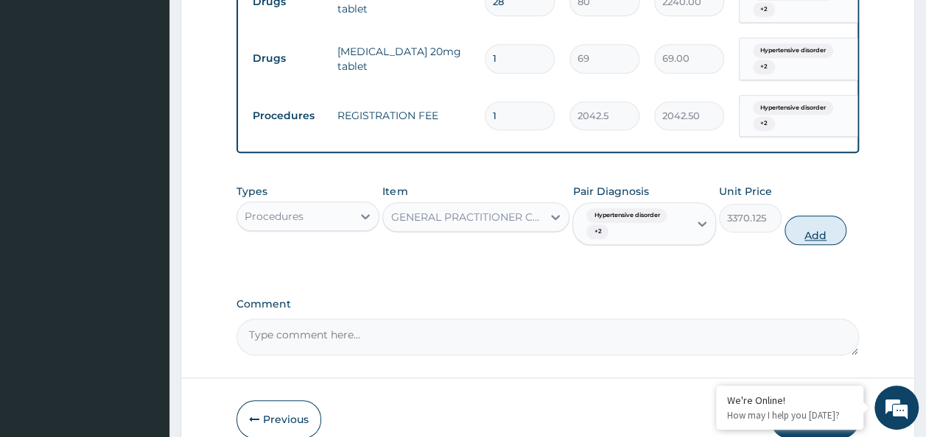
click at [802, 245] on button "Add" at bounding box center [815, 230] width 63 height 29
type input "0"
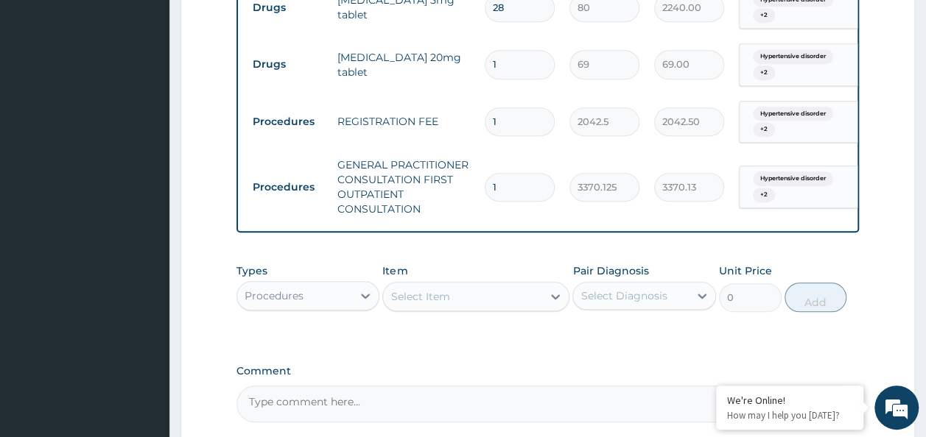
scroll to position [682, 0]
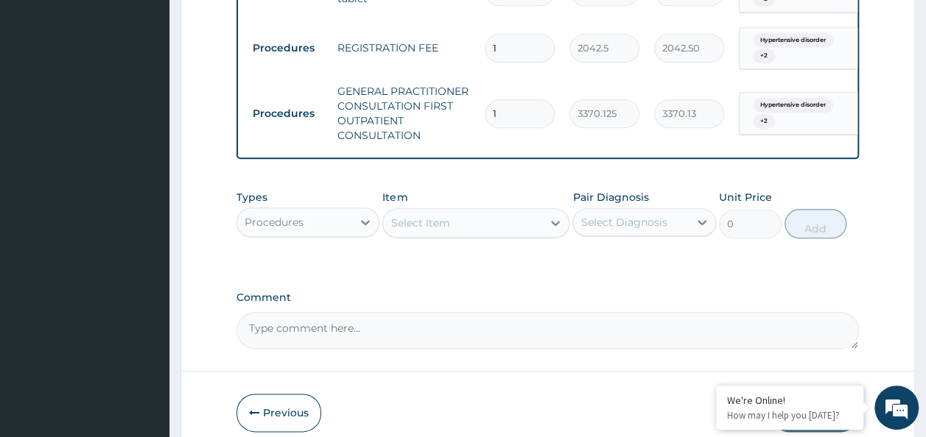
click at [343, 239] on div "Types Procedures" at bounding box center [308, 214] width 144 height 49
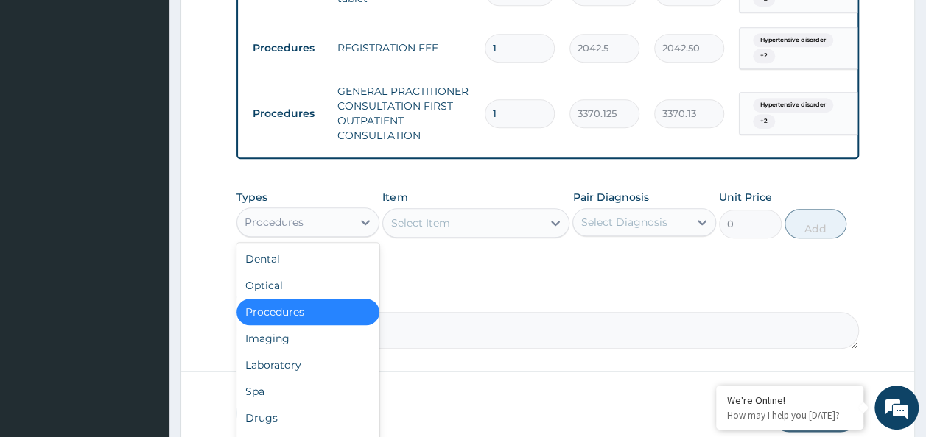
click at [339, 234] on div "Procedures" at bounding box center [295, 223] width 116 height 24
click at [306, 367] on div "Laboratory" at bounding box center [308, 365] width 144 height 27
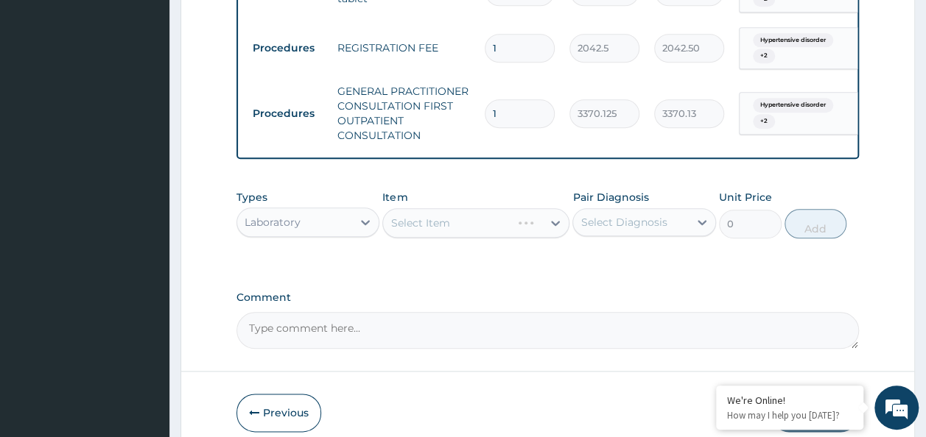
scroll to position [756, 0]
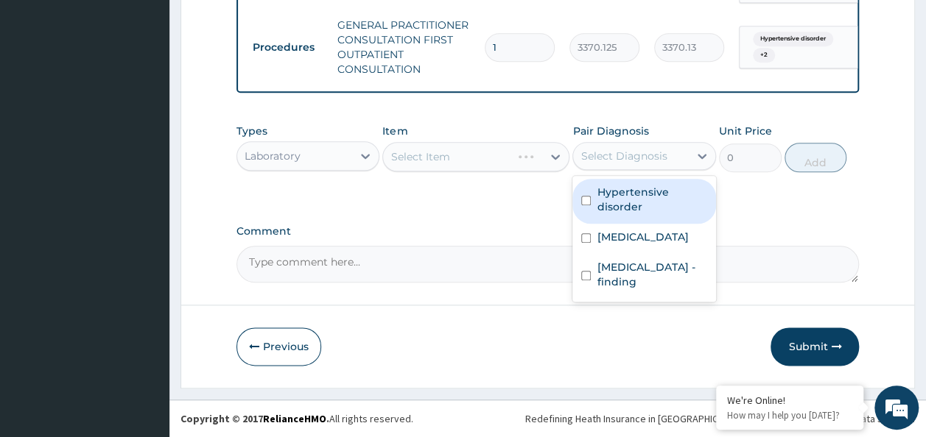
click at [624, 155] on div "Select Diagnosis" at bounding box center [623, 156] width 86 height 15
click at [636, 205] on label "Hypertensive disorder" at bounding box center [651, 199] width 110 height 29
checkbox input "true"
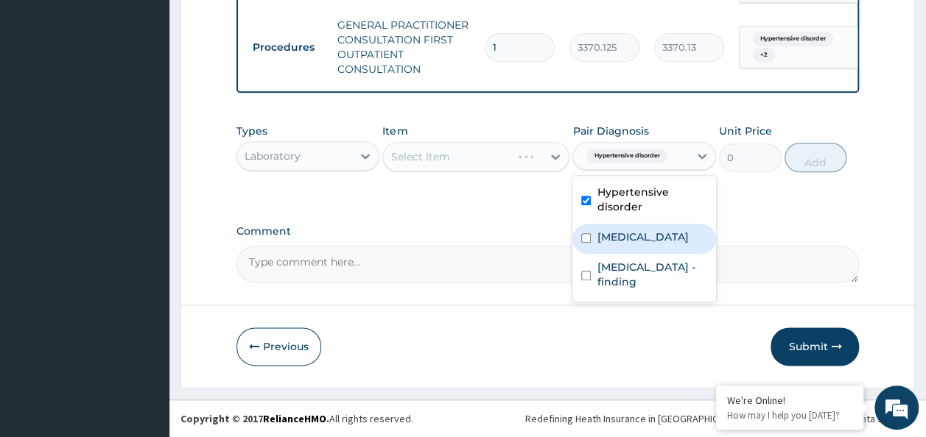
drag, startPoint x: 636, startPoint y: 230, endPoint x: 638, endPoint y: 259, distance: 29.5
click at [636, 237] on div "[MEDICAL_DATA]" at bounding box center [644, 239] width 144 height 30
checkbox input "true"
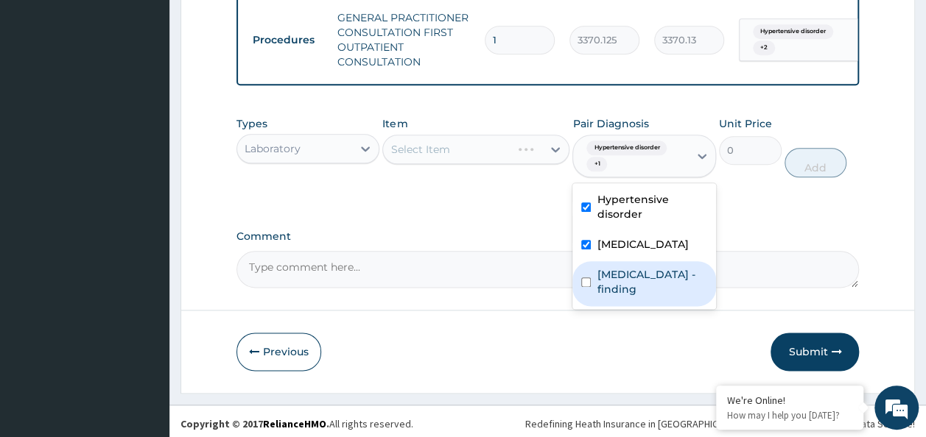
click at [641, 280] on label "[MEDICAL_DATA] - finding" at bounding box center [651, 281] width 110 height 29
checkbox input "true"
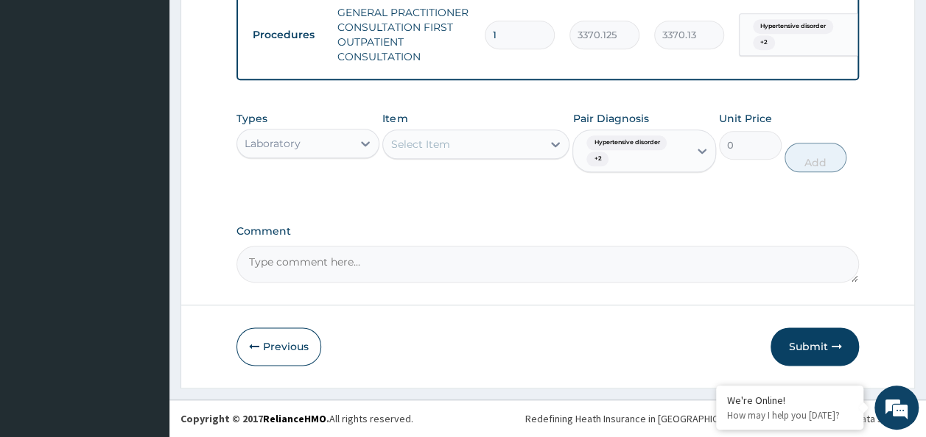
scroll to position [768, 0]
click at [473, 146] on div "Select Item" at bounding box center [462, 145] width 159 height 24
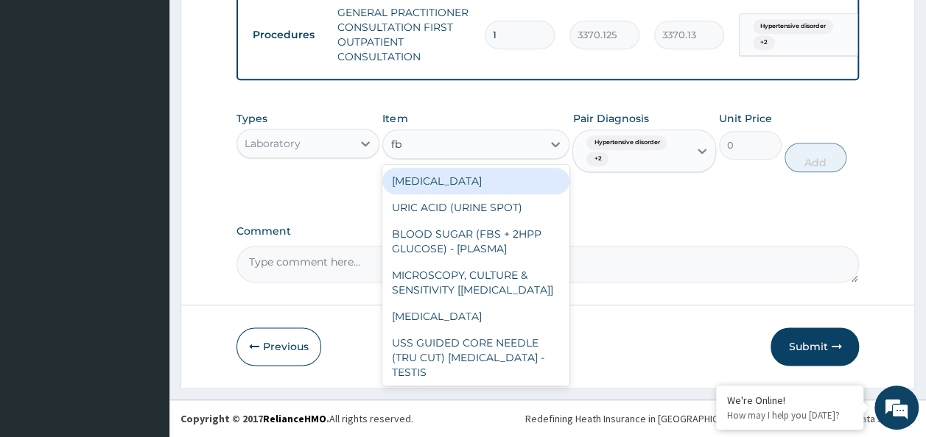
type input "fbc"
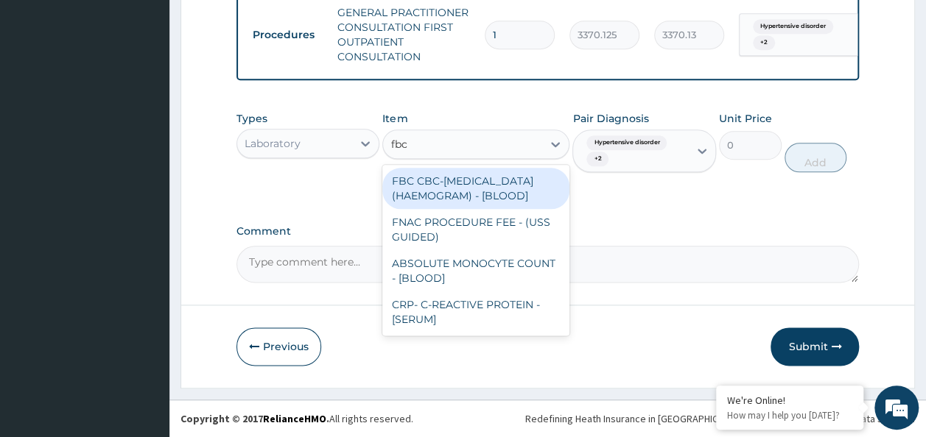
click at [460, 184] on div "FBC CBC-[MEDICAL_DATA] (HAEMOGRAM) - [BLOOD]" at bounding box center [475, 188] width 187 height 41
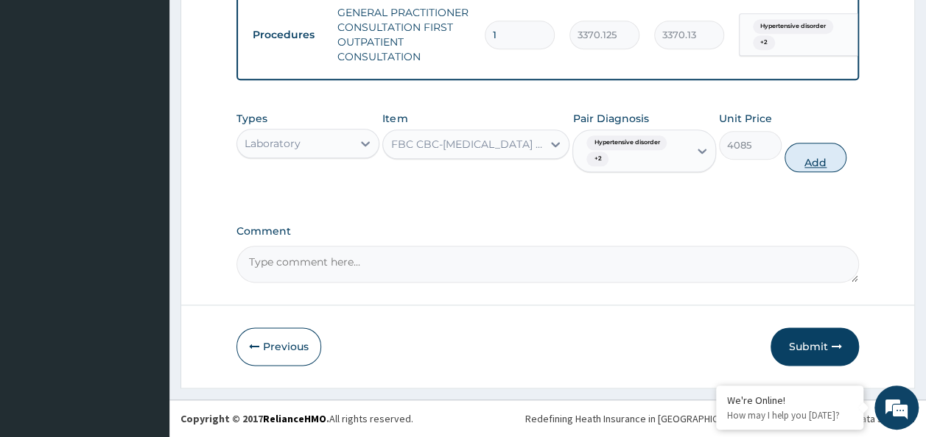
click at [814, 162] on button "Add" at bounding box center [815, 157] width 63 height 29
type input "0"
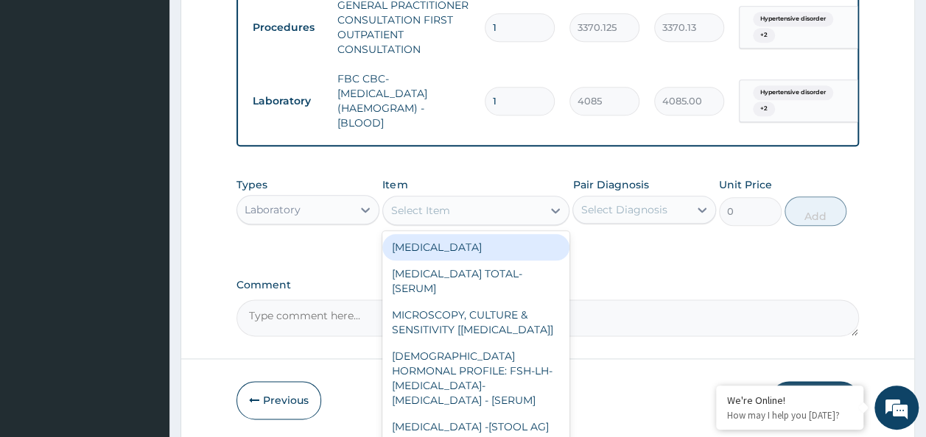
click at [434, 218] on div "Select Item" at bounding box center [419, 210] width 59 height 15
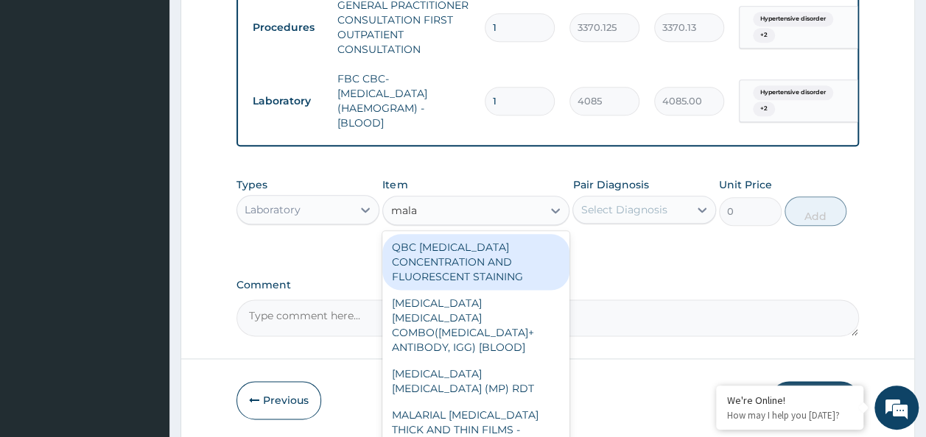
type input "malar"
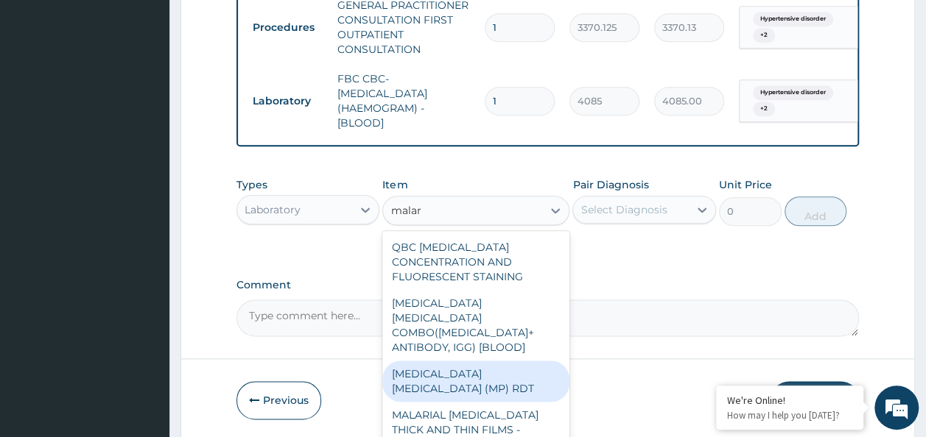
click at [480, 373] on div "[MEDICAL_DATA] [MEDICAL_DATA] (MP) RDT" at bounding box center [475, 381] width 187 height 41
type input "1531.875"
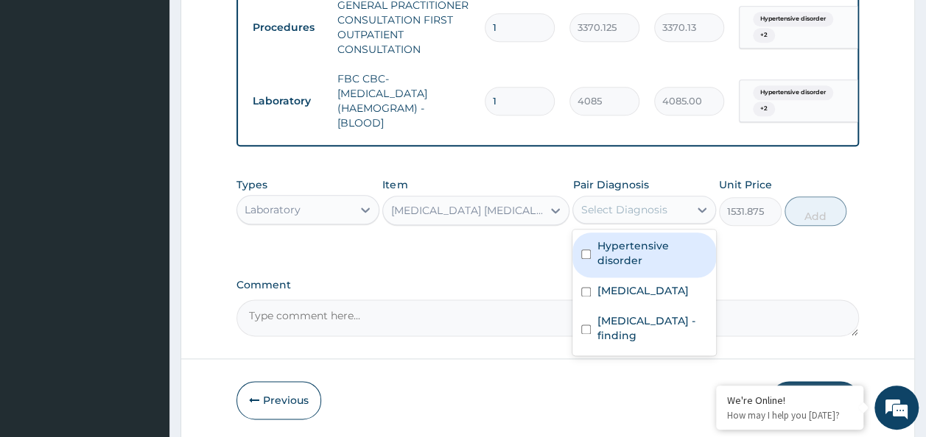
click at [617, 211] on div "Select Diagnosis" at bounding box center [623, 210] width 86 height 15
click at [622, 267] on label "Hypertensive disorder" at bounding box center [651, 253] width 110 height 29
checkbox input "true"
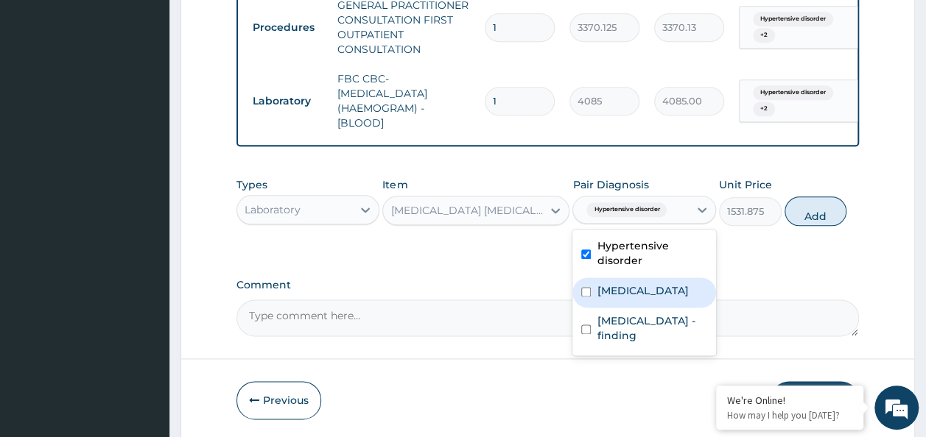
click at [624, 295] on label "[MEDICAL_DATA]" at bounding box center [641, 291] width 91 height 15
checkbox input "true"
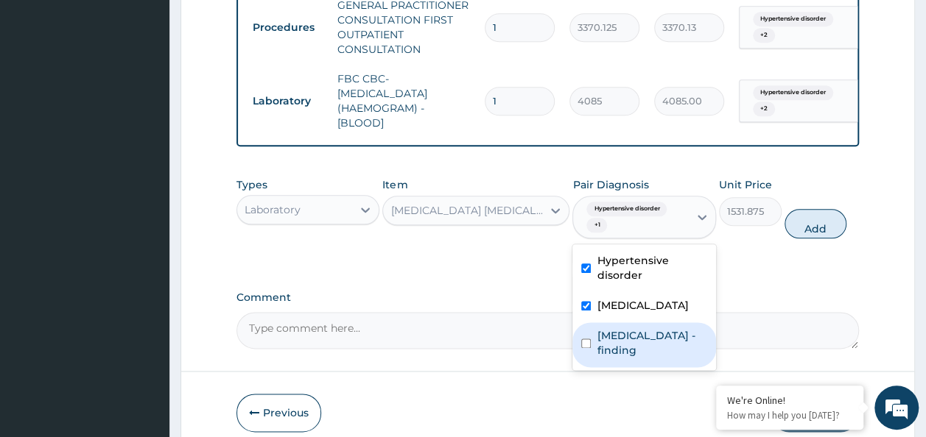
click at [627, 334] on div "[MEDICAL_DATA] - finding" at bounding box center [644, 345] width 144 height 45
checkbox input "true"
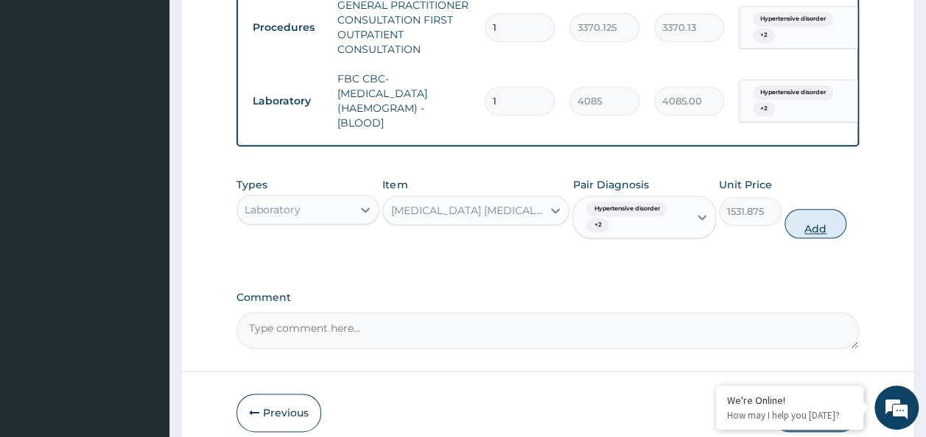
click at [789, 230] on button "Add" at bounding box center [815, 223] width 63 height 29
type input "0"
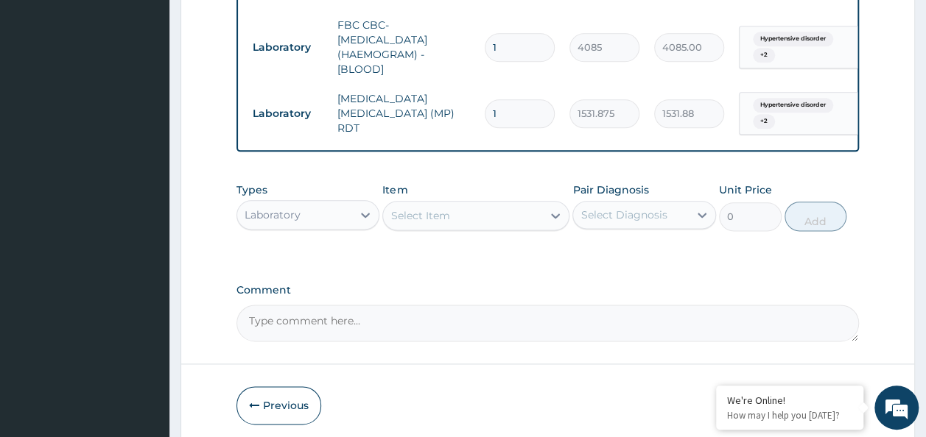
scroll to position [842, 0]
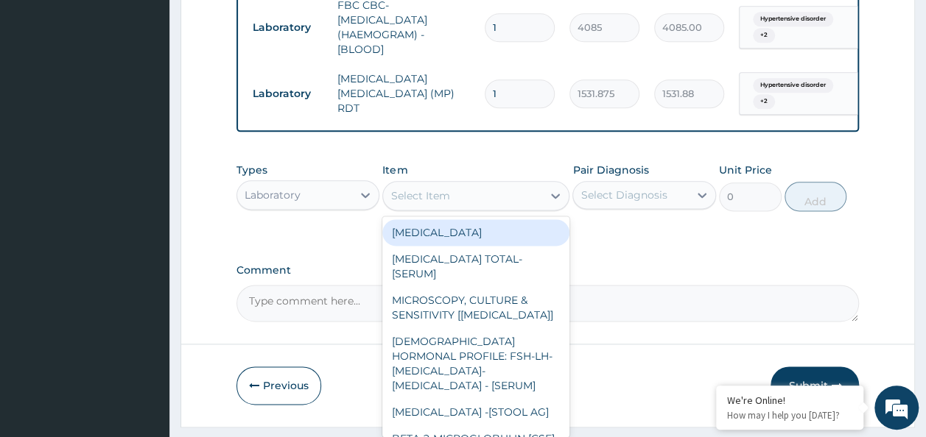
click at [446, 203] on div "Select Item" at bounding box center [419, 196] width 59 height 15
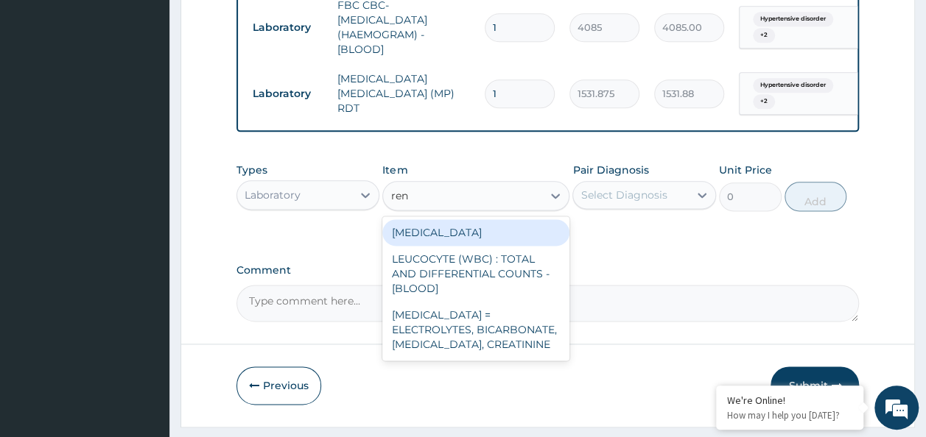
type input "[PERSON_NAME]"
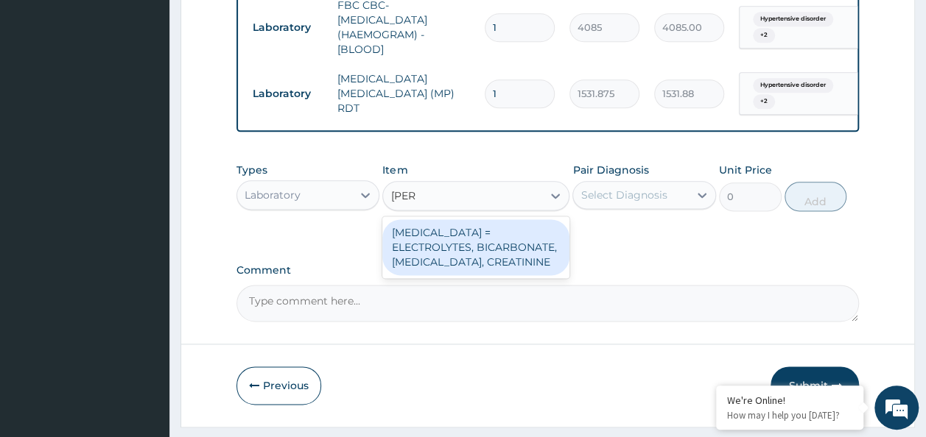
click at [510, 258] on div "[MEDICAL_DATA] = ELECTROLYTES, BICARBONATE, [MEDICAL_DATA], CREATININE" at bounding box center [475, 247] width 187 height 56
type input "4595.625"
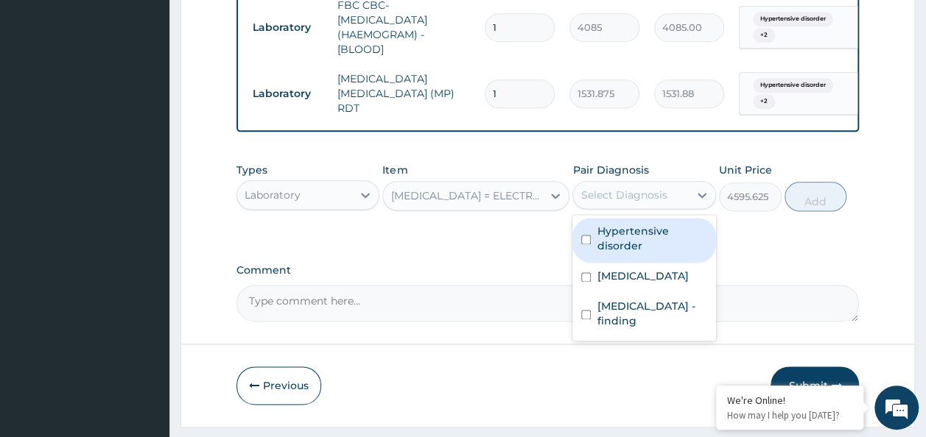
click at [627, 203] on div "Select Diagnosis" at bounding box center [623, 195] width 86 height 15
click at [629, 237] on label "Hypertensive disorder" at bounding box center [651, 238] width 110 height 29
checkbox input "true"
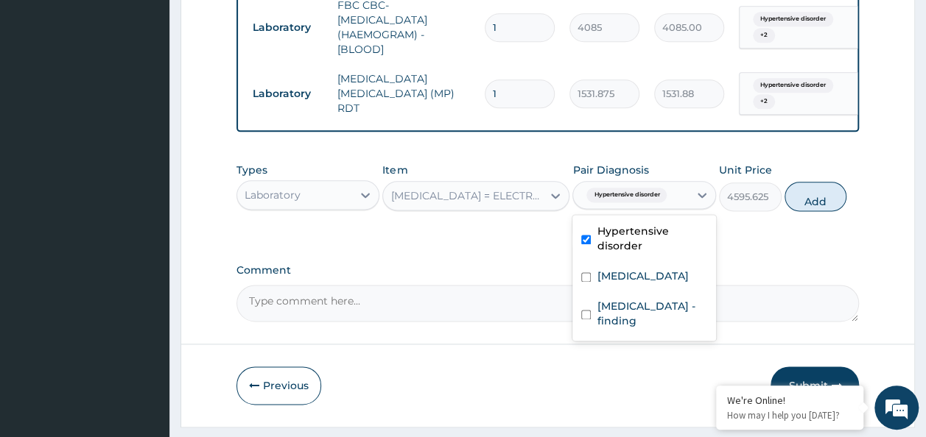
drag, startPoint x: 629, startPoint y: 258, endPoint x: 629, endPoint y: 270, distance: 11.8
click at [629, 270] on div "Hypertensive disorder [MEDICAL_DATA] [MEDICAL_DATA] - finding" at bounding box center [644, 278] width 144 height 126
click at [627, 284] on label "[MEDICAL_DATA]" at bounding box center [641, 276] width 91 height 15
checkbox input "true"
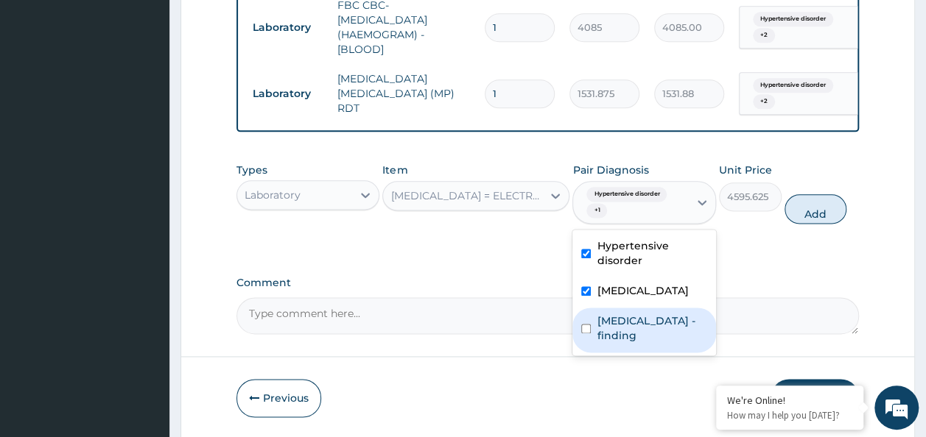
click at [627, 313] on div "[MEDICAL_DATA] - finding" at bounding box center [644, 330] width 144 height 45
checkbox input "true"
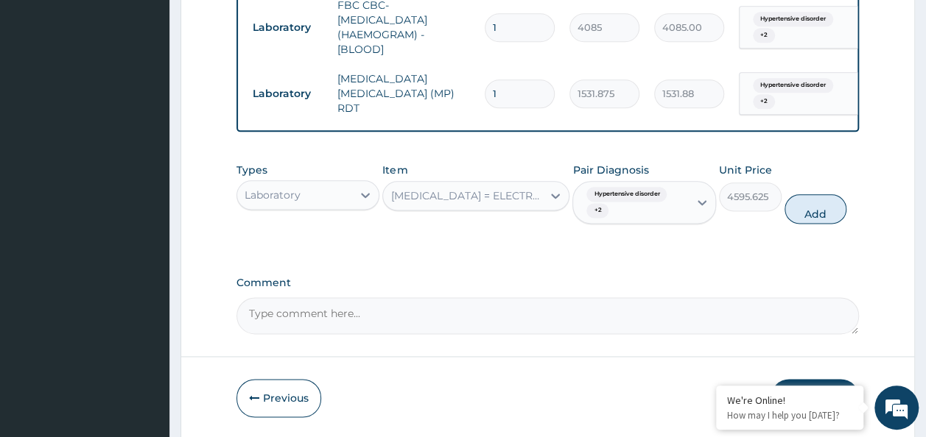
click at [814, 224] on button "Add" at bounding box center [815, 208] width 63 height 29
type input "0"
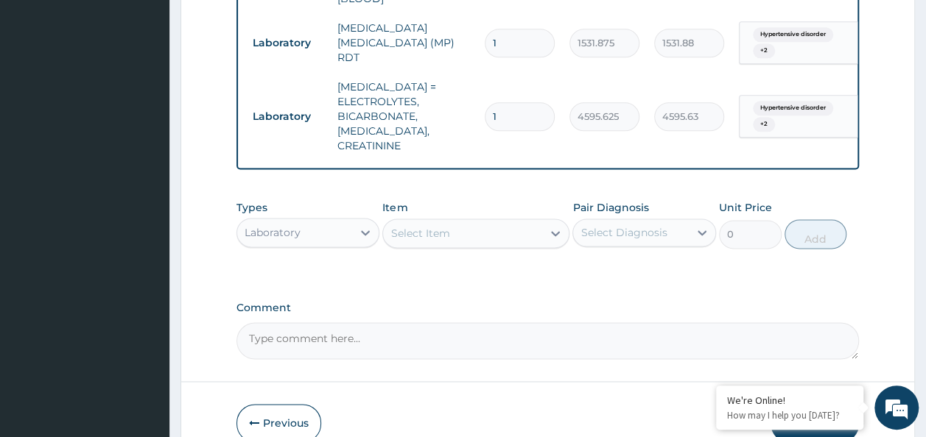
scroll to position [915, 0]
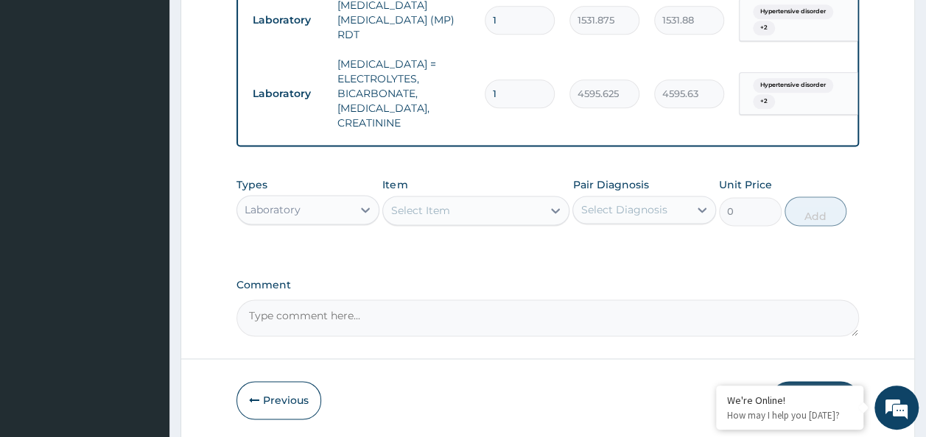
click at [303, 217] on div "Types Laboratory Item Select Item Pair Diagnosis Select Diagnosis Unit Price 0 …" at bounding box center [547, 201] width 623 height 63
drag, startPoint x: 317, startPoint y: 178, endPoint x: 317, endPoint y: 199, distance: 20.6
click at [317, 197] on div "Types Laboratory" at bounding box center [308, 201] width 144 height 49
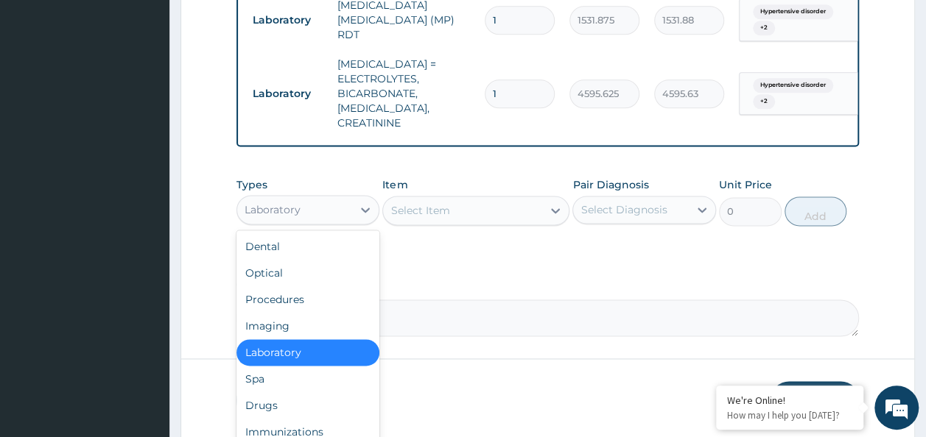
click at [317, 204] on div "Laboratory" at bounding box center [295, 210] width 116 height 24
click at [314, 396] on div "Drugs" at bounding box center [308, 405] width 144 height 27
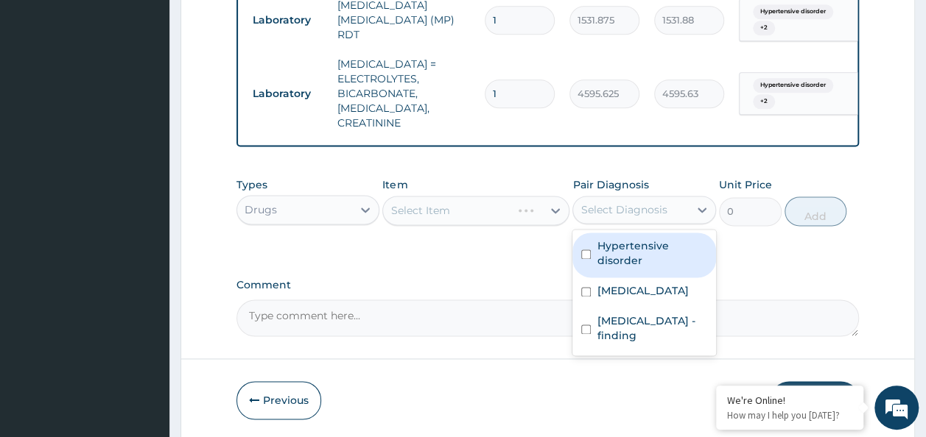
click at [613, 203] on div "Select Diagnosis" at bounding box center [623, 210] width 86 height 15
drag, startPoint x: 614, startPoint y: 235, endPoint x: 617, endPoint y: 289, distance: 53.8
click at [614, 242] on label "Hypertensive disorder" at bounding box center [651, 253] width 110 height 29
checkbox input "true"
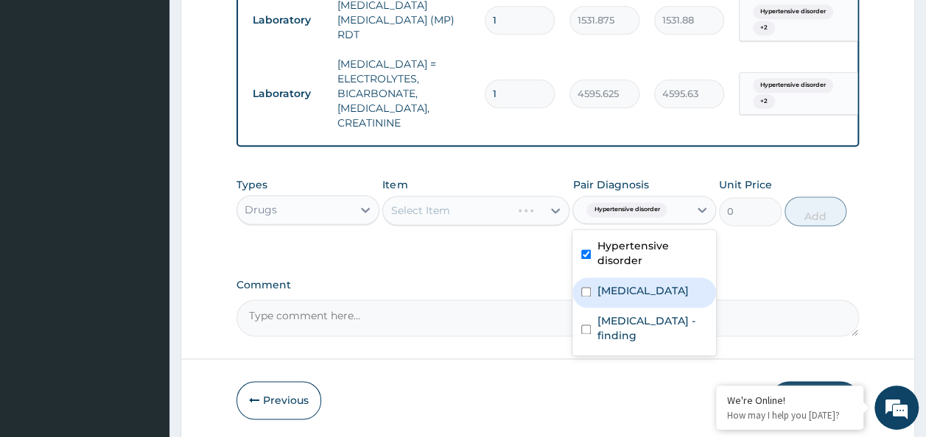
drag, startPoint x: 617, startPoint y: 290, endPoint x: 619, endPoint y: 300, distance: 9.8
click at [618, 296] on div "[MEDICAL_DATA]" at bounding box center [644, 293] width 144 height 30
checkbox input "true"
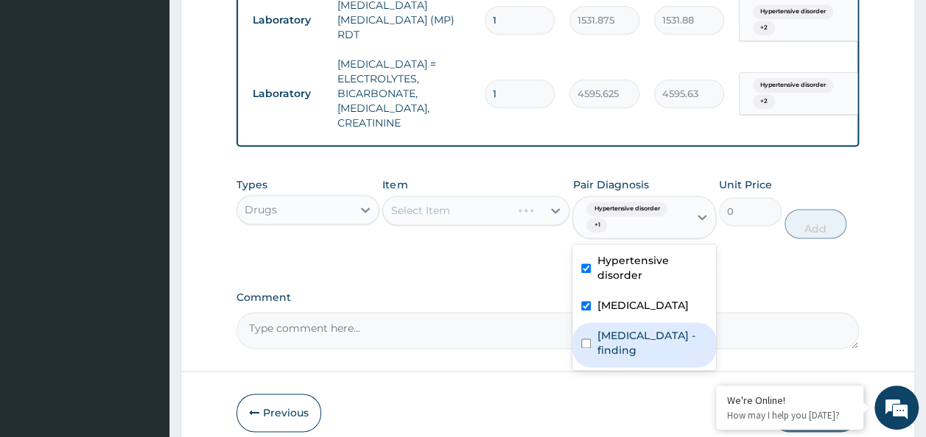
click at [619, 328] on label "[MEDICAL_DATA] - finding" at bounding box center [651, 342] width 110 height 29
checkbox input "true"
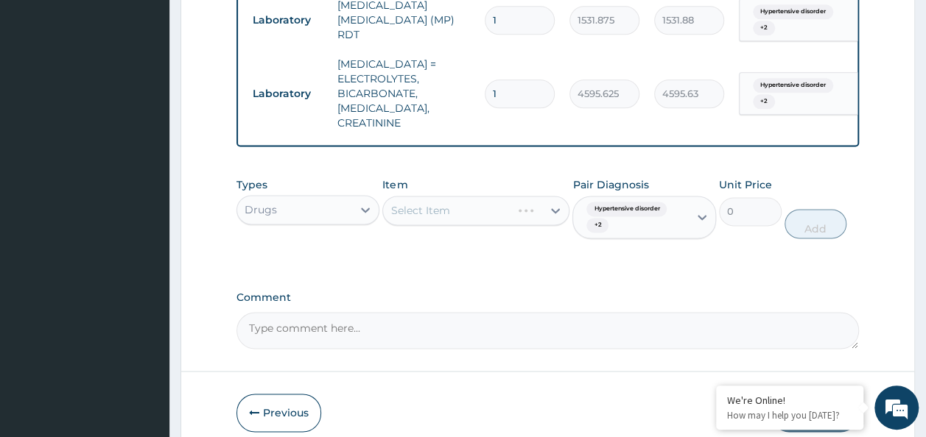
click at [464, 293] on label "Comment" at bounding box center [547, 298] width 623 height 13
click at [464, 312] on textarea "Comment" at bounding box center [547, 330] width 623 height 37
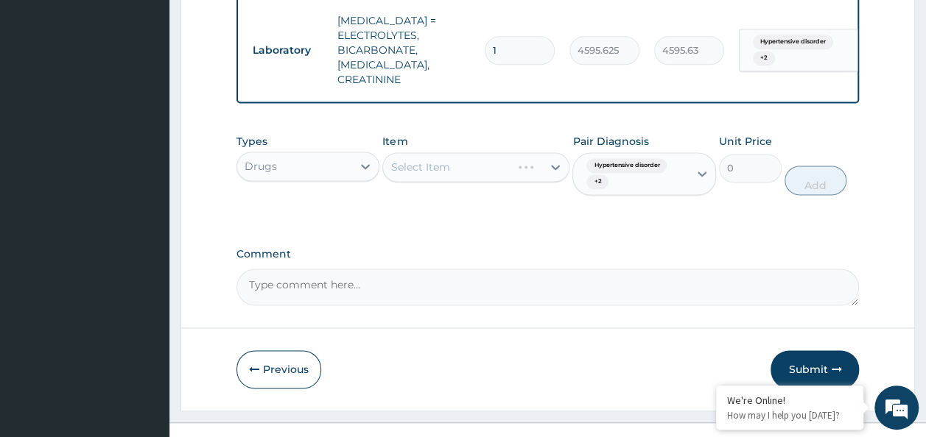
scroll to position [972, 0]
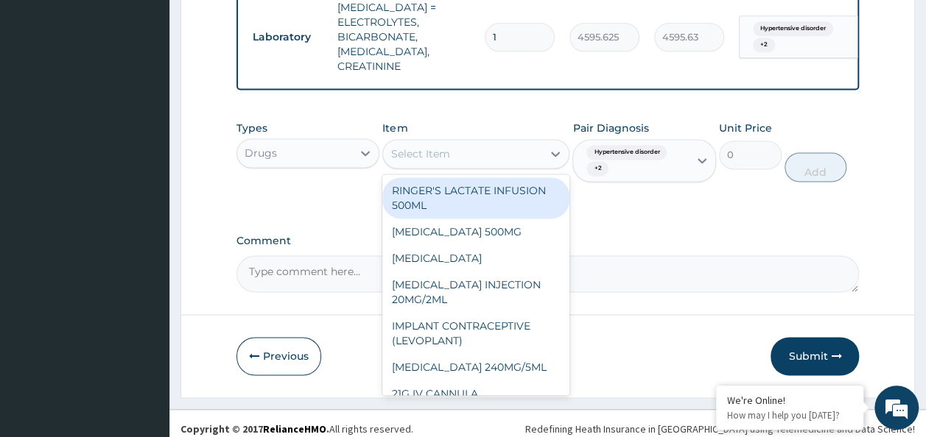
click at [465, 155] on div "Select Item" at bounding box center [462, 154] width 159 height 24
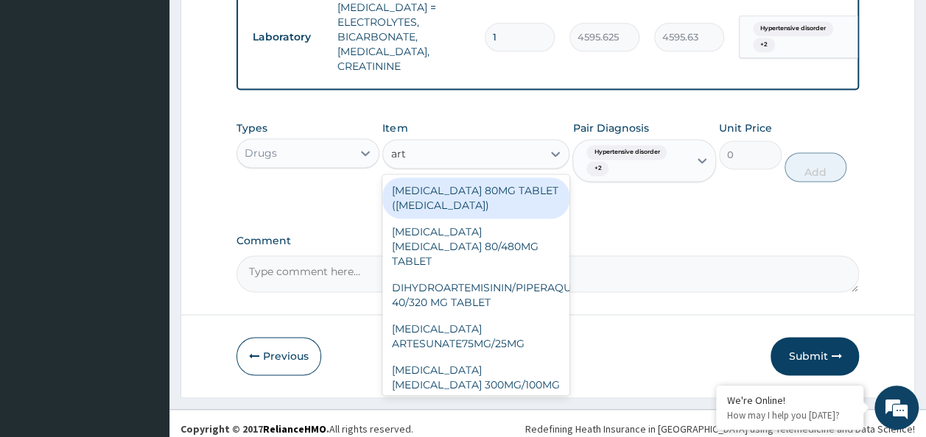
type input "arte"
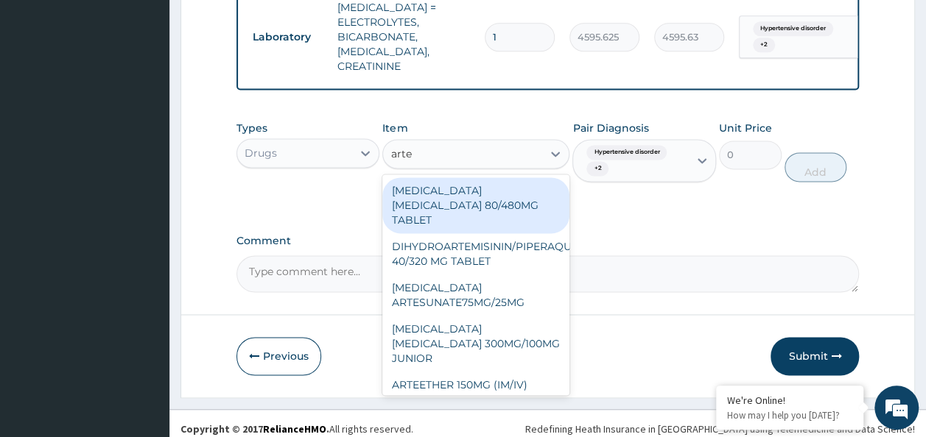
click at [466, 187] on div "[MEDICAL_DATA] [MEDICAL_DATA] 80/480MG TABLET" at bounding box center [475, 205] width 187 height 56
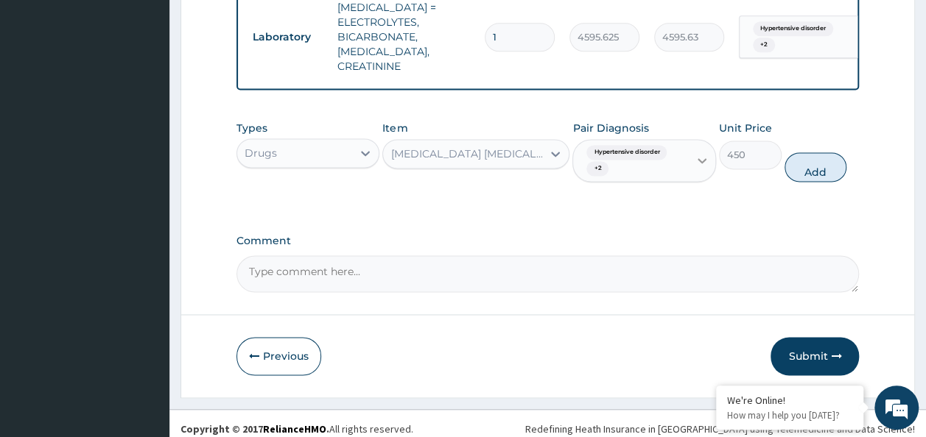
drag, startPoint x: 809, startPoint y: 162, endPoint x: 703, endPoint y: 200, distance: 112.7
click at [800, 170] on button "Add" at bounding box center [815, 166] width 63 height 29
type input "0"
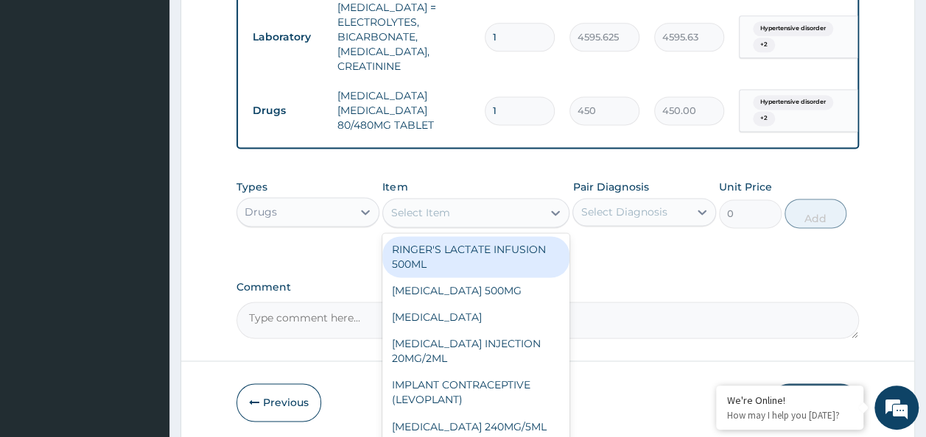
click at [414, 214] on div "Select Item" at bounding box center [462, 213] width 159 height 24
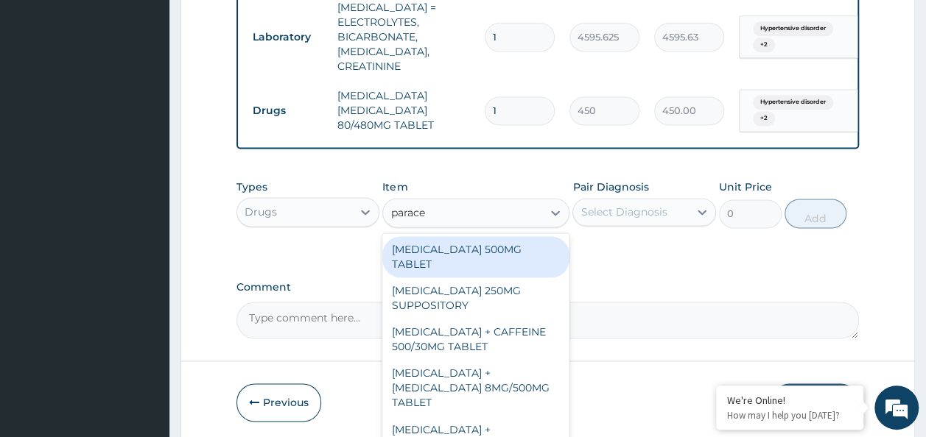
type input "paracet"
drag, startPoint x: 440, startPoint y: 250, endPoint x: 637, endPoint y: 237, distance: 197.1
click at [442, 251] on div "[MEDICAL_DATA] 500MG TABLET" at bounding box center [475, 256] width 187 height 41
type input "30"
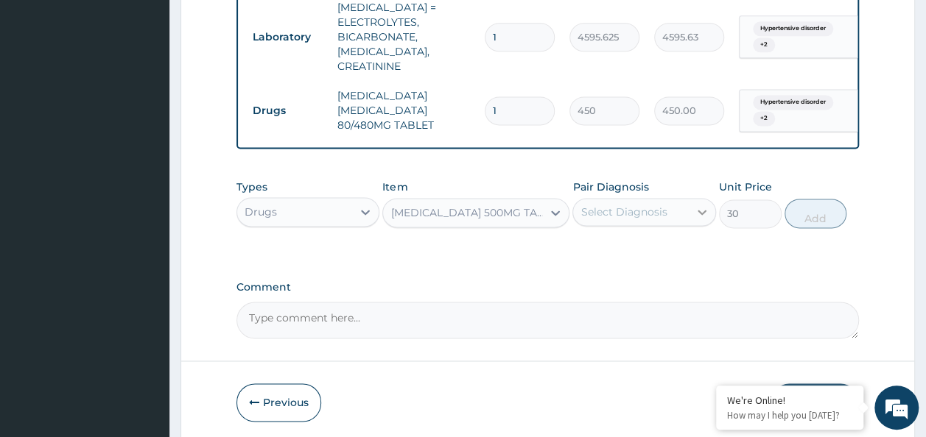
click at [703, 209] on icon at bounding box center [701, 212] width 15 height 15
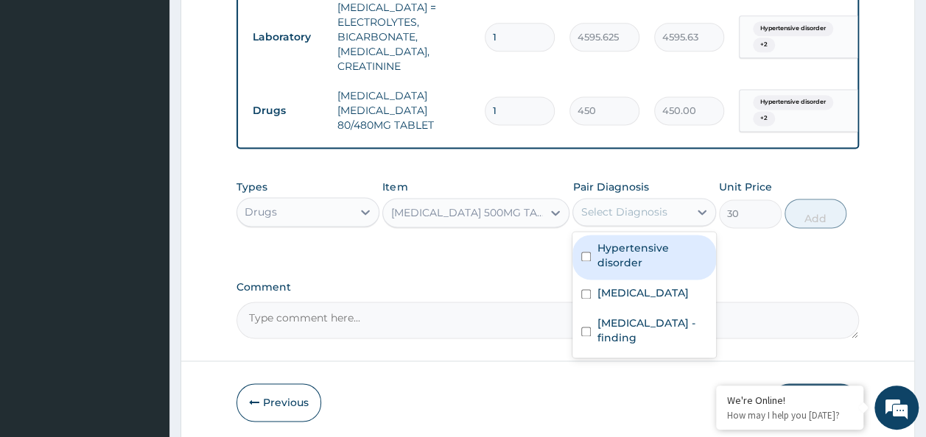
drag, startPoint x: 683, startPoint y: 253, endPoint x: 661, endPoint y: 289, distance: 41.7
click at [675, 267] on div "Hypertensive disorder" at bounding box center [644, 257] width 144 height 45
checkbox input "true"
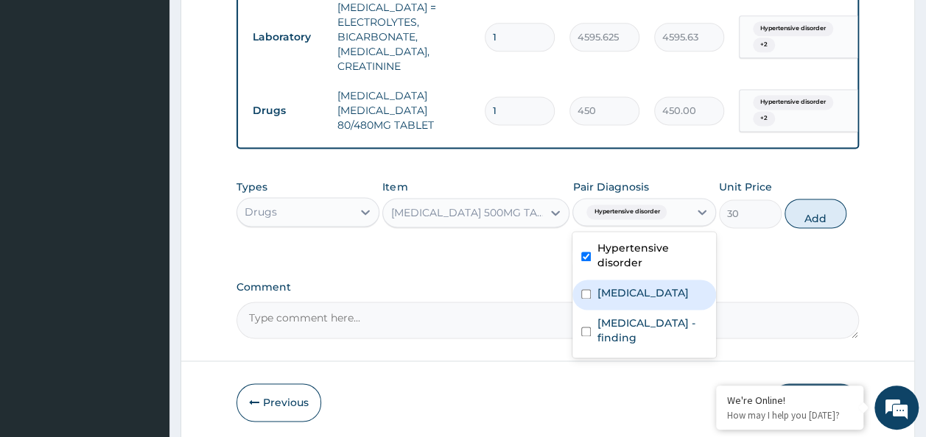
drag, startPoint x: 653, startPoint y: 295, endPoint x: 644, endPoint y: 320, distance: 26.1
click at [652, 296] on div "[MEDICAL_DATA]" at bounding box center [644, 295] width 144 height 30
checkbox input "true"
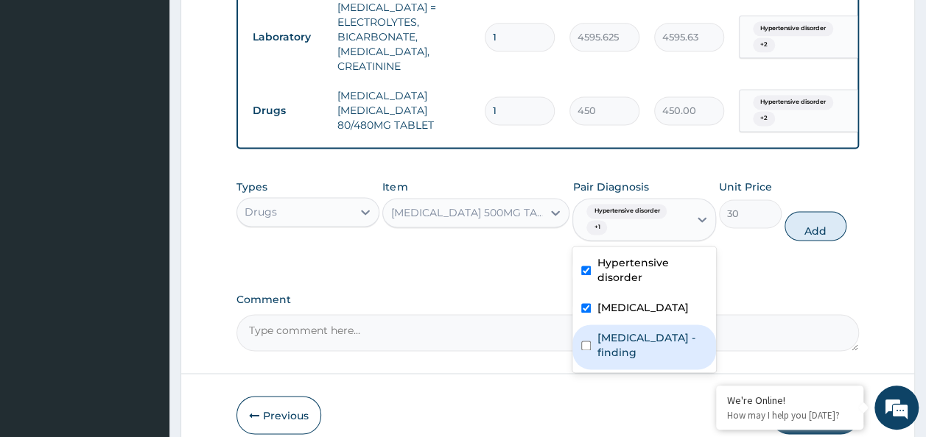
click at [644, 325] on div "[MEDICAL_DATA] - finding" at bounding box center [644, 347] width 144 height 45
checkbox input "true"
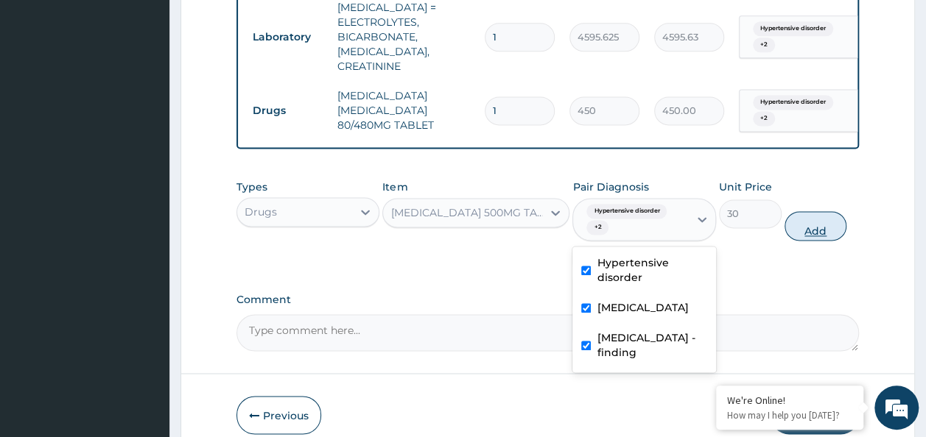
click at [804, 211] on button "Add" at bounding box center [815, 225] width 63 height 29
type input "0"
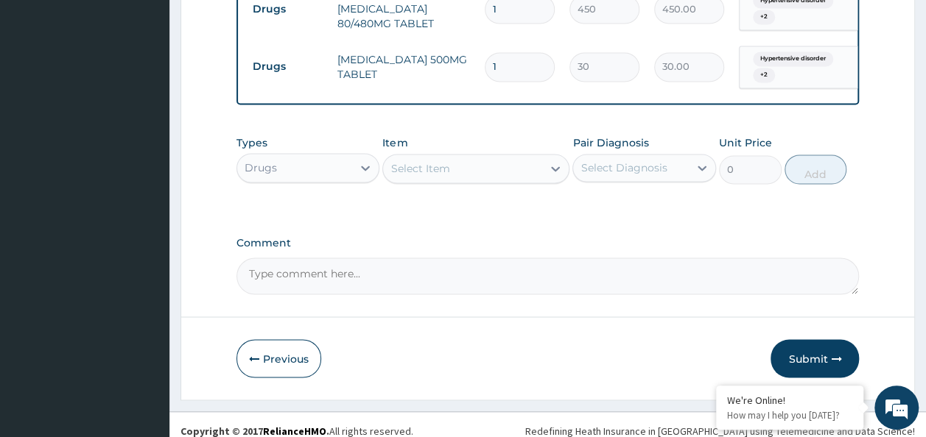
scroll to position [1075, 0]
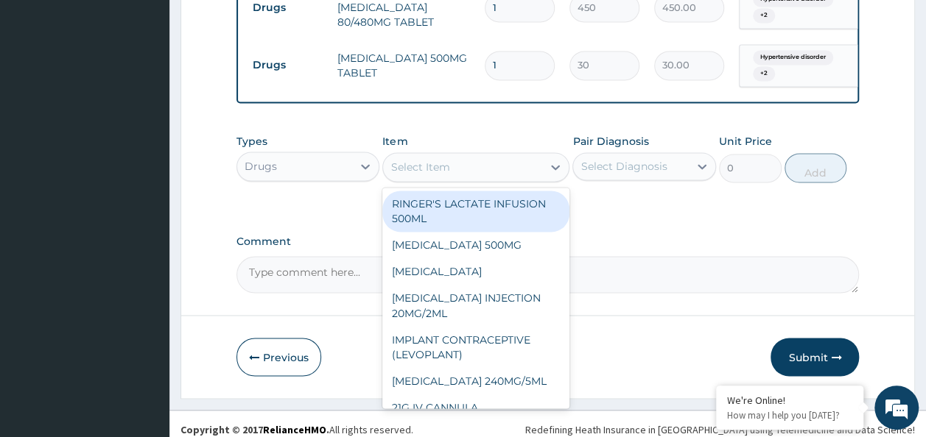
click at [422, 160] on div "Select Item" at bounding box center [419, 167] width 59 height 15
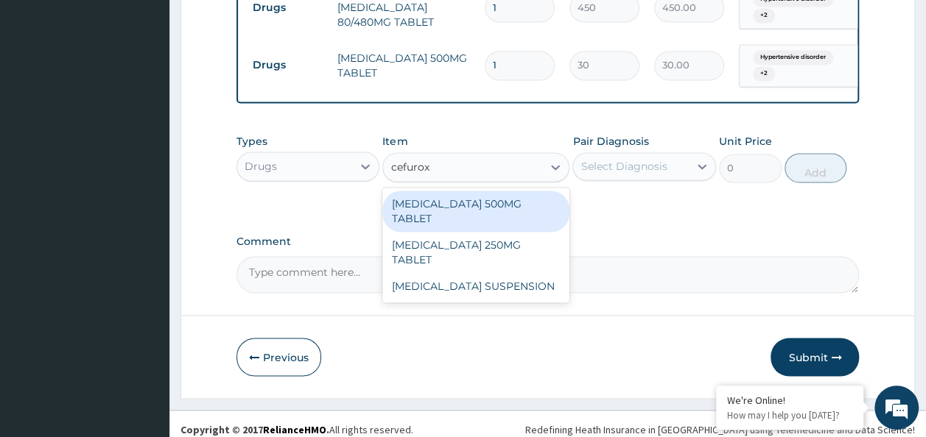
type input "cefuroxi"
drag, startPoint x: 432, startPoint y: 197, endPoint x: 551, endPoint y: 161, distance: 123.7
click at [434, 197] on div "[MEDICAL_DATA] 500MG TABLET" at bounding box center [475, 211] width 187 height 41
type input "448.5"
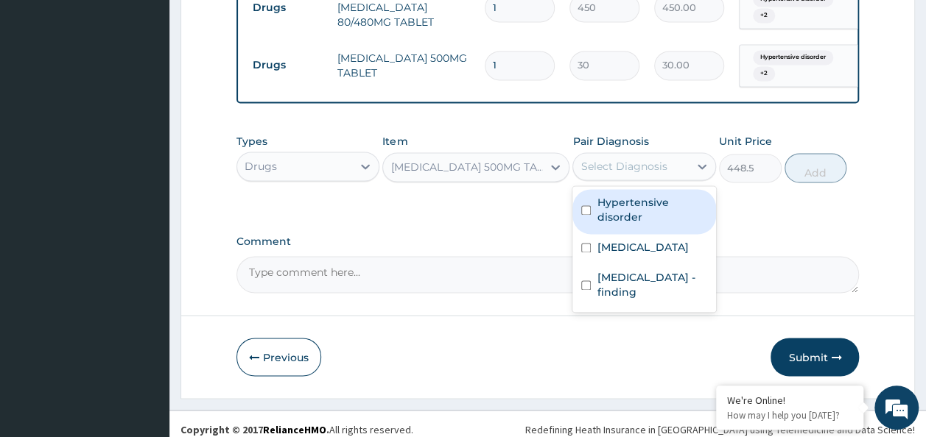
drag, startPoint x: 591, startPoint y: 147, endPoint x: 614, endPoint y: 187, distance: 46.2
click at [594, 155] on div "Select Diagnosis" at bounding box center [631, 167] width 116 height 24
drag, startPoint x: 616, startPoint y: 192, endPoint x: 617, endPoint y: 216, distance: 23.6
click at [617, 200] on label "Hypertensive disorder" at bounding box center [651, 209] width 110 height 29
checkbox input "true"
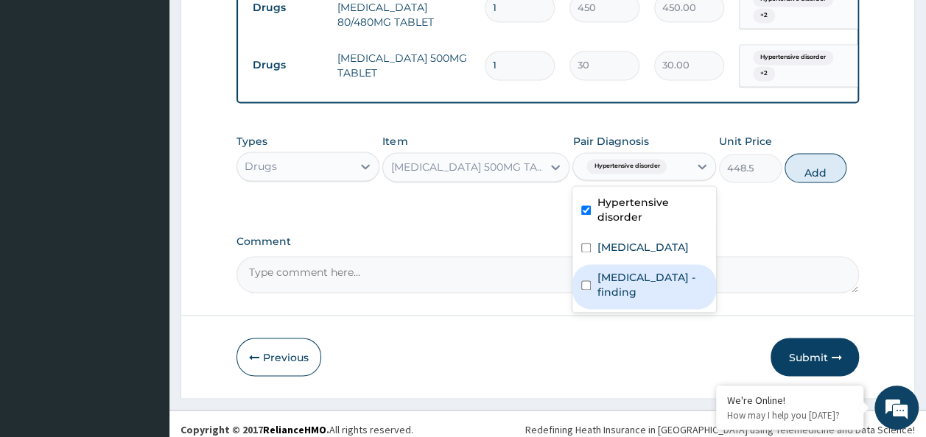
drag, startPoint x: 617, startPoint y: 227, endPoint x: 619, endPoint y: 267, distance: 39.8
click at [619, 267] on div "Hypertensive disorder [MEDICAL_DATA] [MEDICAL_DATA] - finding" at bounding box center [644, 249] width 144 height 126
click at [620, 270] on label "[MEDICAL_DATA] - finding" at bounding box center [651, 284] width 110 height 29
checkbox input "true"
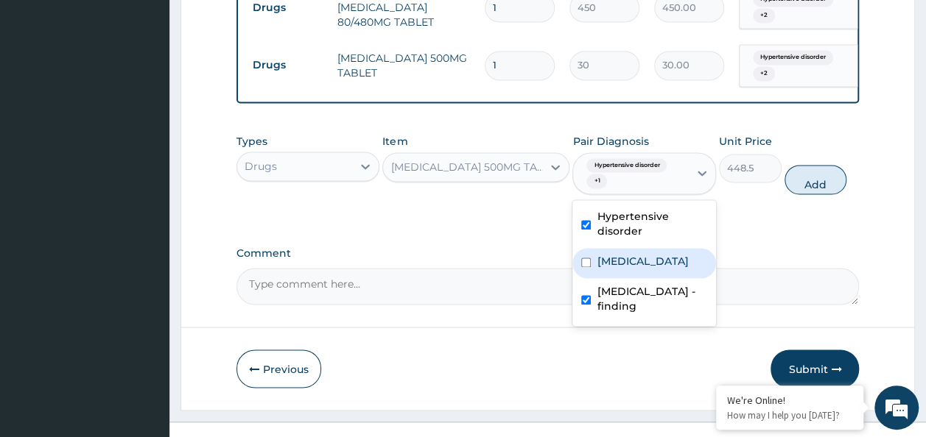
click at [613, 248] on div "[MEDICAL_DATA]" at bounding box center [644, 263] width 144 height 30
checkbox input "true"
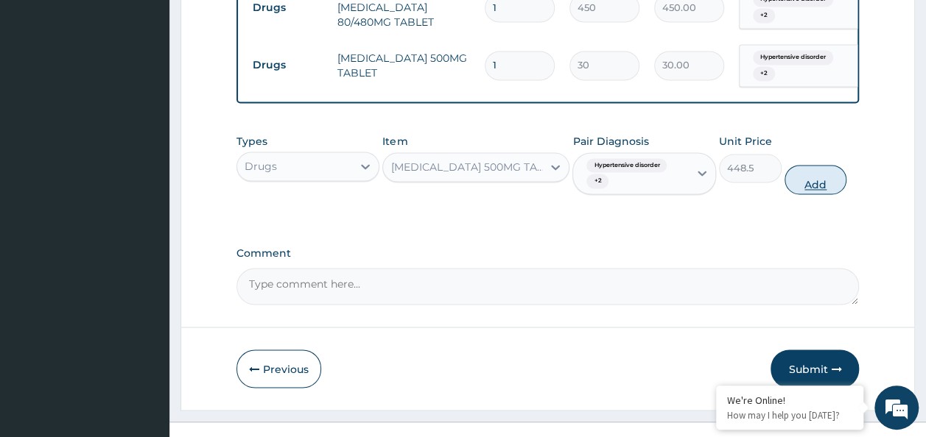
click at [798, 170] on button "Add" at bounding box center [815, 179] width 63 height 29
type input "0"
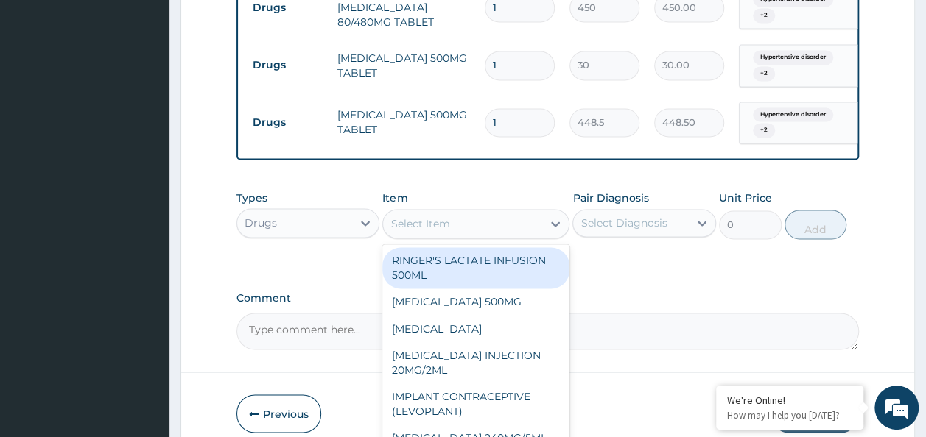
click at [443, 220] on div "Select Item" at bounding box center [419, 223] width 59 height 15
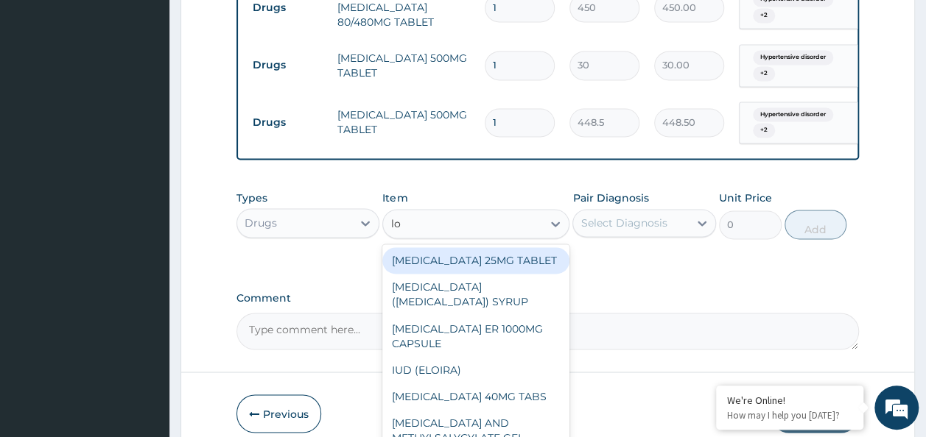
type input "lo"
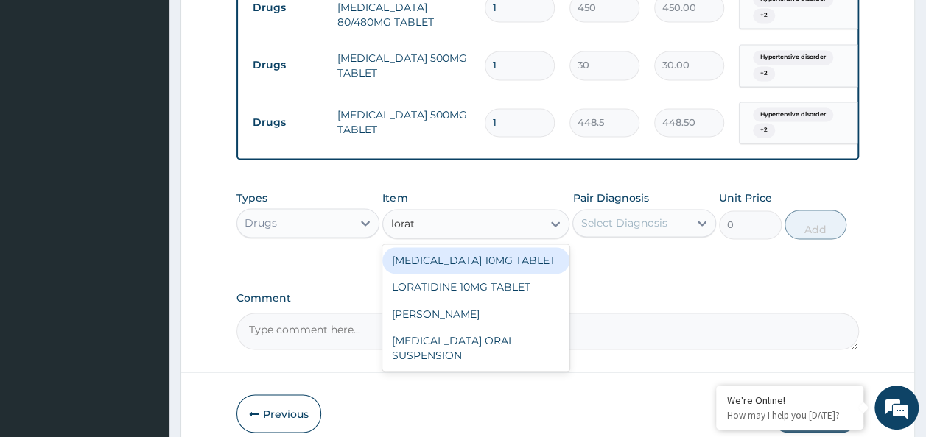
type input "lorati"
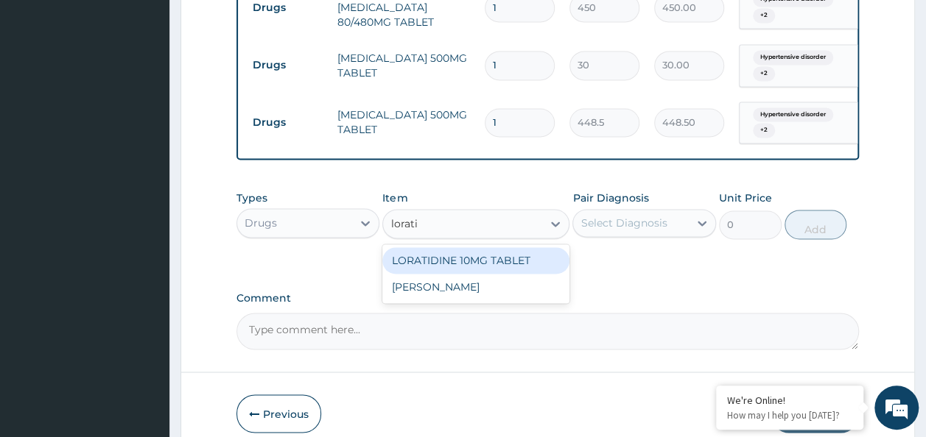
click at [518, 247] on div "LORATIDINE 10MG TABLET" at bounding box center [475, 260] width 187 height 27
type input "96"
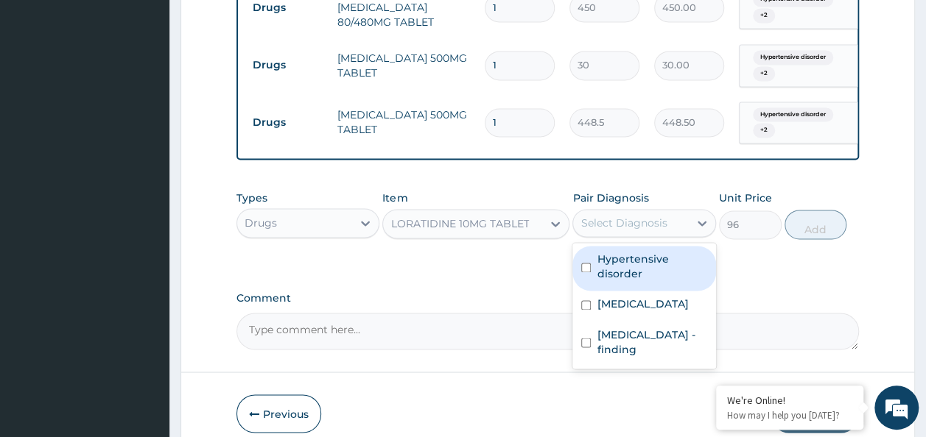
click at [597, 220] on div "Select Diagnosis" at bounding box center [623, 223] width 86 height 15
drag, startPoint x: 605, startPoint y: 250, endPoint x: 619, endPoint y: 292, distance: 43.5
click at [606, 258] on label "Hypertensive disorder" at bounding box center [651, 266] width 110 height 29
checkbox input "true"
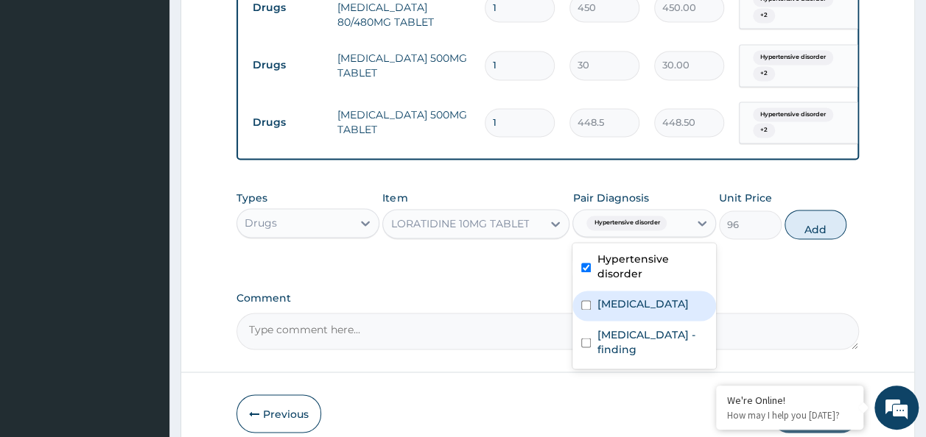
drag, startPoint x: 620, startPoint y: 295, endPoint x: 625, endPoint y: 325, distance: 31.4
click at [620, 298] on label "[MEDICAL_DATA]" at bounding box center [641, 304] width 91 height 15
checkbox input "true"
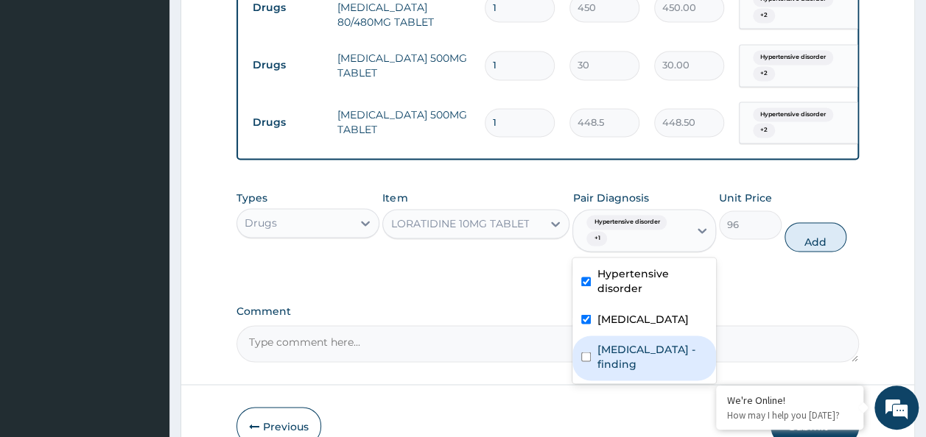
drag, startPoint x: 627, startPoint y: 330, endPoint x: 756, endPoint y: 299, distance: 132.5
click at [627, 336] on div "[MEDICAL_DATA] - finding" at bounding box center [644, 358] width 144 height 45
checkbox input "true"
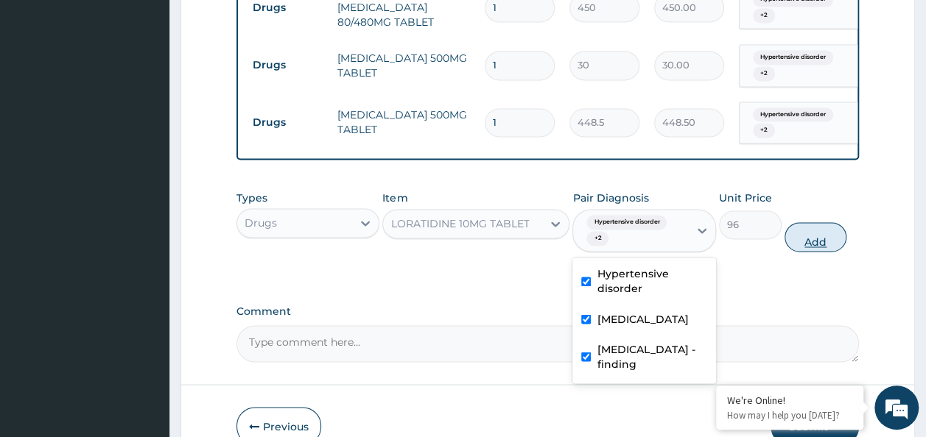
click at [804, 224] on button "Add" at bounding box center [815, 236] width 63 height 29
type input "0"
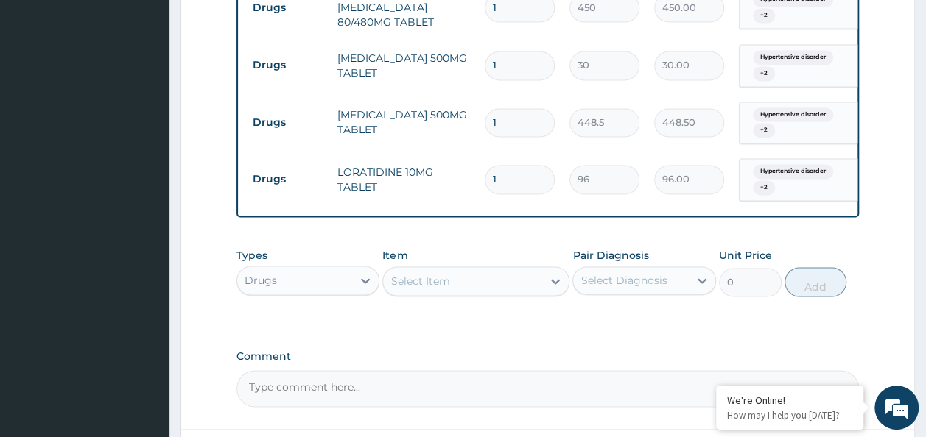
type input "0.00"
type input "5"
type input "480.00"
type input "6"
type input "576.00"
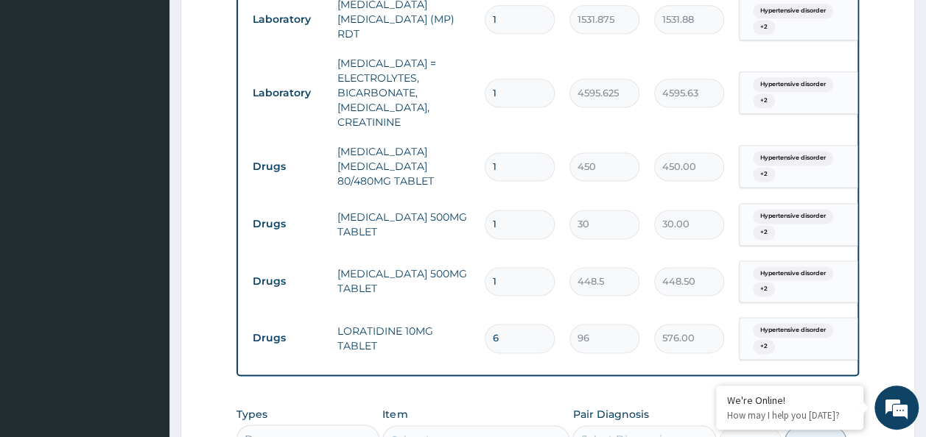
scroll to position [854, 0]
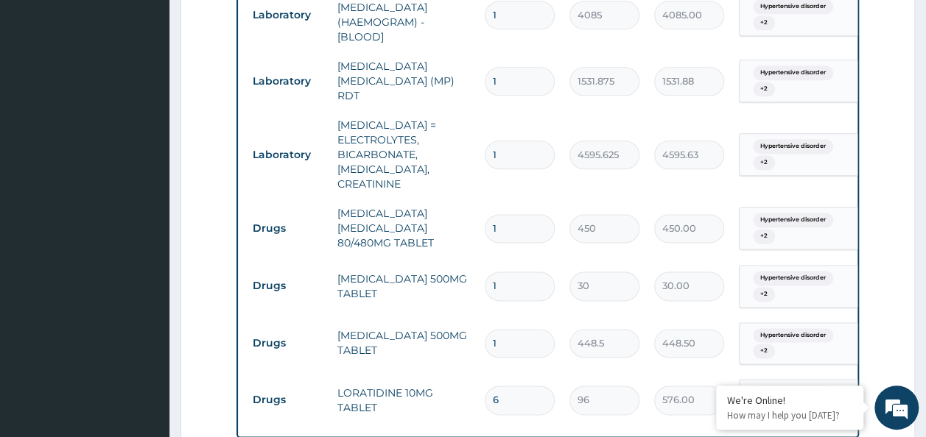
type input "6"
click at [521, 272] on input "1" at bounding box center [520, 286] width 70 height 29
type input "18"
type input "540.00"
type input "18"
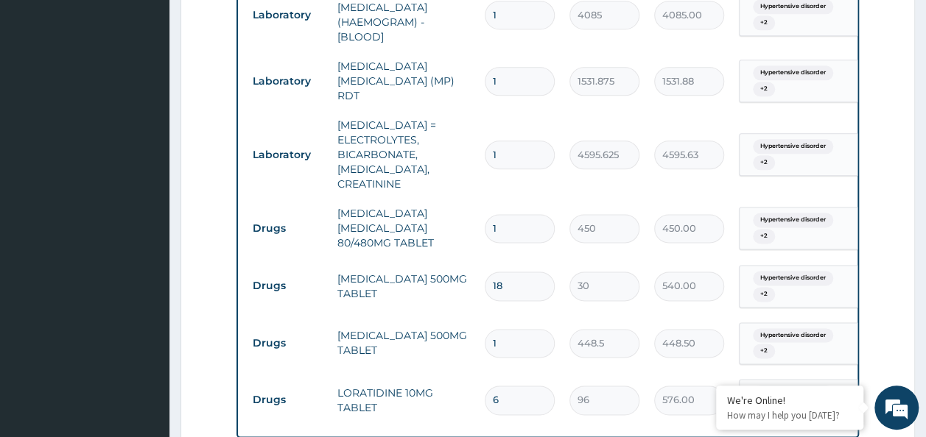
click at [507, 214] on input "1" at bounding box center [520, 228] width 70 height 29
type input "0.00"
type input "6"
type input "2700.00"
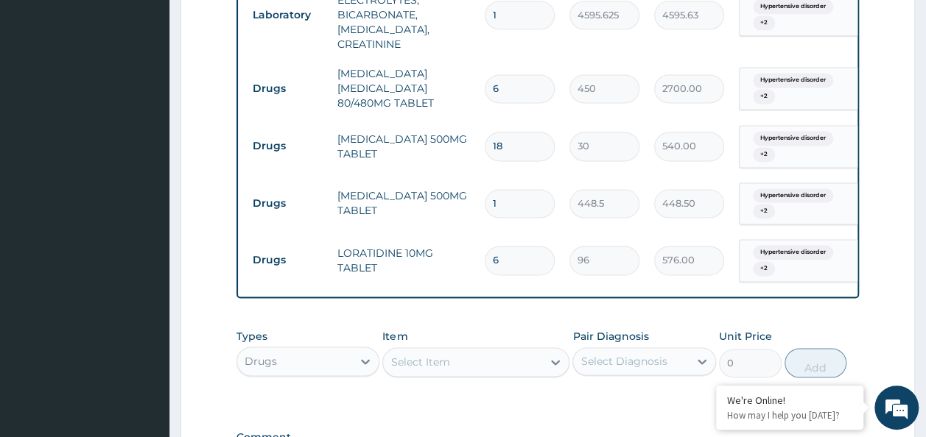
scroll to position [928, 0]
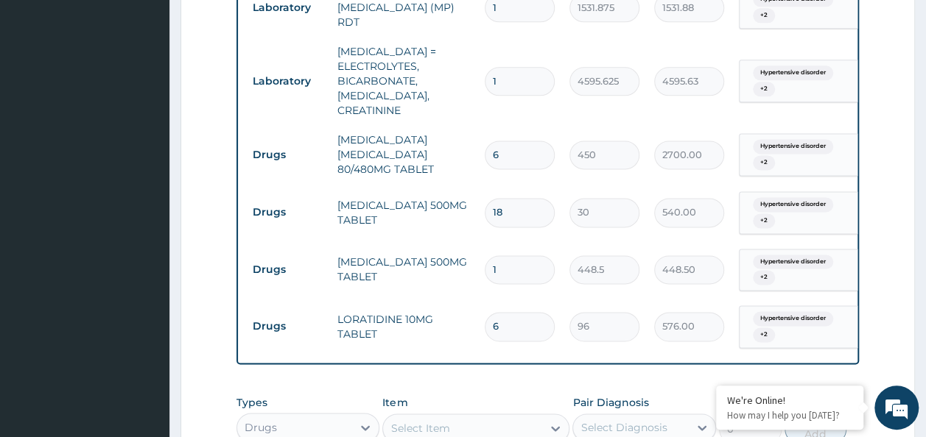
type input "6"
click at [510, 312] on input "6" at bounding box center [520, 326] width 70 height 29
type input "0.00"
type input "5"
type input "480.00"
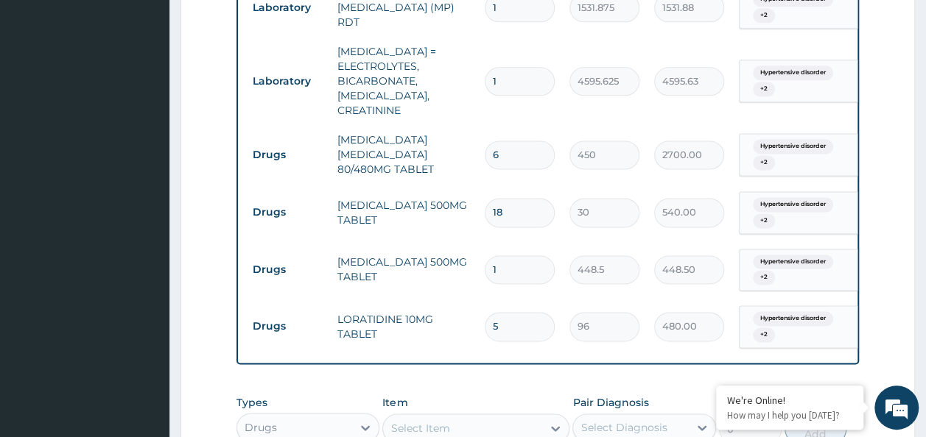
type input "5"
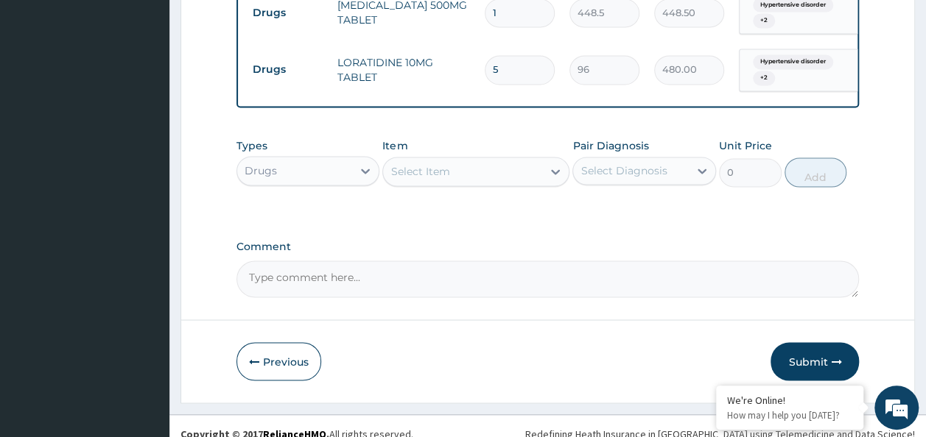
scroll to position [1189, 0]
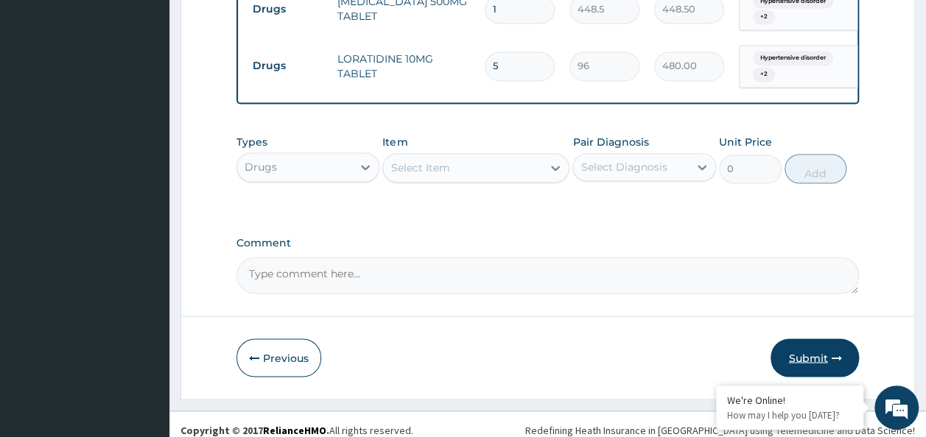
click at [809, 355] on button "Submit" at bounding box center [814, 358] width 88 height 38
click at [812, 346] on button "Submit" at bounding box center [814, 358] width 88 height 38
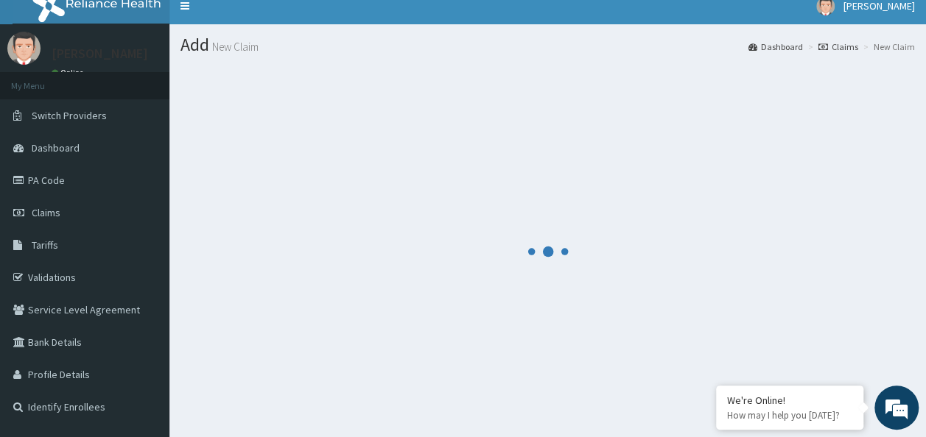
scroll to position [0, 0]
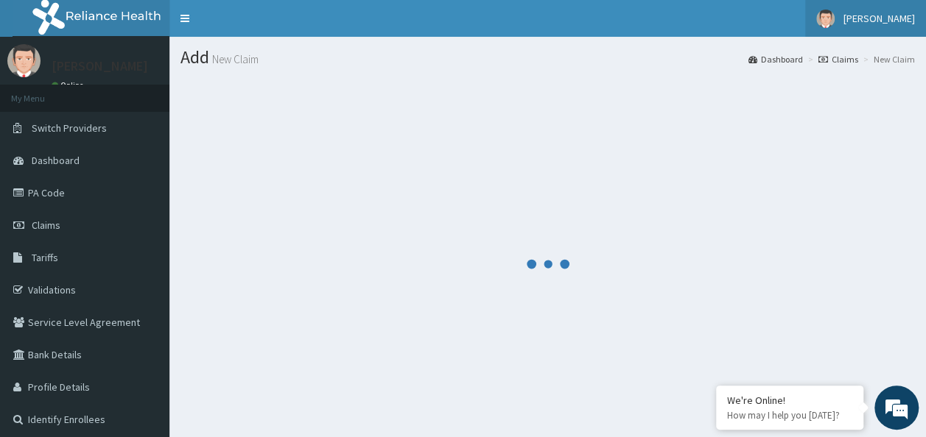
click at [878, 33] on link "[PERSON_NAME]" at bounding box center [865, 18] width 121 height 37
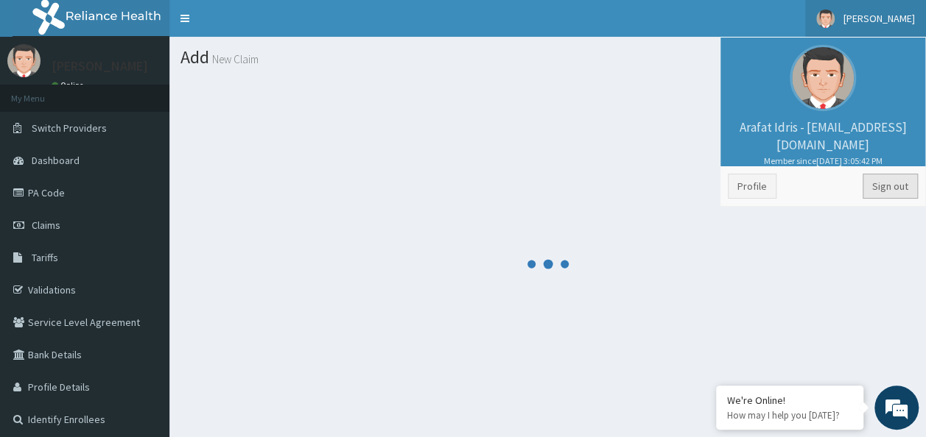
click at [880, 188] on link "Sign out" at bounding box center [889, 186] width 55 height 25
